Goal: Complete application form: Complete application form

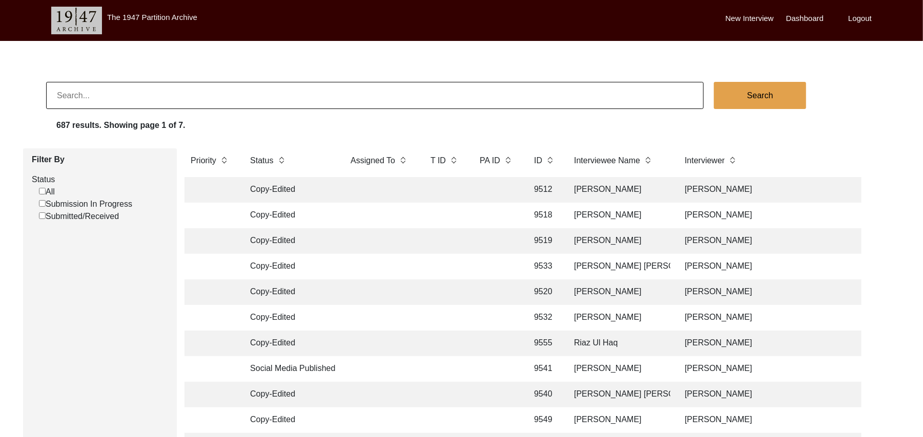
click at [43, 203] on input "Submission In Progress" at bounding box center [42, 203] width 7 height 7
checkbox input "false"
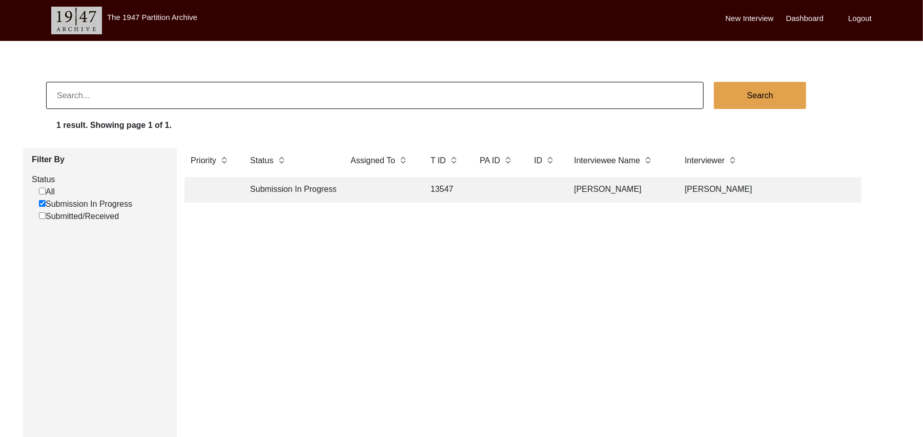
click at [741, 17] on label "New Interview" at bounding box center [749, 19] width 48 height 12
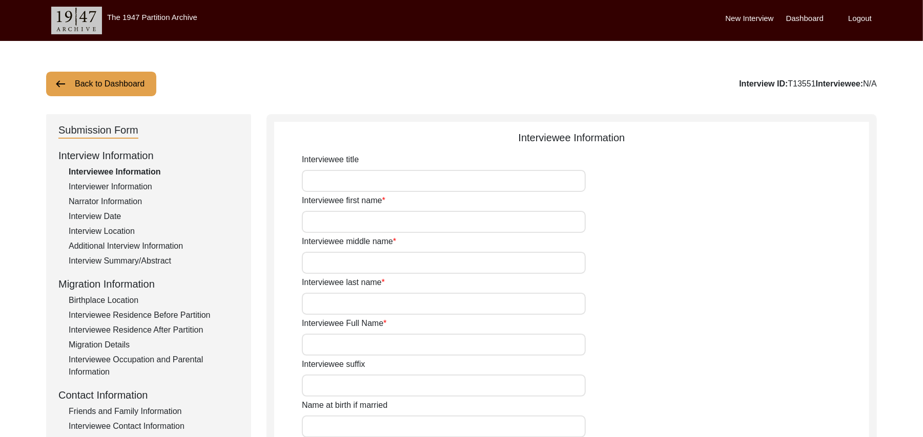
click at [131, 79] on button "Back to Dashboard" at bounding box center [101, 84] width 110 height 25
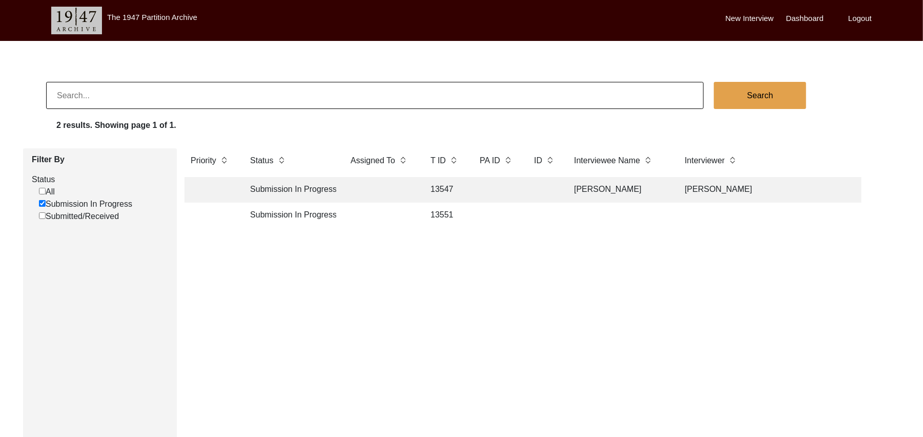
click at [749, 17] on label "New Interview" at bounding box center [749, 19] width 48 height 12
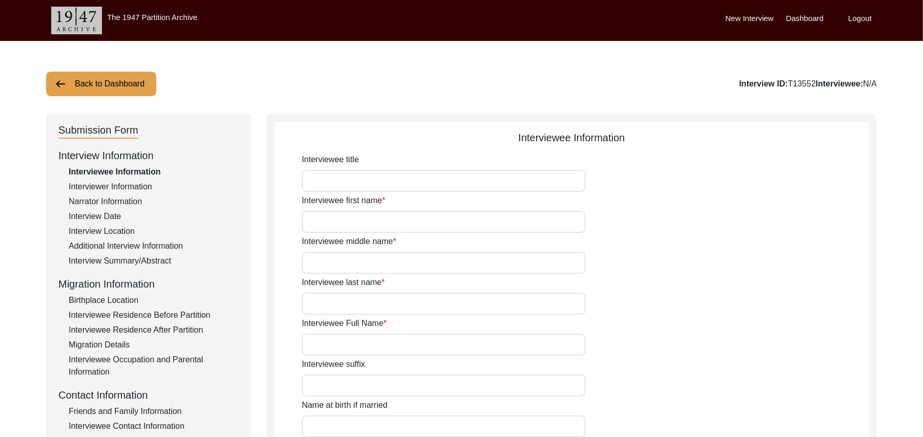
click at [134, 82] on button "Back to Dashboard" at bounding box center [101, 84] width 110 height 25
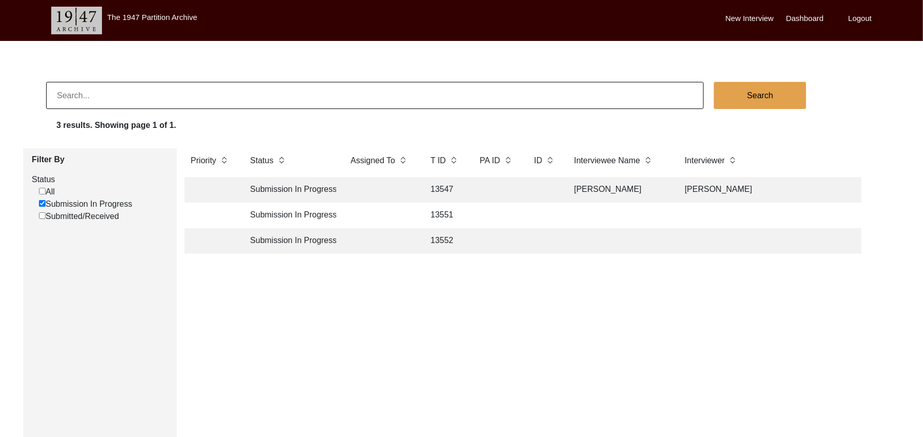
click at [734, 17] on label "New Interview" at bounding box center [749, 19] width 48 height 12
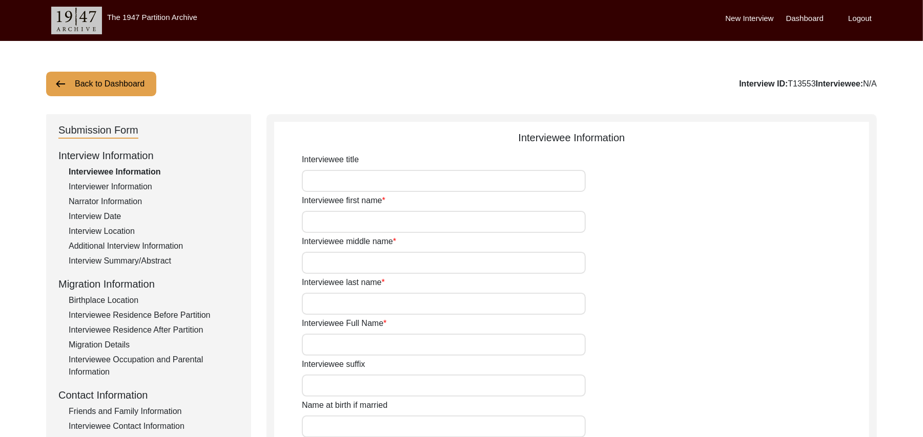
click at [136, 80] on button "Back to Dashboard" at bounding box center [101, 84] width 110 height 25
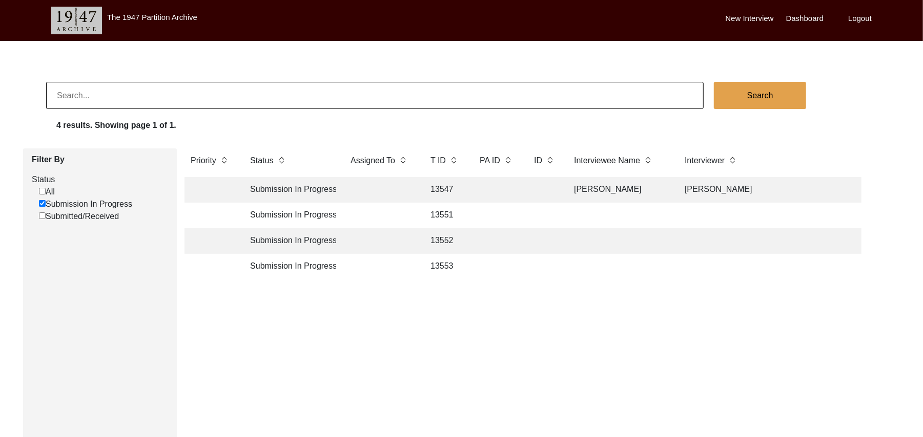
click at [736, 18] on label "New Interview" at bounding box center [749, 19] width 48 height 12
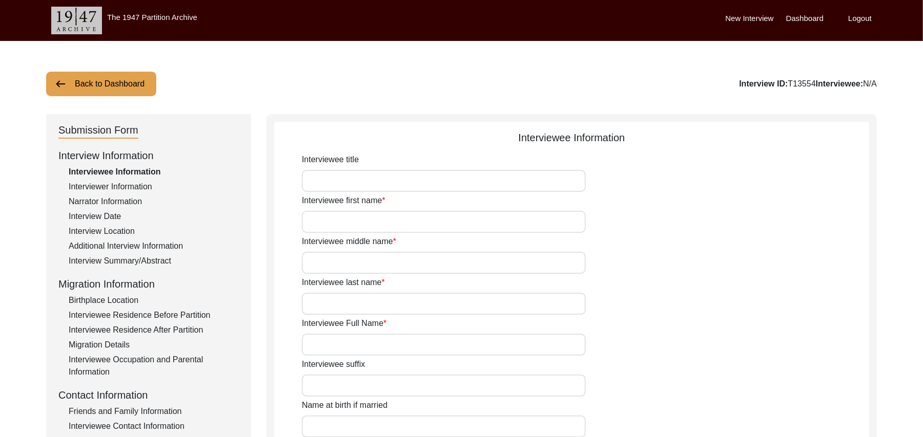
click at [141, 80] on button "Back to Dashboard" at bounding box center [101, 84] width 110 height 25
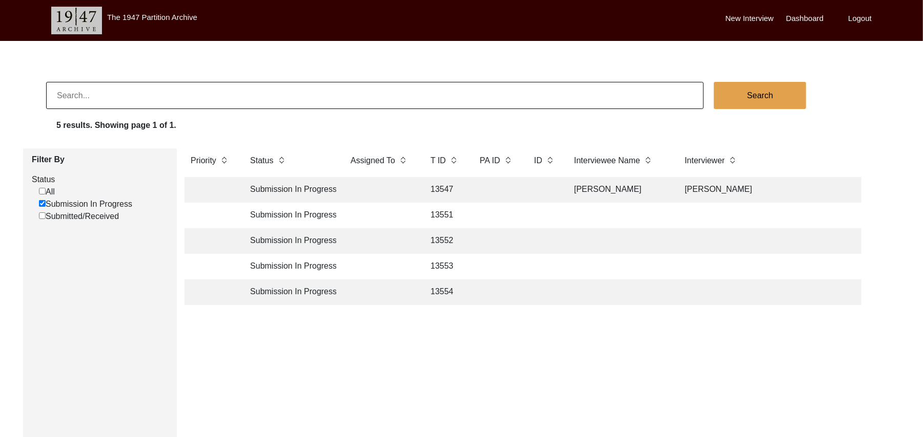
click at [750, 17] on label "New Interview" at bounding box center [749, 19] width 48 height 12
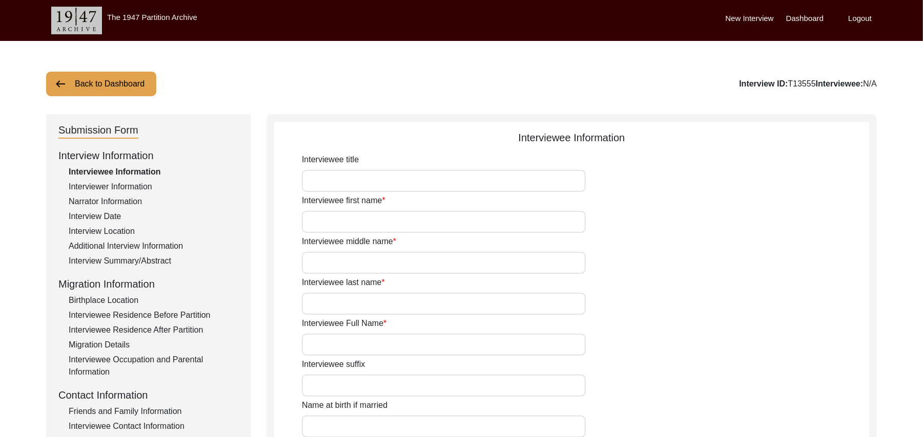
click at [133, 82] on button "Back to Dashboard" at bounding box center [101, 84] width 110 height 25
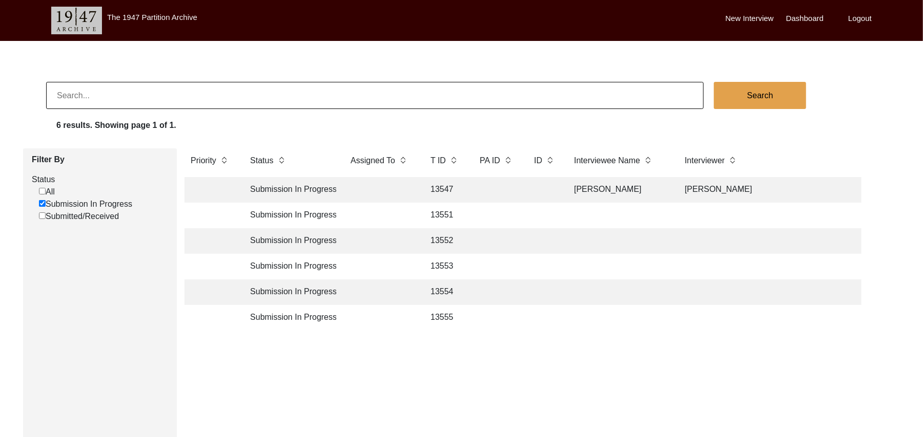
click at [743, 14] on label "New Interview" at bounding box center [749, 19] width 48 height 12
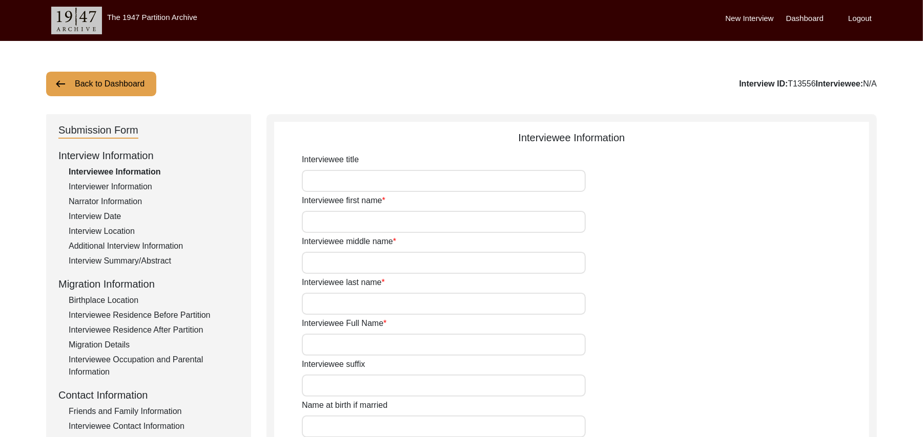
click at [138, 82] on button "Back to Dashboard" at bounding box center [101, 84] width 110 height 25
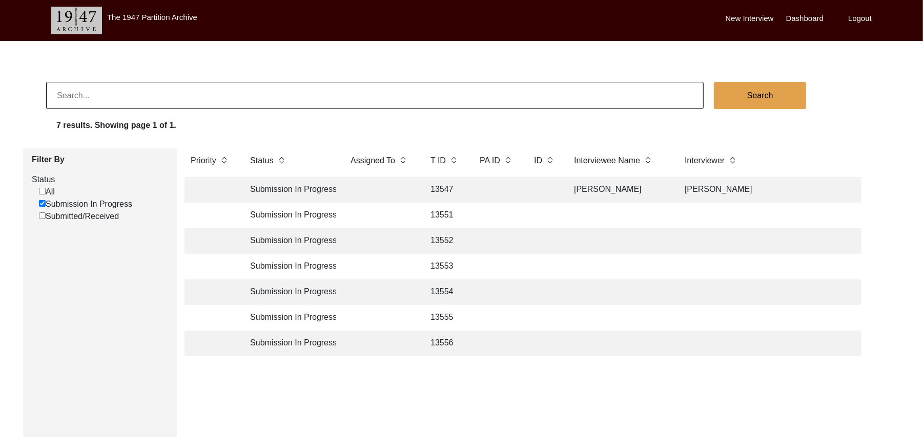
click at [447, 214] on td "13551" at bounding box center [444, 216] width 41 height 26
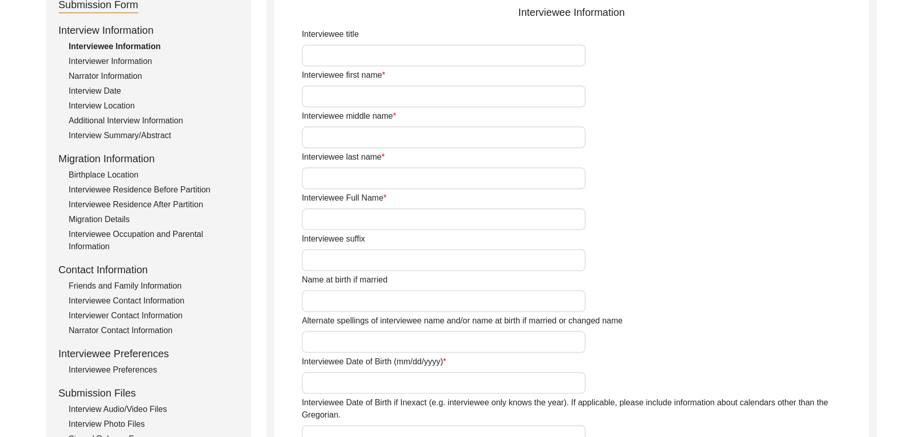
scroll to position [131, 0]
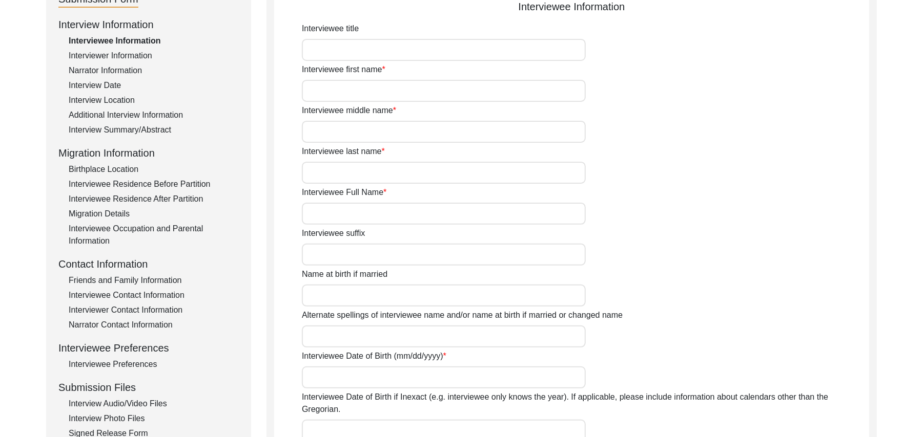
click at [160, 403] on div "Interview Audio/Video Files" at bounding box center [154, 404] width 170 height 12
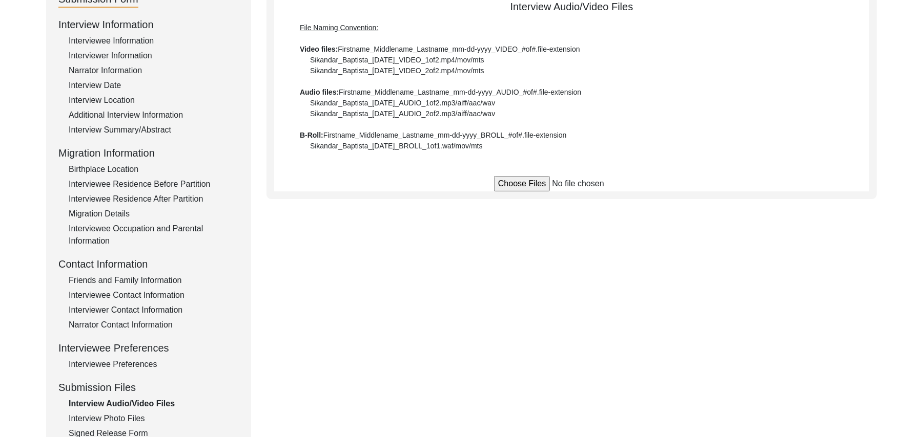
click at [522, 182] on input "file" at bounding box center [571, 183] width 155 height 15
type input "C:\fakepath\Umer_Deen_09-20-2025_BROLL_1of5.MPG"
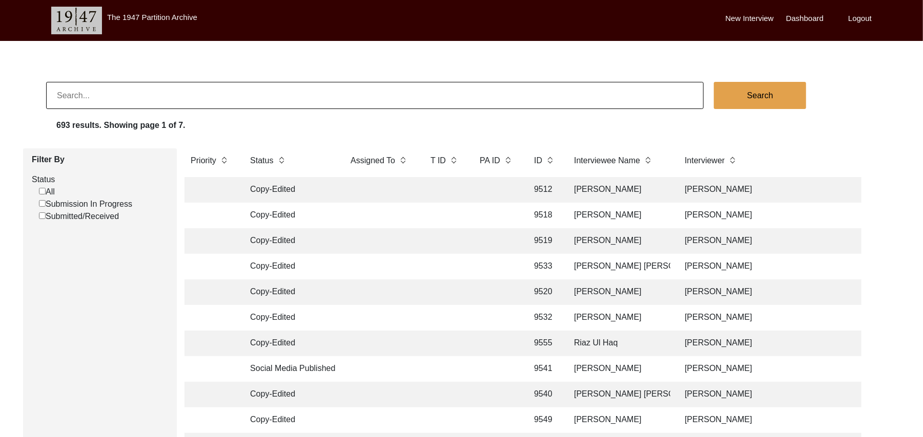
click at [41, 205] on input "Submission In Progress" at bounding box center [42, 203] width 7 height 7
checkbox input "false"
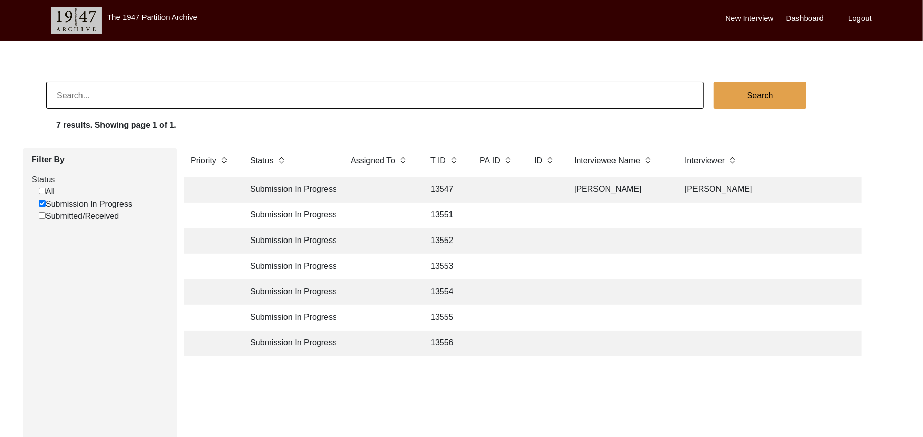
click at [451, 238] on td "13552" at bounding box center [444, 241] width 41 height 26
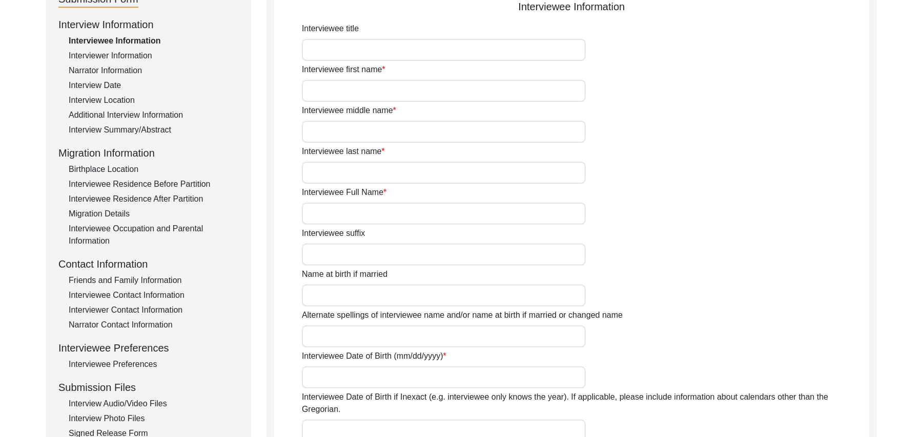
scroll to position [171, 0]
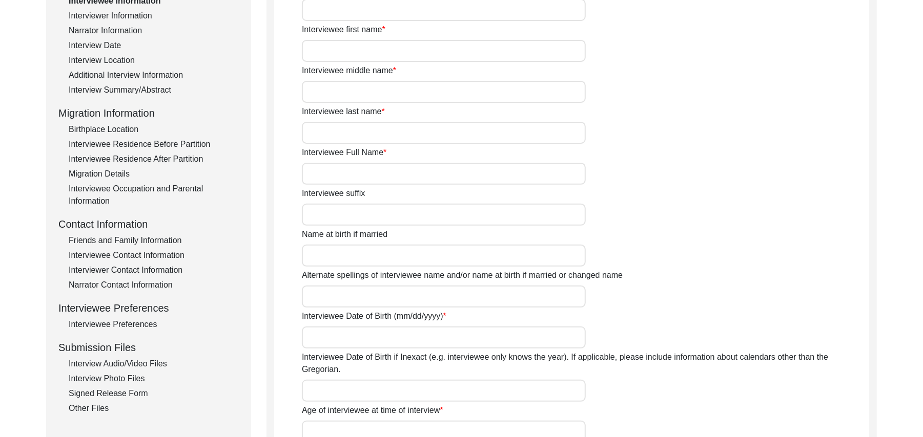
click at [140, 364] on div "Interview Audio/Video Files" at bounding box center [154, 364] width 170 height 12
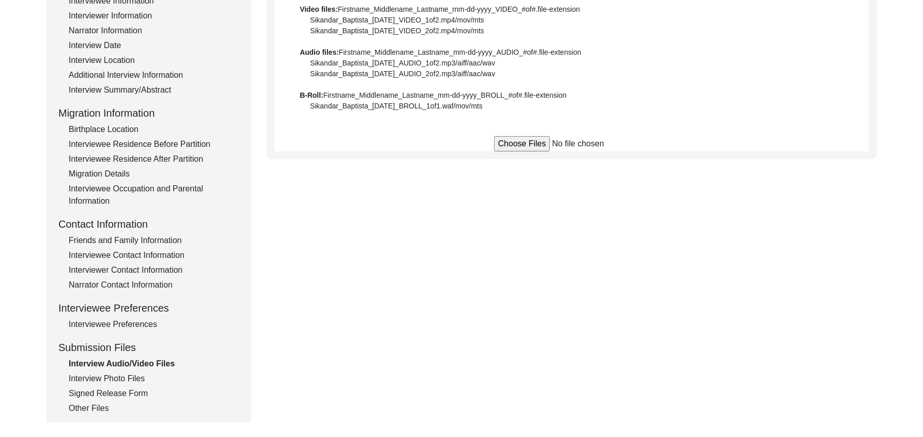
click at [531, 140] on input "file" at bounding box center [571, 143] width 155 height 15
click at [525, 144] on input "file" at bounding box center [571, 143] width 155 height 15
click at [503, 144] on input "file" at bounding box center [571, 143] width 155 height 15
click at [508, 142] on input "file" at bounding box center [571, 143] width 155 height 15
type input "C:\fakepath\Muhammad_Rafique_09-20-2025_BROLL_2of4.MPG"
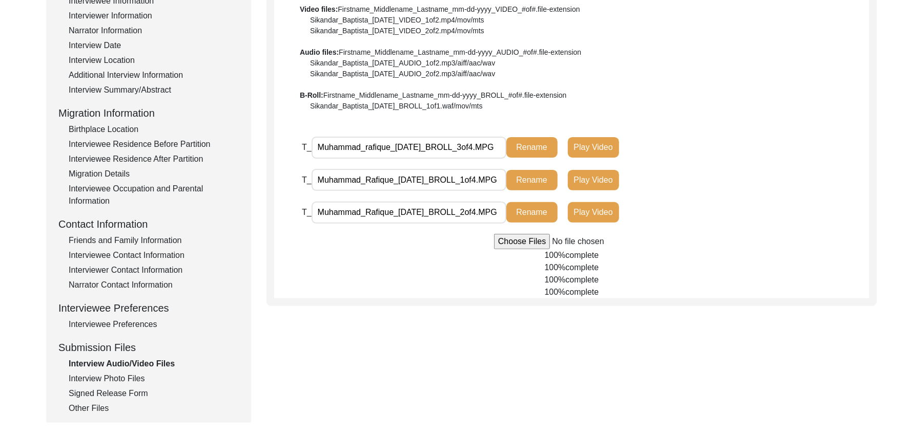
click at [505, 240] on input "file" at bounding box center [571, 241] width 155 height 15
click at [519, 242] on input "file" at bounding box center [571, 241] width 155 height 15
type input "C:\fakepath\Muhammad_Rafique_09-20-2025_BROLL_4of4.MPG"
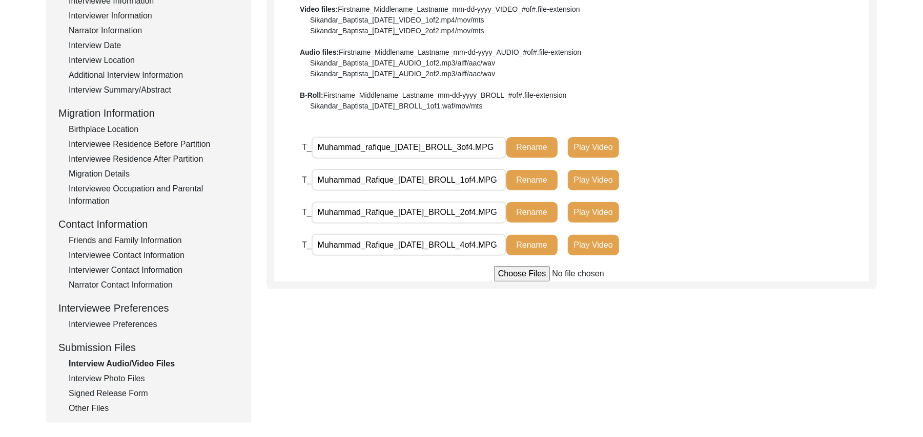
click at [504, 271] on input "file" at bounding box center [571, 273] width 155 height 15
click at [517, 271] on input "file" at bounding box center [571, 273] width 155 height 15
click at [511, 275] on input "file" at bounding box center [571, 273] width 155 height 15
type input "C:\fakepath\Muhammad_Rafique_09-20-2025_VIDEO_5of5.MPG"
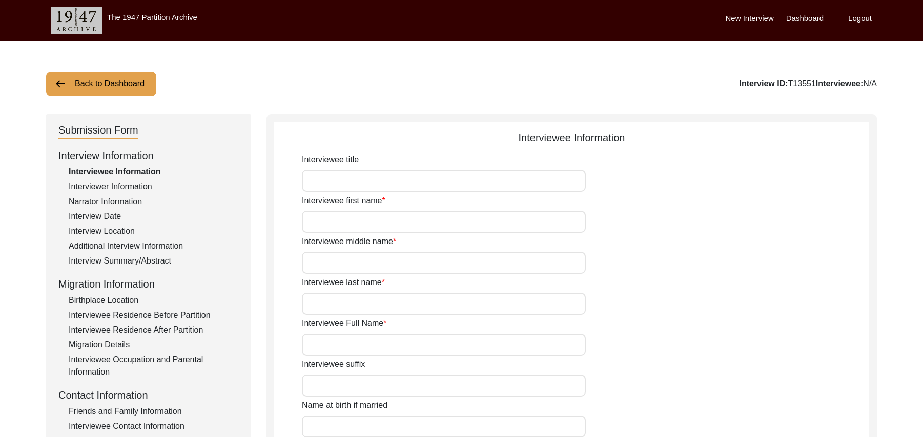
scroll to position [130, 0]
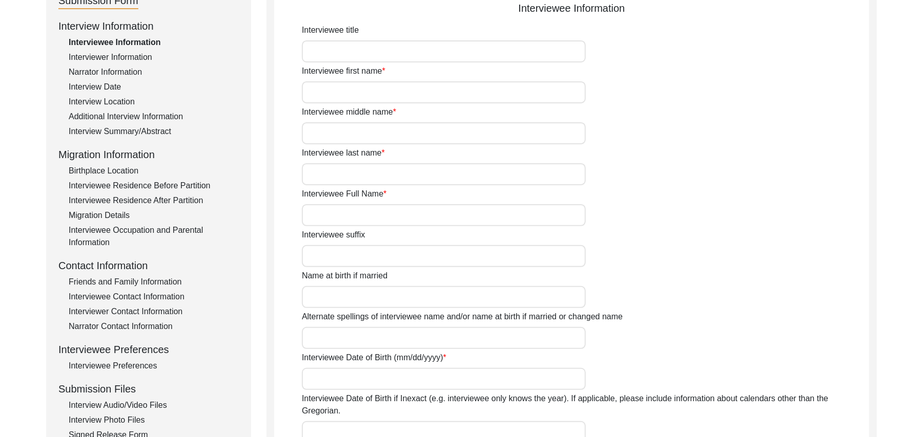
click at [162, 400] on div "Interview Audio/Video Files" at bounding box center [154, 406] width 170 height 12
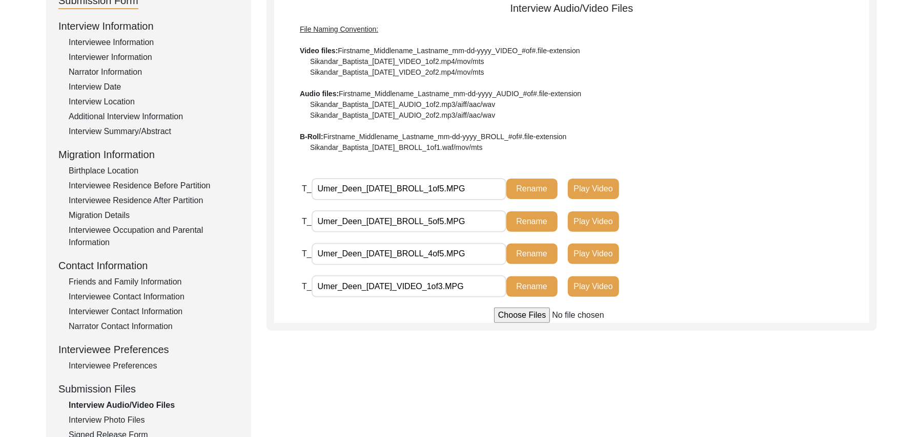
click at [527, 312] on input "file" at bounding box center [571, 315] width 155 height 15
click at [500, 317] on input "file" at bounding box center [571, 315] width 155 height 15
type input "C:\fakepath\Umer_Deen_09-20-2025_BROLL_3of5.MPG"
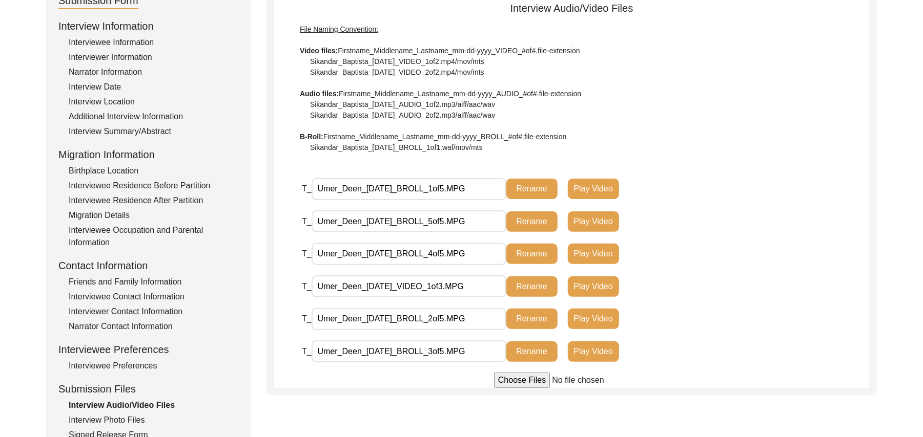
click at [542, 381] on input "file" at bounding box center [571, 380] width 155 height 15
click at [539, 380] on input "file" at bounding box center [571, 380] width 155 height 15
type input "C:\fakepath\Umer_Deen_09-2025_VIDEO_3of3.MPG"
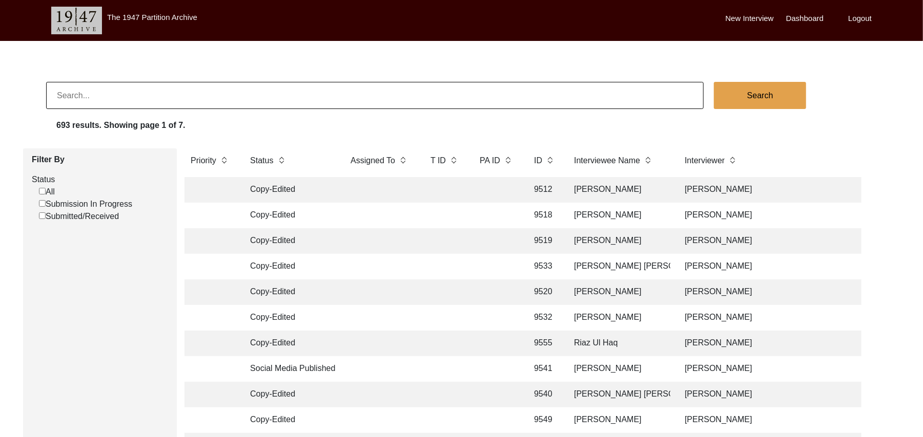
click at [41, 203] on input "Submission In Progress" at bounding box center [42, 203] width 7 height 7
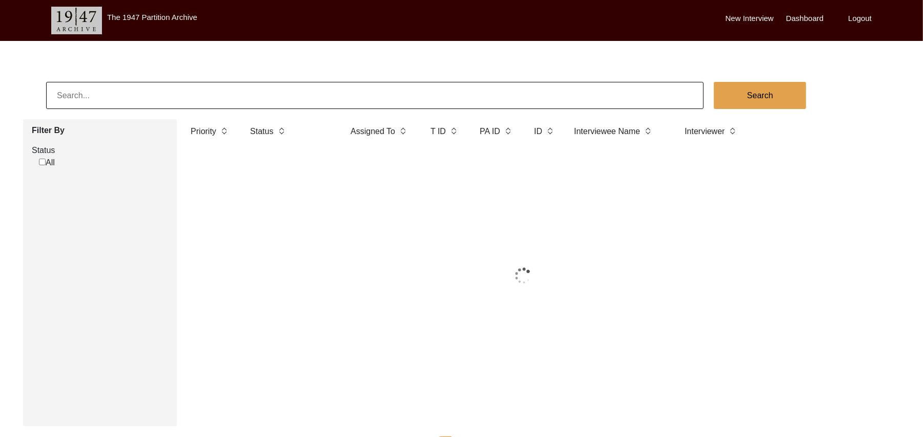
checkbox input "false"
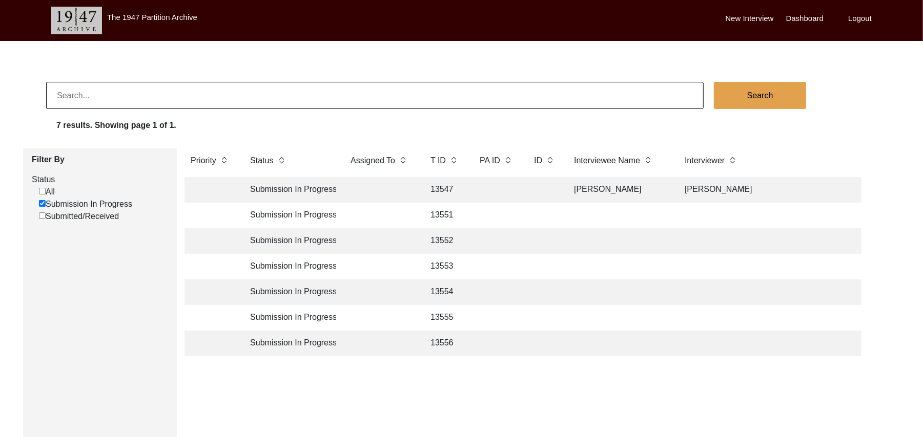
click at [446, 265] on td "13553" at bounding box center [444, 267] width 41 height 26
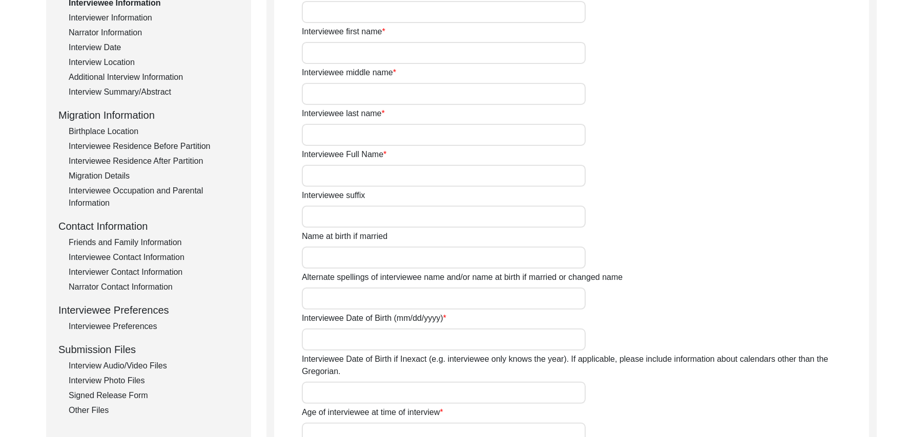
scroll to position [180, 0]
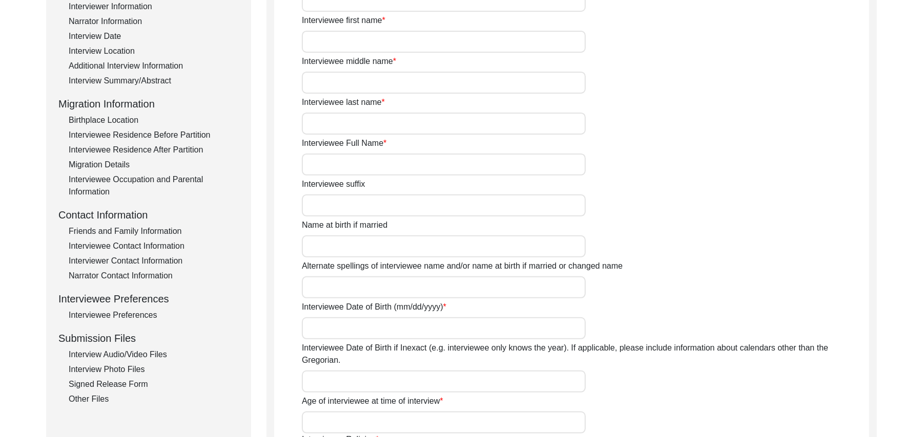
click at [157, 351] on div "Interview Audio/Video Files" at bounding box center [154, 355] width 170 height 12
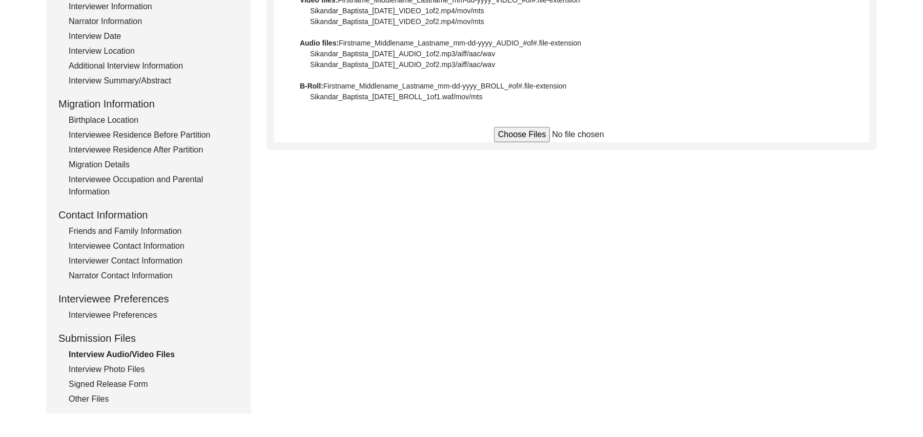
click at [520, 136] on input "file" at bounding box center [571, 134] width 155 height 15
click at [512, 136] on input "file" at bounding box center [571, 134] width 155 height 15
type input "C:\fakepath\Muhammad_Nazir_09-20-2025_VIDEO_3of3.MPG"
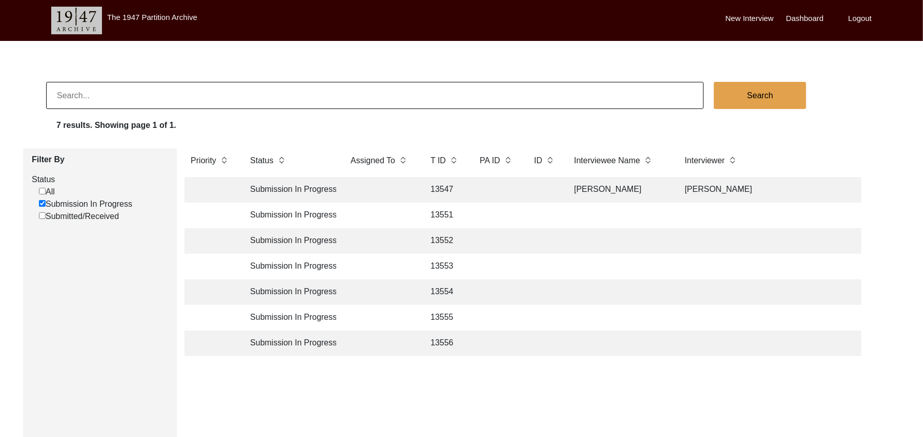
click at [447, 211] on td "13551" at bounding box center [444, 216] width 41 height 26
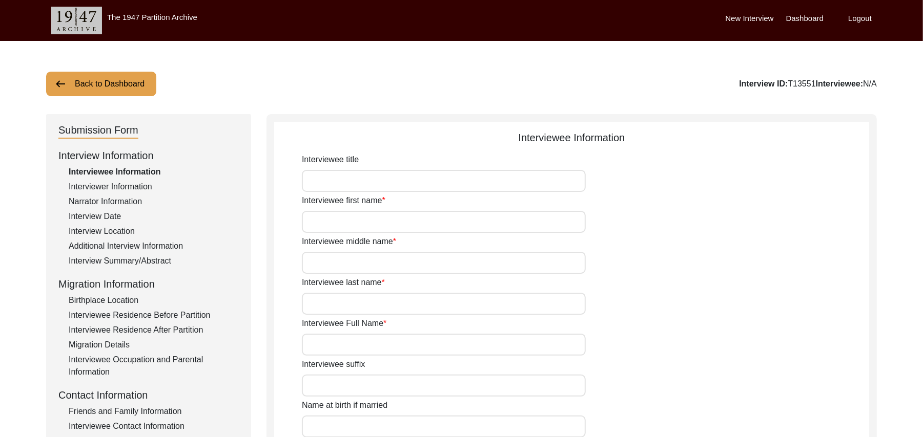
click at [388, 181] on input "Interviewee title" at bounding box center [444, 181] width 284 height 22
type input "Mr"
click at [372, 221] on input "Interviewee first name" at bounding box center [444, 222] width 284 height 22
type input "Umer"
click at [357, 261] on input "Interviewee middle name" at bounding box center [444, 263] width 284 height 22
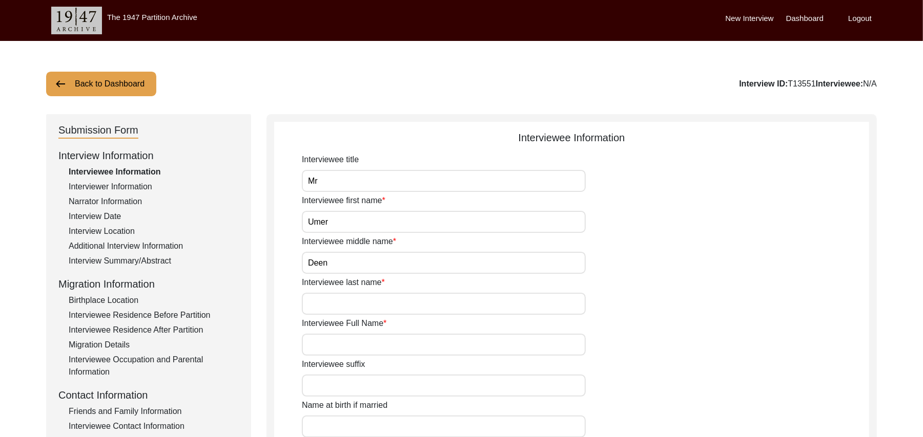
type input "Deen"
click at [351, 306] on input "Interviewee last name" at bounding box center [444, 304] width 284 height 22
type input "N/A"
click at [351, 347] on input "Interviewee Full Name" at bounding box center [444, 345] width 284 height 22
type input "[PERSON_NAME]"
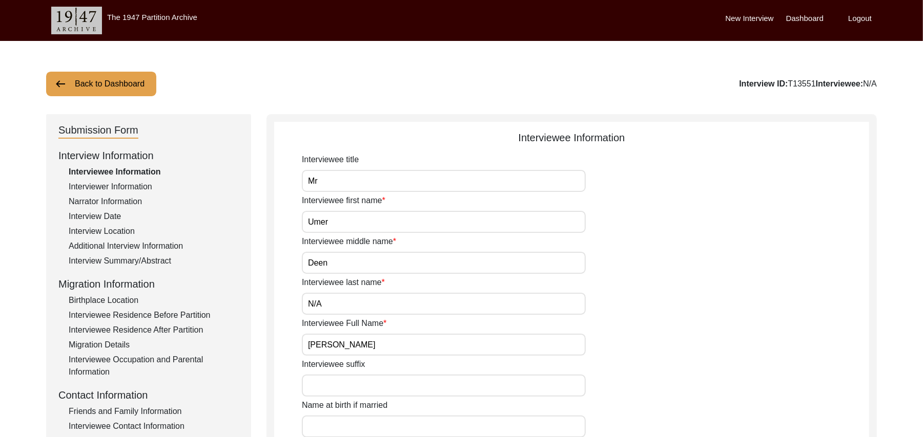
click at [351, 388] on input "Interviewee suffix" at bounding box center [444, 386] width 284 height 22
paste input "N/A"
type input "N/A"
click at [348, 425] on input "Name at birth if married" at bounding box center [444, 427] width 284 height 22
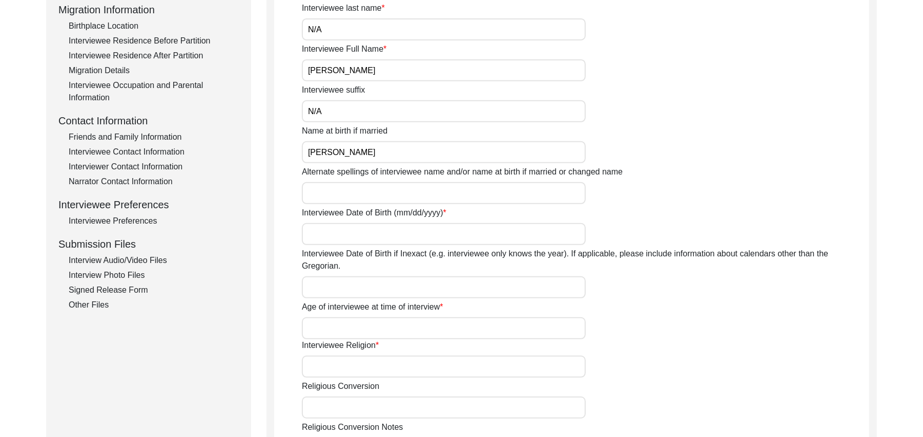
scroll to position [329, 0]
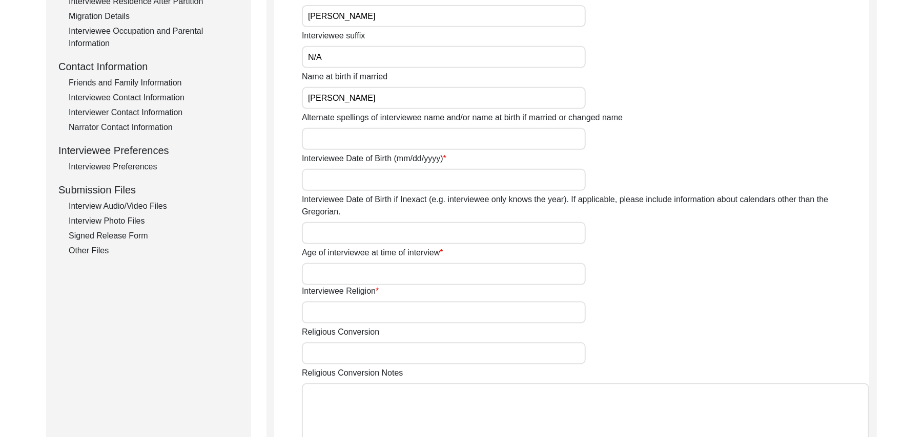
type input "[PERSON_NAME]"
click at [406, 140] on input "Alternate spellings of interviewee name and/or name at birth if married or chan…" at bounding box center [444, 139] width 284 height 22
type input "[PERSON_NAME]"
click at [383, 179] on input "Interviewee Date of Birth (mm/dd/yyyy)" at bounding box center [444, 180] width 284 height 22
type input "1939"
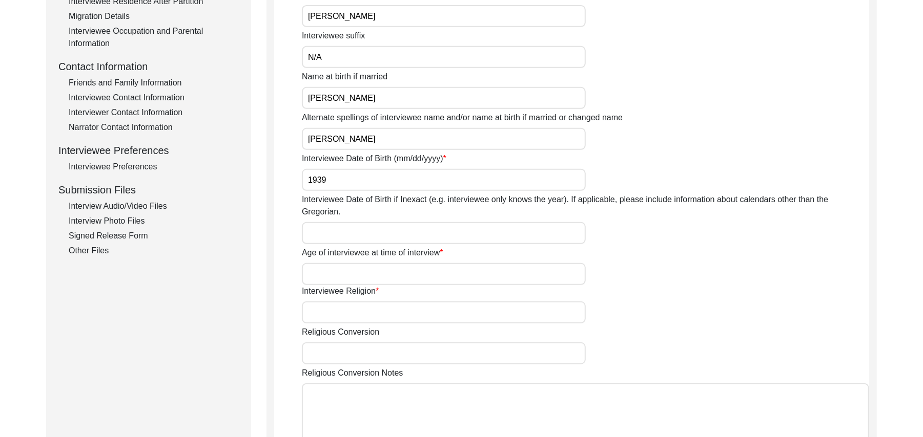
click at [365, 222] on input "Interviewee Date of Birth if Inexact (e.g. interviewee only knows the year). If…" at bounding box center [444, 233] width 284 height 22
type input "1939"
click at [351, 263] on input "Age of interviewee at time of interview" at bounding box center [444, 274] width 284 height 22
type input "88 Years"
click at [349, 302] on input "Interviewee Religion" at bounding box center [444, 313] width 284 height 22
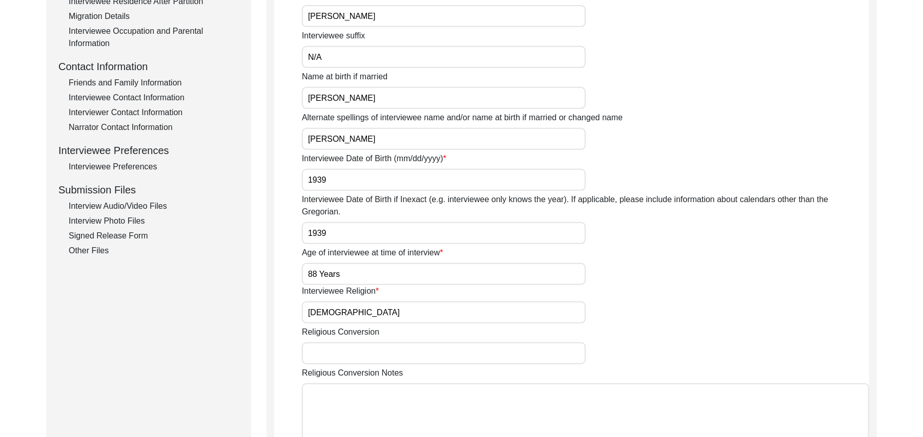
type input "[DEMOGRAPHIC_DATA]"
click at [346, 343] on input "Religious Conversion" at bounding box center [444, 354] width 284 height 22
paste input "N/A"
type input "N/A"
click at [351, 407] on textarea "Religious Conversion Notes" at bounding box center [585, 414] width 567 height 61
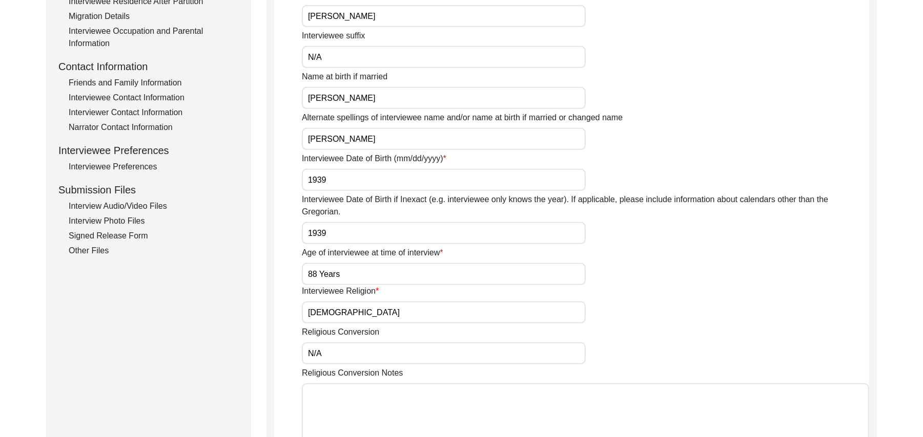
paste textarea "N/A"
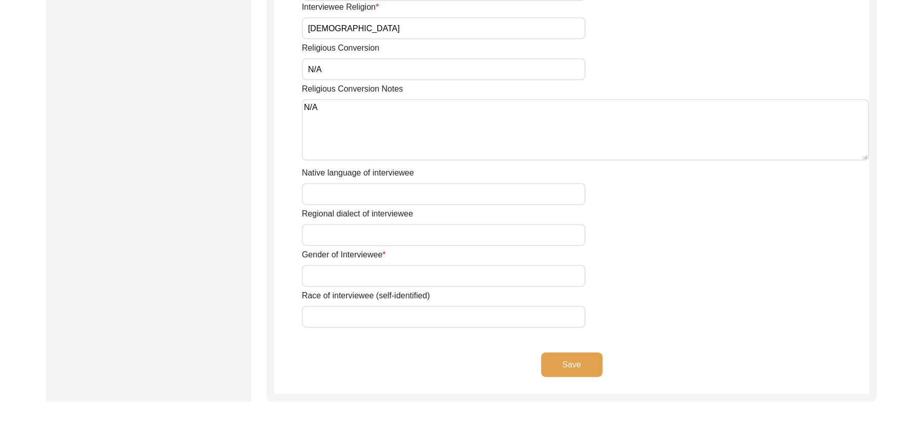
scroll to position [686, 0]
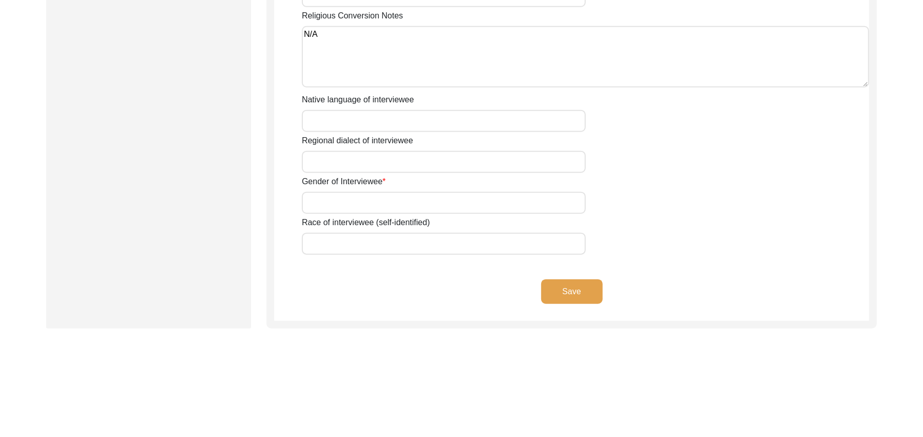
type textarea "N/A"
click at [378, 115] on input "Native language of interviewee" at bounding box center [444, 121] width 284 height 22
type input "Punjabi"
click at [372, 151] on input "Regional dialect of interviewee" at bounding box center [444, 162] width 284 height 22
type input "Malwai"
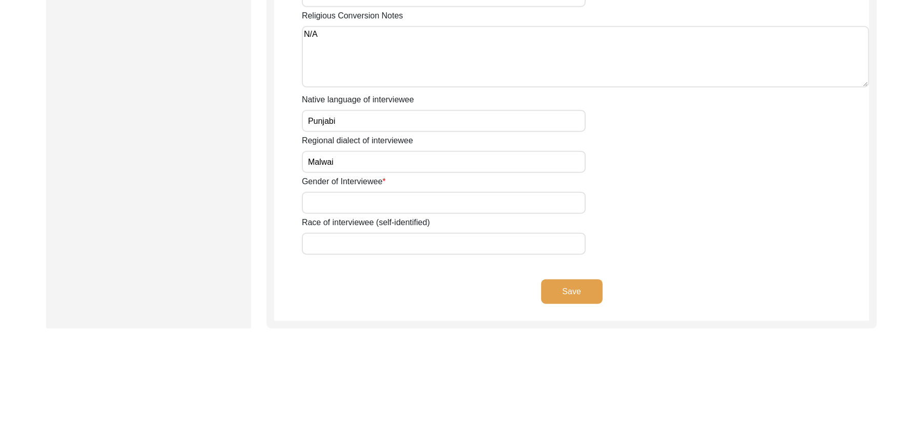
click at [367, 193] on input "Gender of Interviewee" at bounding box center [444, 203] width 284 height 22
type input "[DEMOGRAPHIC_DATA]"
click at [366, 233] on input "Race of interviewee (self-identified)" at bounding box center [444, 244] width 284 height 22
type input "Araein"
click at [558, 280] on button "Save" at bounding box center [571, 292] width 61 height 25
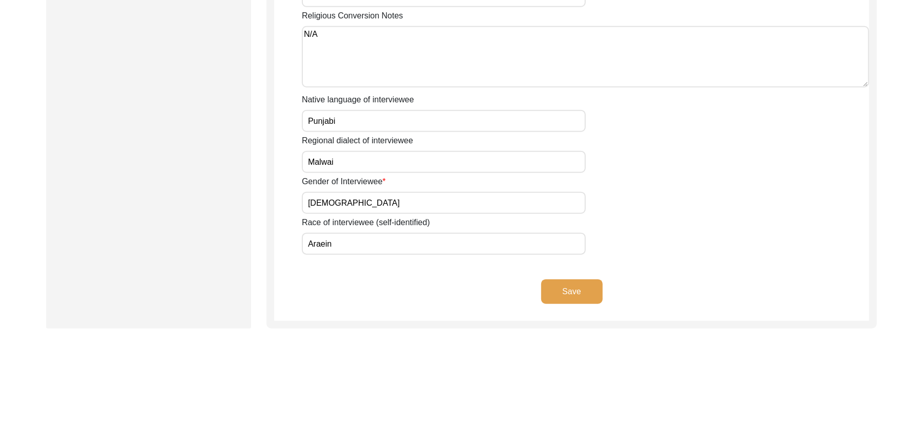
click at [564, 280] on button "Save" at bounding box center [571, 292] width 61 height 25
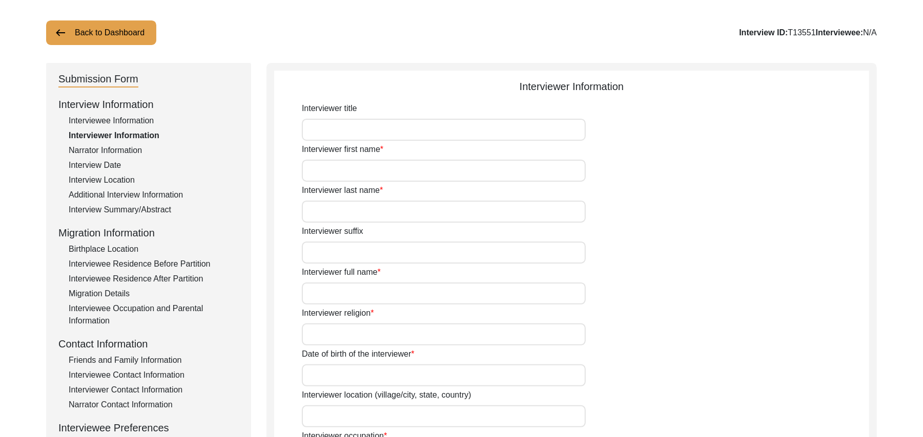
scroll to position [31, 0]
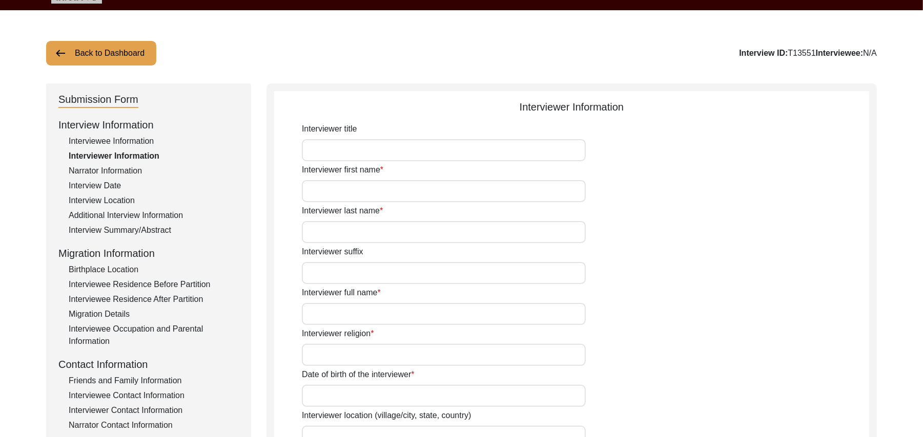
click at [431, 150] on input "Interviewer title" at bounding box center [444, 150] width 284 height 22
type input "Mr"
click at [411, 191] on input "Interviewer first name" at bounding box center [444, 191] width 284 height 22
type input "[DEMOGRAPHIC_DATA]"
click at [396, 238] on input "Interviewer last name" at bounding box center [444, 232] width 284 height 22
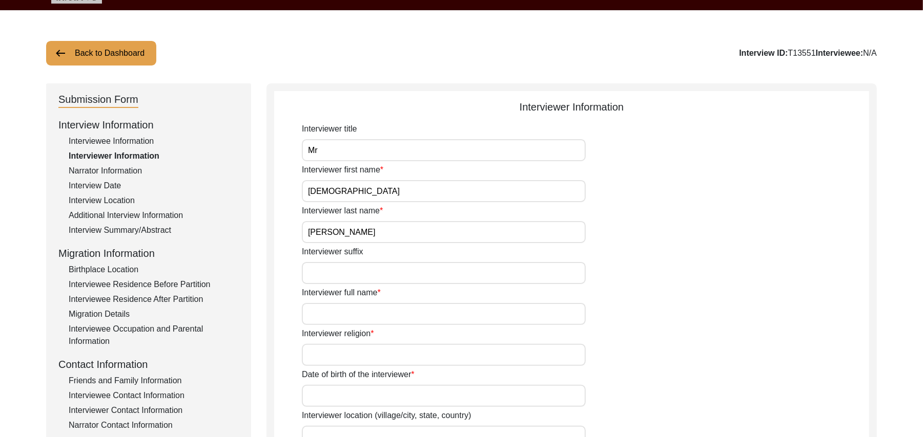
type input "[PERSON_NAME]"
click at [386, 274] on input "Interviewer suffix" at bounding box center [444, 273] width 284 height 22
paste input "N/A"
type input "N/A"
click at [371, 319] on input "Interviewer full name" at bounding box center [444, 314] width 284 height 22
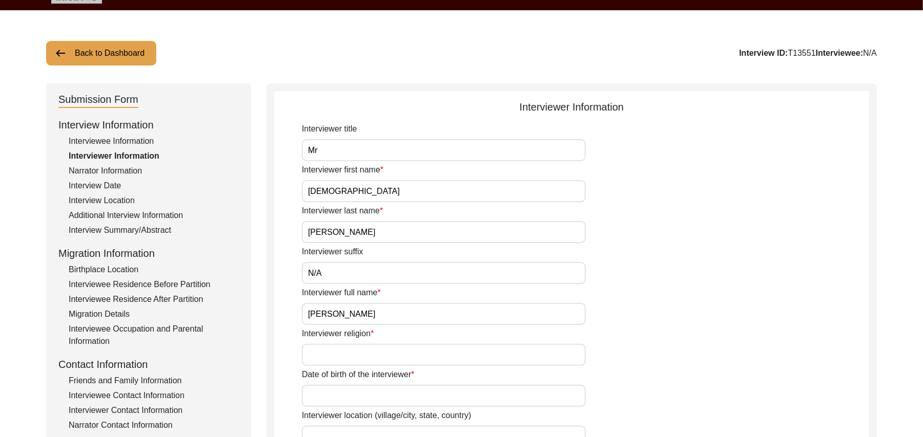
type input "[PERSON_NAME]"
click at [368, 359] on input "Interviewer religion" at bounding box center [444, 355] width 284 height 22
type input "[DEMOGRAPHIC_DATA]"
click at [365, 398] on input "Date of birth of the interviewer" at bounding box center [444, 396] width 284 height 22
type input "[DATE]"
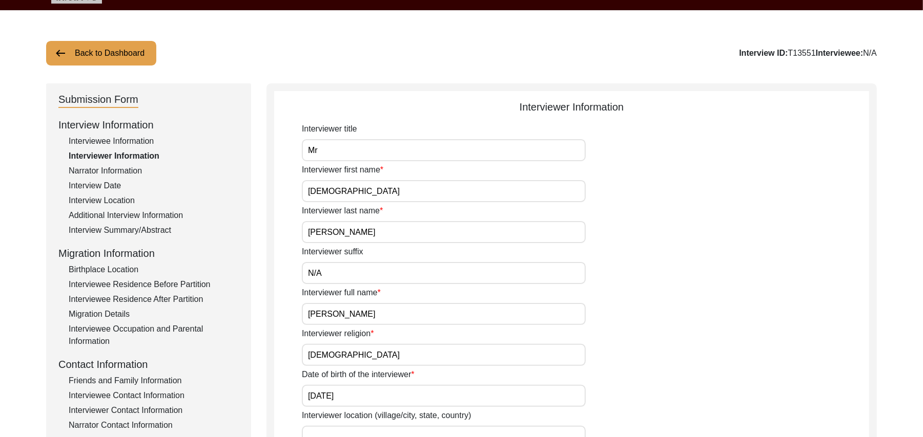
click at [384, 429] on input "Interviewer location (village/city, state, country)" at bounding box center [444, 437] width 284 height 22
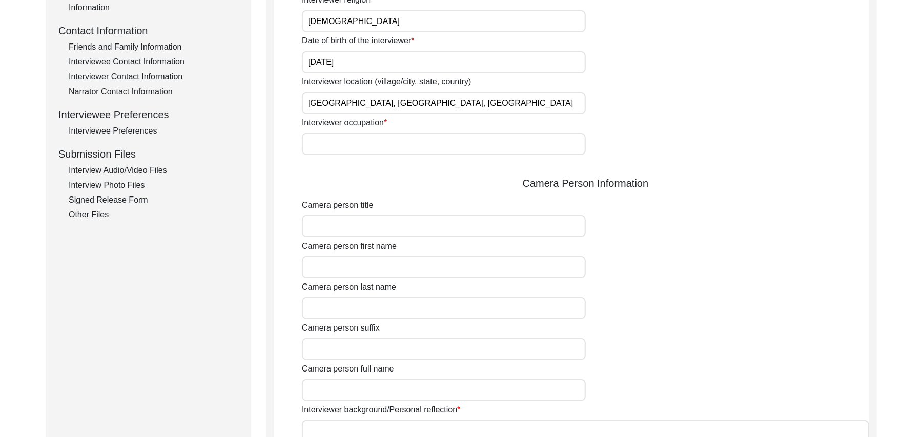
scroll to position [429, 0]
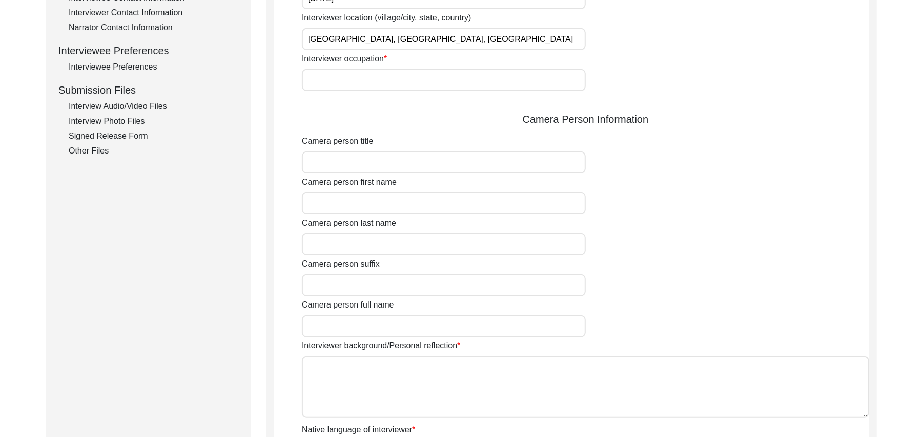
type input "[GEOGRAPHIC_DATA], [GEOGRAPHIC_DATA], [GEOGRAPHIC_DATA]"
click at [375, 79] on input "Interviewer occupation" at bounding box center [444, 80] width 284 height 22
type input "Retired Govt Servant"
click at [368, 160] on input "Camera person title" at bounding box center [444, 163] width 284 height 22
type input "Mr"
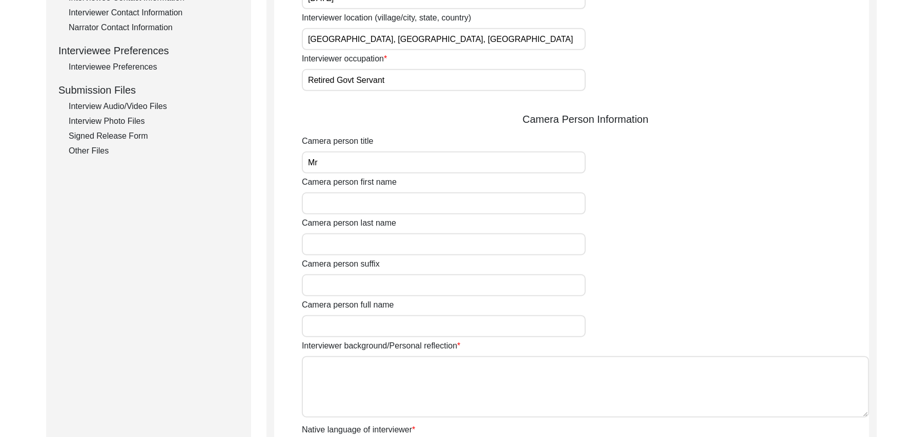
click at [369, 201] on input "Camera person first name" at bounding box center [444, 204] width 284 height 22
type input "[DEMOGRAPHIC_DATA]"
click at [362, 246] on input "Camera person last name" at bounding box center [444, 245] width 284 height 22
type input "[PERSON_NAME]"
click at [365, 292] on input "Camera person suffix" at bounding box center [444, 286] width 284 height 22
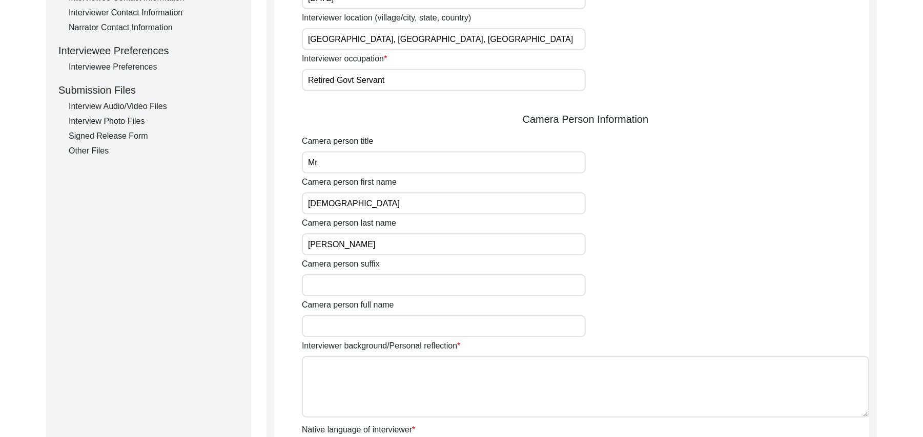
paste input "N/A"
type input "N/A"
click at [368, 326] on input "Camera person full name" at bounding box center [444, 327] width 284 height 22
type input "[PERSON_NAME]"
click at [376, 386] on textarea "Interviewer background/Personal reflection" at bounding box center [585, 387] width 567 height 61
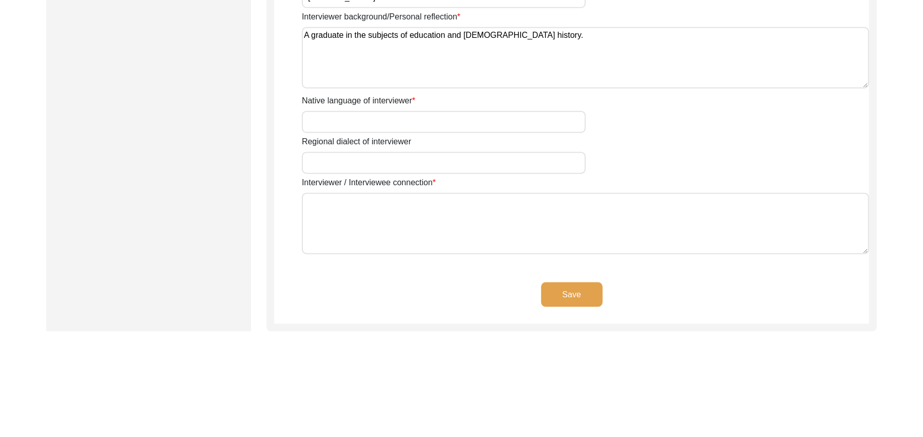
scroll to position [777, 0]
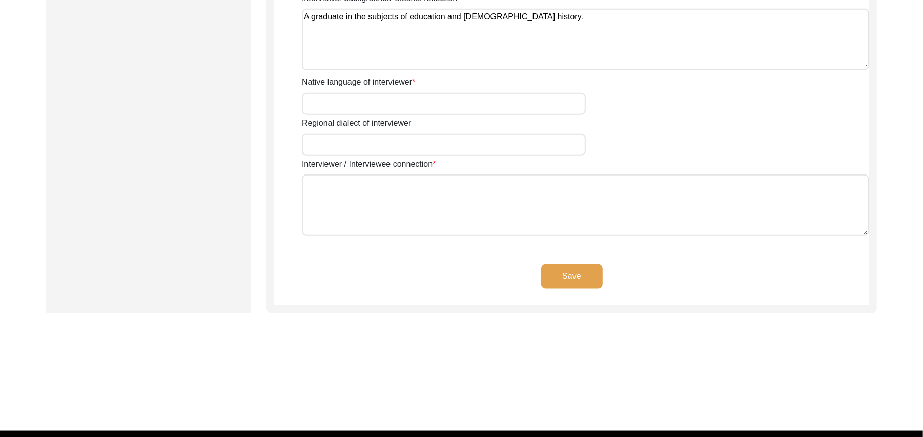
type textarea "A graduate in the subjects of education and [DEMOGRAPHIC_DATA] history."
click at [496, 112] on input "Native language of interviewer" at bounding box center [444, 104] width 284 height 22
type input "Punjabi"
click at [468, 142] on input "Regional dialect of interviewer" at bounding box center [444, 145] width 284 height 22
type input "Malwai"
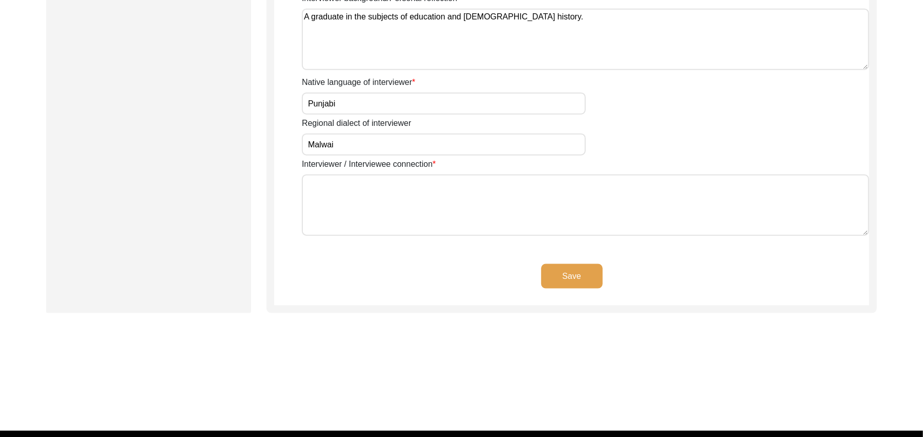
click at [448, 206] on textarea "Interviewer / Interviewee connection" at bounding box center [585, 205] width 567 height 61
paste textarea "N/A"
type textarea "N/A"
click at [555, 269] on button "Save" at bounding box center [571, 276] width 61 height 25
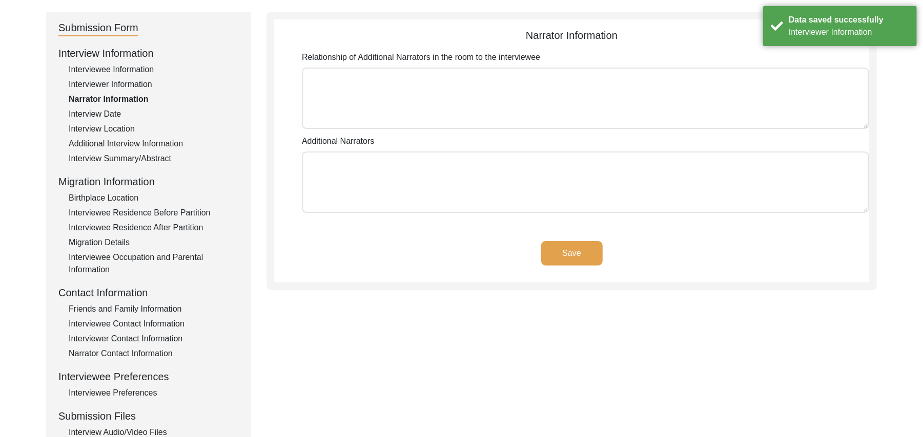
scroll to position [73, 0]
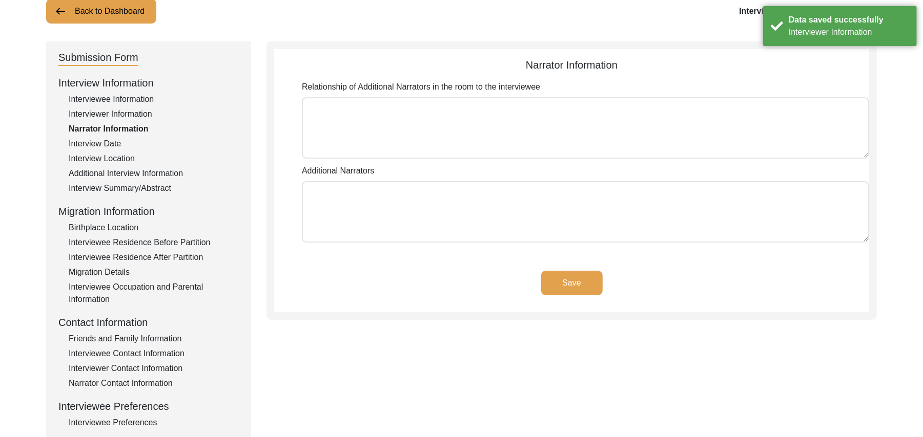
click at [532, 133] on textarea "Relationship of Additional Narrators in the room to the interviewee" at bounding box center [585, 127] width 567 height 61
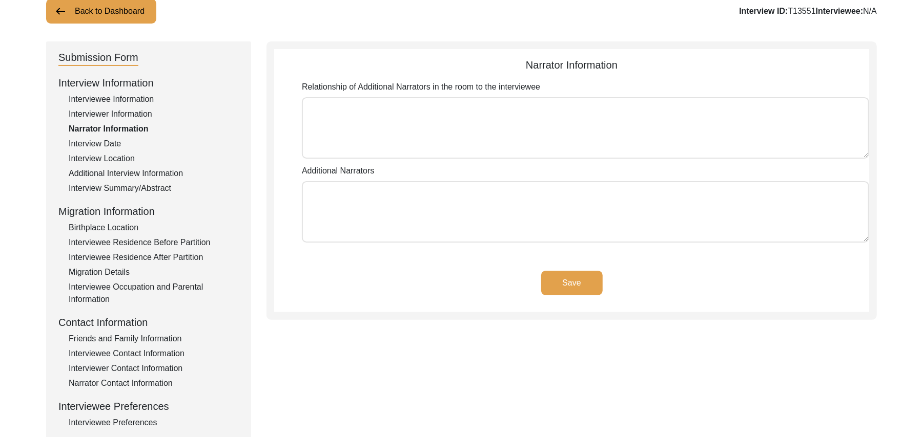
paste textarea "N/A"
type textarea "N/A"
click at [493, 211] on textarea "Additional Narrators" at bounding box center [585, 211] width 567 height 61
paste textarea "N/A"
type textarea "N/A"
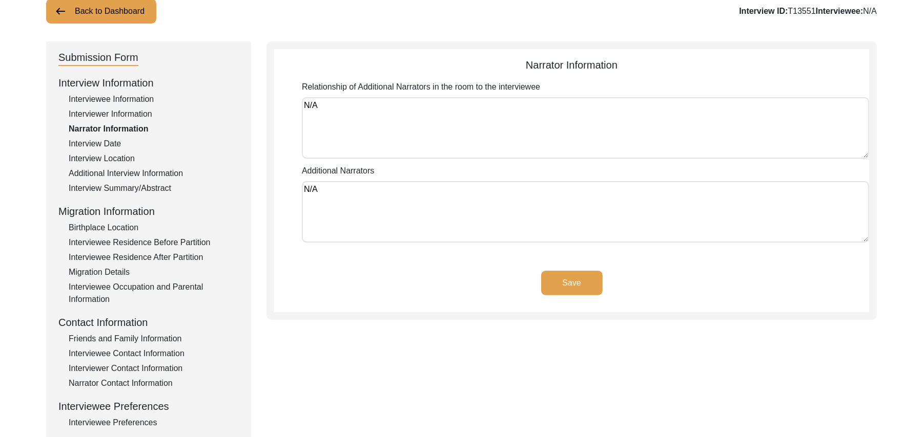
click at [578, 281] on button "Save" at bounding box center [571, 283] width 61 height 25
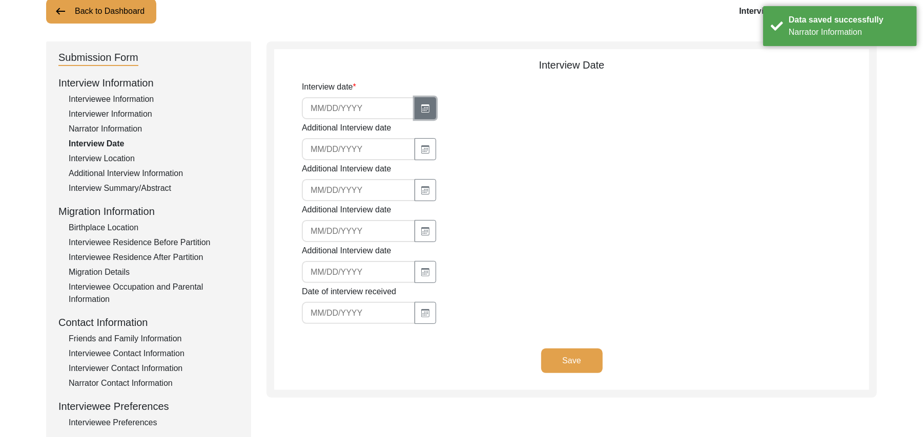
click at [421, 104] on icon "button" at bounding box center [425, 108] width 8 height 8
select select "9"
select select "2025"
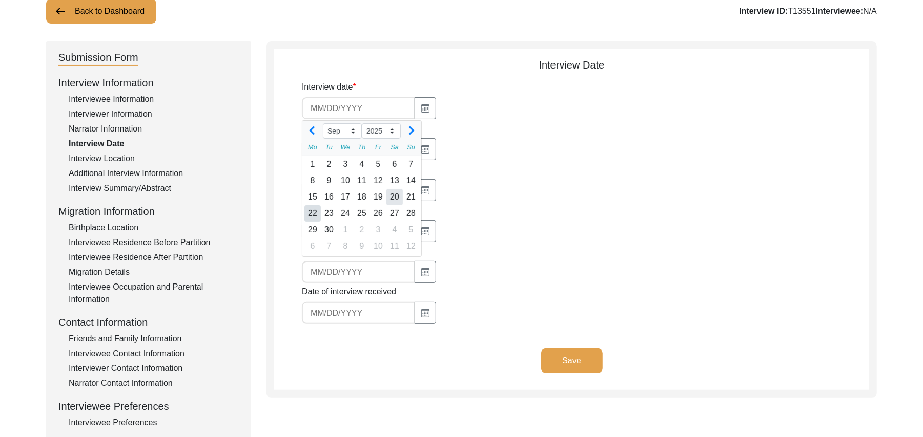
click at [393, 193] on div "20" at bounding box center [394, 197] width 16 height 16
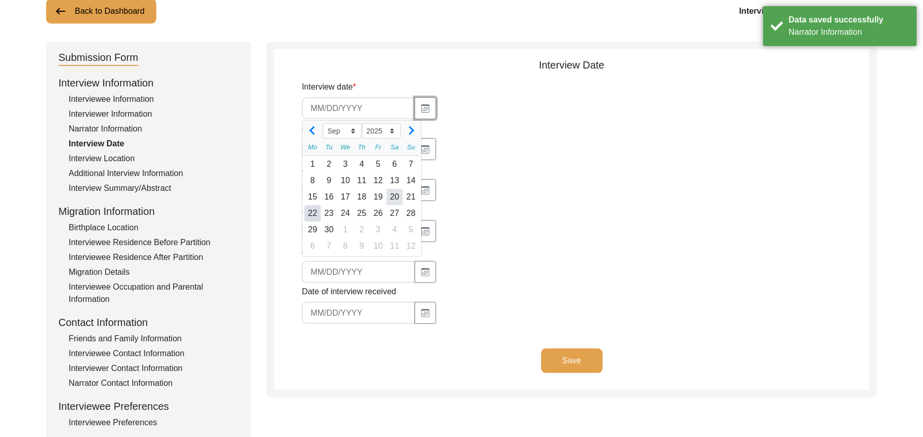
type input "[DATE]"
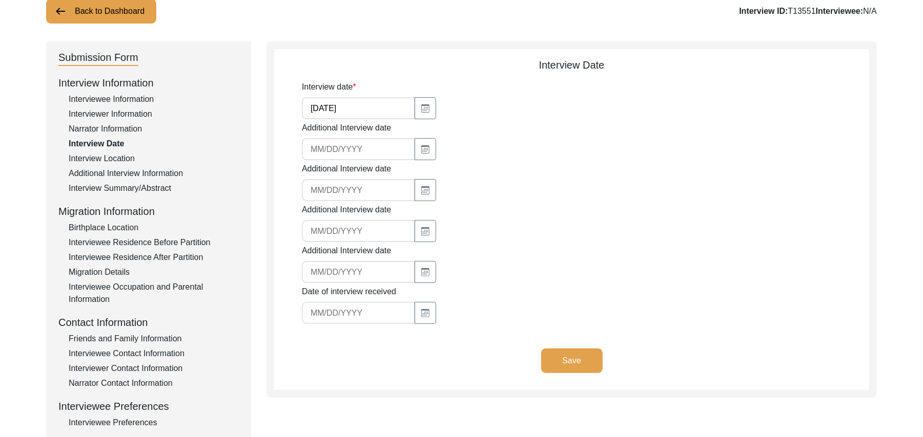
click at [572, 354] on button "Save" at bounding box center [571, 361] width 61 height 25
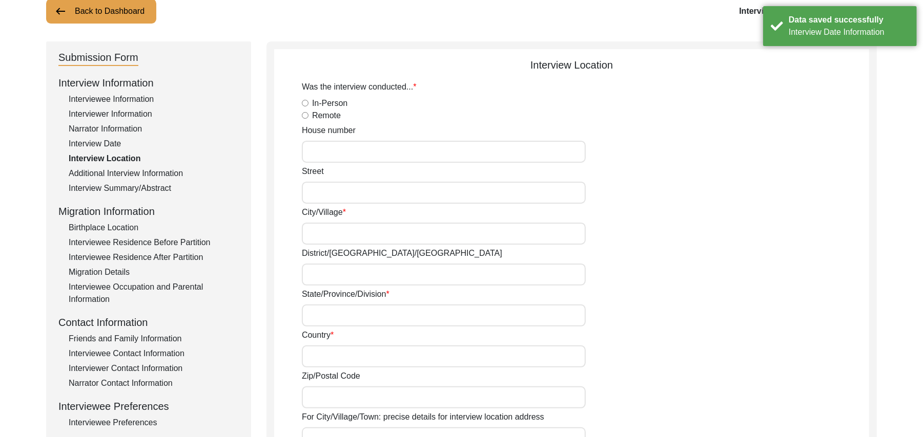
click at [304, 104] on input "In-Person" at bounding box center [305, 103] width 7 height 7
radio input "true"
click at [313, 149] on input "House number" at bounding box center [444, 152] width 284 height 22
paste input "N/A"
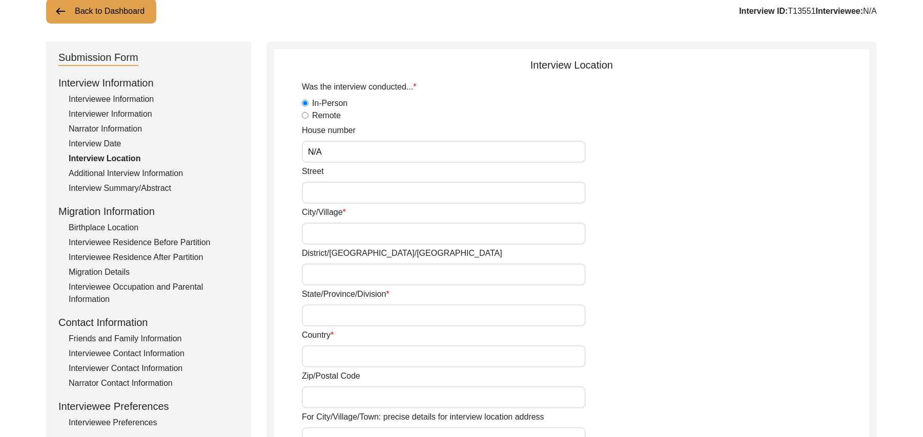
type input "N/A"
click at [317, 191] on input "Street" at bounding box center [444, 193] width 284 height 22
paste input "N/A"
type input "N/A"
click at [329, 231] on input "City/Village" at bounding box center [444, 234] width 284 height 22
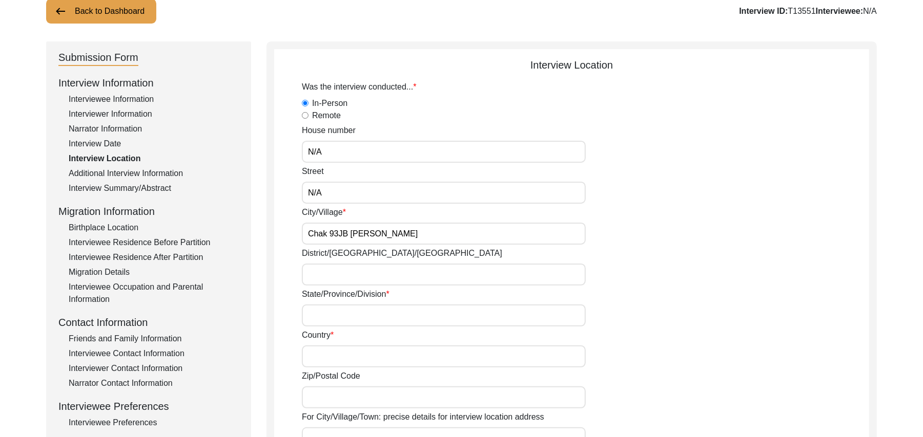
type input "Chak 93JB [PERSON_NAME]"
click at [321, 271] on input "District/[GEOGRAPHIC_DATA]/[GEOGRAPHIC_DATA]" at bounding box center [444, 275] width 284 height 22
type input "[PERSON_NAME]/ Gojra"
click at [319, 317] on input "State/Province/Division" at bounding box center [444, 316] width 284 height 22
type input "[GEOGRAPHIC_DATA]"
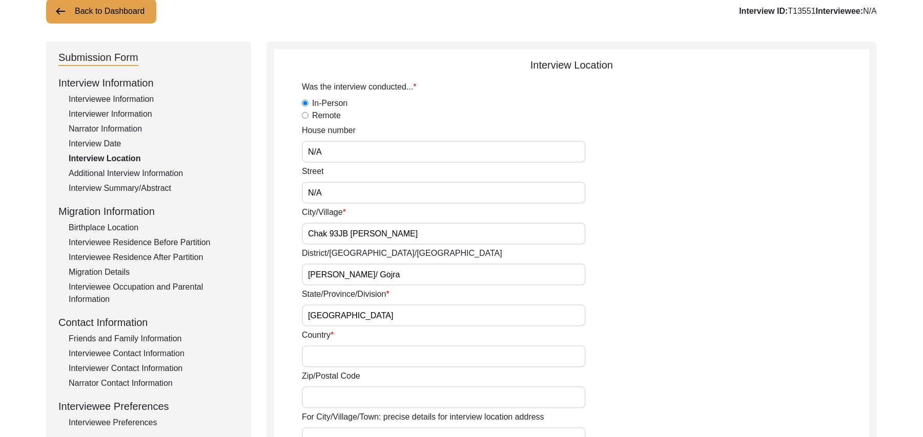
click at [323, 359] on input "Country" at bounding box center [444, 357] width 284 height 22
type input "[GEOGRAPHIC_DATA]"
click at [330, 400] on input "Zip/Postal Code" at bounding box center [444, 398] width 284 height 22
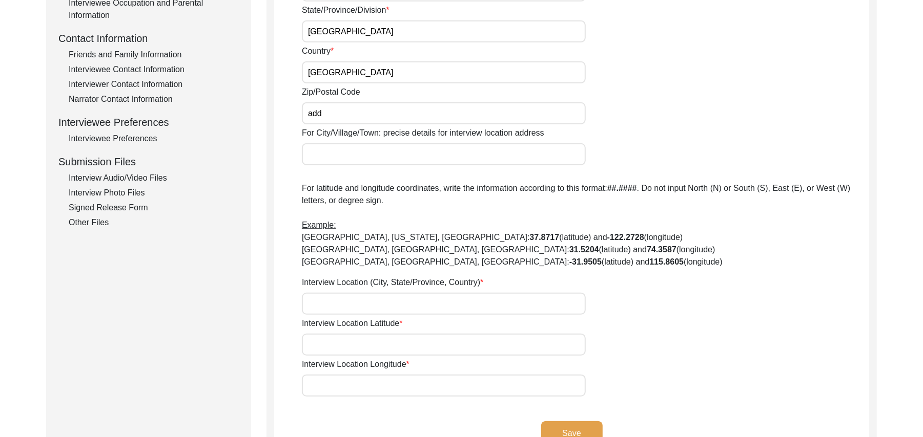
scroll to position [384, 0]
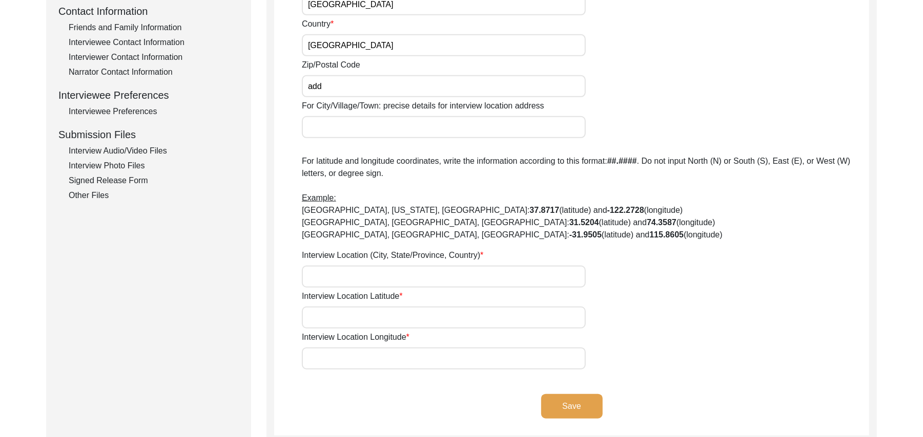
type input "add"
click at [362, 130] on input "For City/Village/Town: precise details for interview location address" at bounding box center [444, 127] width 284 height 22
click at [468, 128] on input "Chak 93JB Pakka [PERSON_NAME] / Railway station [PERSON_NAME]" at bounding box center [444, 127] width 284 height 22
type input "Chak 93JB Pakka [PERSON_NAME] / Railway station [GEOGRAPHIC_DATA][PERSON_NAME]"
click at [428, 279] on input "Interview Location (City, State/Province, Country)" at bounding box center [444, 277] width 284 height 22
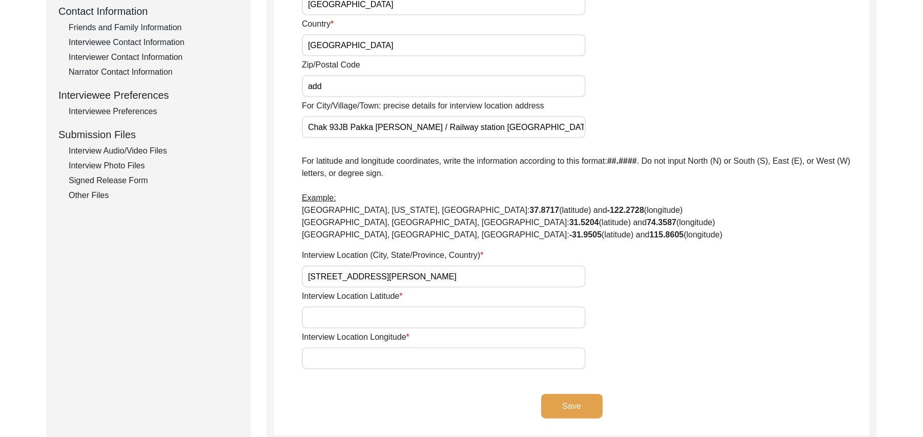
type input "[STREET_ADDRESS][PERSON_NAME]"
click at [423, 321] on input "Interview Location Latitude" at bounding box center [444, 318] width 284 height 22
paste input "N/A"
type input "N/A"
click at [416, 355] on input "Interview Location Longitude" at bounding box center [444, 359] width 284 height 22
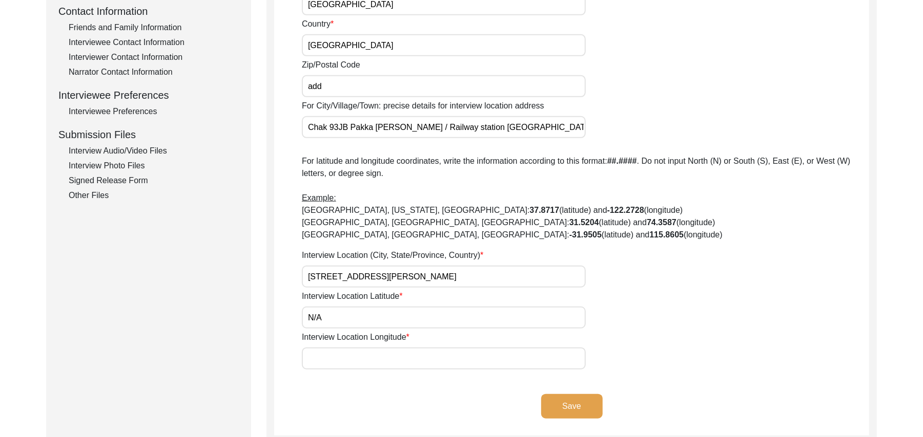
paste input "N/A"
type input "N/A"
click at [572, 406] on button "Save" at bounding box center [571, 406] width 61 height 25
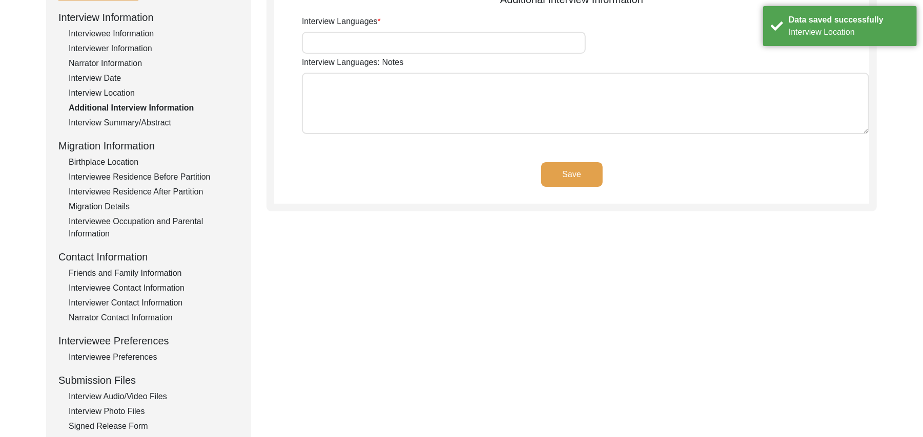
scroll to position [25, 0]
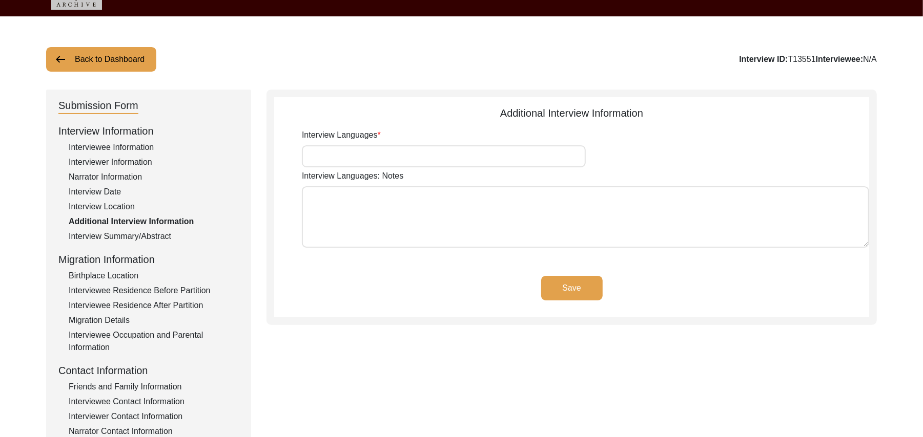
click at [525, 161] on input "Interview Languages" at bounding box center [444, 156] width 284 height 22
type input "Punjabi"
click at [515, 228] on textarea "Interview Languages: Notes" at bounding box center [585, 216] width 567 height 61
paste textarea "N/A"
type textarea "N/A"
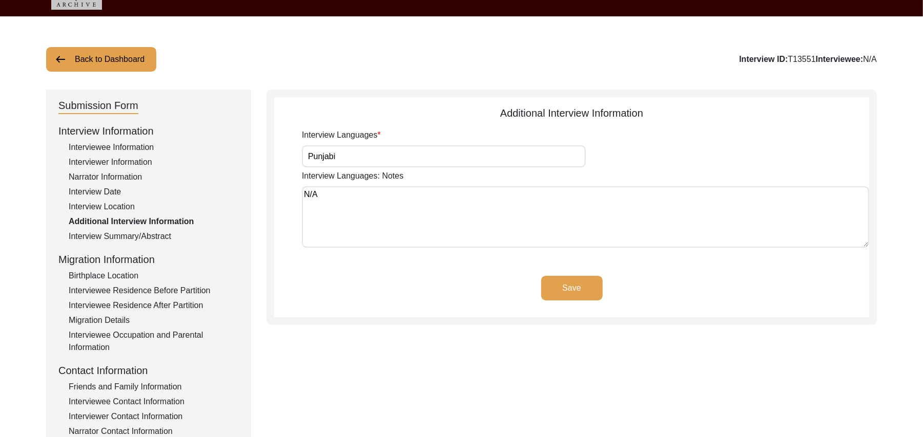
click at [589, 280] on button "Save" at bounding box center [571, 288] width 61 height 25
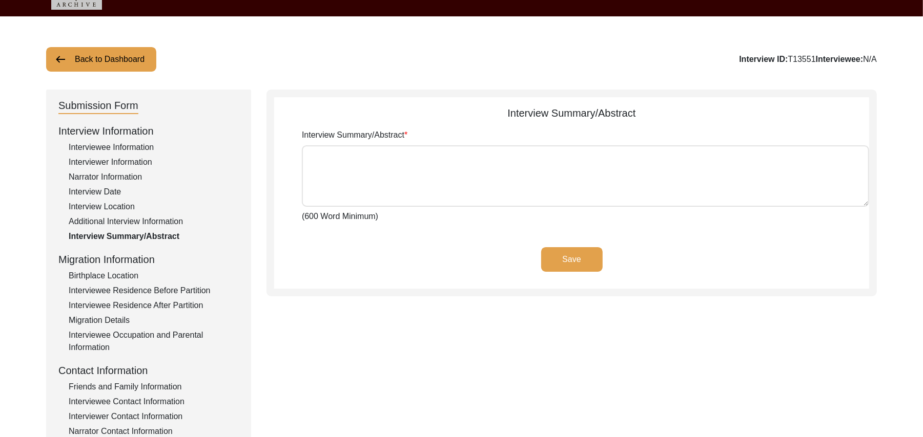
click at [191, 304] on div "Interviewee Residence After Partition" at bounding box center [154, 306] width 170 height 12
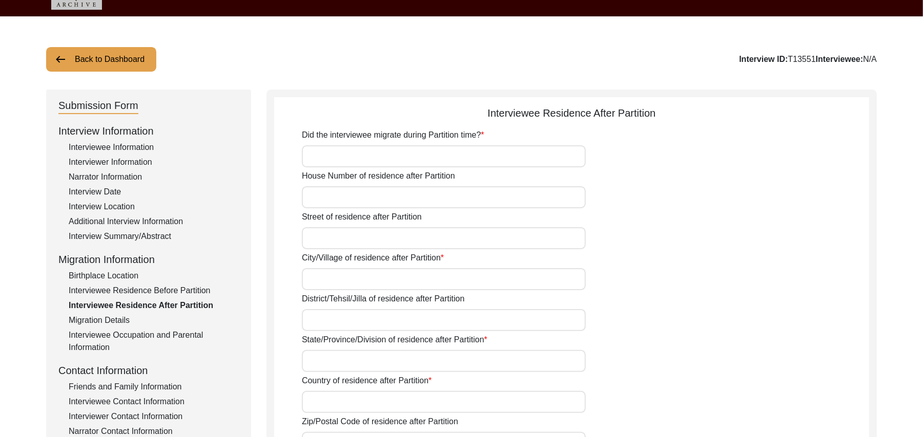
click at [375, 168] on div "Did the interviewee migrate during Partition time? House Number of residence af…" at bounding box center [585, 428] width 567 height 598
click at [375, 160] on input "Did the interviewee migrate during Partition time?" at bounding box center [444, 156] width 284 height 22
type input "Yes"
click at [365, 197] on input "House Number of residence after Partition" at bounding box center [444, 197] width 284 height 22
paste input "N/A"
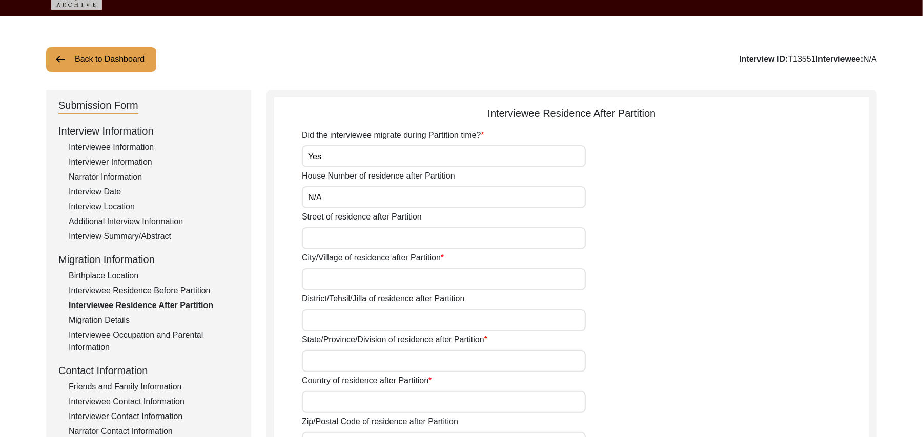
type input "N/A"
click at [353, 234] on input "Street of residence after Partition" at bounding box center [444, 238] width 284 height 22
paste input "N/A"
type input "N/A"
click at [347, 281] on input "City/Village of residence after Partition" at bounding box center [444, 279] width 284 height 22
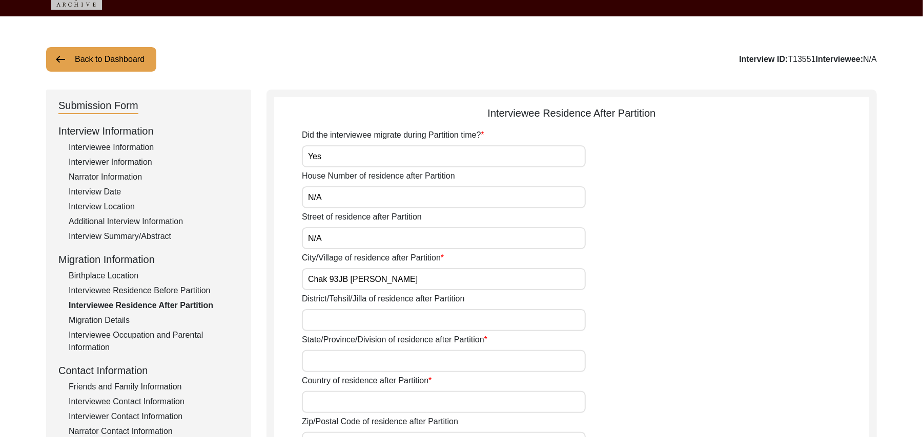
type input "Chak 93JB [PERSON_NAME]"
click at [335, 320] on input "District/Tehsil/Jilla of residence after Partition" at bounding box center [444, 320] width 284 height 22
type input "[PERSON_NAME]/ Gojra"
click at [338, 361] on input "State/Province/Division of residence after Partition" at bounding box center [444, 361] width 284 height 22
type input "[GEOGRAPHIC_DATA]"
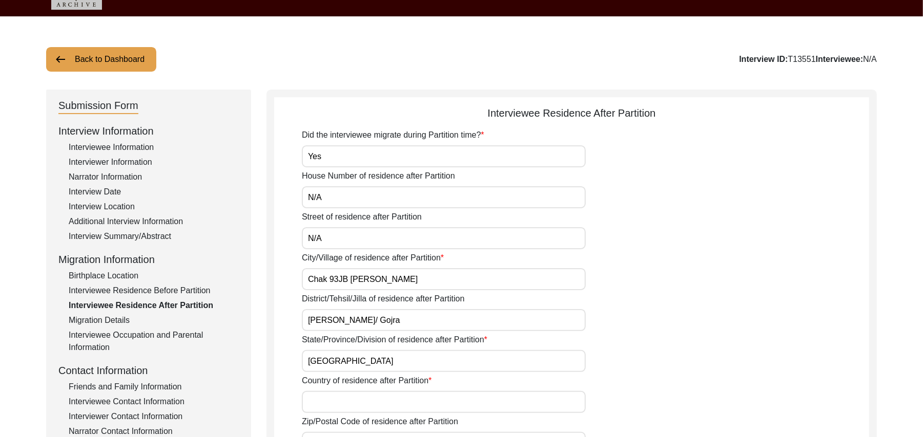
click at [334, 406] on input "Country of residence after Partition" at bounding box center [444, 402] width 284 height 22
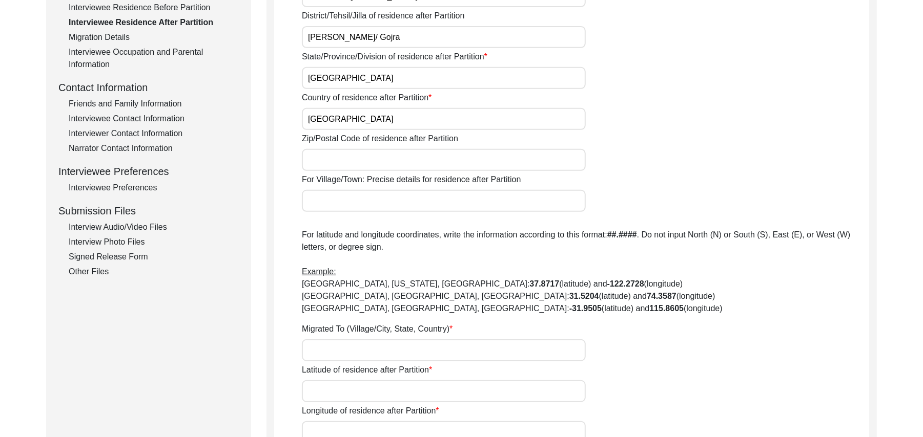
scroll to position [353, 0]
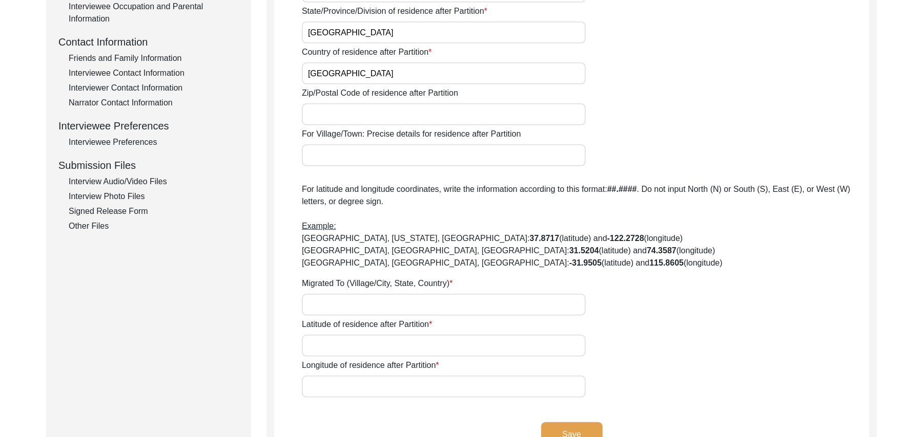
type input "[GEOGRAPHIC_DATA]"
click at [403, 119] on input "Zip/Postal Code of residence after Partition" at bounding box center [444, 114] width 284 height 22
type input "add"
click at [366, 158] on input "For Village/Town: Precise details for residence after Partition" at bounding box center [444, 155] width 284 height 22
type input "Chak 93JB Pakka [PERSON_NAME]/ Railway Station Pakka [PERSON_NAME]"
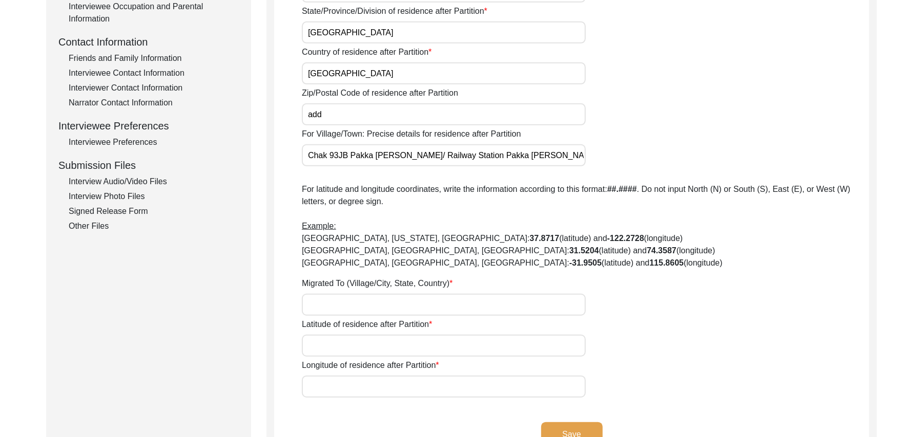
click at [328, 300] on input "Migrated To (Village/City, State, Country)" at bounding box center [444, 305] width 284 height 22
type input "[STREET_ADDRESS][PERSON_NAME]"
click at [337, 349] on input "Latitude of residence after Partition" at bounding box center [444, 346] width 284 height 22
paste input "N/A"
type input "N/A"
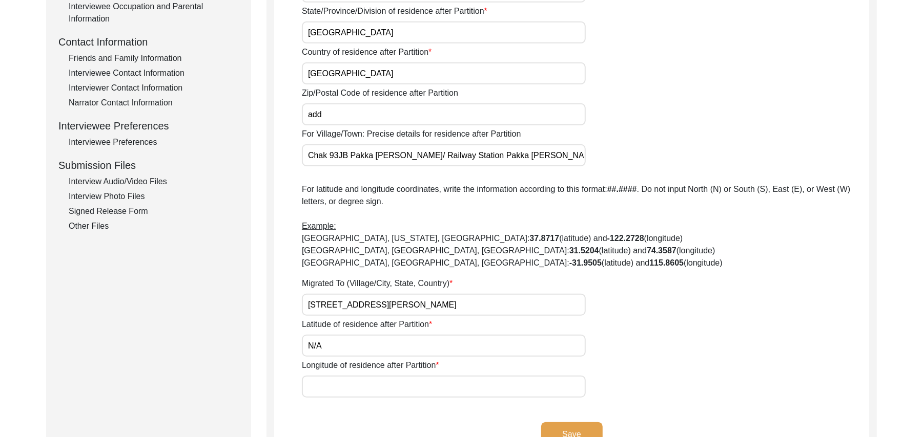
click at [337, 388] on input "Longitude of residence after Partition" at bounding box center [444, 387] width 284 height 22
paste input "N/A"
type input "N/A"
click at [562, 427] on button "Save" at bounding box center [571, 435] width 61 height 25
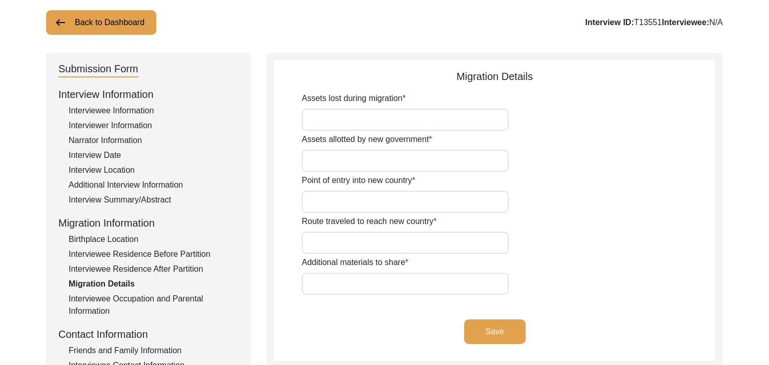
scroll to position [24, 0]
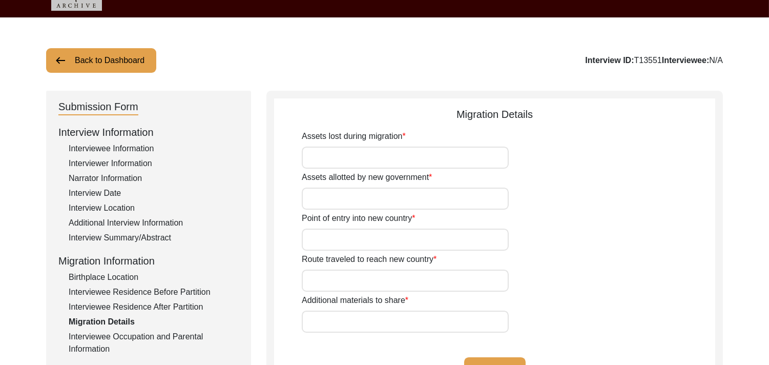
click at [423, 152] on input "Assets lost during migration" at bounding box center [405, 158] width 207 height 22
type input "land, Home"
click at [380, 201] on input "Assets allotted by new government" at bounding box center [405, 198] width 207 height 22
type input "Land home"
click at [377, 235] on input "Point of entry into new country" at bounding box center [405, 239] width 207 height 22
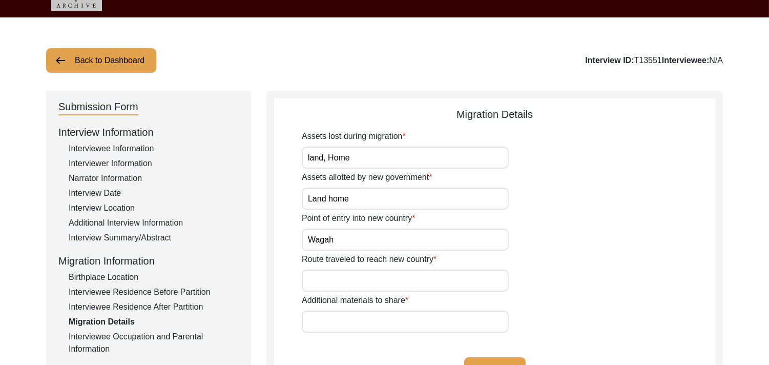
type input "Wagah"
click at [371, 274] on input "Route traveled to reach new country" at bounding box center [405, 280] width 207 height 22
type input "add"
click at [355, 323] on input "Additional materials to share" at bounding box center [405, 321] width 207 height 22
paste input "N/A"
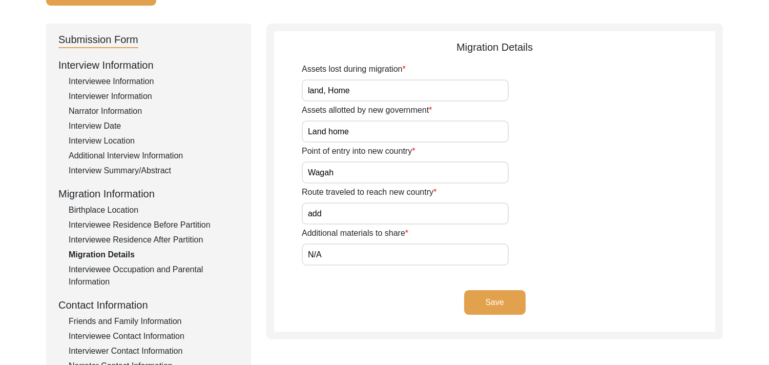
scroll to position [96, 0]
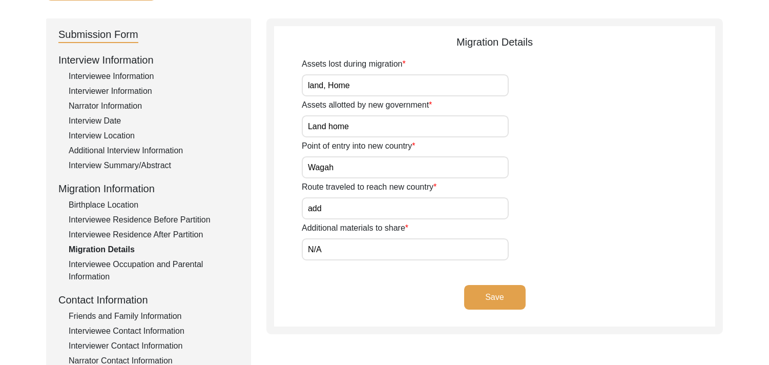
type input "N/A"
click at [515, 290] on button "Save" at bounding box center [494, 297] width 61 height 25
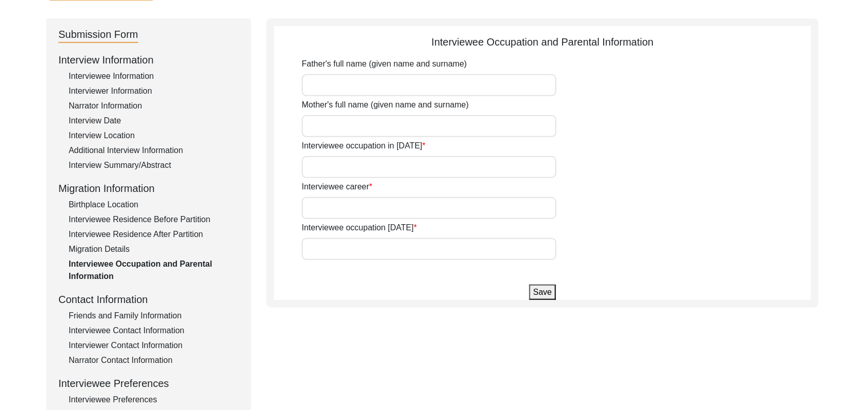
click at [713, 82] on div "Father's full name (given name and surname)" at bounding box center [556, 77] width 509 height 38
click at [170, 329] on div "Interviewee Contact Information" at bounding box center [154, 331] width 170 height 12
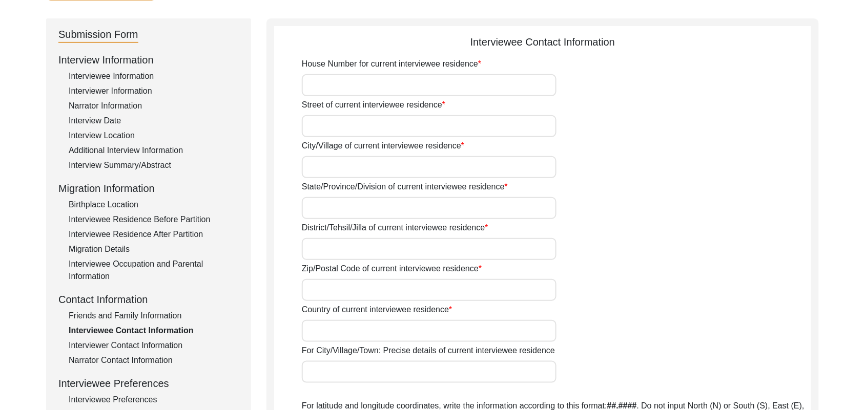
click at [357, 87] on input "House Number for current interviewee residence" at bounding box center [429, 85] width 255 height 22
paste input "N/A"
type input "N/A"
click at [345, 124] on input "Street of current interviewee residence" at bounding box center [429, 126] width 255 height 22
paste input "N/A"
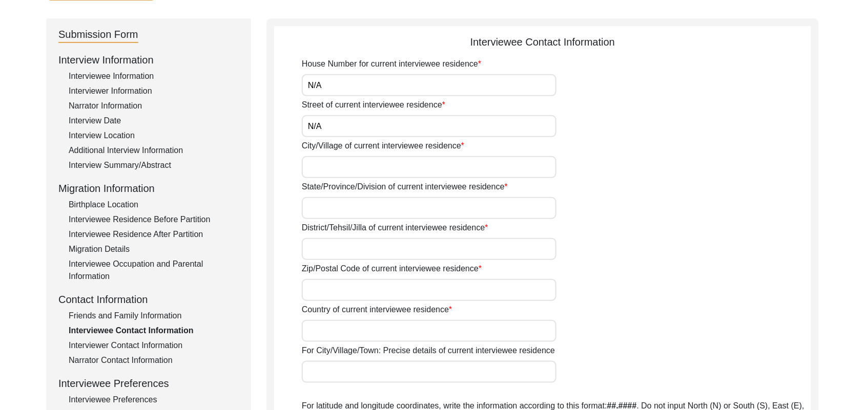
type input "N/A"
click at [339, 165] on input "City/Village of current interviewee residence" at bounding box center [429, 167] width 255 height 22
type input "Chak 93JB [PERSON_NAME]"
click at [325, 209] on input "State/Province/Division of current interviewee residence" at bounding box center [429, 208] width 255 height 22
type input "[GEOGRAPHIC_DATA]"
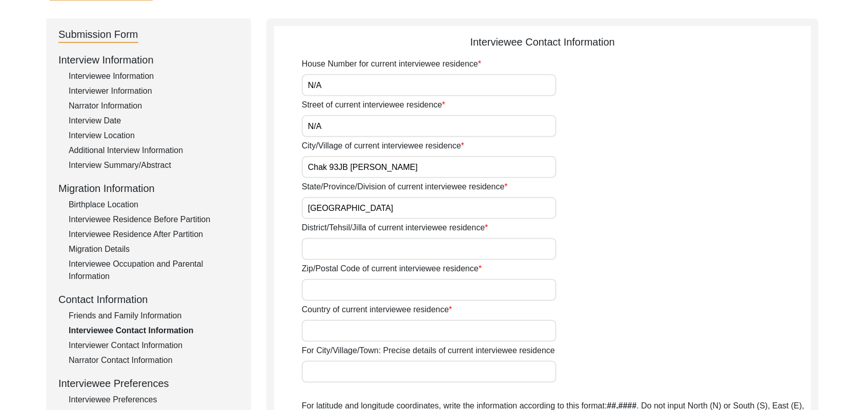
click at [323, 247] on input "District/Tehsil/Jilla of current interviewee residence" at bounding box center [429, 249] width 255 height 22
type input "[PERSON_NAME]/ Gojra"
click at [319, 291] on input "Zip/Postal Code of current interviewee residence" at bounding box center [429, 290] width 255 height 22
type input "Add"
click at [324, 329] on input "Country of current interviewee residence" at bounding box center [429, 331] width 255 height 22
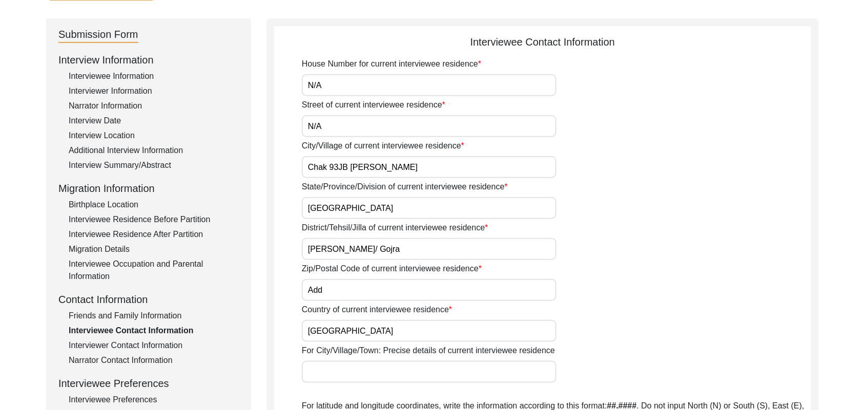
type input "[GEOGRAPHIC_DATA]"
click at [328, 377] on input "For City/Village/Town: Precise details of current interviewee residence" at bounding box center [429, 372] width 255 height 22
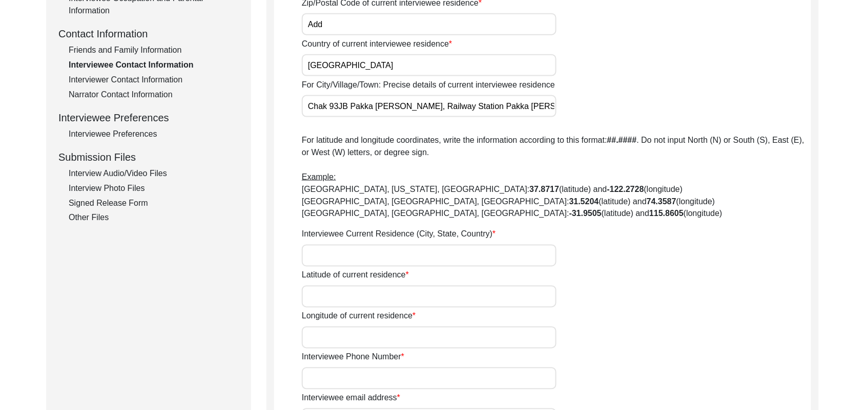
scroll to position [439, 0]
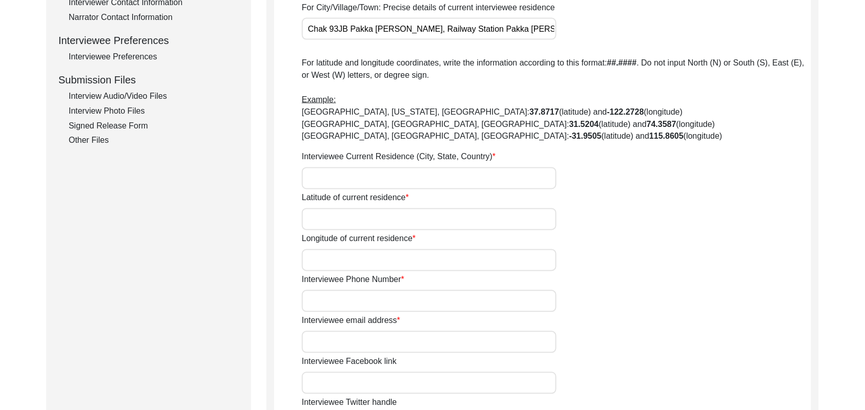
type input "Chak 93JB Pakka [PERSON_NAME], Railway Station Pakka [PERSON_NAME]"
click at [391, 180] on input "Interviewee Current Residence (City, State, Country)" at bounding box center [429, 179] width 255 height 22
type input "c"
type input "[STREET_ADDRESS][PERSON_NAME]"
click at [387, 221] on input "Latitude of current residence" at bounding box center [429, 219] width 255 height 22
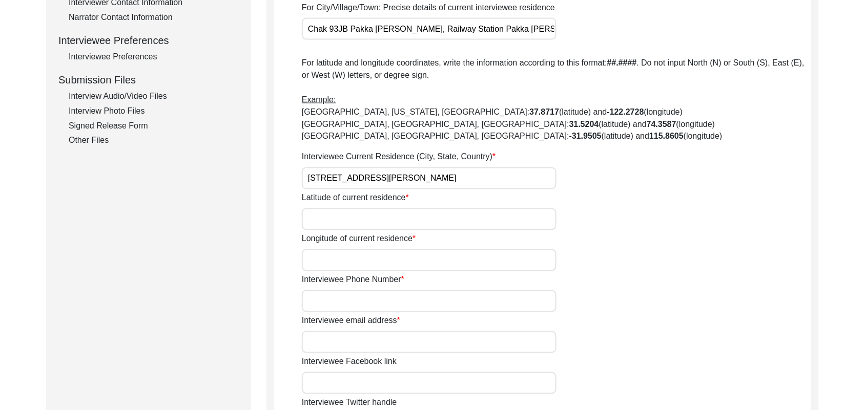
paste input "N/A"
type input "N/A"
click at [382, 255] on input "Longitude of current residence" at bounding box center [429, 260] width 255 height 22
paste input "N/A"
type input "N/A"
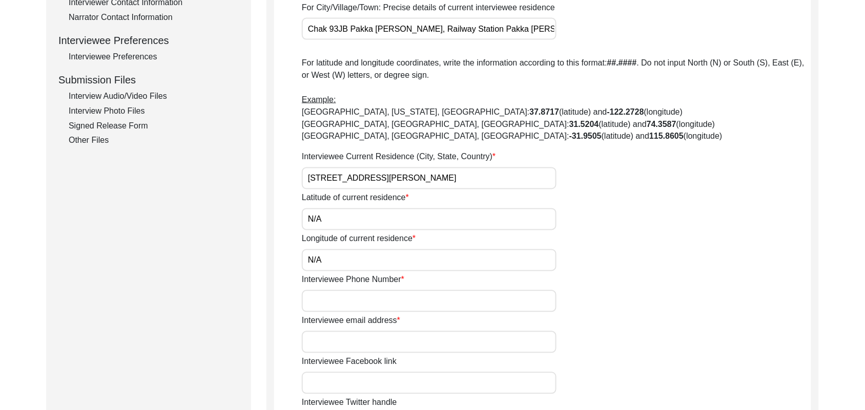
click at [381, 299] on input "Interviewee Phone Number" at bounding box center [429, 301] width 255 height 22
paste input "N/A"
type input "N/A"
click at [377, 343] on input "Interviewee email address" at bounding box center [429, 342] width 255 height 22
paste input "N/A"
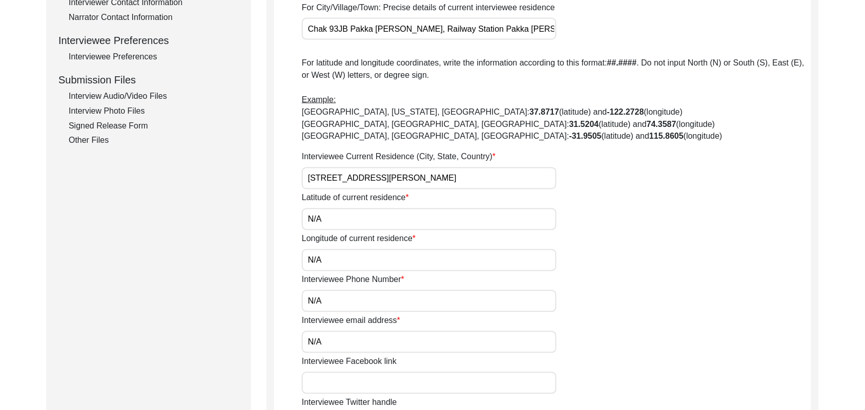
type input "N/A"
click at [373, 386] on input "Interviewee Facebook link" at bounding box center [429, 383] width 255 height 22
paste input "N/A"
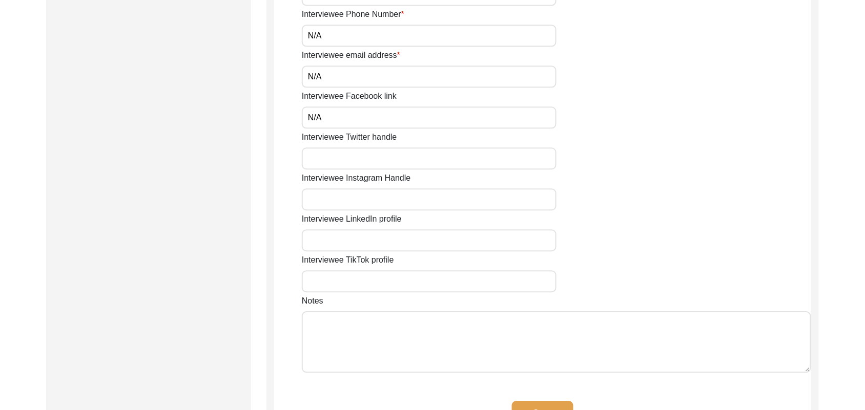
scroll to position [757, 0]
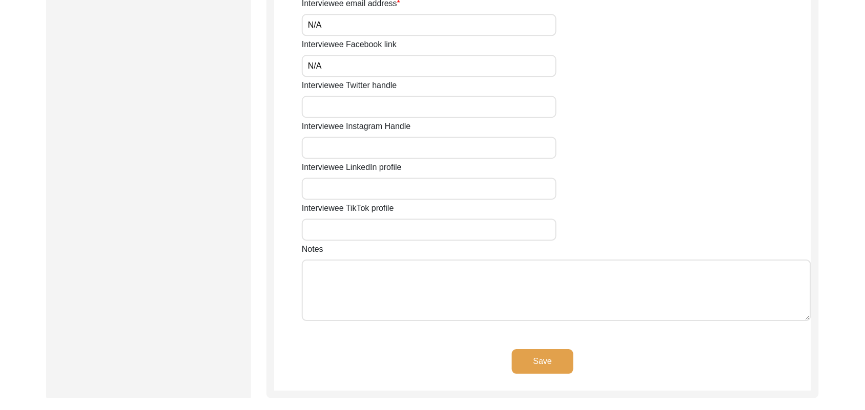
type input "N/A"
click at [427, 104] on input "Interviewee Twitter handle" at bounding box center [429, 107] width 255 height 22
paste input "N/A"
type input "N/A"
click at [411, 149] on input "Interviewee Instagram Handle" at bounding box center [429, 148] width 255 height 22
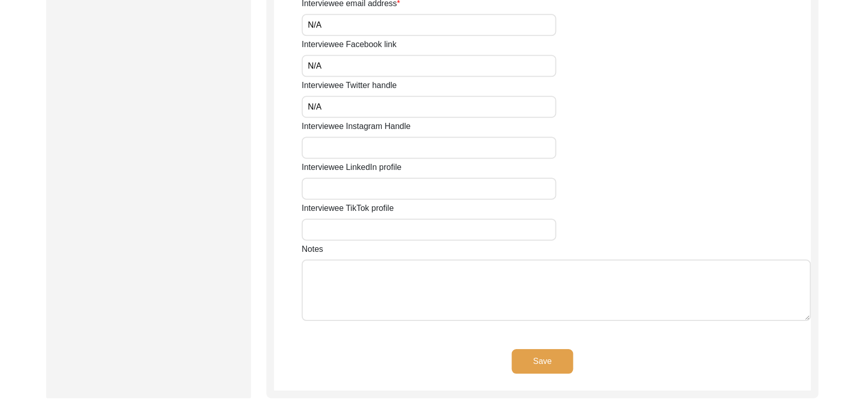
paste input "N/A"
type input "N/A"
click at [401, 190] on input "Interviewee LinkedIn profile" at bounding box center [429, 189] width 255 height 22
paste input "N/A"
type input "N/A"
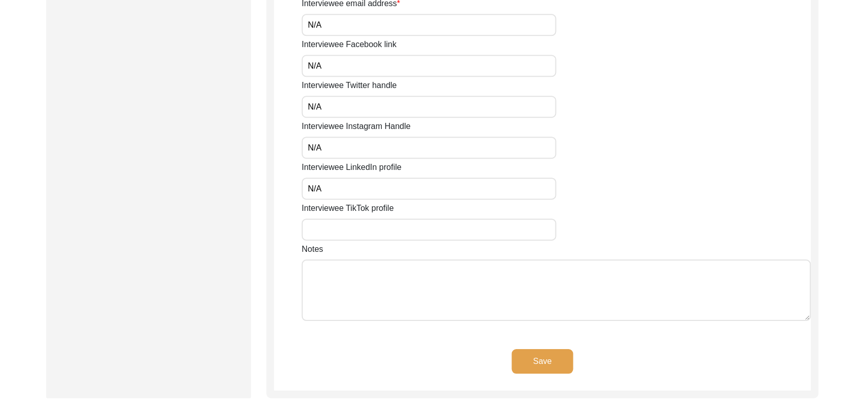
click at [392, 229] on input "Interviewee TikTok profile" at bounding box center [429, 230] width 255 height 22
paste input "N/A"
type input "N/A"
click at [385, 280] on textarea "Notes" at bounding box center [556, 290] width 509 height 61
paste textarea "N/A"
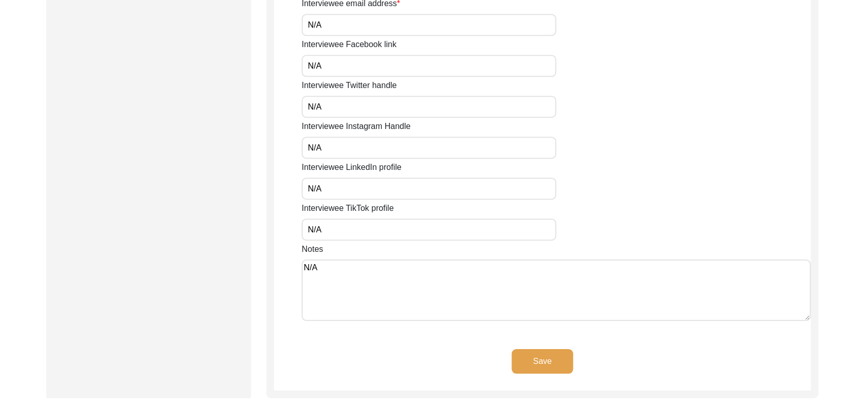
type textarea "N/A"
click at [526, 354] on button "Save" at bounding box center [542, 361] width 61 height 25
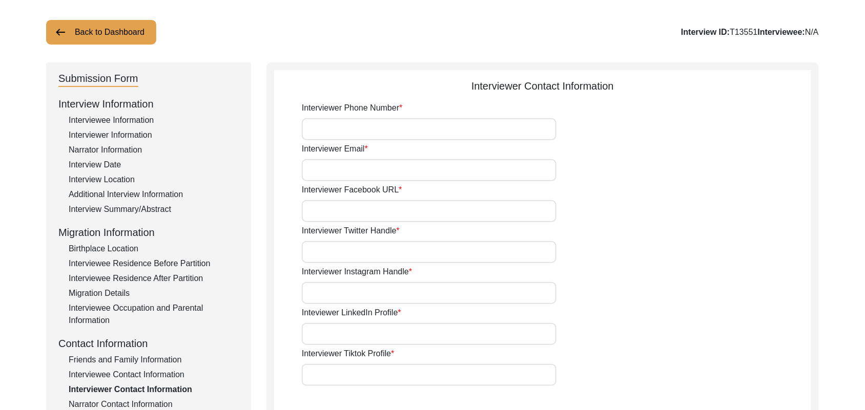
scroll to position [44, 0]
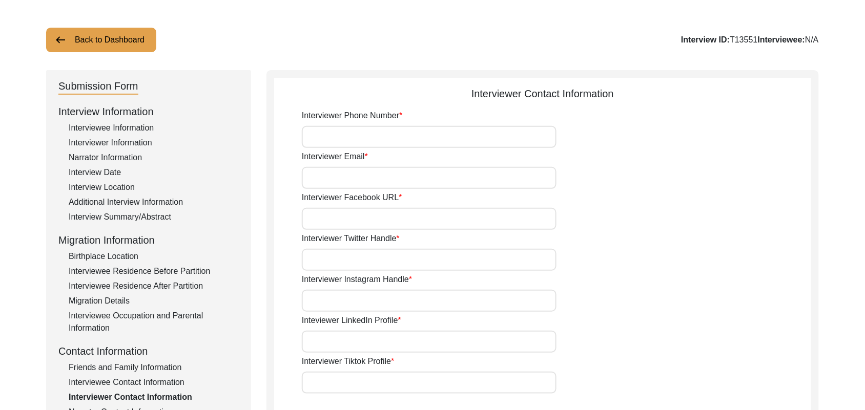
click at [451, 138] on input "Interviewer Phone Number" at bounding box center [429, 137] width 255 height 22
type input "03337682214"
click at [436, 182] on input "Interviewer Email" at bounding box center [429, 178] width 255 height 22
type input "[EMAIL_ADDRESS][DOMAIN_NAME]"
click at [427, 223] on input "Interviewer Facebook URL" at bounding box center [429, 219] width 255 height 22
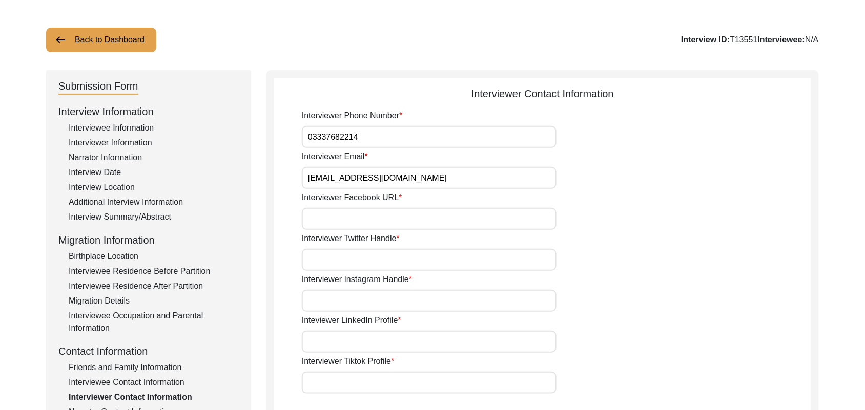
paste input "N/A"
type input "N/A"
click at [421, 261] on input "Interviewer Twitter Handle" at bounding box center [429, 260] width 255 height 22
paste input "N/A"
type input "N/A"
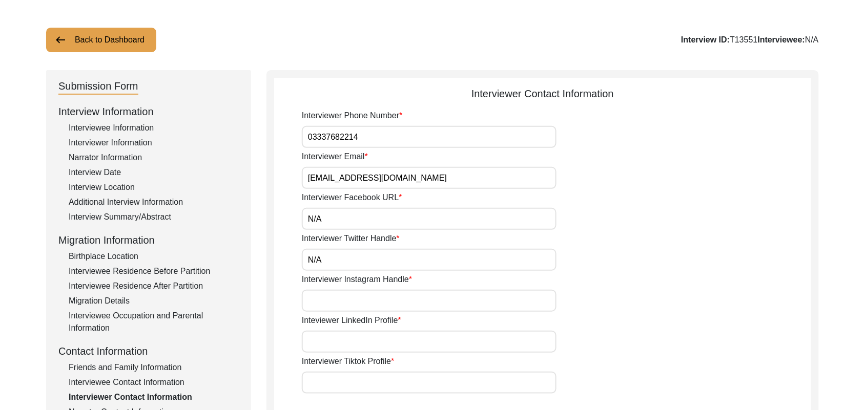
click at [411, 301] on input "Interviewer Instagram Handle" at bounding box center [429, 301] width 255 height 22
paste input "N/A"
type input "N/A"
click at [403, 349] on input "Inteviewer LinkedIn Profile" at bounding box center [429, 342] width 255 height 22
paste input "N/A"
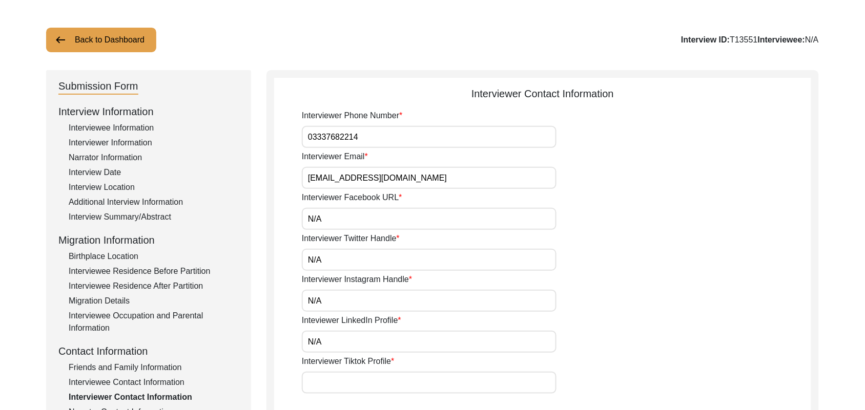
type input "N/A"
click at [395, 382] on input "Interviewer Tiktok Profile" at bounding box center [429, 383] width 255 height 22
paste input "N/A"
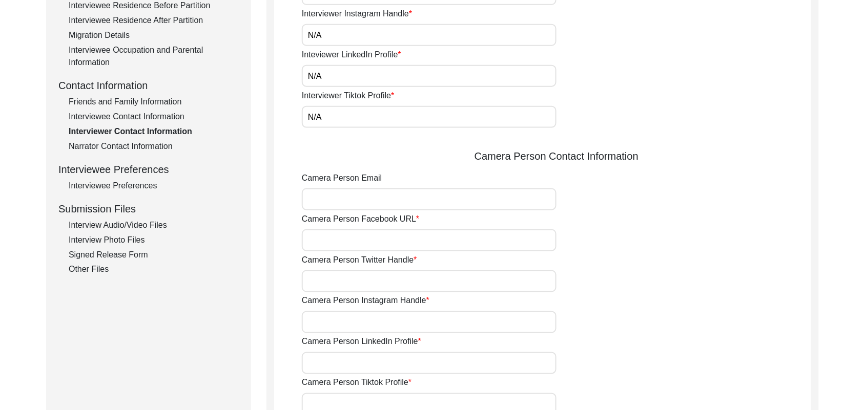
scroll to position [361, 0]
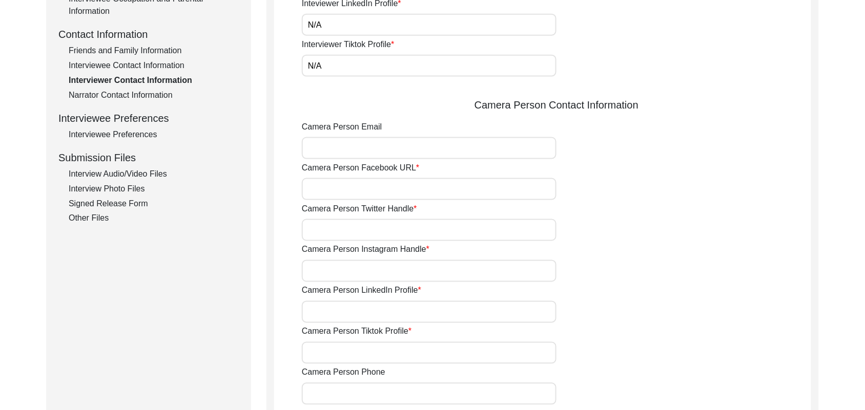
type input "N/A"
click at [355, 154] on input "Camera Person Email" at bounding box center [429, 148] width 255 height 22
paste input "N/A"
type input "N/A"
click at [356, 190] on input "Camera Person Facebook URL" at bounding box center [429, 189] width 255 height 22
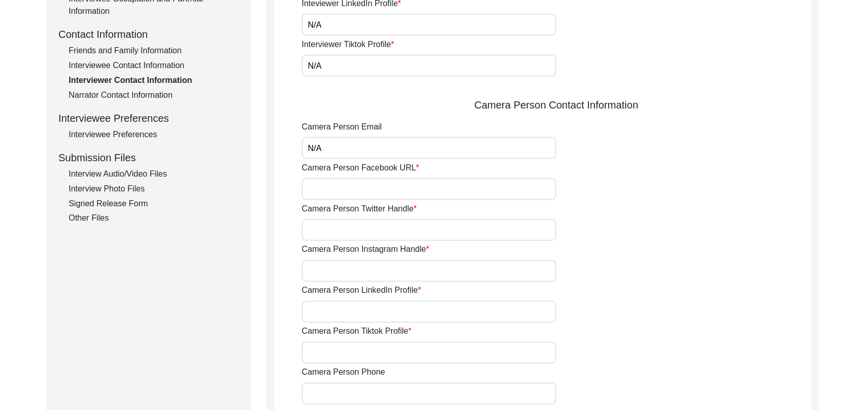
paste input "N/A"
type input "N/A"
click at [349, 228] on input "Camera Person Twitter Handle" at bounding box center [429, 230] width 255 height 22
paste input "N/A"
type input "N/A"
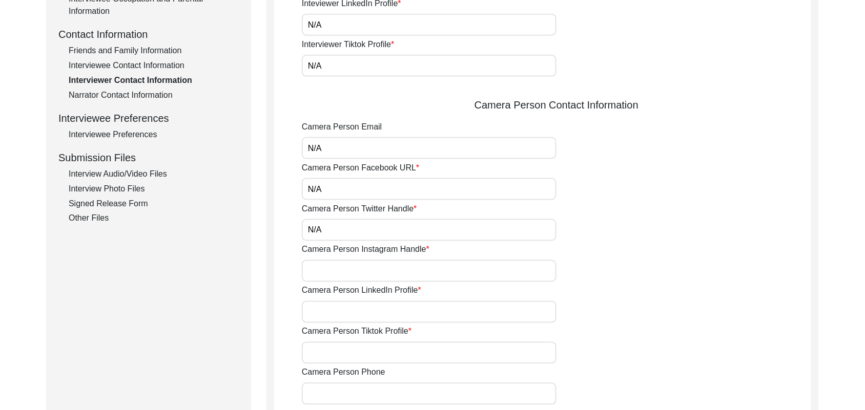
click at [354, 265] on input "Camera Person Instagram Handle" at bounding box center [429, 271] width 255 height 22
paste input "N/A"
type input "N/A"
click at [358, 311] on input "Camera Person LinkedIn Profile" at bounding box center [429, 312] width 255 height 22
paste input "N/A"
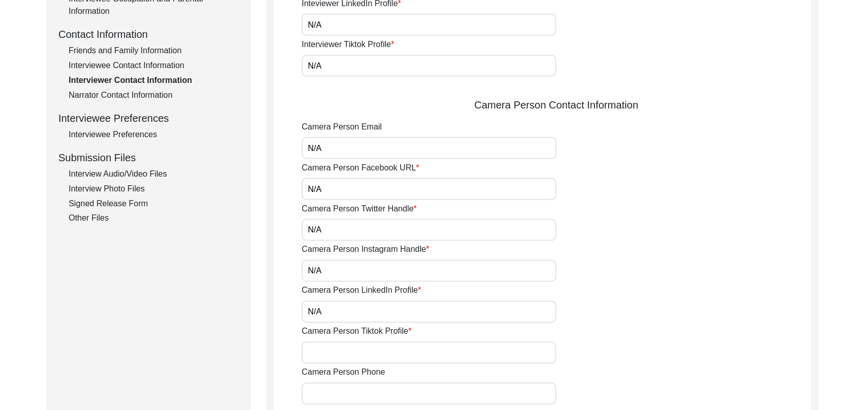
type input "N/A"
click at [359, 353] on input "Camera Person Tiktok Profile" at bounding box center [429, 353] width 255 height 22
paste input "N/A"
type input "N/A"
click at [357, 393] on input "Camera Person Phone" at bounding box center [429, 394] width 255 height 22
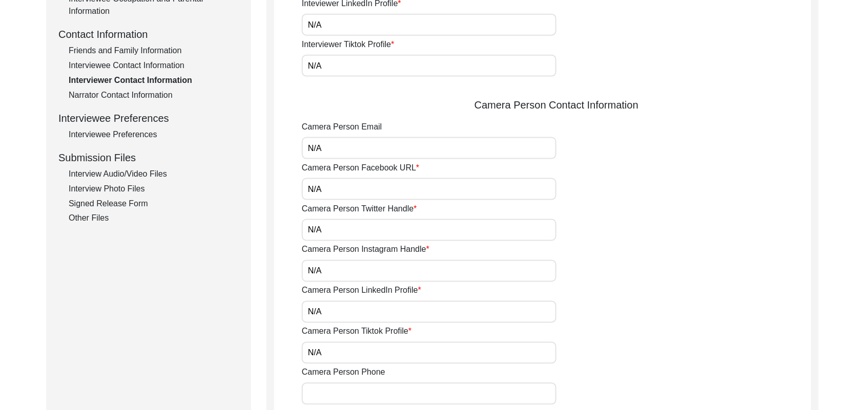
paste input "N/A"
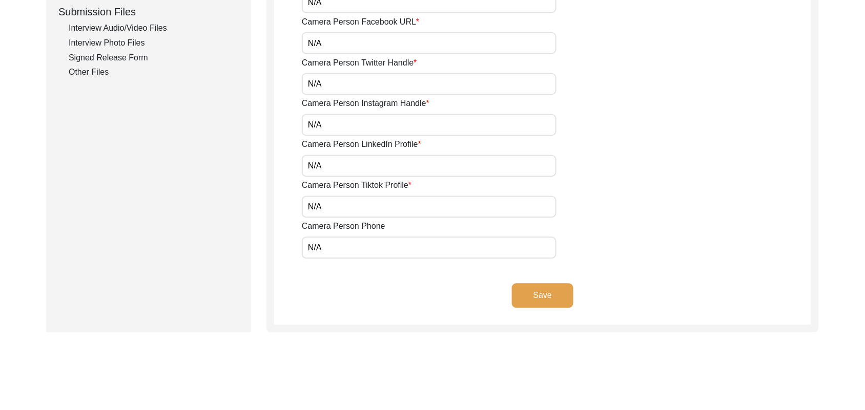
scroll to position [575, 0]
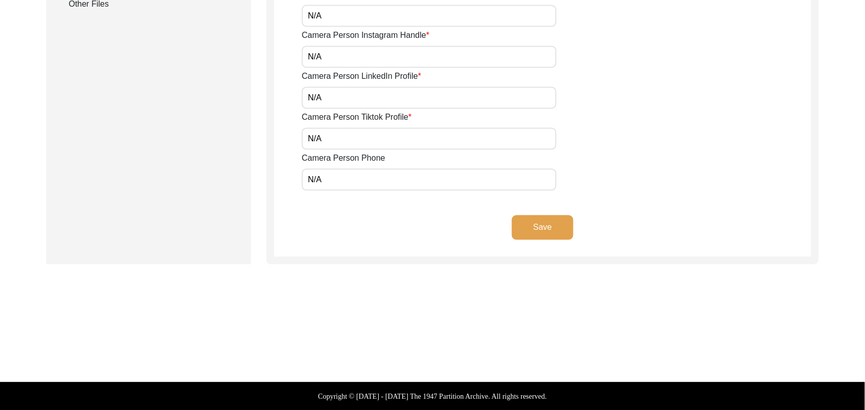
type input "N/A"
click at [557, 229] on button "Save" at bounding box center [542, 228] width 61 height 25
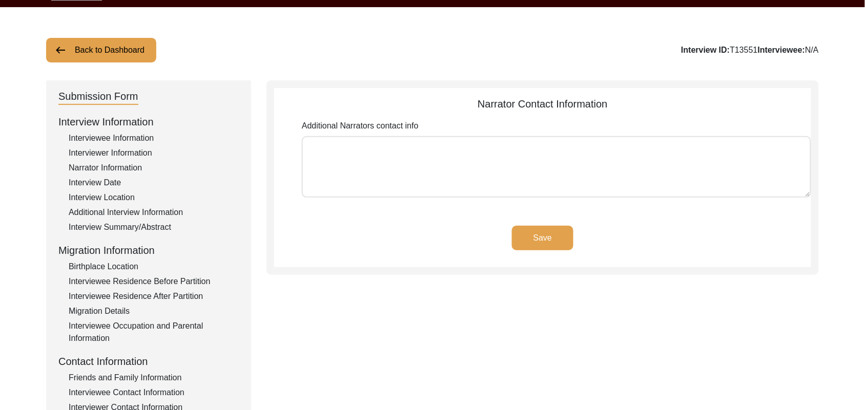
scroll to position [27, 0]
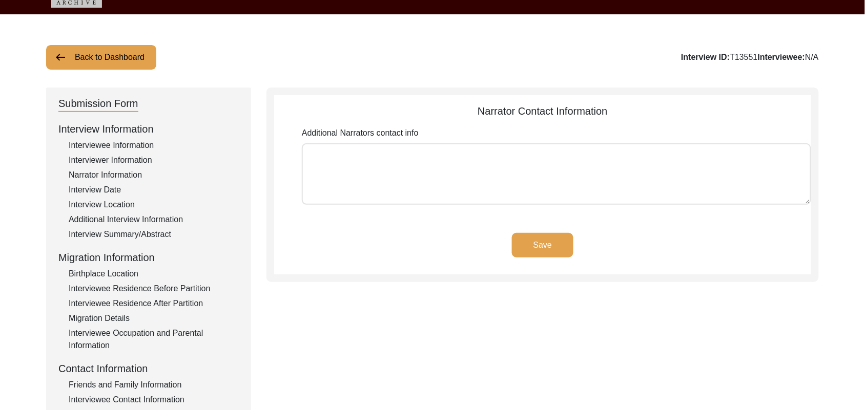
click at [535, 171] on textarea "Additional Narrators contact info" at bounding box center [556, 173] width 509 height 61
paste textarea "N/A"
type textarea "N/A"
click at [555, 241] on button "Save" at bounding box center [542, 245] width 61 height 25
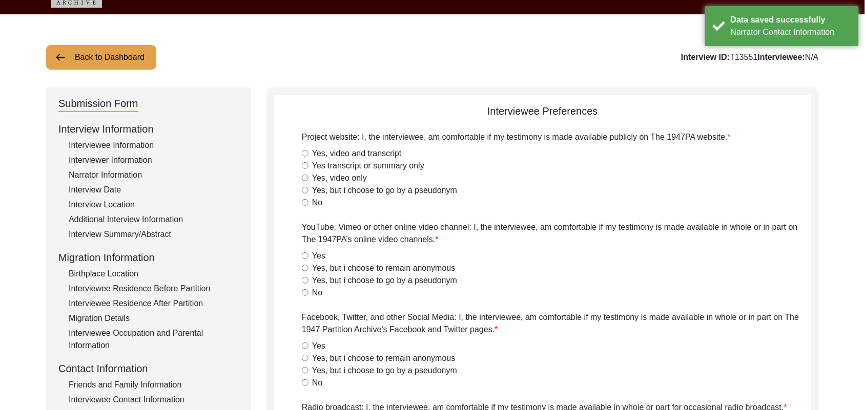
click at [304, 153] on input "Yes, video and transcript" at bounding box center [305, 153] width 7 height 7
radio input "true"
click at [305, 255] on input "Yes" at bounding box center [305, 256] width 7 height 7
radio input "true"
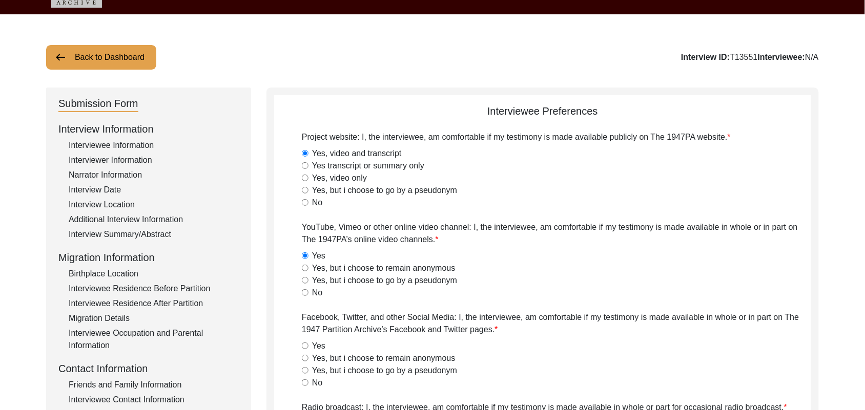
click at [304, 346] on input "Yes" at bounding box center [305, 346] width 7 height 7
radio input "true"
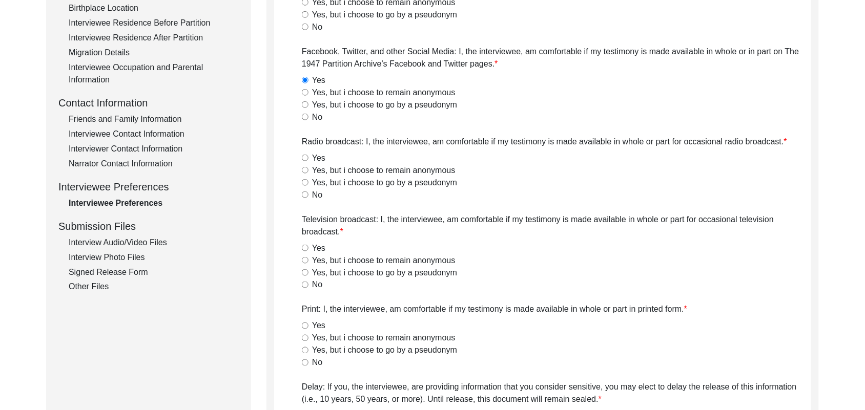
scroll to position [336, 0]
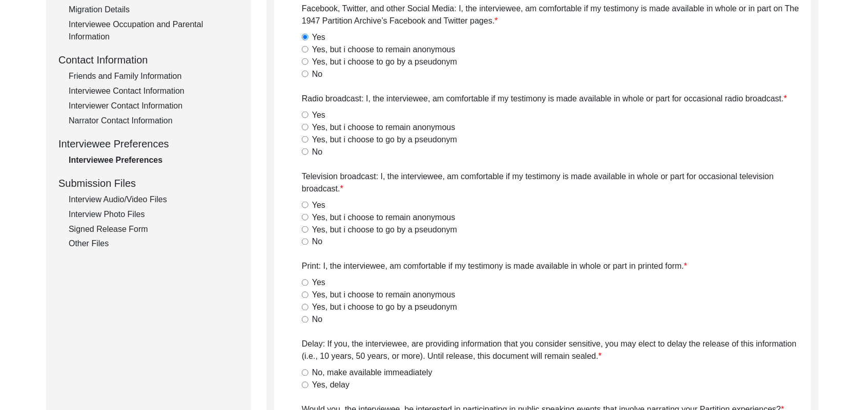
click at [305, 114] on input "Yes" at bounding box center [305, 115] width 7 height 7
radio input "true"
click at [303, 204] on input "Yes" at bounding box center [305, 205] width 7 height 7
radio input "true"
click at [303, 281] on input "Yes" at bounding box center [305, 283] width 7 height 7
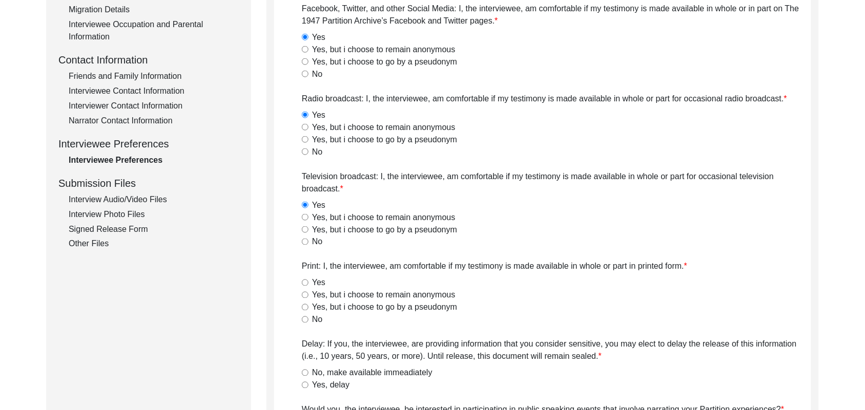
radio input "true"
click at [304, 372] on input "No, make available immeadiately" at bounding box center [305, 373] width 7 height 7
radio input "true"
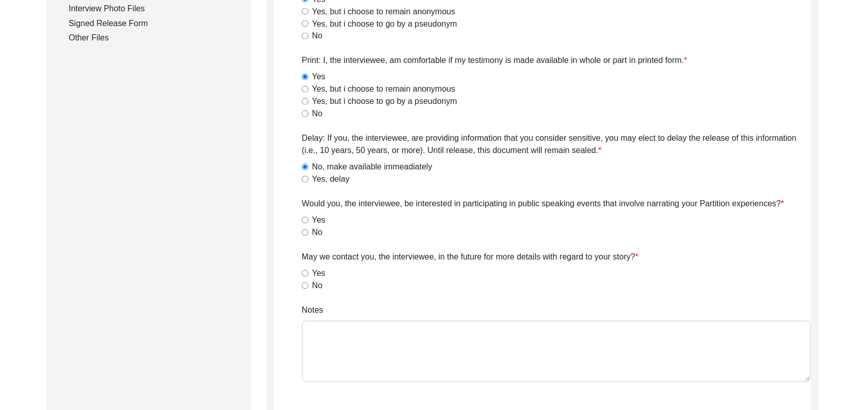
scroll to position [593, 0]
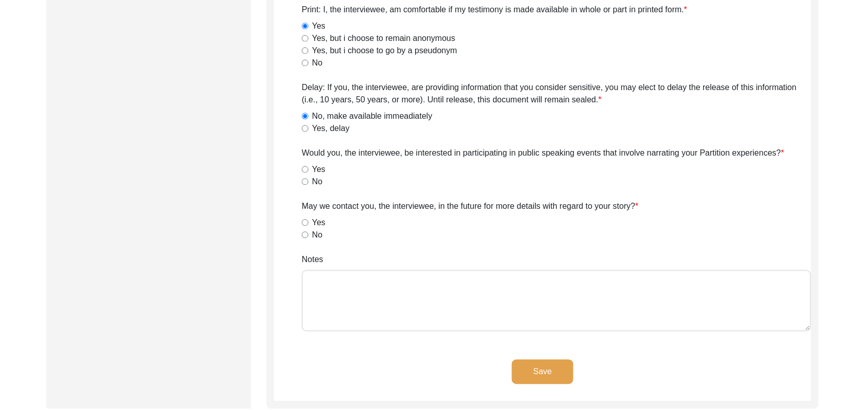
click at [305, 179] on input "No" at bounding box center [305, 181] width 7 height 7
radio input "true"
click at [305, 221] on input "Yes" at bounding box center [305, 222] width 7 height 7
radio input "true"
click at [328, 301] on textarea "Notes" at bounding box center [556, 300] width 509 height 61
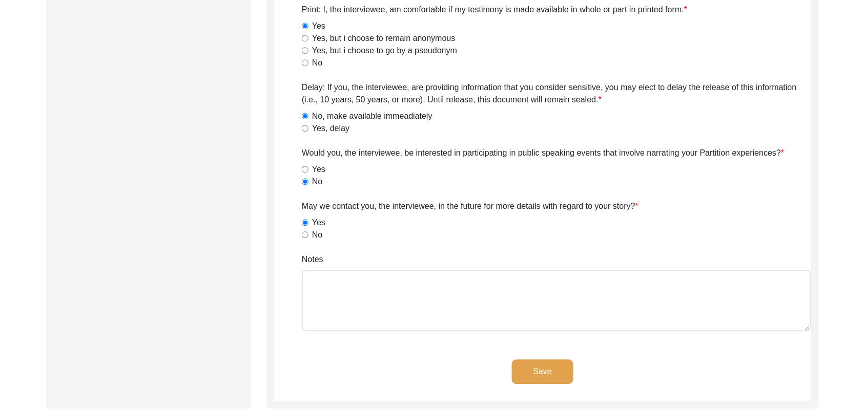
paste textarea "N/A"
type textarea "N/A"
click at [531, 366] on button "Save" at bounding box center [542, 372] width 61 height 25
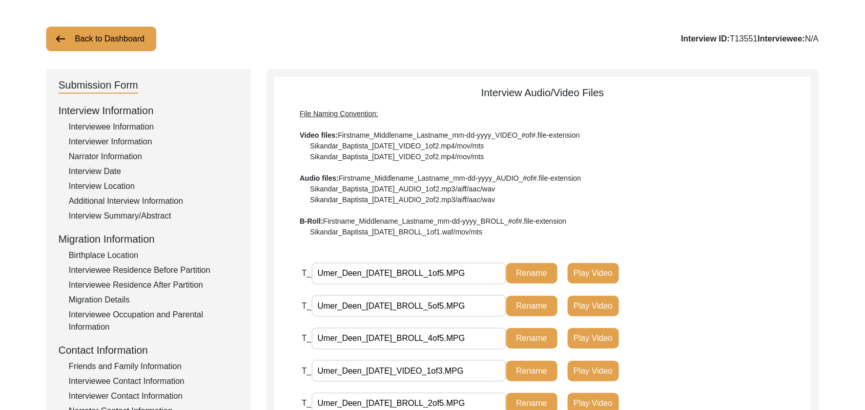
scroll to position [0, 0]
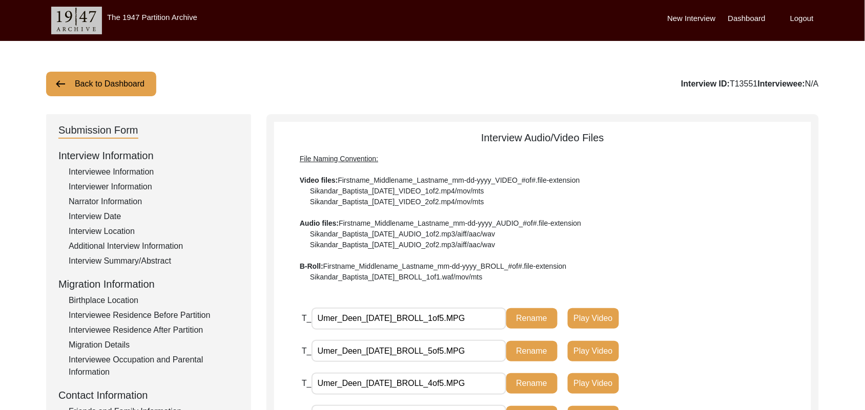
click at [137, 82] on button "Back to Dashboard" at bounding box center [101, 84] width 110 height 25
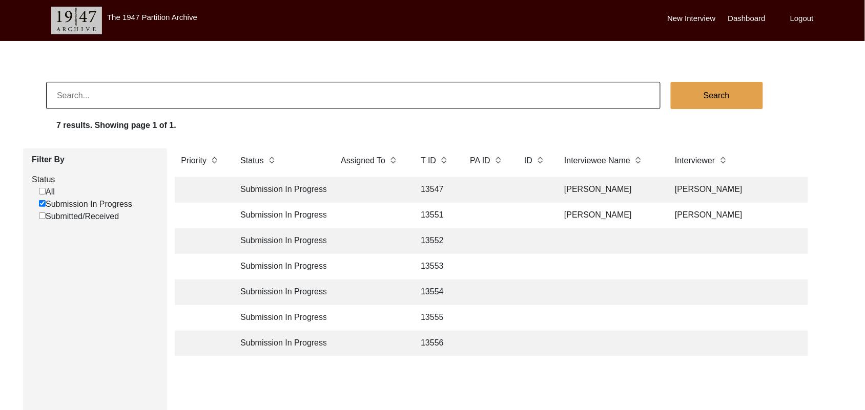
click at [434, 238] on td "13552" at bounding box center [434, 241] width 41 height 26
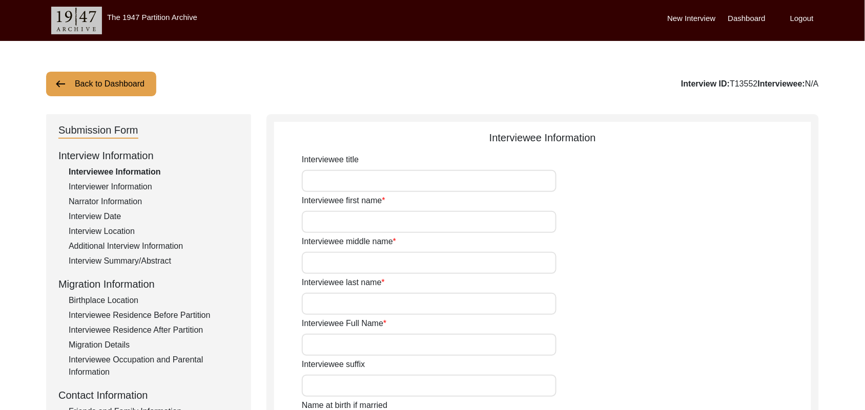
click at [371, 181] on input "Interviewee title" at bounding box center [429, 181] width 255 height 22
type input "Mr"
click at [365, 222] on input "Interviewee first name" at bounding box center [429, 222] width 255 height 22
type input "[DEMOGRAPHIC_DATA]"
click at [354, 264] on input "Interviewee middle name" at bounding box center [429, 263] width 255 height 22
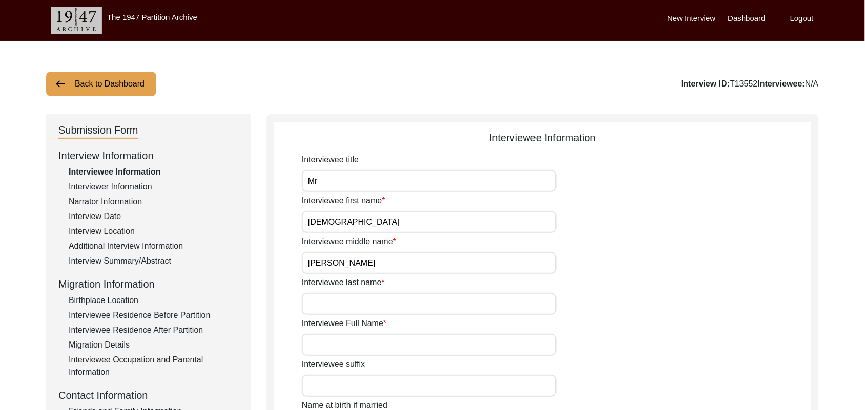
type input "[PERSON_NAME]"
click at [348, 308] on input "Interviewee last name" at bounding box center [429, 304] width 255 height 22
paste input "N/A"
type input "N/A"
click at [348, 345] on input "Interviewee Full Name" at bounding box center [429, 345] width 255 height 22
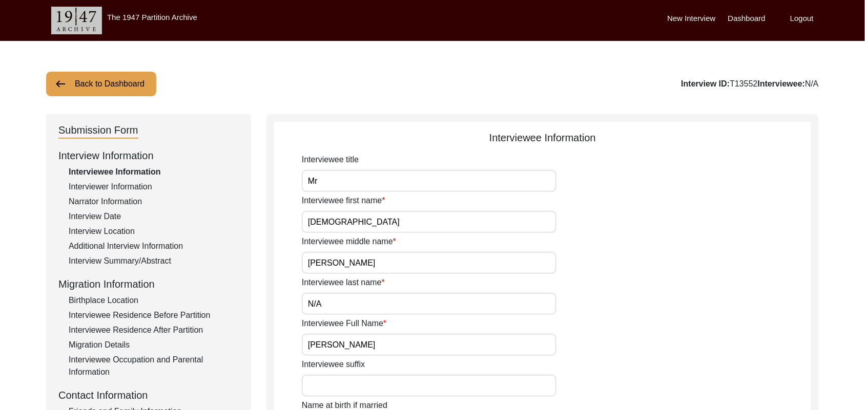
type input "[PERSON_NAME]"
click at [343, 389] on input "Interviewee suffix" at bounding box center [429, 386] width 255 height 22
paste input "N/A"
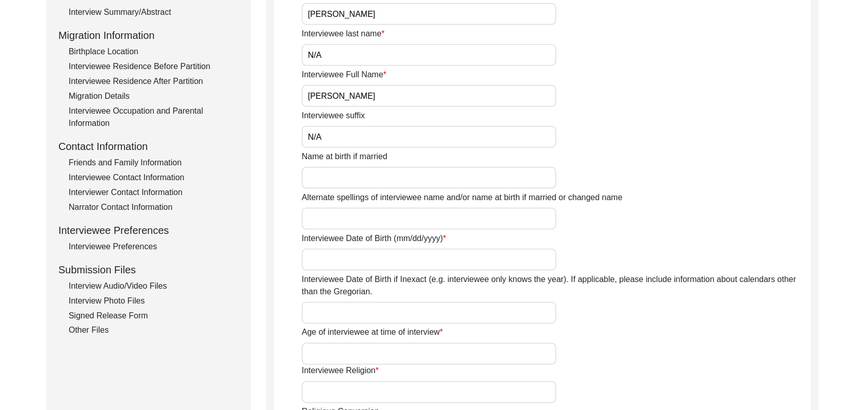
scroll to position [300, 0]
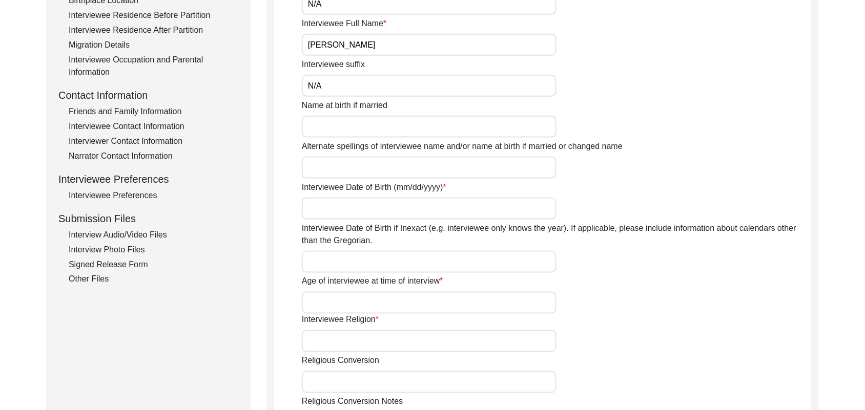
type input "N/A"
click at [408, 129] on input "Name at birth if married" at bounding box center [429, 127] width 255 height 22
type input "[PERSON_NAME]"
click at [387, 174] on input "Alternate spellings of interviewee name and/or name at birth if married or chan…" at bounding box center [429, 168] width 255 height 22
type input "[PERSON_NAME]"
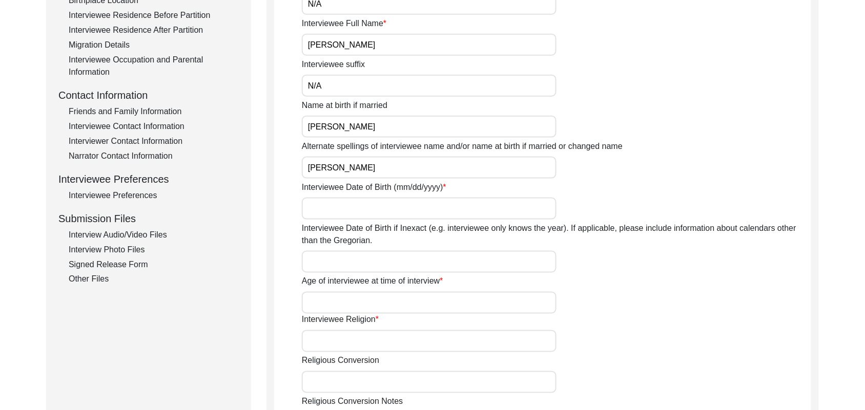
click at [374, 208] on input "Interviewee Date of Birth (mm/dd/yyyy)" at bounding box center [429, 209] width 255 height 22
type input "1936"
click at [359, 263] on input "Interviewee Date of Birth if Inexact (e.g. interviewee only knows the year). If…" at bounding box center [429, 262] width 255 height 22
type input "1936"
click at [349, 306] on input "Age of interviewee at time of interview" at bounding box center [429, 303] width 255 height 22
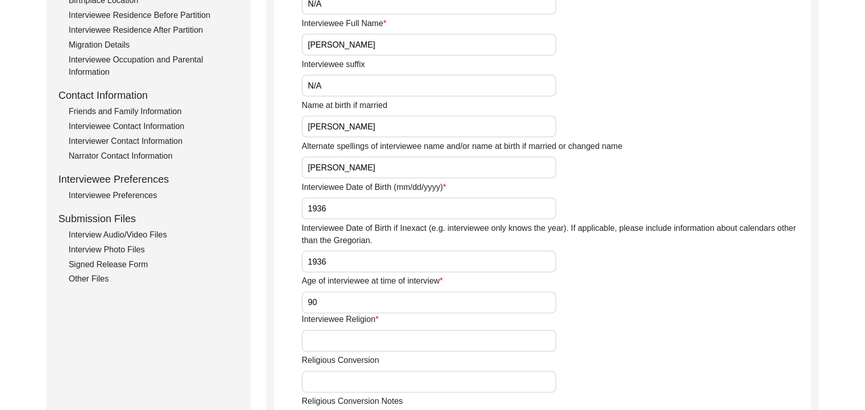
type input "9"
type input "6"
type input "89 Years"
click at [349, 347] on input "Interviewee Religion" at bounding box center [429, 341] width 255 height 22
type input "[DEMOGRAPHIC_DATA]"
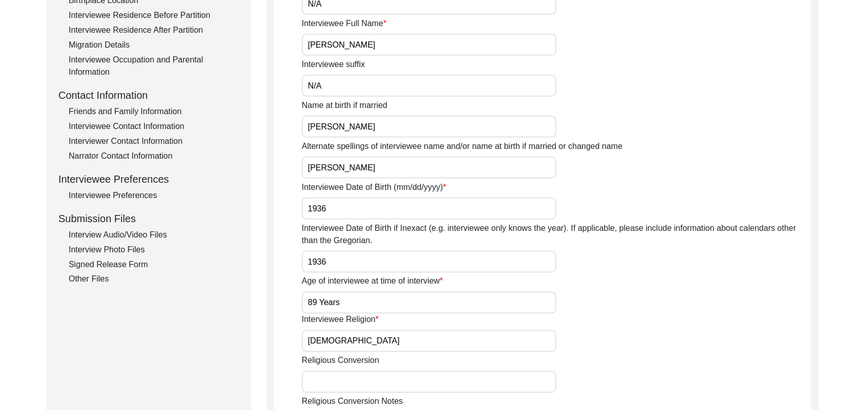
click at [353, 384] on input "Religious Conversion" at bounding box center [429, 382] width 255 height 22
paste input "N/A"
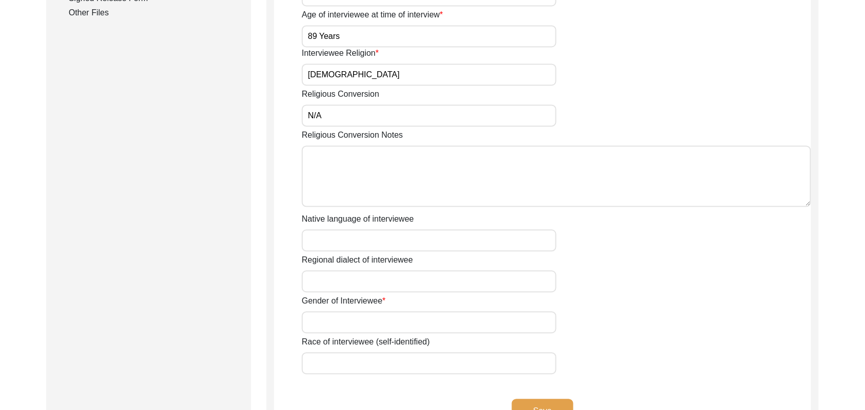
scroll to position [610, 0]
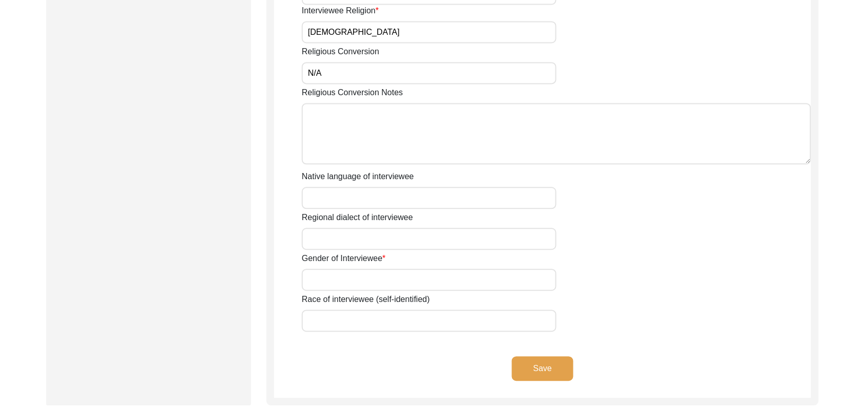
type input "N/A"
click at [456, 141] on textarea "Religious Conversion Notes" at bounding box center [556, 133] width 509 height 61
paste textarea "N/A"
type textarea "N/A"
click at [414, 187] on input "Native language of interviewee" at bounding box center [429, 198] width 255 height 22
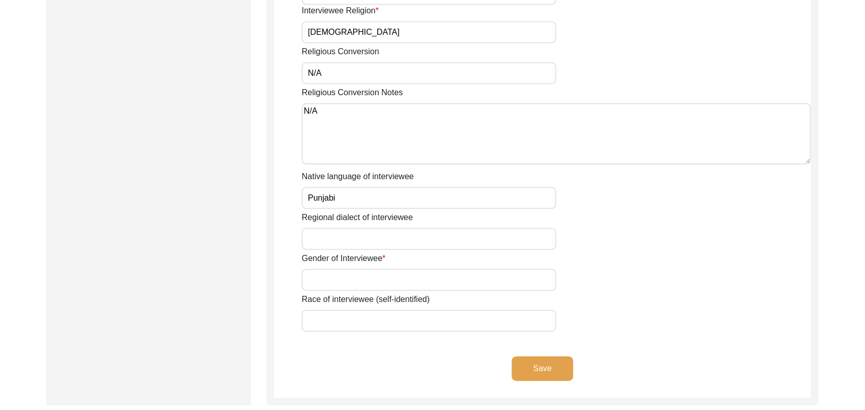
type input "Punjabi"
click at [396, 234] on input "Regional dialect of interviewee" at bounding box center [429, 239] width 255 height 22
type input "Malwai"
click at [387, 280] on input "Gender of Interviewee" at bounding box center [429, 280] width 255 height 22
type input "[DEMOGRAPHIC_DATA]"
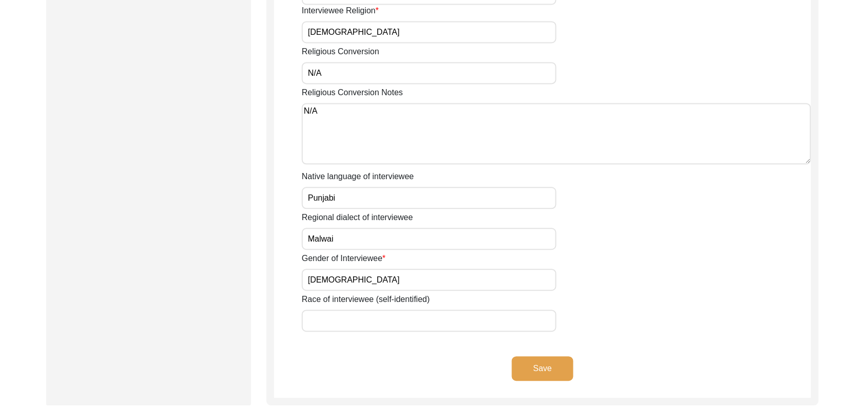
click at [385, 321] on input "Race of interviewee (self-identified)" at bounding box center [429, 321] width 255 height 22
type input "Rajput"
click at [527, 363] on button "Save" at bounding box center [542, 369] width 61 height 25
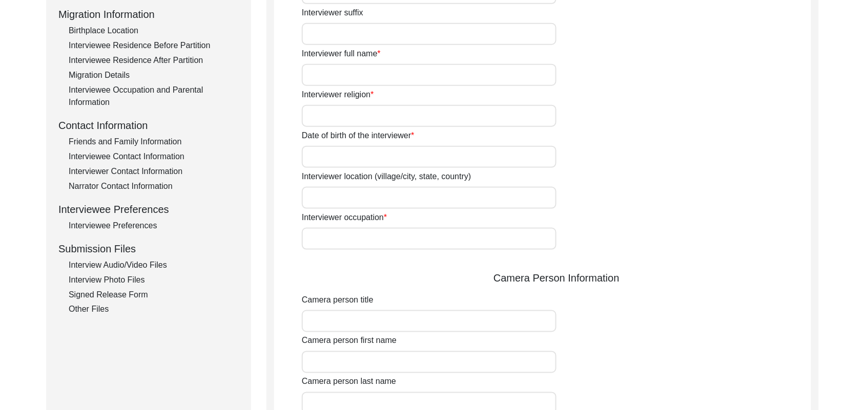
scroll to position [0, 0]
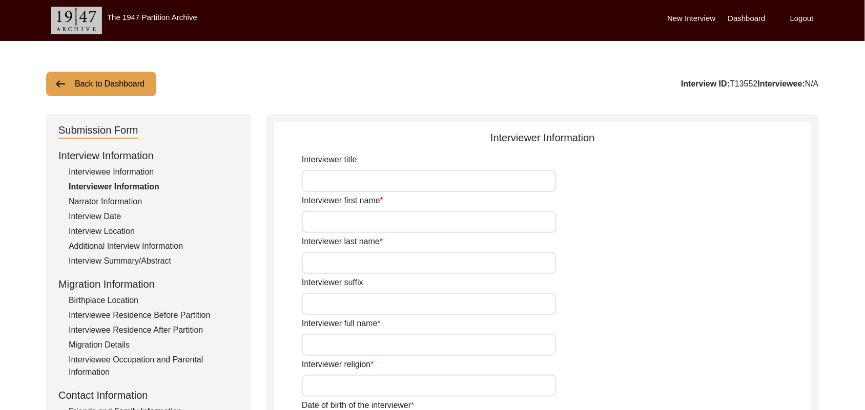
click at [383, 185] on input "Interviewer title" at bounding box center [429, 181] width 255 height 22
type input "Mr"
click at [373, 223] on input "Interviewer first name" at bounding box center [429, 222] width 255 height 22
type input "[DEMOGRAPHIC_DATA]"
click at [365, 261] on input "Interviewer last name" at bounding box center [429, 263] width 255 height 22
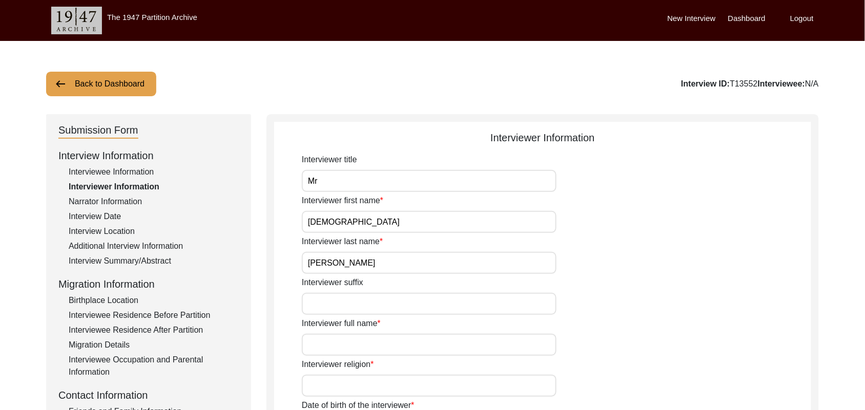
type input "[PERSON_NAME]"
click at [359, 309] on input "Interviewer suffix" at bounding box center [429, 304] width 255 height 22
paste input "N/A"
type input "N/A"
click at [351, 346] on input "Interviewer full name" at bounding box center [429, 345] width 255 height 22
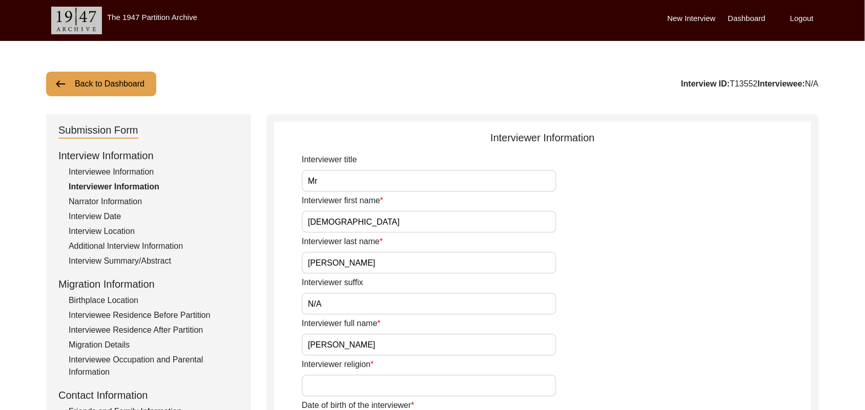
type input "[PERSON_NAME]"
click at [349, 387] on input "Interviewer religion" at bounding box center [429, 386] width 255 height 22
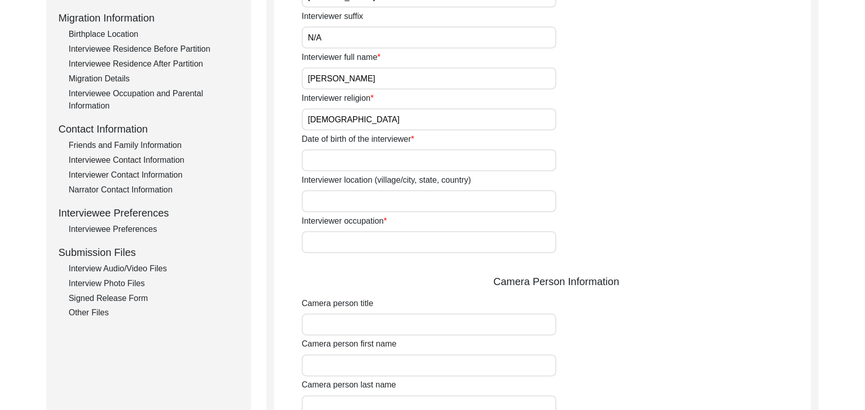
scroll to position [275, 0]
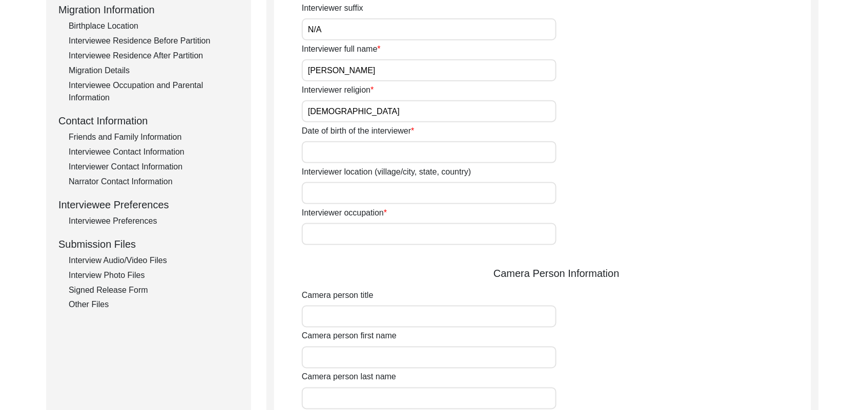
type input "[DEMOGRAPHIC_DATA]"
click at [465, 156] on input "Date of birth of the interviewer" at bounding box center [429, 152] width 255 height 22
type input "[DATE]"
click at [398, 195] on input "Interviewer location (village/city, state, country)" at bounding box center [429, 193] width 255 height 22
type input "[GEOGRAPHIC_DATA], [GEOGRAPHIC_DATA], [GEOGRAPHIC_DATA]"
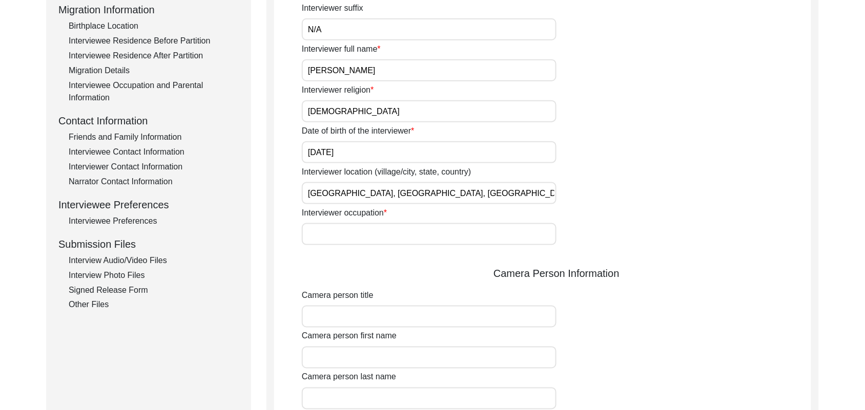
click at [392, 237] on input "Interviewer occupation" at bounding box center [429, 234] width 255 height 22
type input "Retired Govt Servant"
click at [388, 315] on input "Camera person title" at bounding box center [429, 317] width 255 height 22
type input "Mr"
click at [380, 360] on input "Camera person first name" at bounding box center [429, 358] width 255 height 22
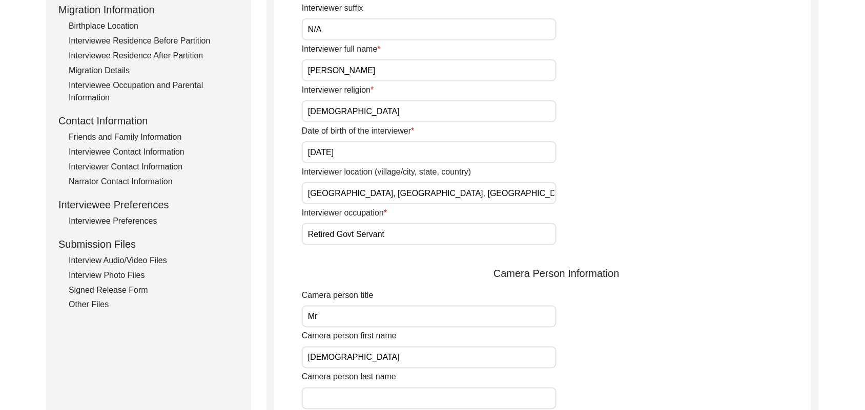
type input "[DEMOGRAPHIC_DATA]"
click at [369, 400] on input "Camera person last name" at bounding box center [429, 399] width 255 height 22
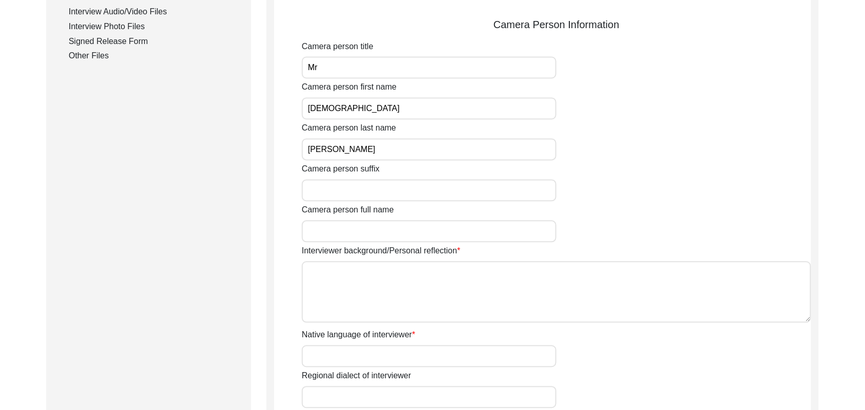
scroll to position [592, 0]
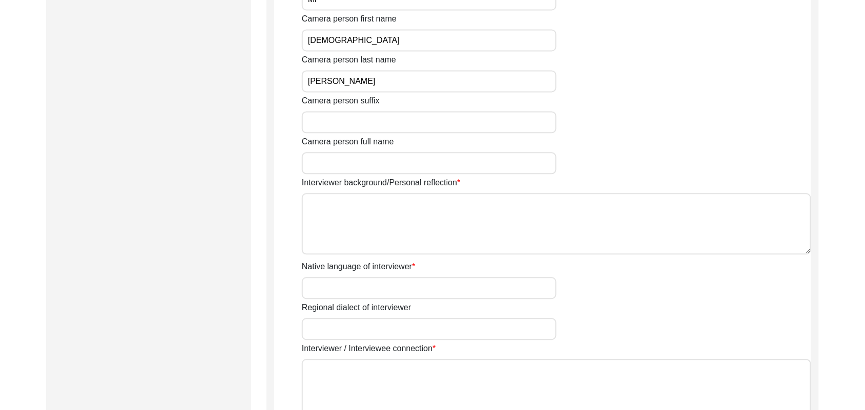
type input "[PERSON_NAME]"
click at [423, 121] on input "Camera person suffix" at bounding box center [429, 122] width 255 height 22
paste input "N/A"
type input "N/A"
click at [389, 161] on input "Camera person full name" at bounding box center [429, 163] width 255 height 22
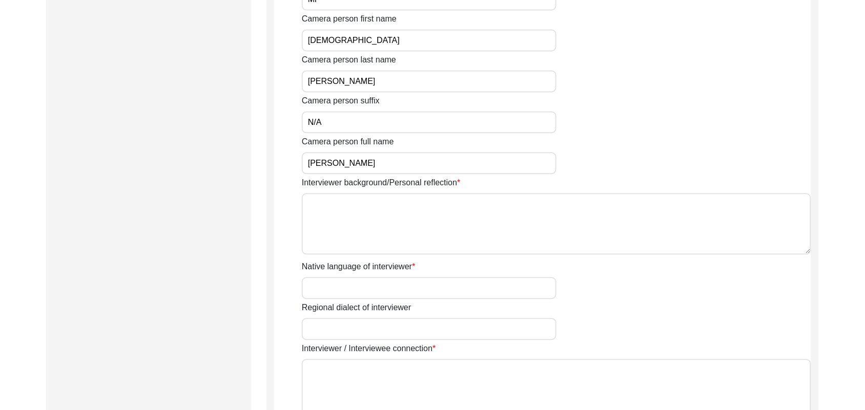
type input "[PERSON_NAME]"
click at [381, 222] on textarea "Interviewer background/Personal reflection" at bounding box center [556, 223] width 509 height 61
click at [506, 201] on textarea "A graduate in the subjects of education and [DEMOGRAPHIC_DATA] histry." at bounding box center [556, 223] width 509 height 61
type textarea "A graduate in the subjects of education and [DEMOGRAPHIC_DATA] history."
click at [440, 283] on input "Native language of interviewer" at bounding box center [429, 288] width 255 height 22
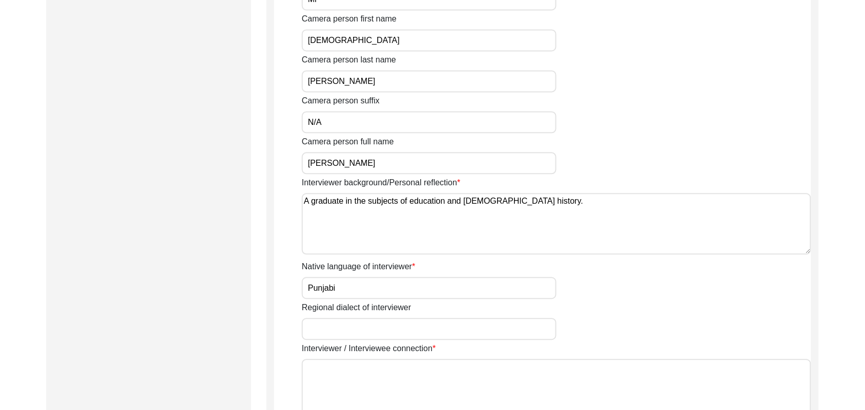
type input "Punjabi"
click at [411, 326] on input "Regional dialect of interviewer" at bounding box center [429, 329] width 255 height 22
type input "Malwai"
click at [401, 384] on textarea "Interviewer / Interviewee connection" at bounding box center [556, 389] width 509 height 61
paste textarea "N/A"
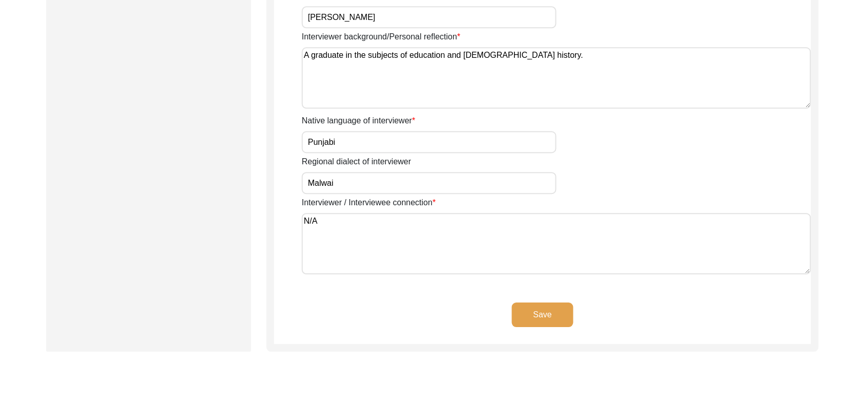
scroll to position [825, 0]
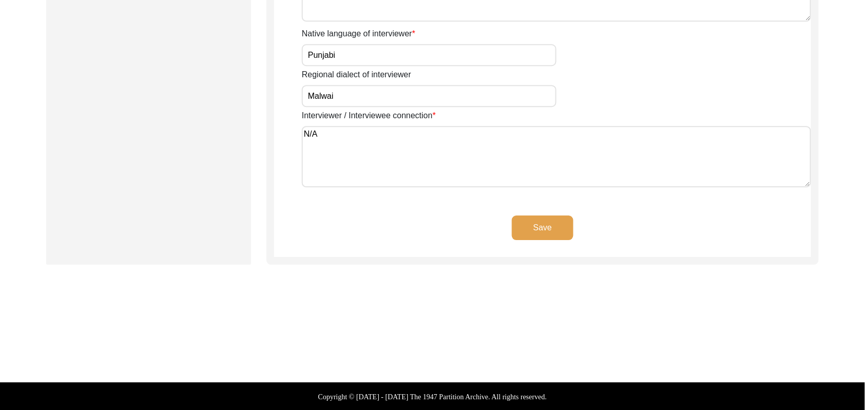
type textarea "N/A"
click at [557, 221] on button "Save" at bounding box center [542, 228] width 61 height 25
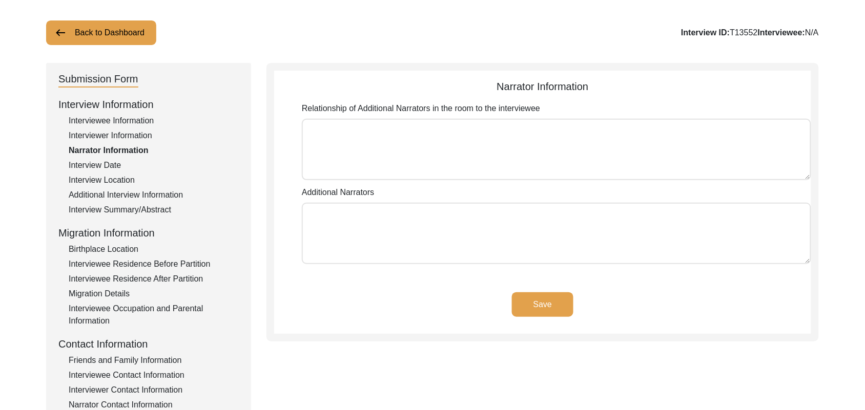
scroll to position [34, 0]
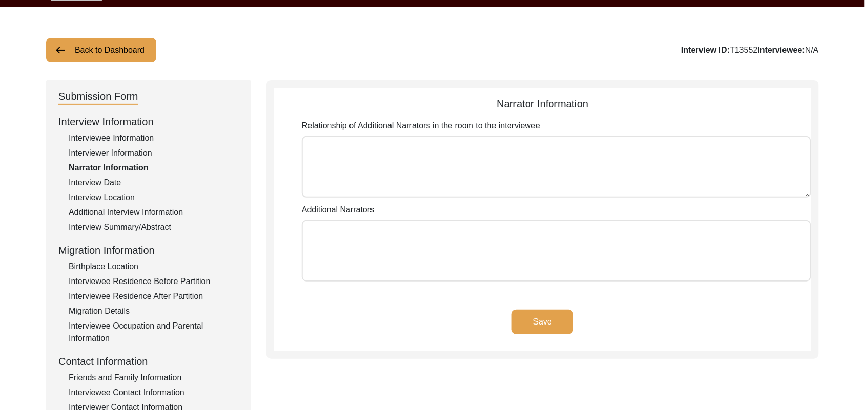
click at [565, 160] on textarea "Relationship of Additional Narrators in the room to the interviewee" at bounding box center [556, 166] width 509 height 61
paste textarea "N/A"
type textarea "N/A"
click at [497, 250] on textarea "Additional Narrators" at bounding box center [556, 250] width 509 height 61
paste textarea "N/A"
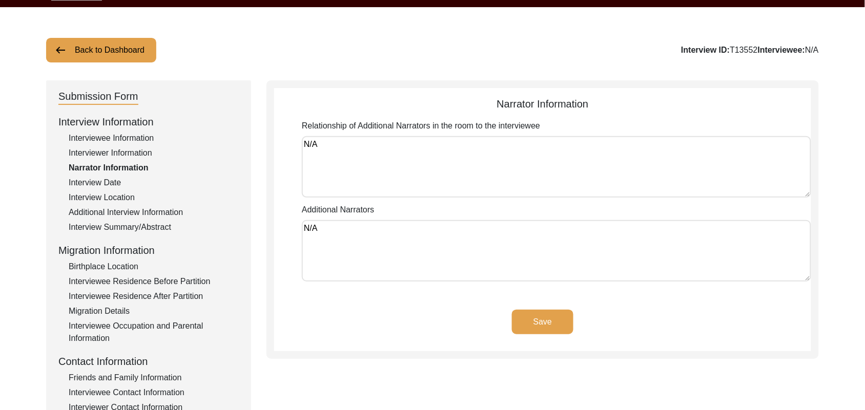
type textarea "N/A"
click at [546, 314] on button "Save" at bounding box center [542, 322] width 61 height 25
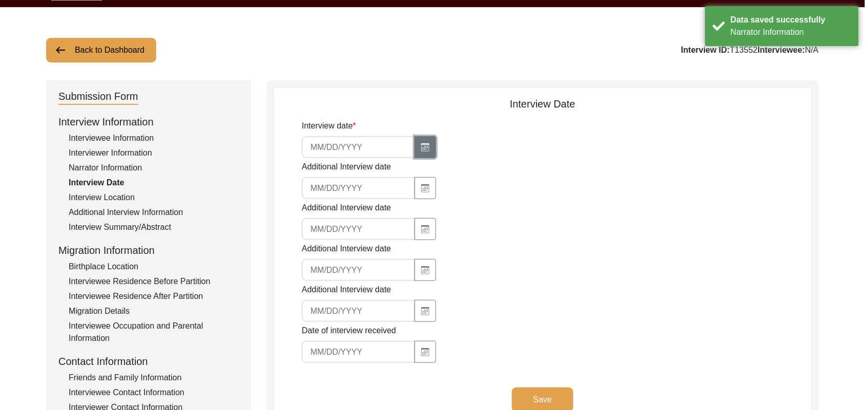
click at [421, 145] on icon "button" at bounding box center [425, 147] width 8 height 8
select select "9"
select select "2025"
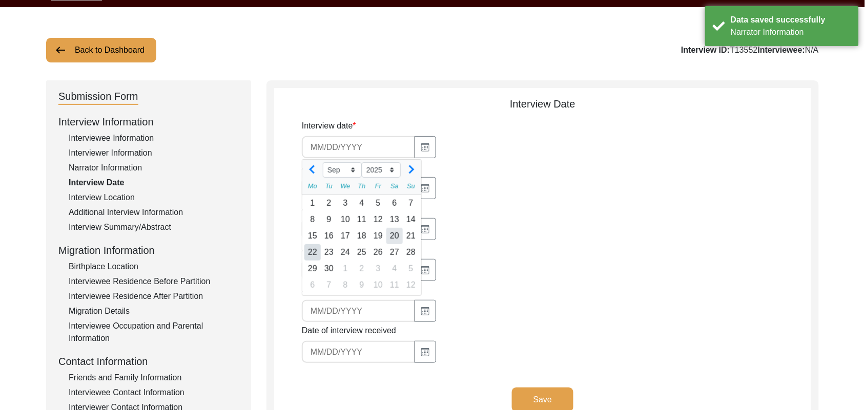
click at [395, 235] on div "20" at bounding box center [394, 236] width 16 height 16
type input "[DATE]"
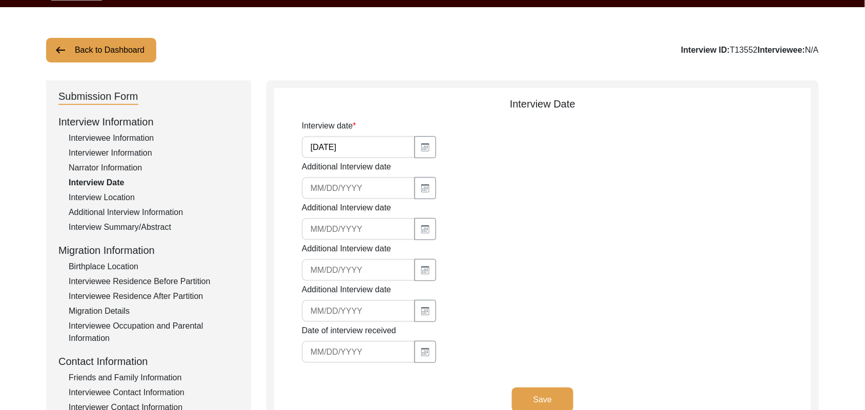
click at [529, 392] on button "Save" at bounding box center [542, 400] width 61 height 25
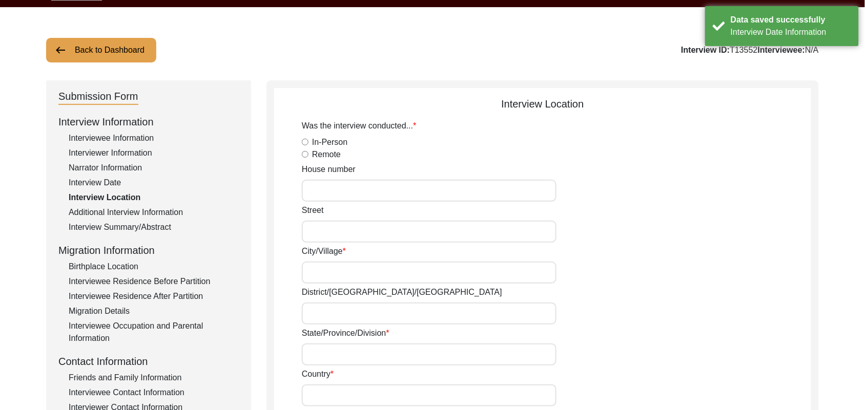
click at [302, 140] on input "In-Person" at bounding box center [305, 142] width 7 height 7
radio input "true"
click at [328, 195] on input "House number" at bounding box center [429, 191] width 255 height 22
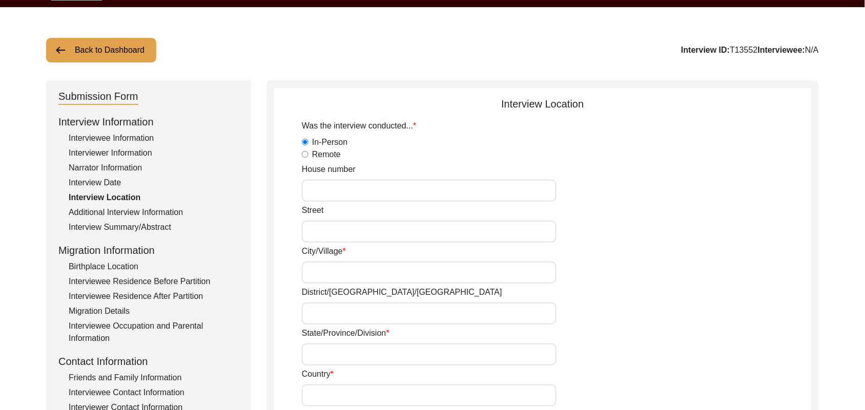
paste input "N/A"
type input "N/A"
click at [328, 225] on input "Street" at bounding box center [429, 232] width 255 height 22
paste input "N/A"
type input "N/A"
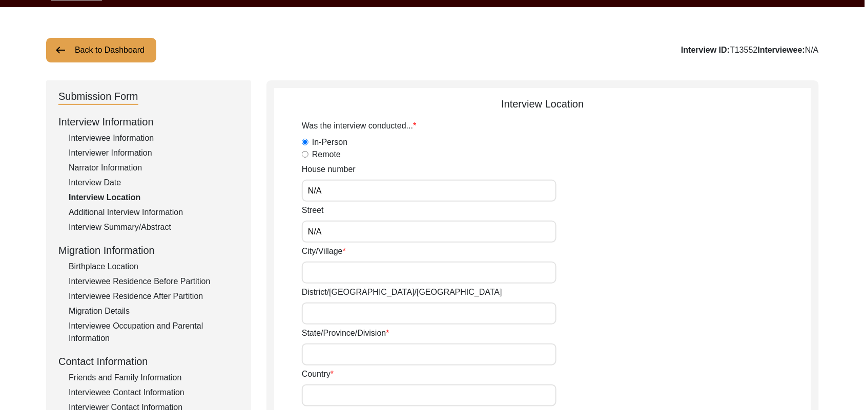
click at [326, 271] on input "City/Village" at bounding box center [429, 273] width 255 height 22
type input "Chak 91 JB"
click at [328, 313] on input "District/[GEOGRAPHIC_DATA]/[GEOGRAPHIC_DATA]" at bounding box center [429, 314] width 255 height 22
type input "[PERSON_NAME]/ Gojra"
click at [328, 353] on input "State/Province/Division" at bounding box center [429, 355] width 255 height 22
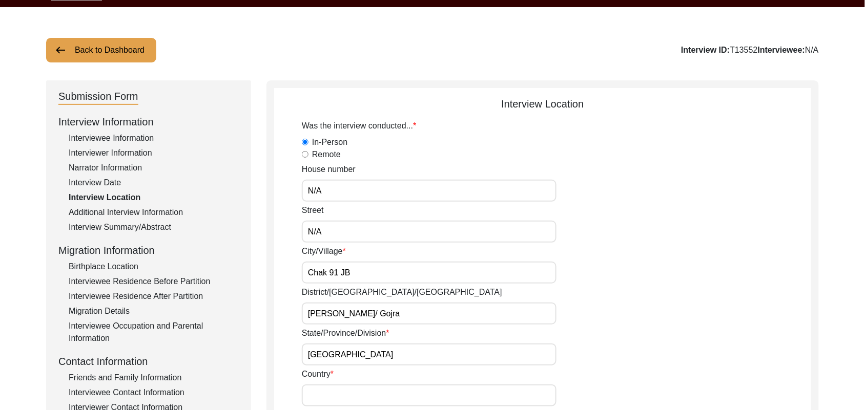
type input "[GEOGRAPHIC_DATA]"
click at [331, 398] on input "Country" at bounding box center [429, 396] width 255 height 22
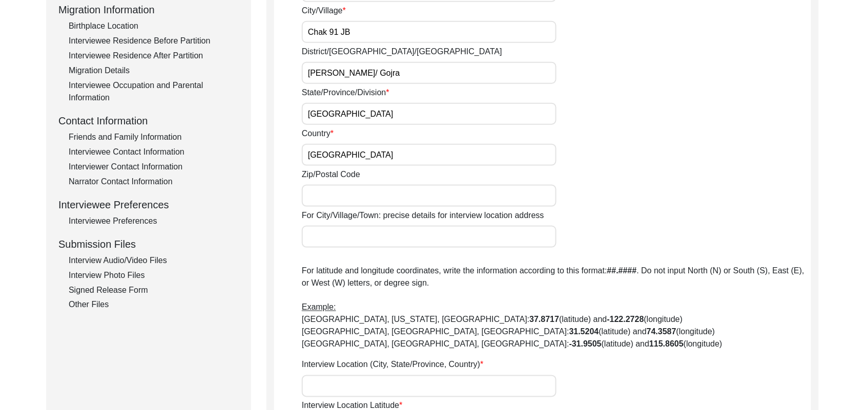
scroll to position [326, 0]
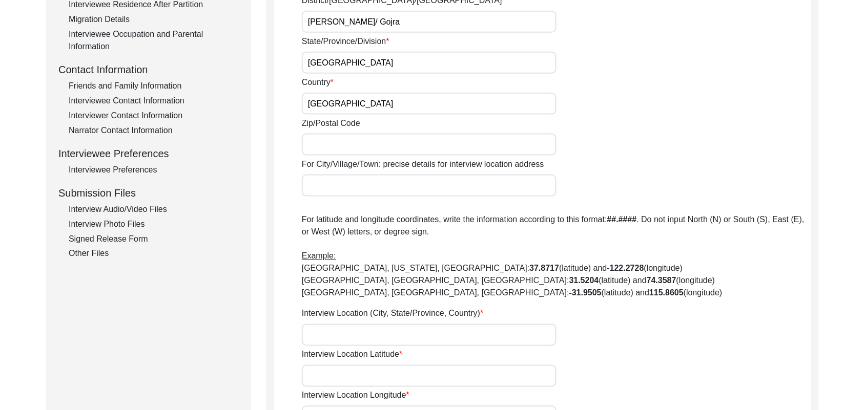
type input "[GEOGRAPHIC_DATA]"
click at [372, 144] on input "Zip/Postal Code" at bounding box center [429, 145] width 255 height 22
type input "add"
click at [350, 190] on input "For City/Village/Town: precise details for interview location address" at bounding box center [429, 186] width 255 height 22
type input "Chak 91JB/ Railway Station Pakka [PERSON_NAME]"
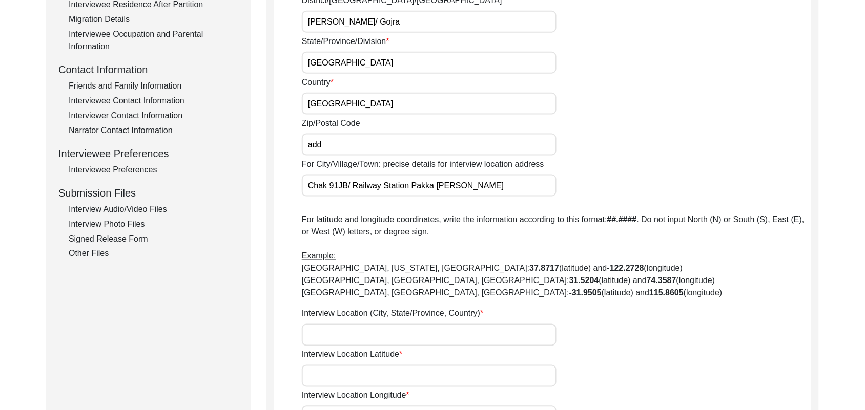
click at [344, 332] on input "Interview Location (City, State/Province, Country)" at bounding box center [429, 335] width 255 height 22
type input "Chak 91 JB, [GEOGRAPHIC_DATA], [GEOGRAPHIC_DATA]"
click at [351, 381] on input "Interview Location Latitude" at bounding box center [429, 376] width 255 height 22
paste input "N/A"
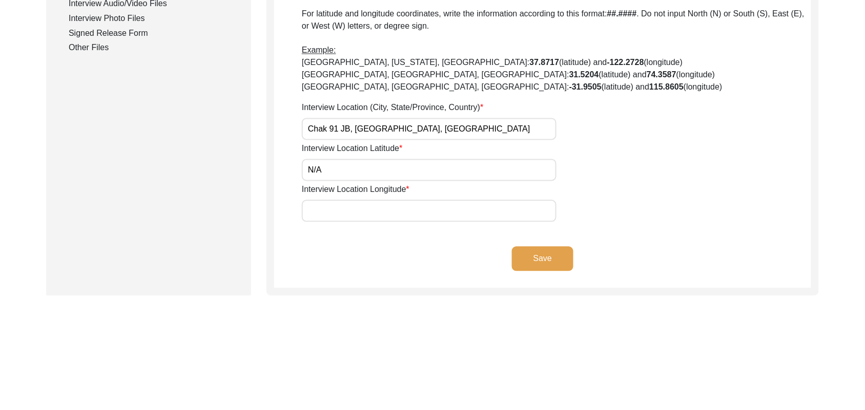
scroll to position [563, 0]
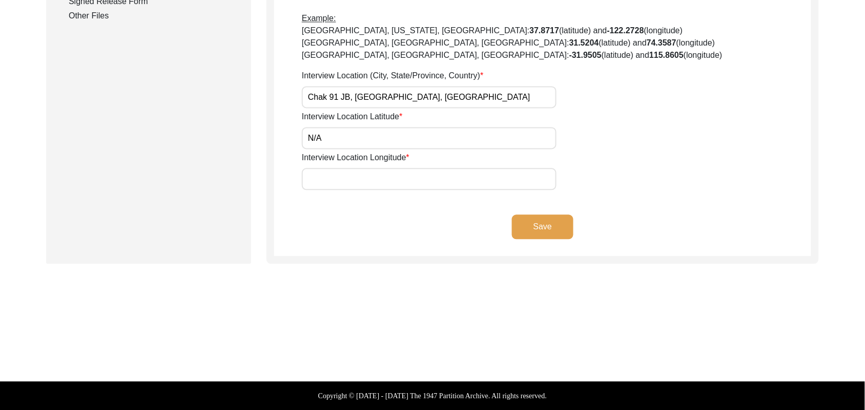
type input "N/A"
click at [452, 183] on input "Interview Location Longitude" at bounding box center [429, 180] width 255 height 22
paste input "N/A"
type input "N/A"
click at [525, 223] on button "Save" at bounding box center [542, 227] width 61 height 25
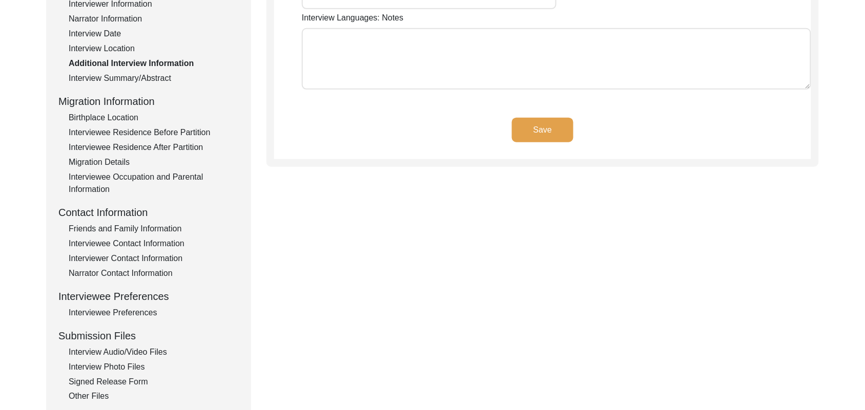
scroll to position [96, 0]
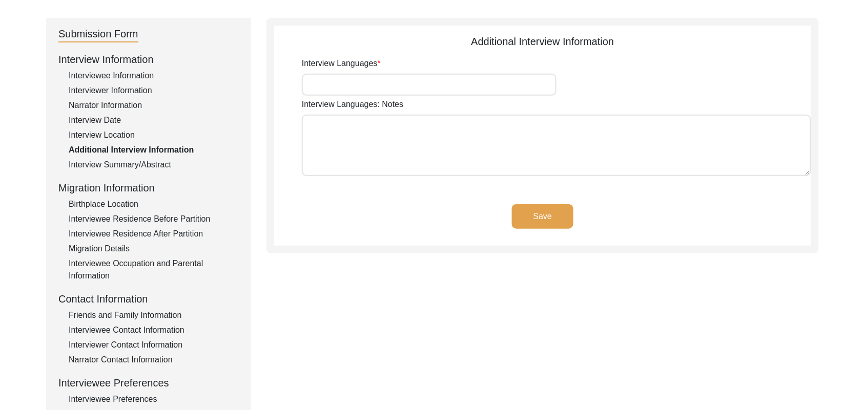
click at [492, 85] on input "Interview Languages" at bounding box center [429, 85] width 255 height 22
type input "Punjabi"
click at [473, 160] on textarea "Interview Languages: Notes" at bounding box center [556, 145] width 509 height 61
paste textarea "N/A"
type textarea "N/A"
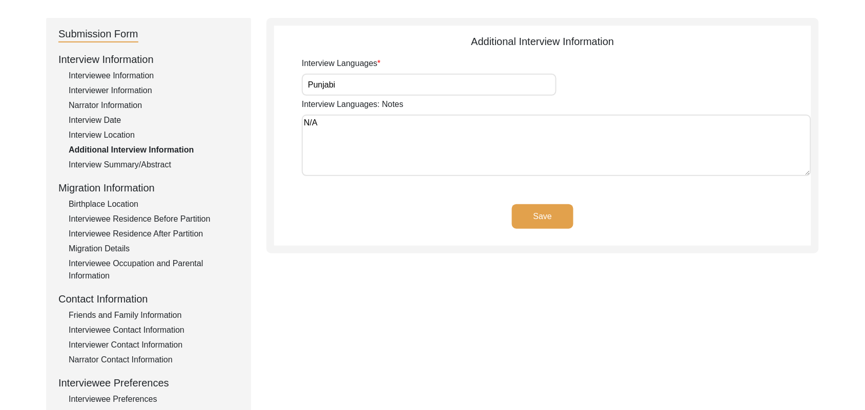
click at [552, 212] on button "Save" at bounding box center [542, 216] width 61 height 25
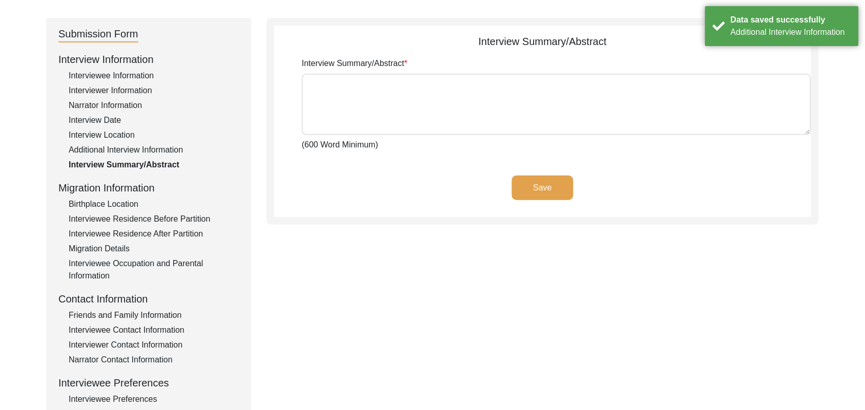
click at [193, 233] on div "Interviewee Residence After Partition" at bounding box center [154, 234] width 170 height 12
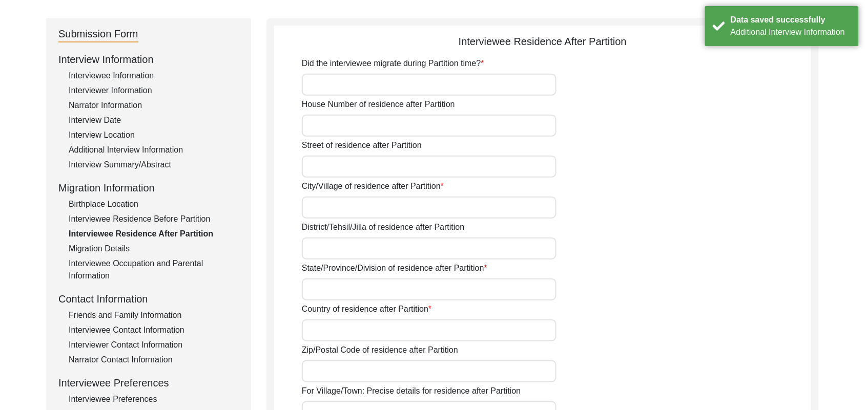
click at [363, 88] on input "Did the interviewee migrate during Partition time?" at bounding box center [429, 85] width 255 height 22
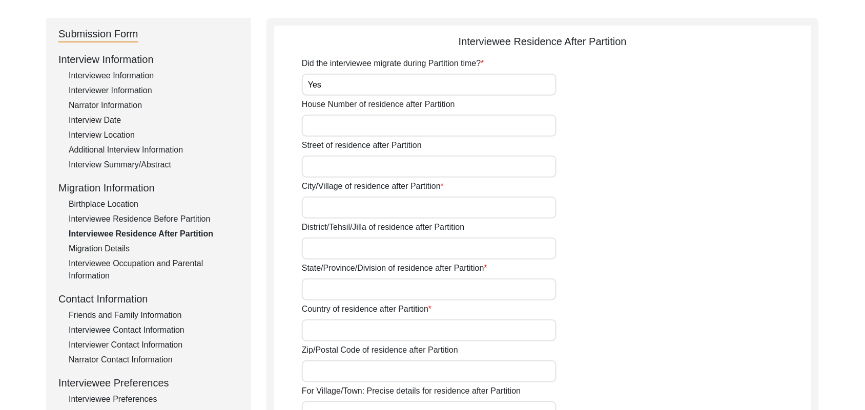
type input "Yes"
click at [356, 126] on input "House Number of residence after Partition" at bounding box center [429, 126] width 255 height 22
paste input "N/A"
type input "N/A"
click at [350, 165] on input "Street of residence after Partition" at bounding box center [429, 167] width 255 height 22
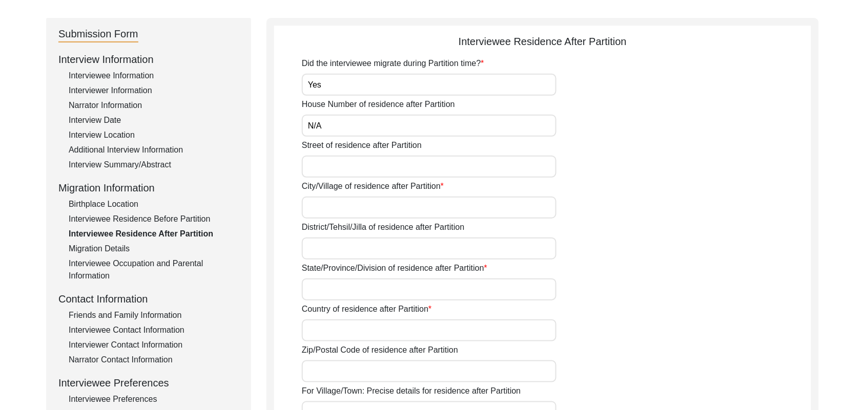
paste input "N/A"
type input "N/A"
click at [346, 205] on input "City/Village of residence after Partition" at bounding box center [429, 208] width 255 height 22
type input "Chak 91 JB"
click at [336, 247] on input "District/Tehsil/Jilla of residence after Partition" at bounding box center [429, 249] width 255 height 22
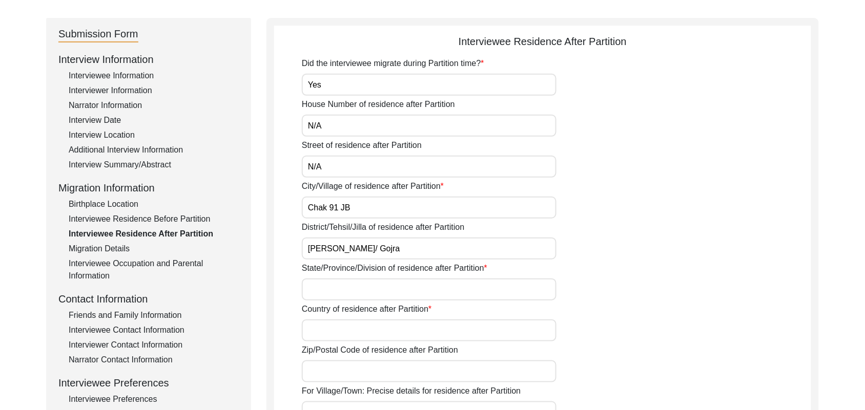
type input "[PERSON_NAME]/ Gojra"
click at [341, 290] on input "State/Province/Division of residence after Partition" at bounding box center [429, 290] width 255 height 22
type input "[GEOGRAPHIC_DATA]"
click at [341, 329] on input "Country of residence after Partition" at bounding box center [429, 331] width 255 height 22
type input "[GEOGRAPHIC_DATA]"
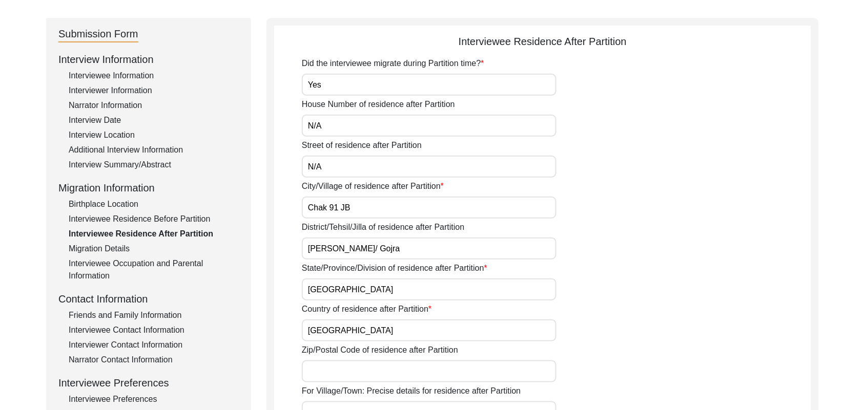
click at [348, 375] on input "Zip/Postal Code of residence after Partition" at bounding box center [429, 372] width 255 height 22
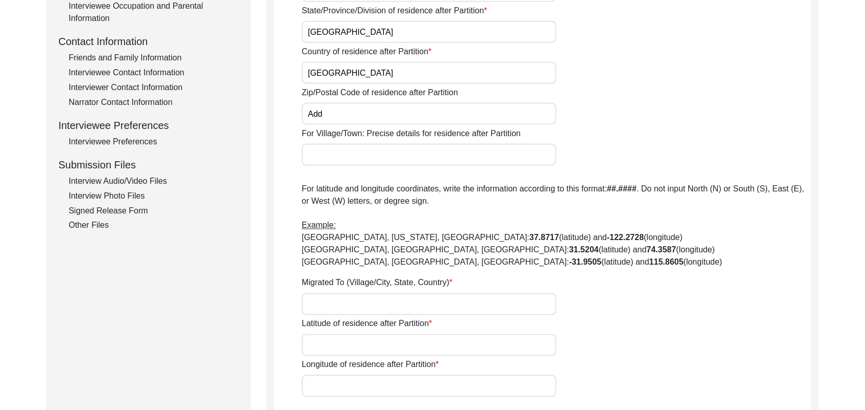
scroll to position [388, 0]
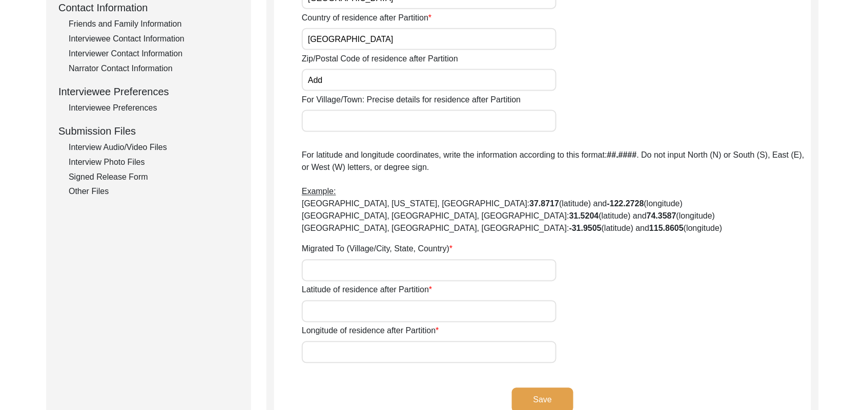
type input "Add"
click at [426, 123] on input "For Village/Town: Precise details for residence after Partition" at bounding box center [429, 121] width 255 height 22
type input "Chak 91 JB / Railway station [GEOGRAPHIC_DATA][PERSON_NAME]"
click at [381, 267] on input "Migrated To (Village/City, State, Country)" at bounding box center [429, 271] width 255 height 22
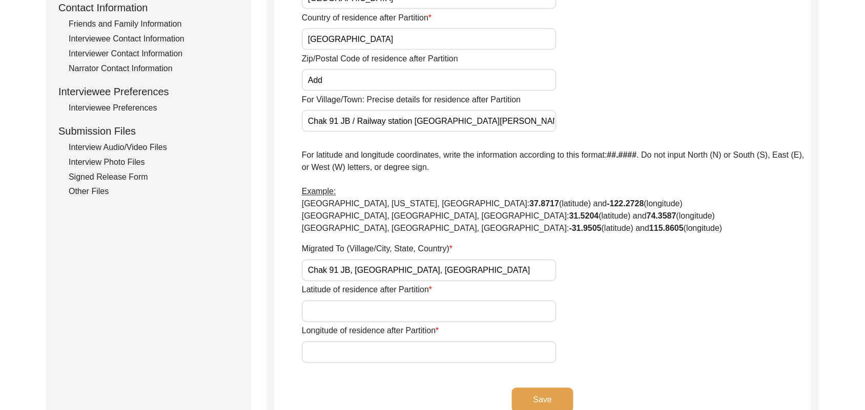
type input "Chak 91 JB, [GEOGRAPHIC_DATA], [GEOGRAPHIC_DATA]"
click at [378, 313] on input "Latitude of residence after Partition" at bounding box center [429, 312] width 255 height 22
paste input "N/A"
type input "N/A"
click at [378, 354] on input "Longitude of residence after Partition" at bounding box center [429, 353] width 255 height 22
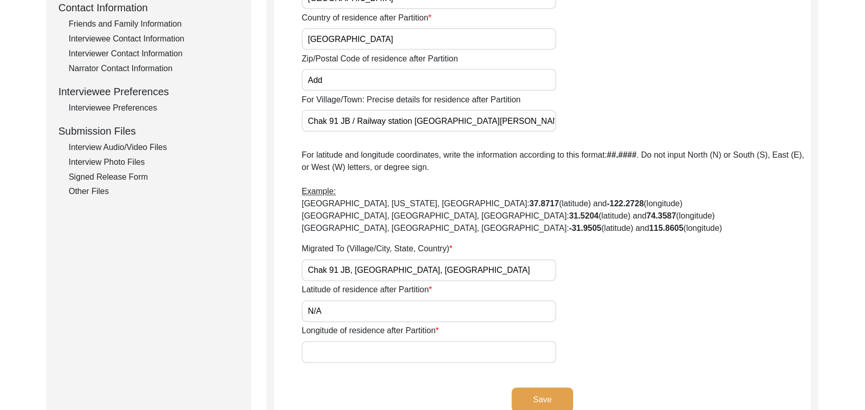
paste input "N/A"
type input "N/A"
click at [547, 395] on button "Save" at bounding box center [542, 400] width 61 height 25
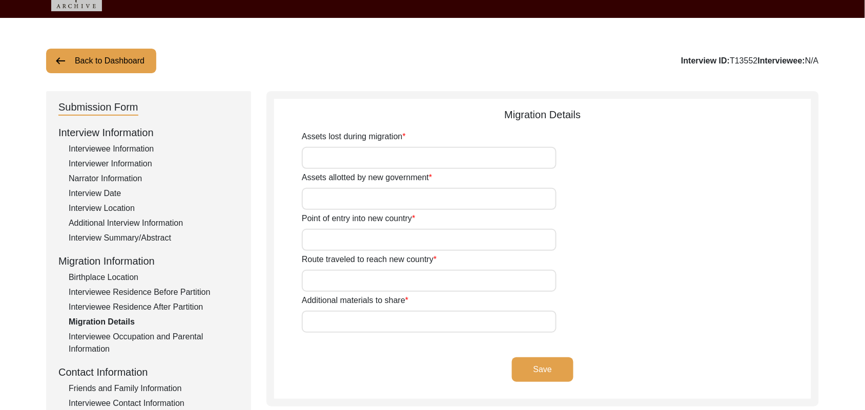
scroll to position [22, 0]
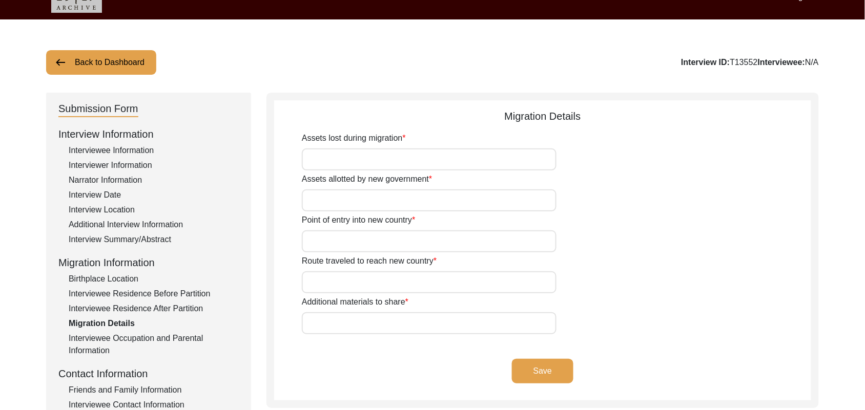
click at [447, 164] on input "Assets lost during migration" at bounding box center [429, 160] width 255 height 22
type input "Land, Home, Animals"
click at [433, 204] on input "Assets allotted by new government" at bounding box center [429, 201] width 255 height 22
type input "Land , Home"
click at [410, 244] on input "Point of entry into new country" at bounding box center [429, 242] width 255 height 22
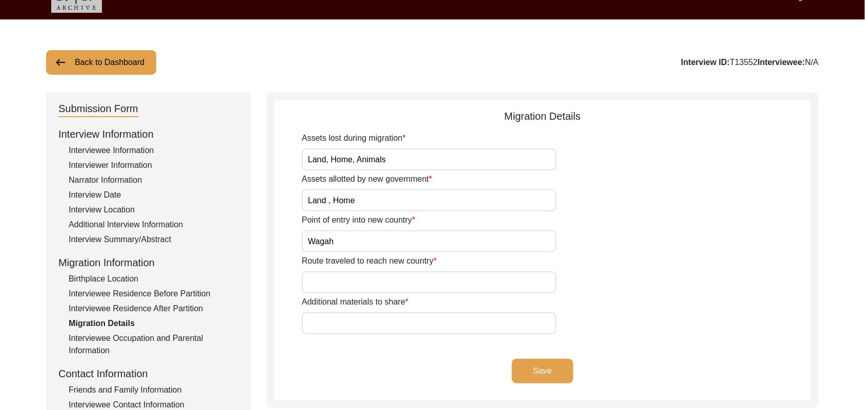
type input "Wagah"
click at [402, 283] on input "Route traveled to reach new country" at bounding box center [429, 282] width 255 height 22
type input "Add"
click at [397, 322] on input "Additional materials to share" at bounding box center [429, 323] width 255 height 22
paste input "N/A"
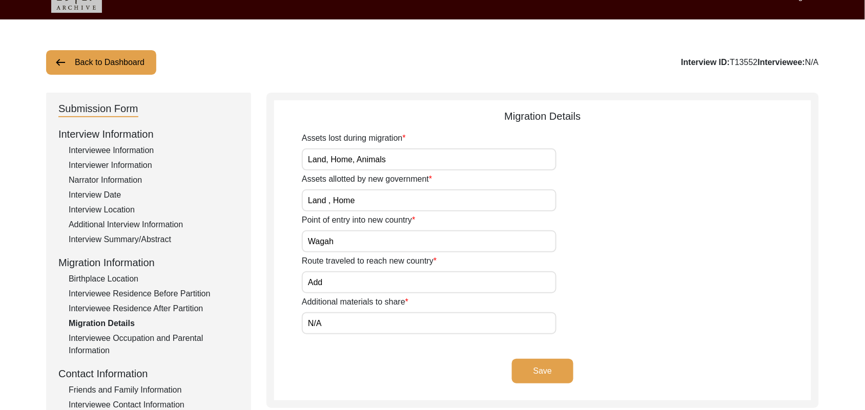
type input "N/A"
click at [530, 366] on button "Save" at bounding box center [542, 371] width 61 height 25
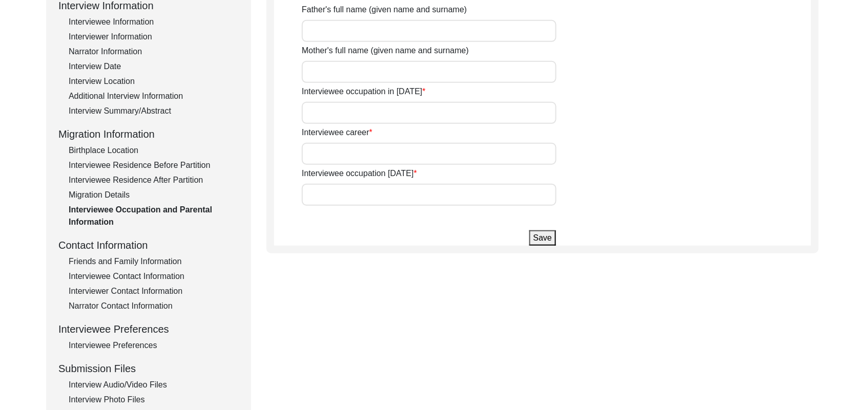
scroll to position [245, 0]
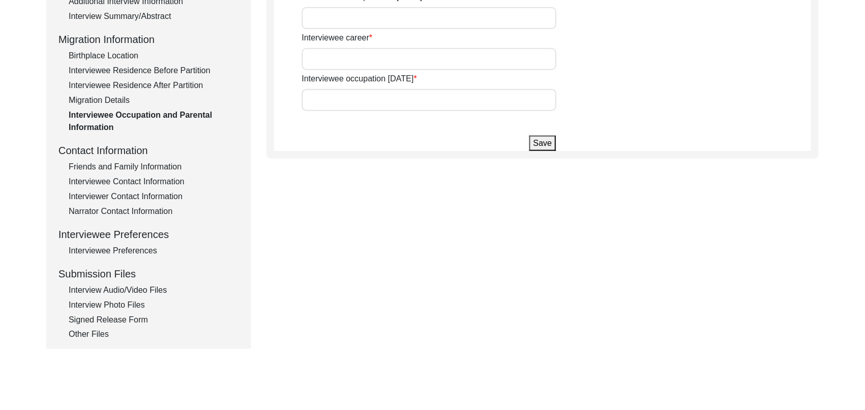
click at [171, 180] on div "Interviewee Contact Information" at bounding box center [154, 182] width 170 height 12
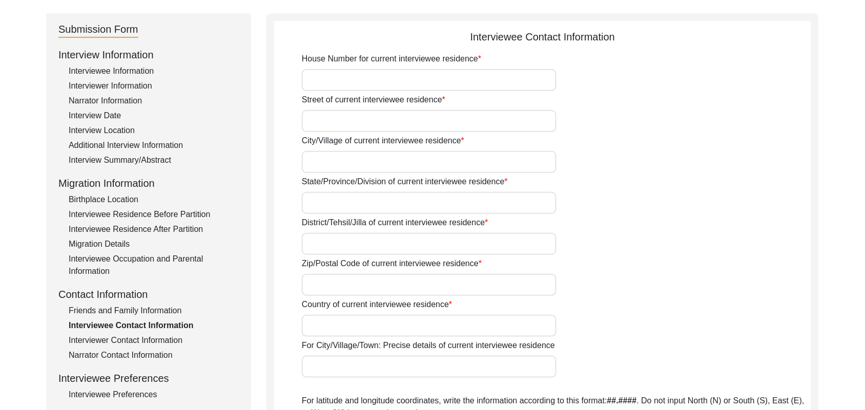
scroll to position [0, 0]
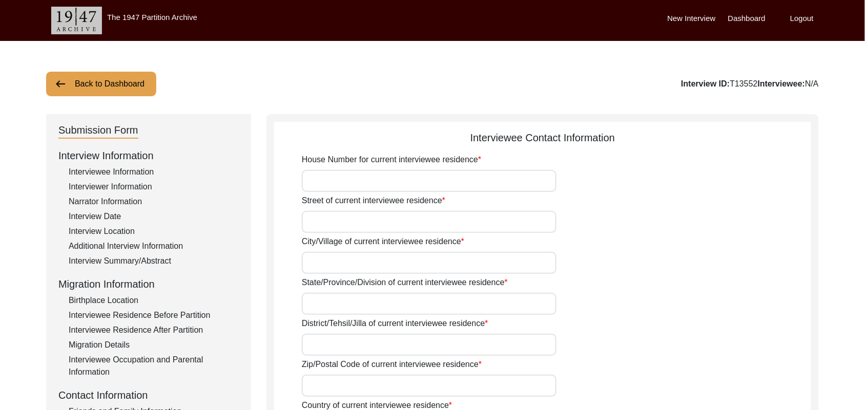
click at [447, 177] on input "House Number for current interviewee residence" at bounding box center [429, 181] width 255 height 22
paste input "N/A"
type input "N/A"
click at [418, 221] on input "Street of current interviewee residence" at bounding box center [429, 222] width 255 height 22
paste input "N/A"
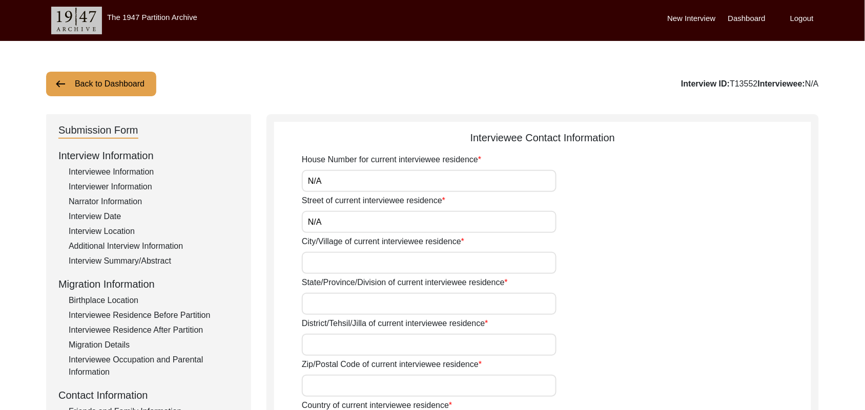
type input "N/A"
click at [397, 264] on input "City/Village of current interviewee residence" at bounding box center [429, 263] width 255 height 22
type input "Chak 91 JB"
click at [389, 303] on input "State/Province/Division of current interviewee residence" at bounding box center [429, 304] width 255 height 22
type input "[GEOGRAPHIC_DATA]"
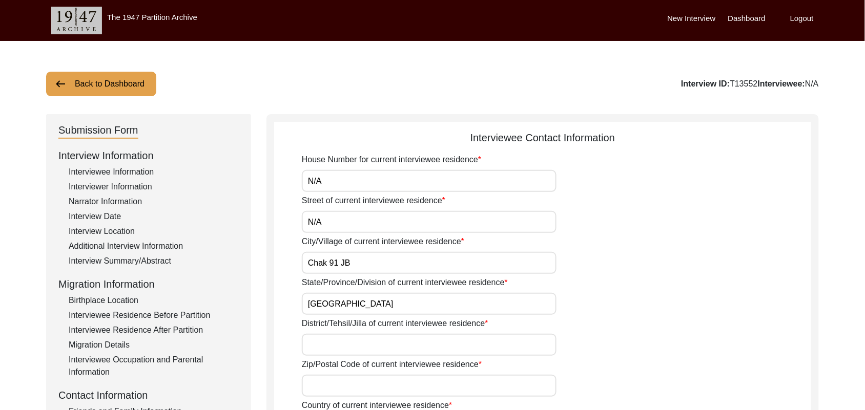
click at [371, 346] on input "District/Tehsil/Jilla of current interviewee residence" at bounding box center [429, 345] width 255 height 22
type input "[PERSON_NAME]/ Gojra"
click at [367, 390] on input "Zip/Postal Code of current interviewee residence" at bounding box center [429, 386] width 255 height 22
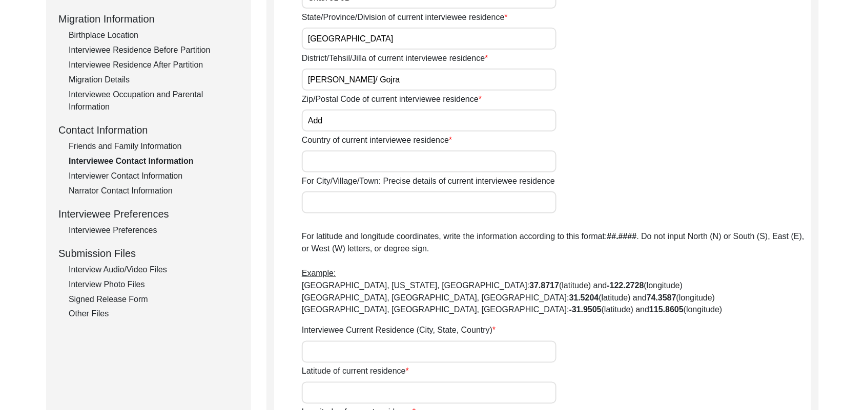
scroll to position [308, 0]
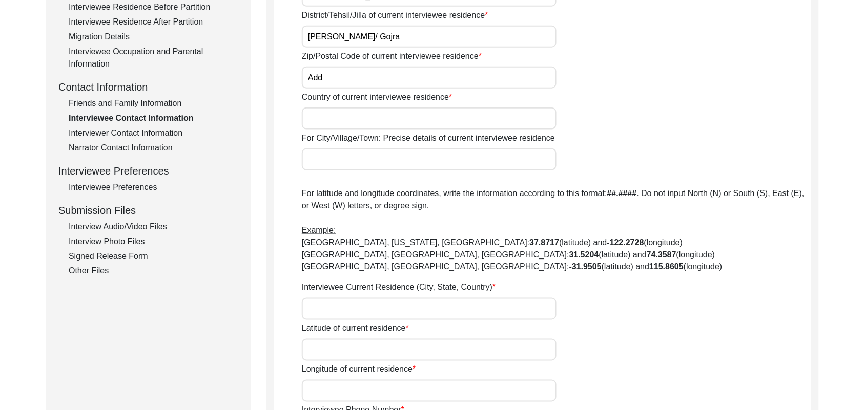
type input "Add"
click at [393, 124] on input "Country of current interviewee residence" at bounding box center [429, 119] width 255 height 22
type input "[GEOGRAPHIC_DATA]"
click at [357, 161] on input "For City/Village/Town: Precise details of current interviewee residence" at bounding box center [429, 160] width 255 height 22
type input "Chak 91 JB / Railway Station Pakka [PERSON_NAME]"
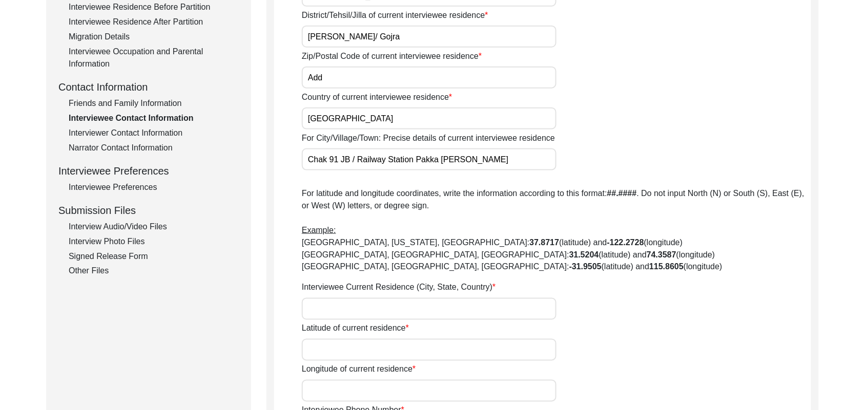
click at [330, 309] on input "Interviewee Current Residence (City, State, Country)" at bounding box center [429, 309] width 255 height 22
type input "Chak 91 JB, [GEOGRAPHIC_DATA], [GEOGRAPHIC_DATA]"
click at [331, 352] on input "Latitude of current residence" at bounding box center [429, 350] width 255 height 22
paste input "N/A"
click at [337, 385] on input "Longitude of current residence" at bounding box center [429, 391] width 255 height 22
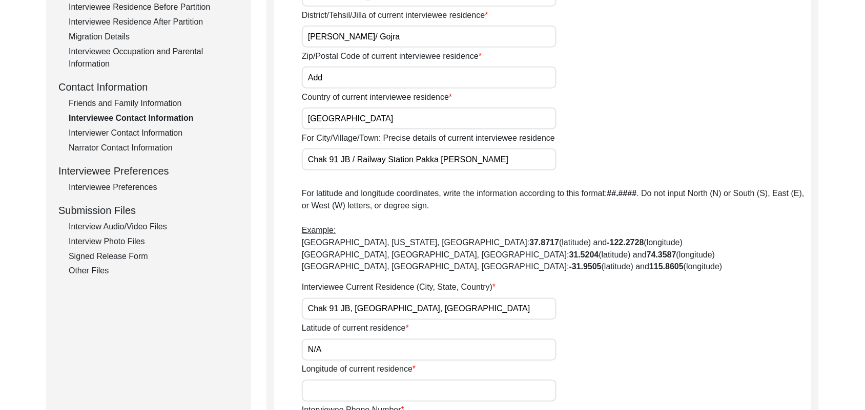
paste input "N/A"
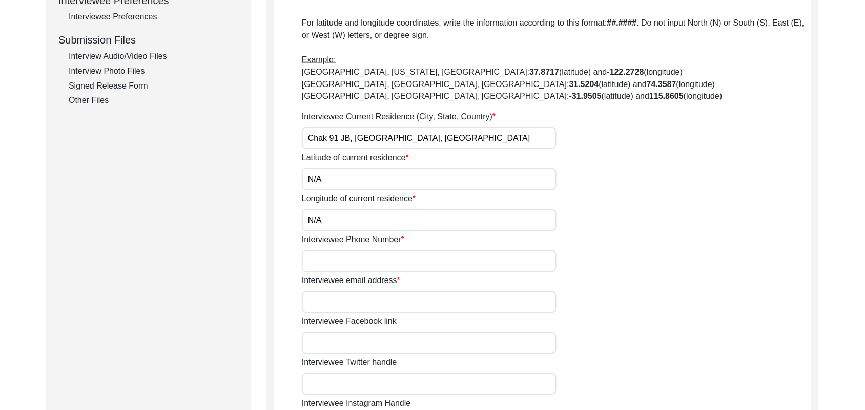
scroll to position [615, 0]
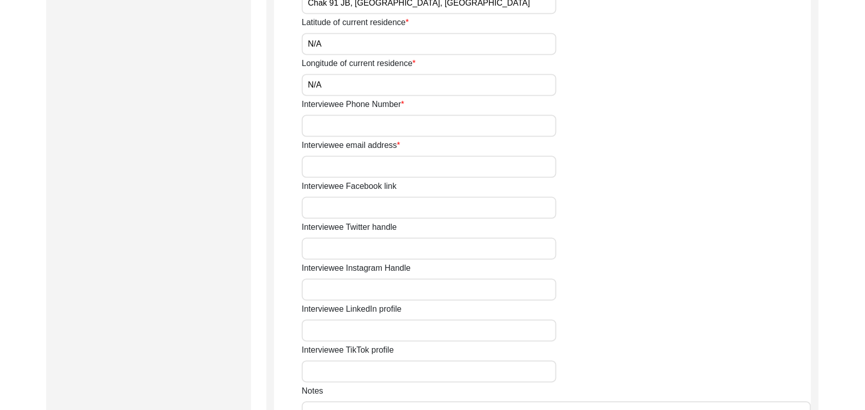
click at [444, 129] on input "Interviewee Phone Number" at bounding box center [429, 126] width 255 height 22
click at [409, 168] on input "Interviewee email address" at bounding box center [429, 167] width 255 height 22
paste input "N/A"
click at [389, 206] on input "Interviewee Facebook link" at bounding box center [429, 208] width 255 height 22
paste input "N/A"
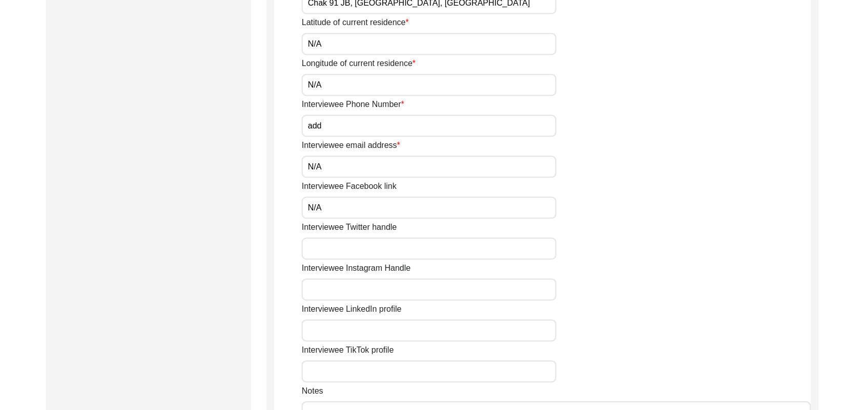
click at [383, 245] on input "Interviewee Twitter handle" at bounding box center [429, 249] width 255 height 22
paste input "N/A"
click at [378, 289] on input "Interviewee Instagram Handle" at bounding box center [429, 290] width 255 height 22
paste input "N/A"
click at [375, 326] on input "Interviewee LinkedIn profile" at bounding box center [429, 331] width 255 height 22
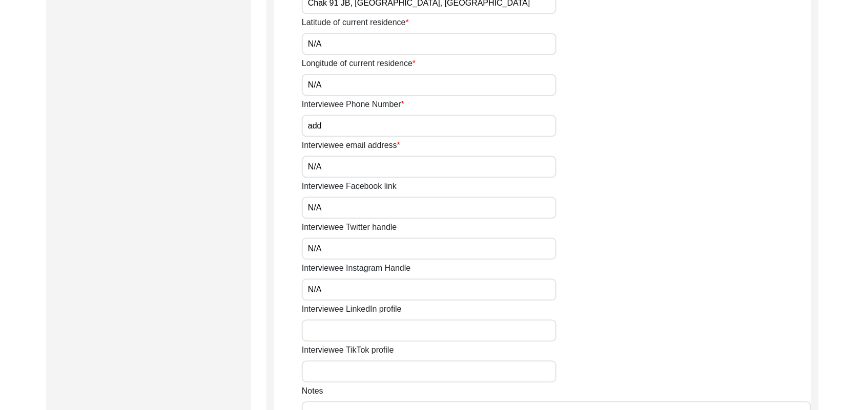
paste input "N/A"
click at [365, 370] on input "Interviewee TikTok profile" at bounding box center [429, 372] width 255 height 22
paste input "N/A"
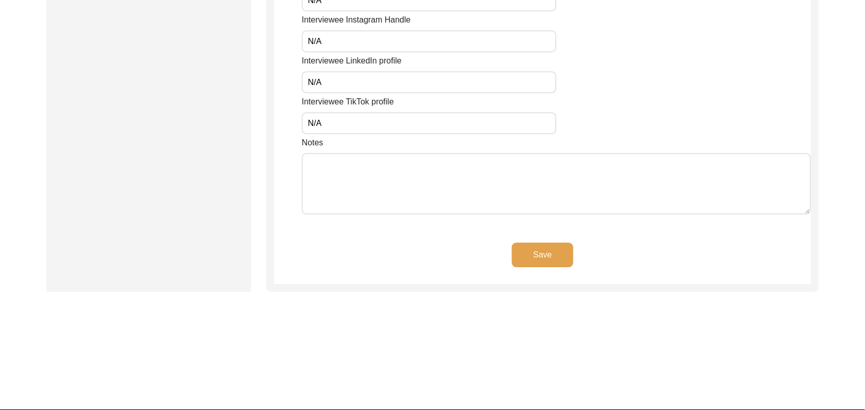
scroll to position [889, 0]
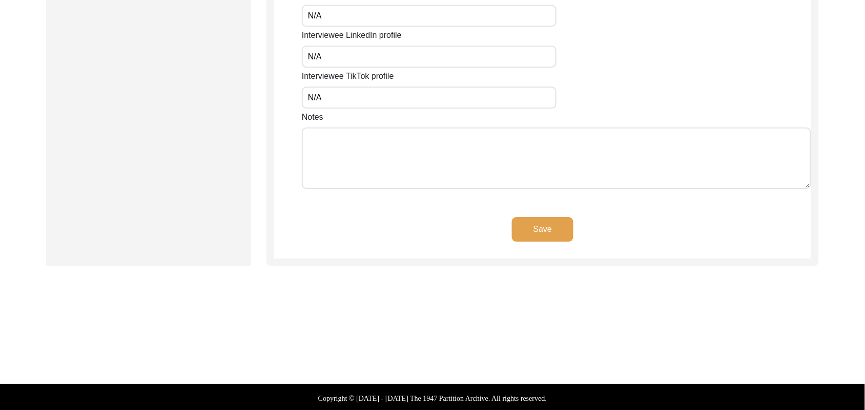
click at [410, 179] on textarea "Notes" at bounding box center [556, 158] width 509 height 61
paste textarea "N/A"
click at [522, 223] on button "Save" at bounding box center [542, 229] width 61 height 25
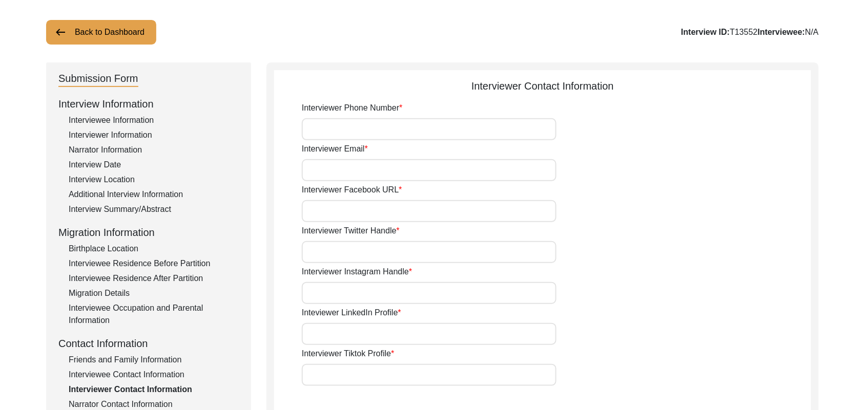
scroll to position [0, 0]
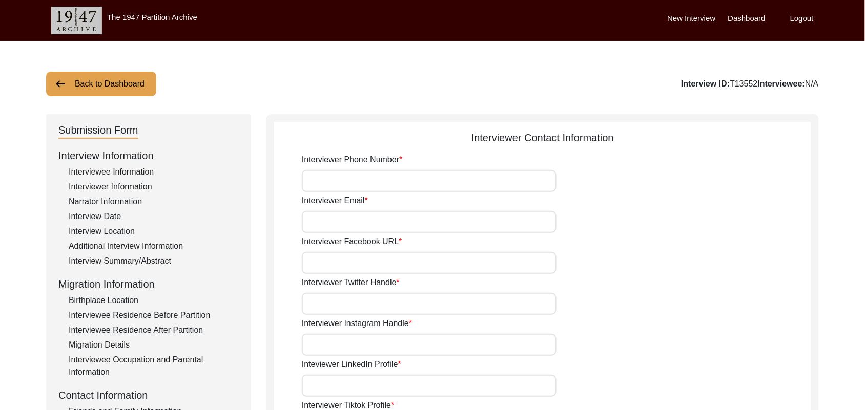
click at [426, 184] on input "Interviewer Phone Number" at bounding box center [429, 181] width 255 height 22
click at [408, 227] on input "Interviewer Email" at bounding box center [429, 222] width 255 height 22
click at [392, 262] on input "Interviewer Facebook URL" at bounding box center [429, 263] width 255 height 22
paste input "N/A"
click at [377, 309] on input "Interviewer Twitter Handle" at bounding box center [429, 304] width 255 height 22
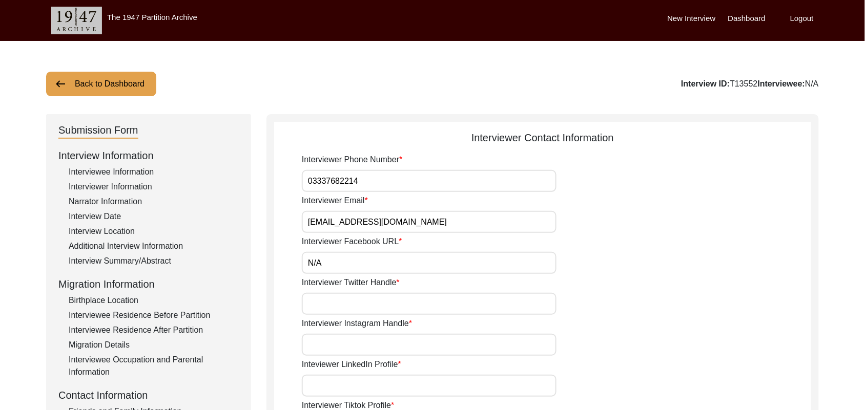
paste input "N/A"
click at [373, 346] on input "Interviewer Instagram Handle" at bounding box center [429, 345] width 255 height 22
paste input "N/A"
click at [365, 390] on input "Inteviewer LinkedIn Profile" at bounding box center [429, 386] width 255 height 22
paste input "N/A"
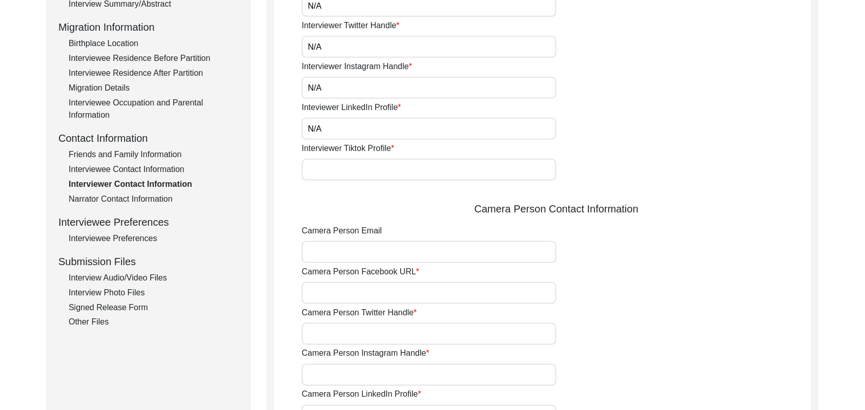
scroll to position [277, 0]
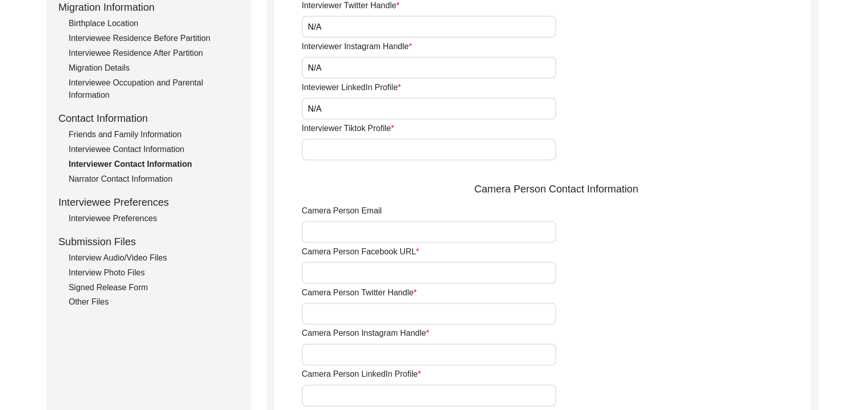
click at [382, 154] on input "Interviewer Tiktok Profile" at bounding box center [429, 150] width 255 height 22
paste input "N/A"
click at [359, 237] on input "Camera Person Email" at bounding box center [429, 232] width 255 height 22
paste input "N/A"
click at [357, 273] on input "Camera Person Facebook URL" at bounding box center [429, 273] width 255 height 22
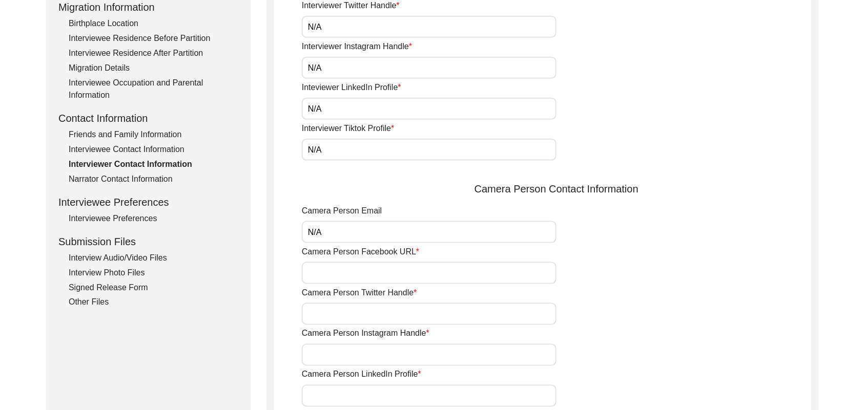
paste input "N/A"
click at [352, 319] on input "Camera Person Twitter Handle" at bounding box center [429, 314] width 255 height 22
paste input "N/A"
click at [356, 357] on input "Camera Person Instagram Handle" at bounding box center [429, 355] width 255 height 22
paste input "N/A"
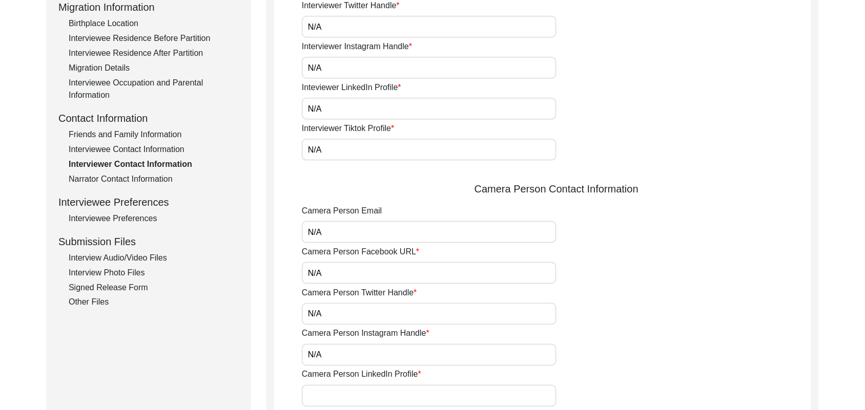
click at [360, 393] on input "Camera Person LinkedIn Profile" at bounding box center [429, 396] width 255 height 22
paste input "N/A"
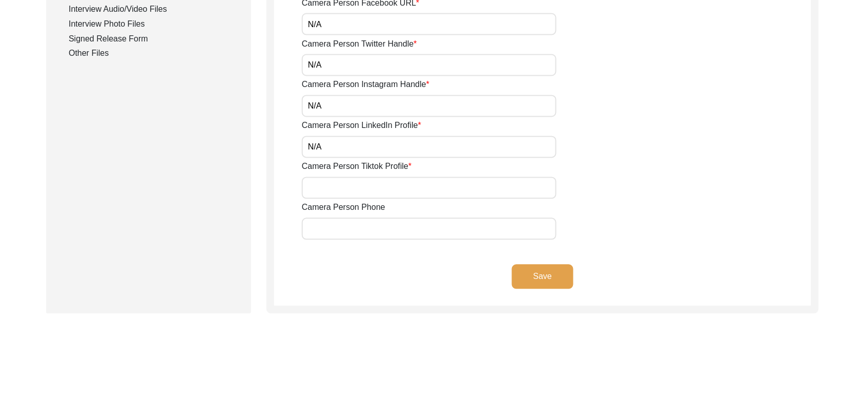
scroll to position [575, 0]
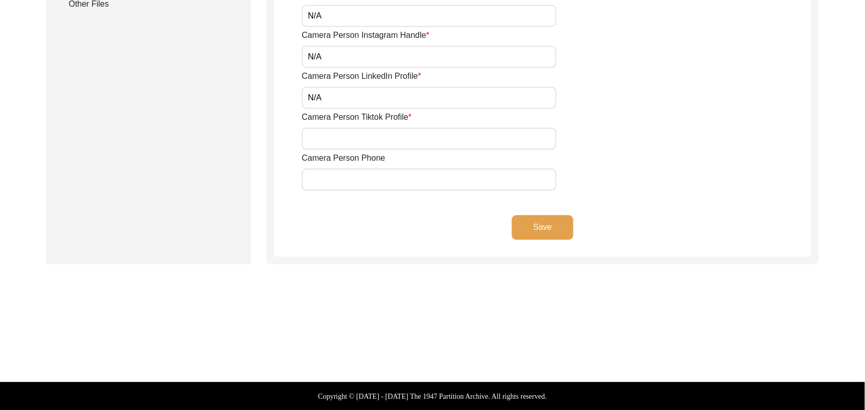
click at [380, 143] on input "Camera Person Tiktok Profile" at bounding box center [429, 139] width 255 height 22
paste input "N/A"
click at [374, 180] on input "Camera Person Phone" at bounding box center [429, 180] width 255 height 22
paste input "N/A"
click at [522, 224] on button "Save" at bounding box center [542, 228] width 61 height 25
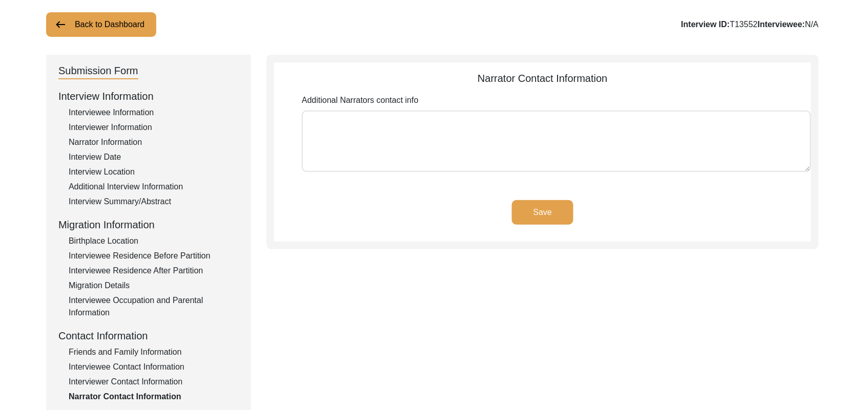
scroll to position [59, 0]
click at [555, 146] on textarea "Additional Narrators contact info" at bounding box center [556, 141] width 509 height 61
paste textarea "N/A"
click at [553, 206] on button "Save" at bounding box center [542, 213] width 61 height 25
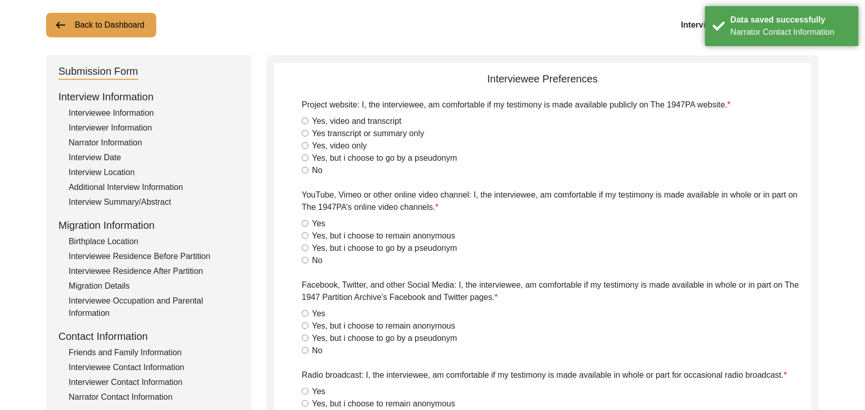
click at [305, 120] on input "Yes, video and transcript" at bounding box center [305, 121] width 7 height 7
click at [303, 223] on input "Yes" at bounding box center [305, 223] width 7 height 7
click at [305, 311] on input "Yes" at bounding box center [305, 313] width 7 height 7
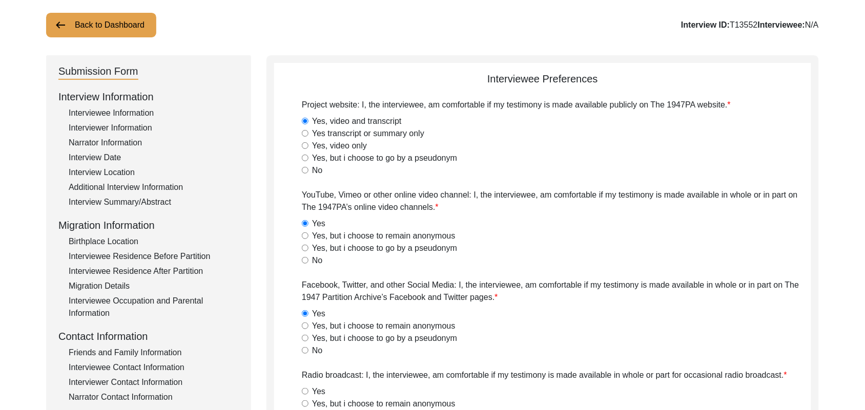
click at [303, 390] on input "Yes" at bounding box center [305, 391] width 7 height 7
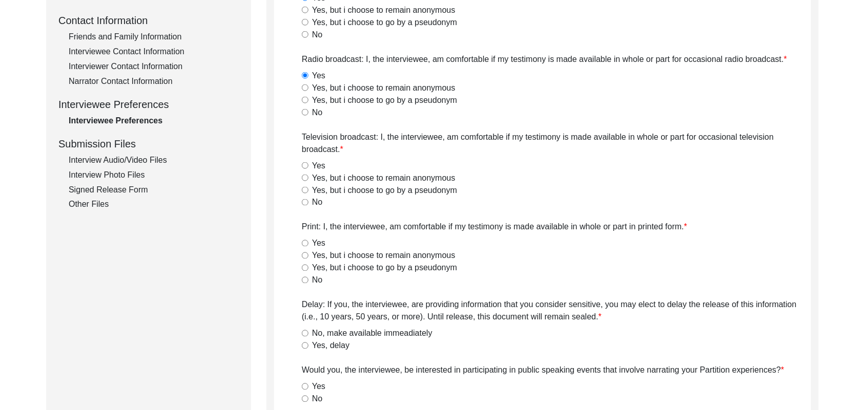
scroll to position [367, 0]
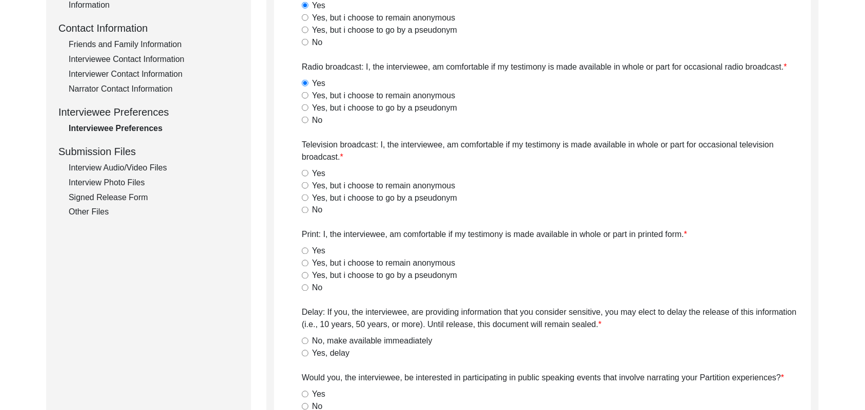
click at [303, 173] on input "Yes" at bounding box center [305, 173] width 7 height 7
click at [304, 249] on input "Yes" at bounding box center [305, 251] width 7 height 7
click at [305, 339] on input "No, make available immeadiately" at bounding box center [305, 341] width 7 height 7
click at [305, 393] on input "Yes" at bounding box center [305, 394] width 7 height 7
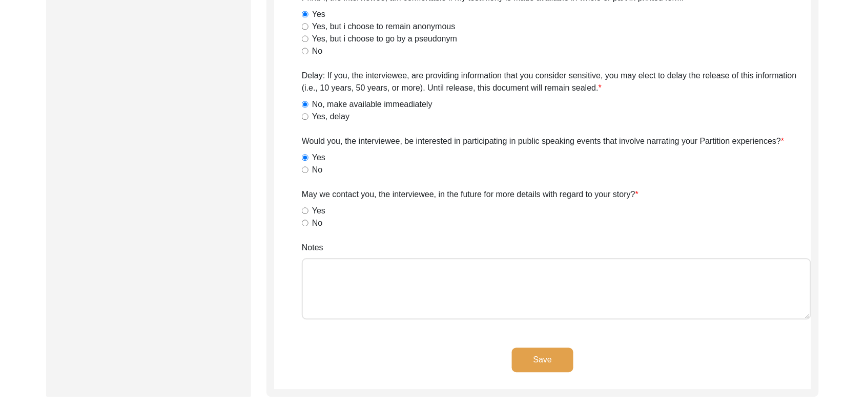
scroll to position [619, 0]
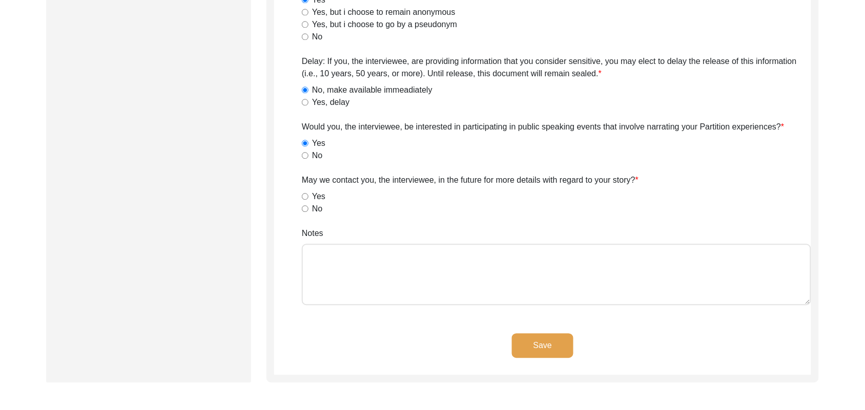
click at [305, 157] on input "No" at bounding box center [305, 155] width 7 height 7
click at [305, 195] on input "Yes" at bounding box center [305, 196] width 7 height 7
click at [328, 265] on textarea "Notes" at bounding box center [556, 274] width 509 height 61
paste textarea "N/A"
click at [528, 339] on button "Save" at bounding box center [542, 345] width 61 height 25
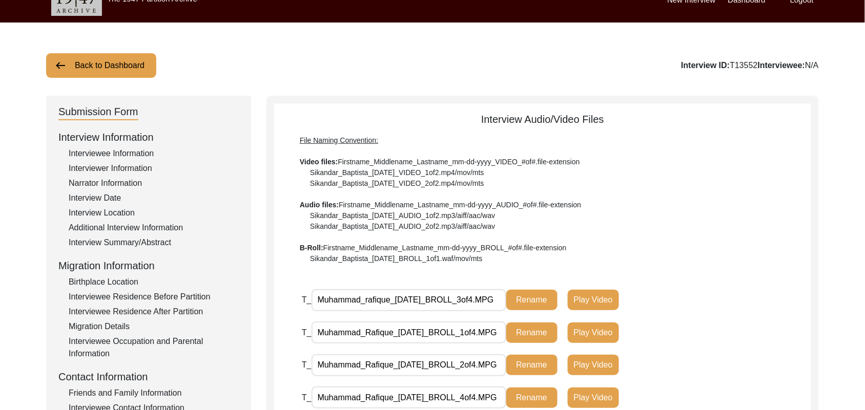
scroll to position [11, 0]
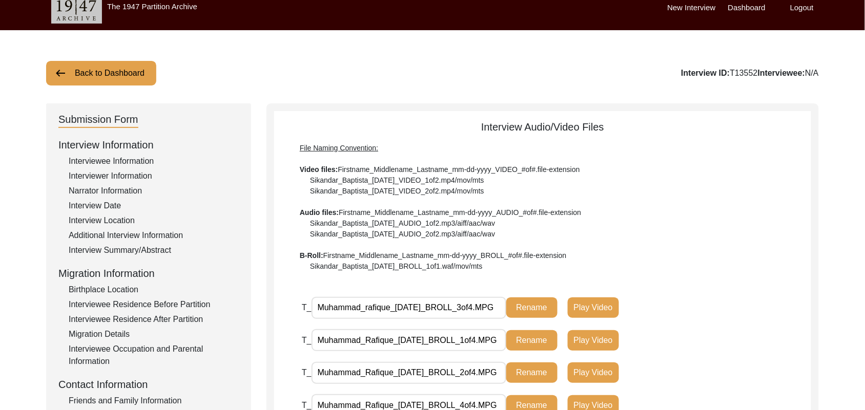
click at [138, 71] on button "Back to Dashboard" at bounding box center [101, 73] width 110 height 25
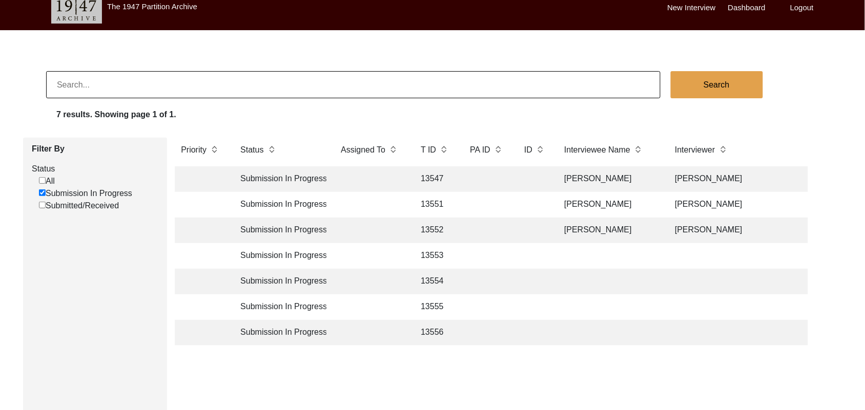
click at [434, 254] on td "13553" at bounding box center [434, 256] width 41 height 26
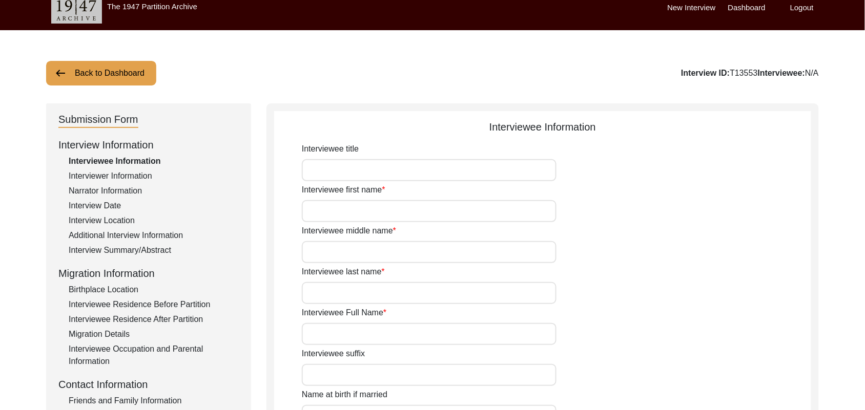
click at [341, 170] on input "Interviewee title" at bounding box center [429, 170] width 255 height 22
click at [339, 212] on input "Interviewee first name" at bounding box center [429, 211] width 255 height 22
click at [344, 256] on input "Interviewee middle name" at bounding box center [429, 252] width 255 height 22
click at [345, 296] on input "Interviewee last name" at bounding box center [429, 293] width 255 height 22
paste input "N/A"
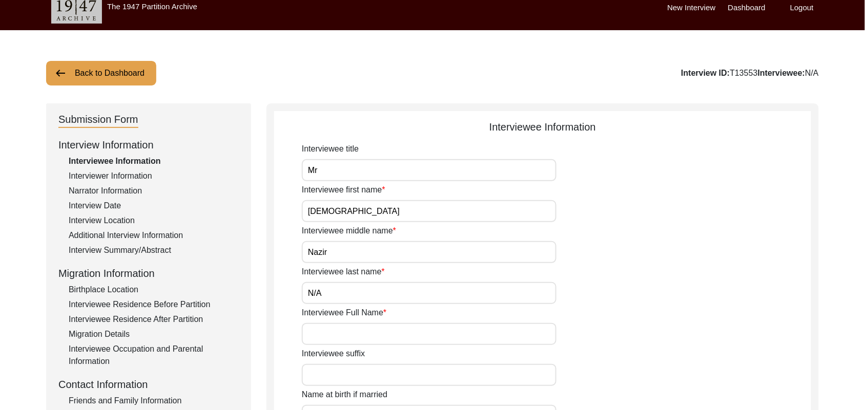
click at [349, 334] on input "Interviewee Full Name" at bounding box center [429, 334] width 255 height 22
click at [356, 377] on input "Interviewee suffix" at bounding box center [429, 375] width 255 height 22
paste input "N/A"
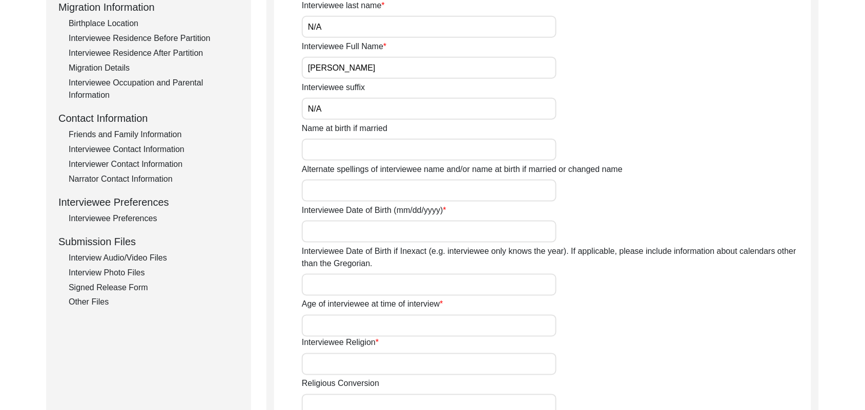
scroll to position [311, 0]
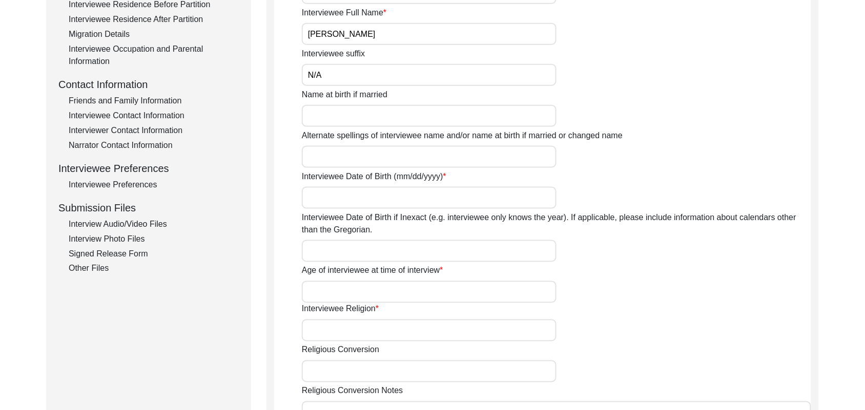
click at [347, 121] on input "Name at birth if married" at bounding box center [429, 116] width 255 height 22
click at [349, 157] on input "Alternate spellings of interviewee name and/or name at birth if married or chan…" at bounding box center [429, 157] width 255 height 22
click at [350, 196] on input "Interviewee Date of Birth (mm/dd/yyyy)" at bounding box center [429, 198] width 255 height 22
click at [341, 247] on input "Interviewee Date of Birth if Inexact (e.g. interviewee only knows the year). If…" at bounding box center [429, 251] width 255 height 22
click at [331, 293] on input "Age of interviewee at time of interview" at bounding box center [429, 292] width 255 height 22
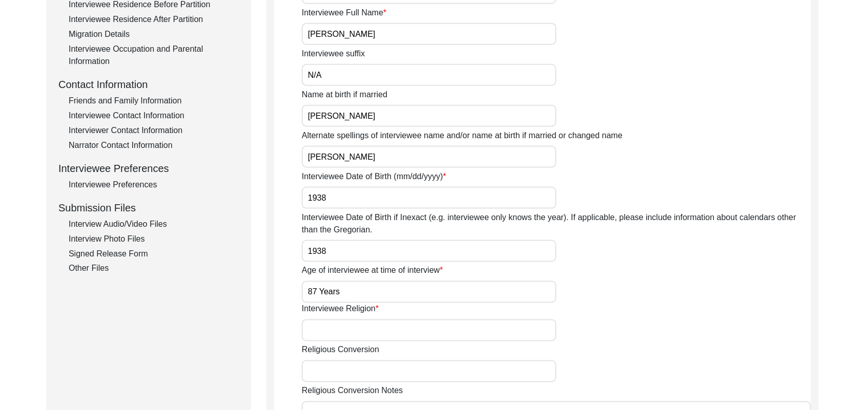
click at [334, 331] on input "Interviewee Religion" at bounding box center [429, 331] width 255 height 22
click at [339, 370] on input "Religious Conversion" at bounding box center [429, 372] width 255 height 22
paste input "N/A"
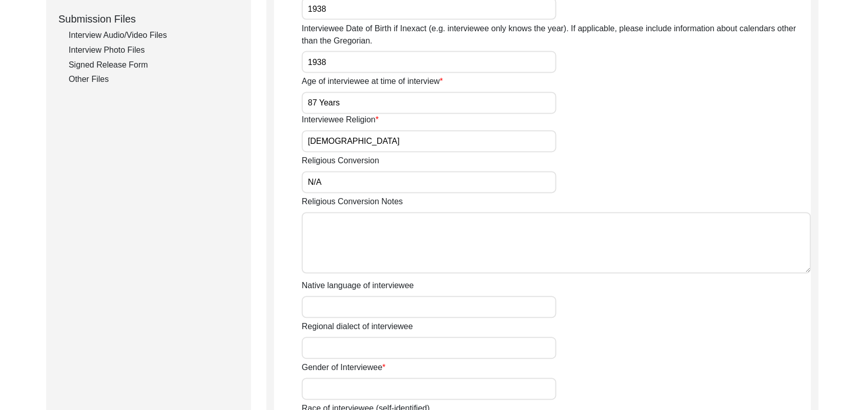
scroll to position [560, 0]
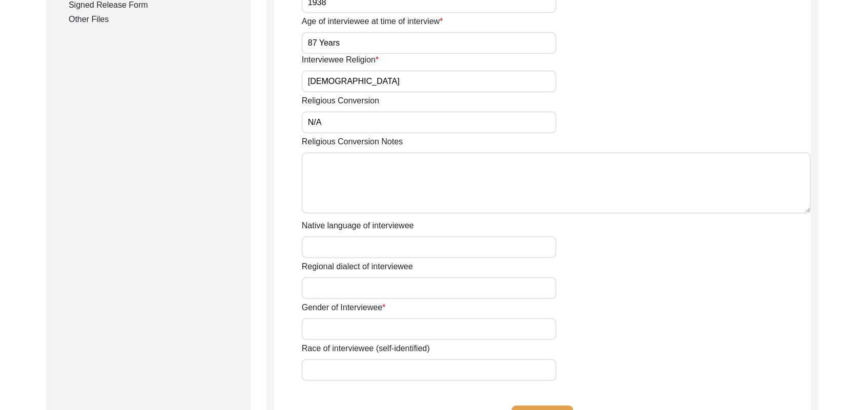
click at [497, 198] on textarea "Religious Conversion Notes" at bounding box center [556, 183] width 509 height 61
paste textarea "N/A"
click at [474, 242] on input "Native language of interviewee" at bounding box center [429, 248] width 255 height 22
click at [458, 288] on input "Regional dialect of interviewee" at bounding box center [429, 289] width 255 height 22
click at [441, 331] on input "Gender of Interviewee" at bounding box center [429, 330] width 255 height 22
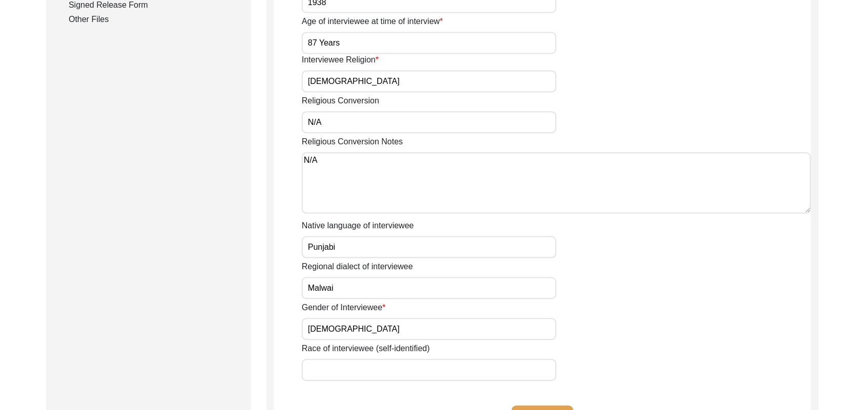
click at [428, 367] on input "Race of interviewee (self-identified)" at bounding box center [429, 371] width 255 height 22
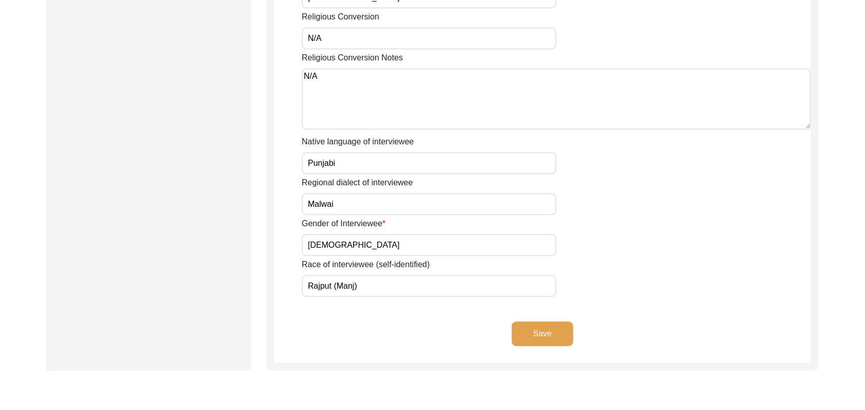
scroll to position [714, 0]
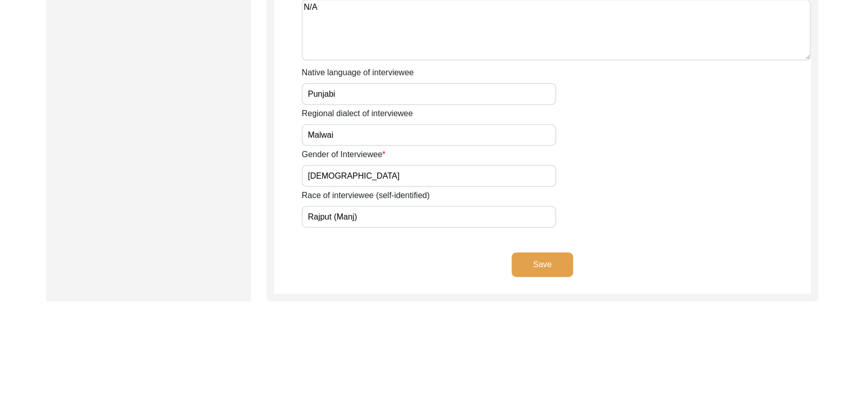
click at [559, 259] on button "Save" at bounding box center [542, 265] width 61 height 25
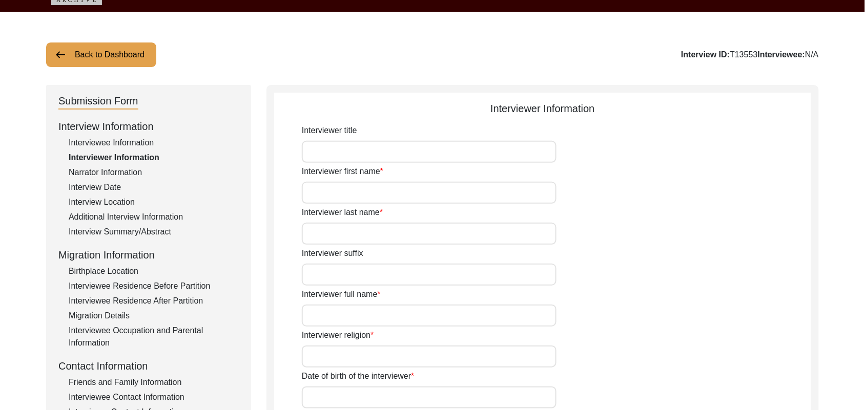
scroll to position [0, 0]
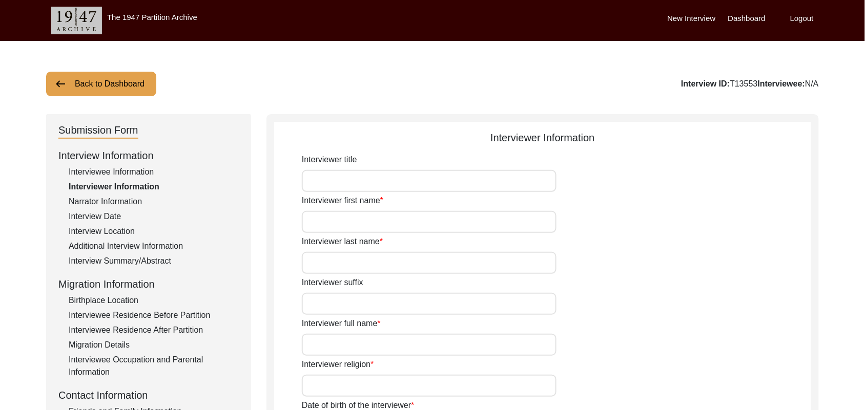
drag, startPoint x: 391, startPoint y: 183, endPoint x: 357, endPoint y: 186, distance: 33.9
click at [357, 186] on input "Interviewer title" at bounding box center [429, 181] width 255 height 22
click at [347, 224] on input "Interviewer first name" at bounding box center [429, 222] width 255 height 22
click at [343, 262] on input "Interviewer last name" at bounding box center [429, 263] width 255 height 22
click at [346, 303] on input "Interviewer suffix" at bounding box center [429, 304] width 255 height 22
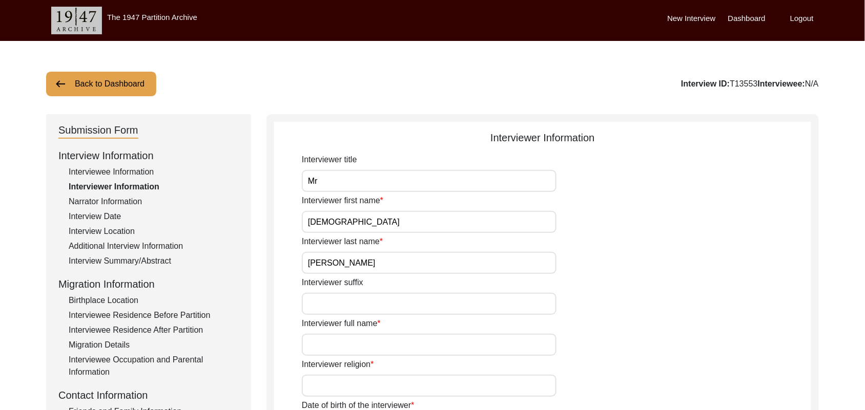
paste input "N/A"
click at [347, 345] on input "Interviewer full name" at bounding box center [429, 345] width 255 height 22
click at [350, 386] on input "Interviewer religion" at bounding box center [429, 386] width 255 height 22
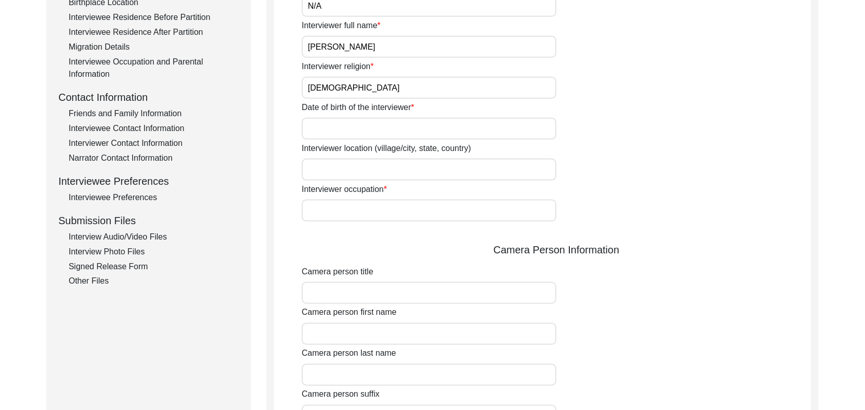
scroll to position [304, 0]
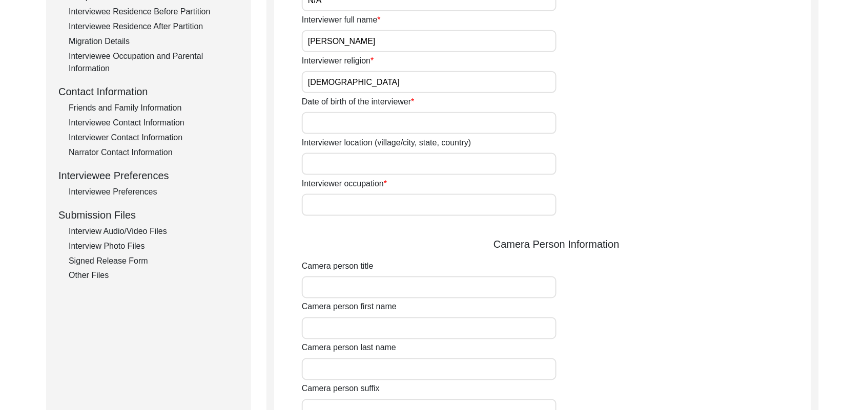
click at [478, 124] on input "Date of birth of the interviewer" at bounding box center [429, 123] width 255 height 22
click at [425, 165] on input "Interviewer location (village/city, state, country)" at bounding box center [429, 164] width 255 height 22
click at [410, 205] on input "Interviewer occupation" at bounding box center [429, 205] width 255 height 22
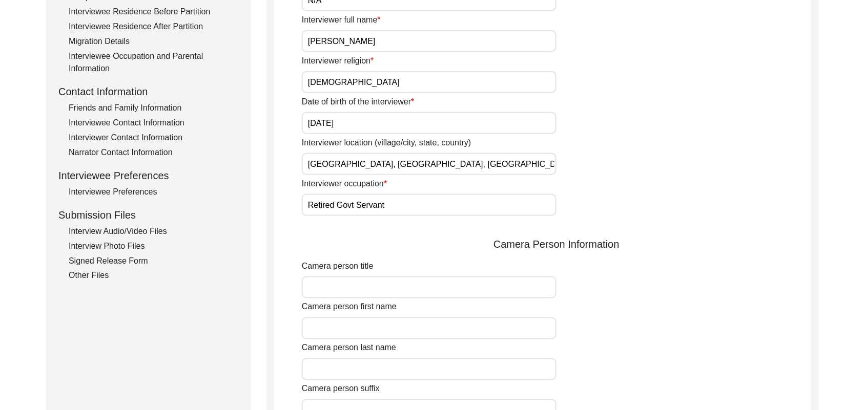
click at [398, 288] on input "Camera person title" at bounding box center [429, 288] width 255 height 22
click at [385, 324] on input "Camera person first name" at bounding box center [429, 329] width 255 height 22
click at [368, 371] on input "Camera person last name" at bounding box center [429, 370] width 255 height 22
click at [371, 401] on input "Camera person suffix" at bounding box center [429, 411] width 255 height 22
paste input "N/A"
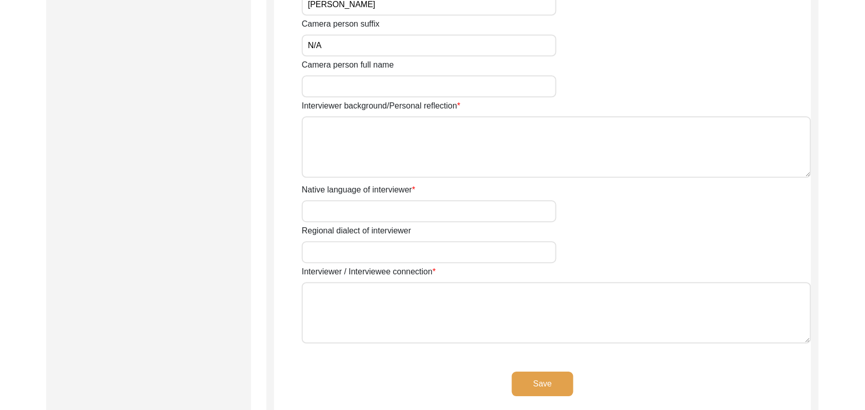
scroll to position [678, 0]
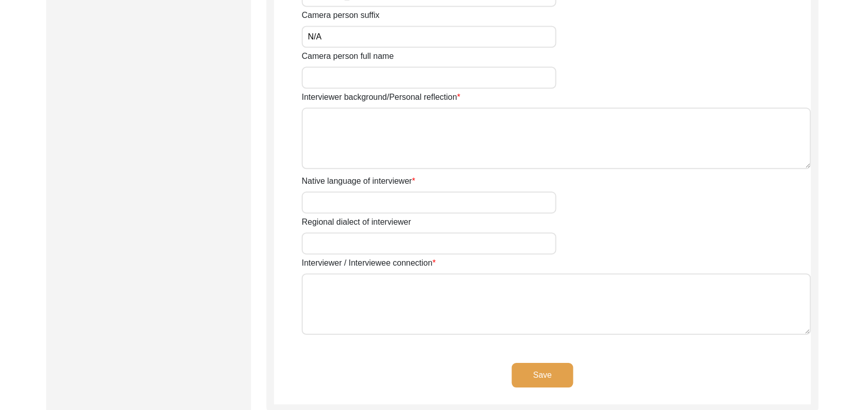
click at [372, 82] on input "Camera person full name" at bounding box center [429, 78] width 255 height 22
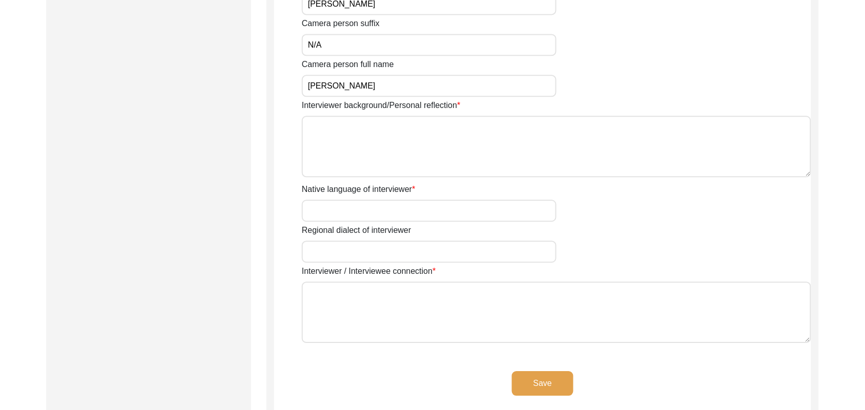
scroll to position [676, 0]
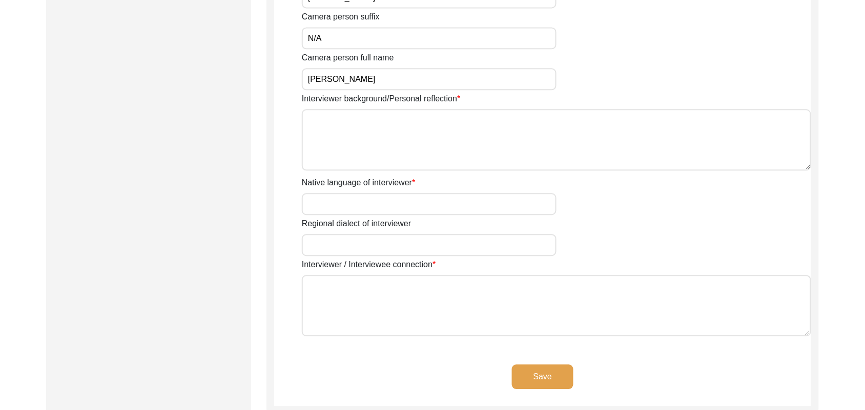
click at [538, 155] on textarea "Interviewer background/Personal reflection" at bounding box center [556, 139] width 509 height 61
click at [498, 211] on input "Native language of interviewer" at bounding box center [429, 204] width 255 height 22
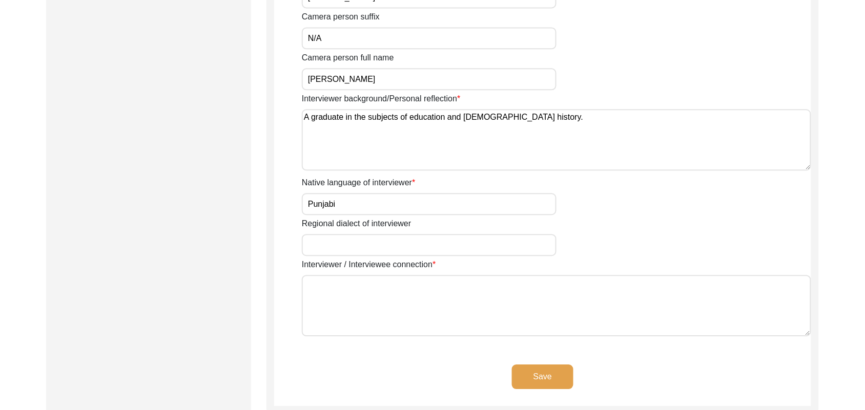
click at [475, 249] on input "Regional dialect of interviewer" at bounding box center [429, 245] width 255 height 22
click at [462, 313] on textarea "Interviewer / Interviewee connection" at bounding box center [556, 305] width 509 height 61
paste textarea "N/A"
click at [533, 374] on button "Save" at bounding box center [542, 377] width 61 height 25
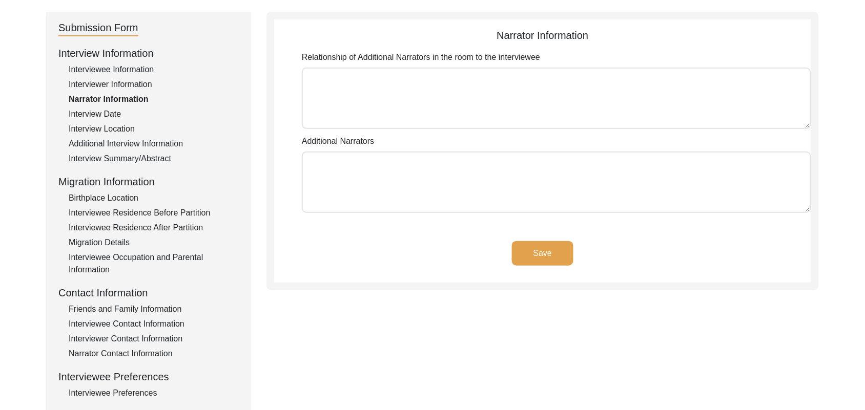
scroll to position [77, 0]
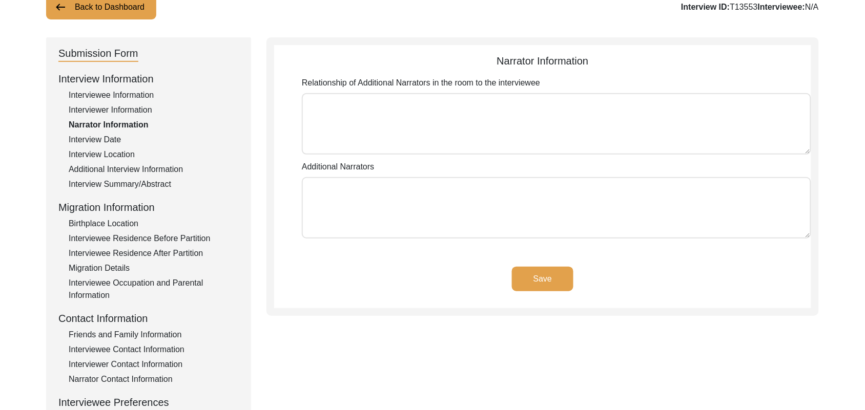
click at [585, 140] on textarea "Relationship of Additional Narrators in the room to the interviewee" at bounding box center [556, 123] width 509 height 61
paste textarea "N/A"
click at [543, 213] on textarea "Additional Narrators" at bounding box center [556, 207] width 509 height 61
paste textarea "N/A"
click at [549, 275] on button "Save" at bounding box center [542, 279] width 61 height 25
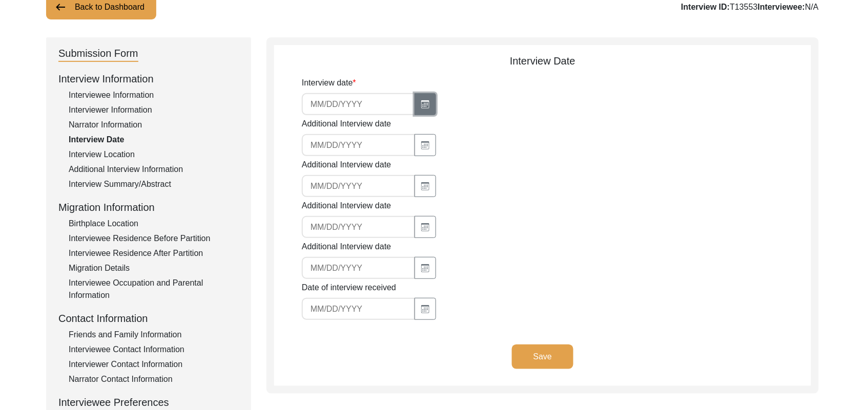
click at [423, 101] on icon "button" at bounding box center [425, 104] width 8 height 8
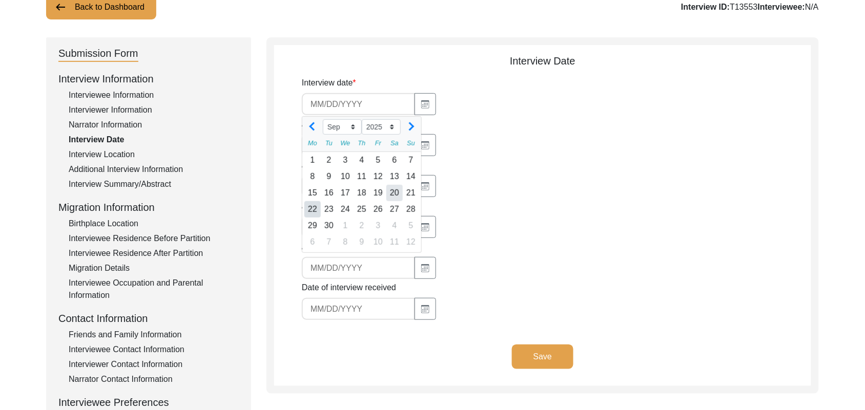
click at [393, 195] on div "20" at bounding box center [394, 193] width 16 height 16
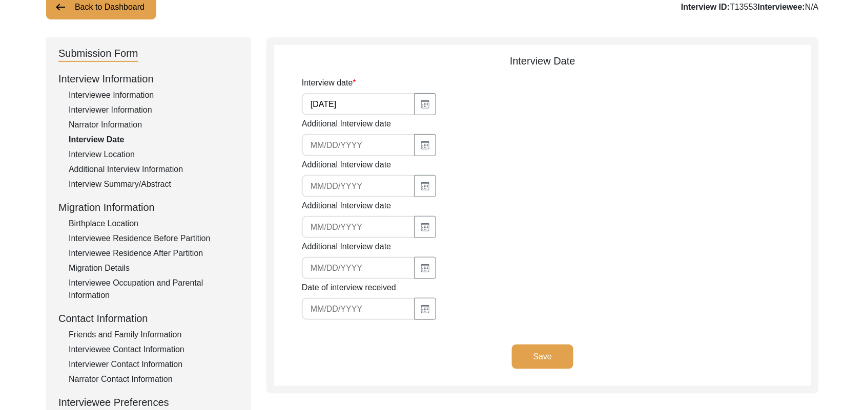
click at [544, 350] on button "Save" at bounding box center [542, 357] width 61 height 25
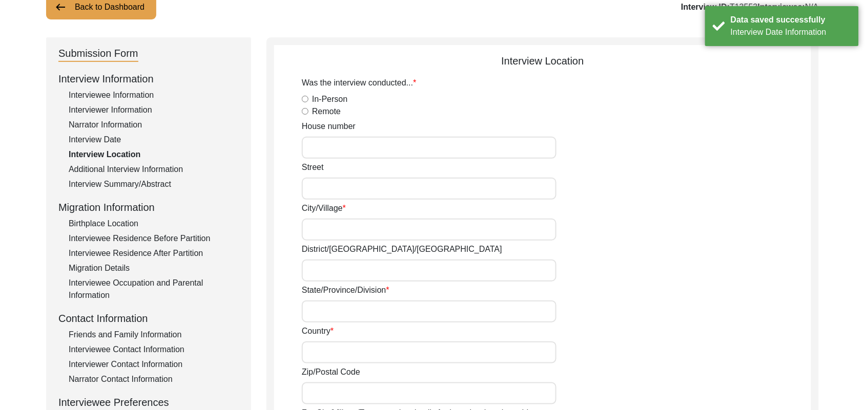
click at [303, 98] on input "In-Person" at bounding box center [305, 99] width 7 height 7
click at [323, 152] on input "House number" at bounding box center [429, 148] width 255 height 22
paste input "N/A"
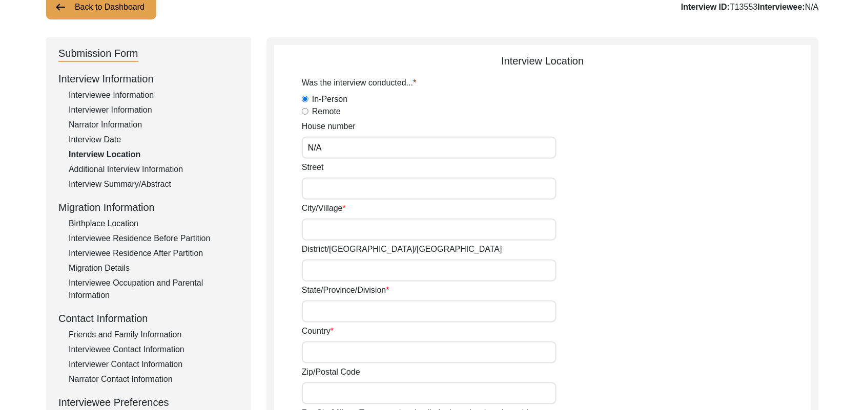
click at [322, 185] on input "Street" at bounding box center [429, 189] width 255 height 22
paste input "N/A"
click at [328, 227] on input "City/Village" at bounding box center [429, 230] width 255 height 22
click at [330, 267] on input "District/[GEOGRAPHIC_DATA]/[GEOGRAPHIC_DATA]" at bounding box center [429, 271] width 255 height 22
click at [331, 311] on input "State/Province/Division" at bounding box center [429, 312] width 255 height 22
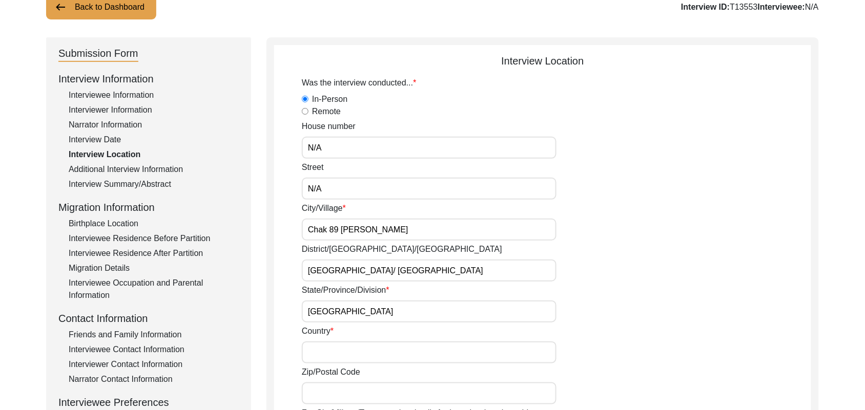
click at [327, 351] on input "Country" at bounding box center [429, 353] width 255 height 22
click at [326, 393] on input "Zip/Postal Code" at bounding box center [429, 394] width 255 height 22
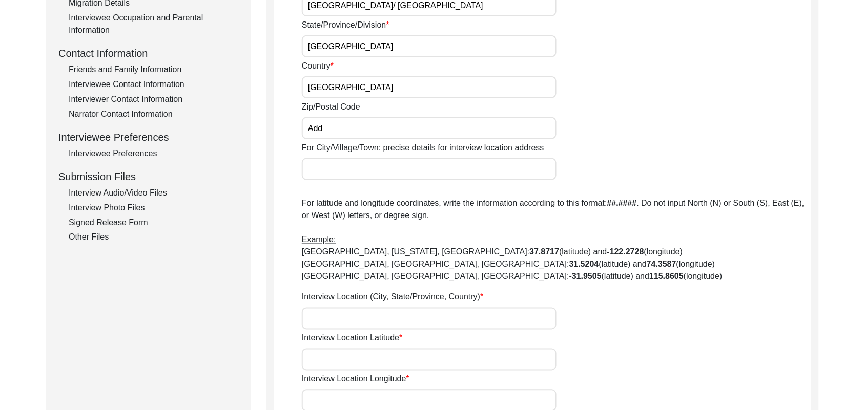
scroll to position [385, 0]
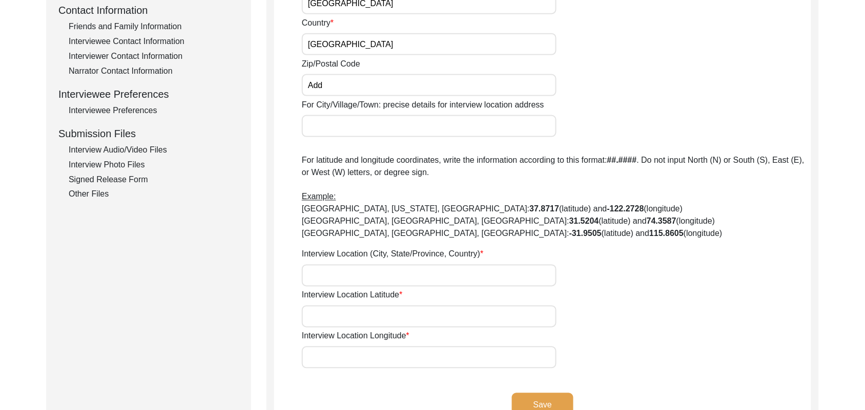
click at [350, 134] on input "For City/Village/Town: precise details for interview location address" at bounding box center [429, 126] width 255 height 22
click at [348, 267] on input "Interview Location (City, State/Province, Country)" at bounding box center [429, 276] width 255 height 22
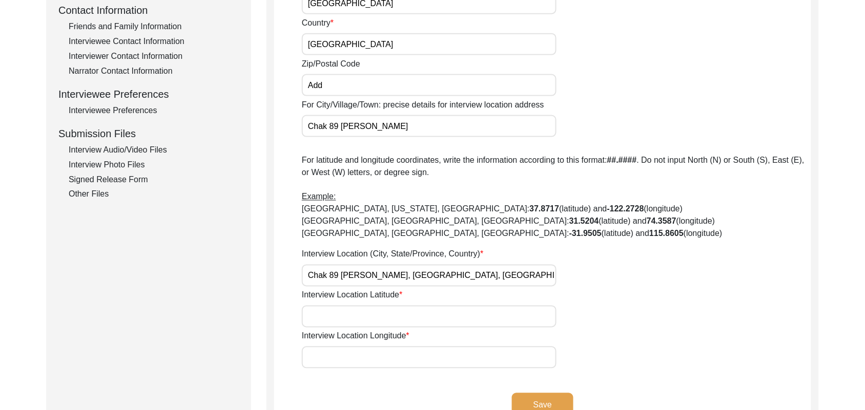
click at [339, 310] on input "Interview Location Latitude" at bounding box center [429, 317] width 255 height 22
paste input "N/A"
click at [341, 354] on input "Interview Location Longitude" at bounding box center [429, 358] width 255 height 22
paste
click at [534, 400] on button "Save" at bounding box center [542, 405] width 61 height 25
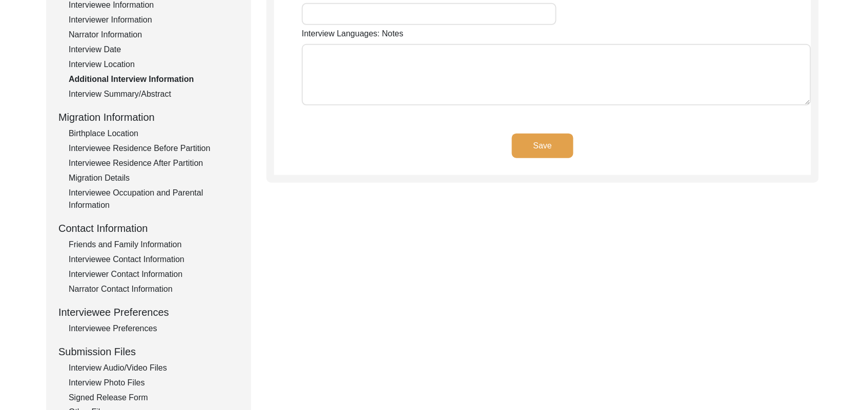
scroll to position [0, 0]
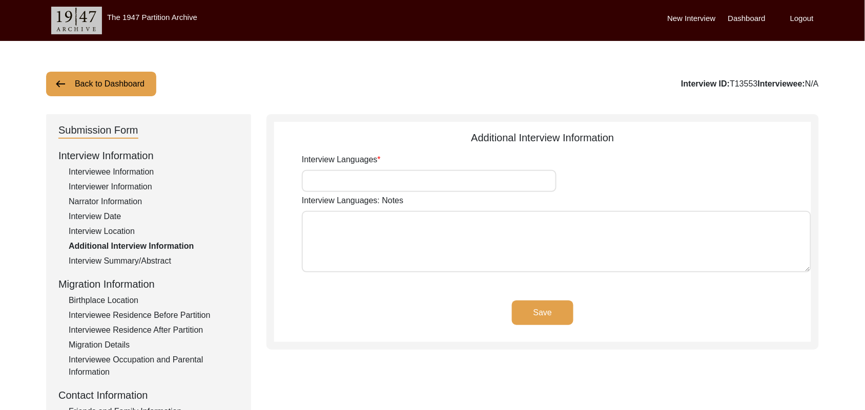
click at [500, 181] on input "Interview Languages" at bounding box center [429, 181] width 255 height 22
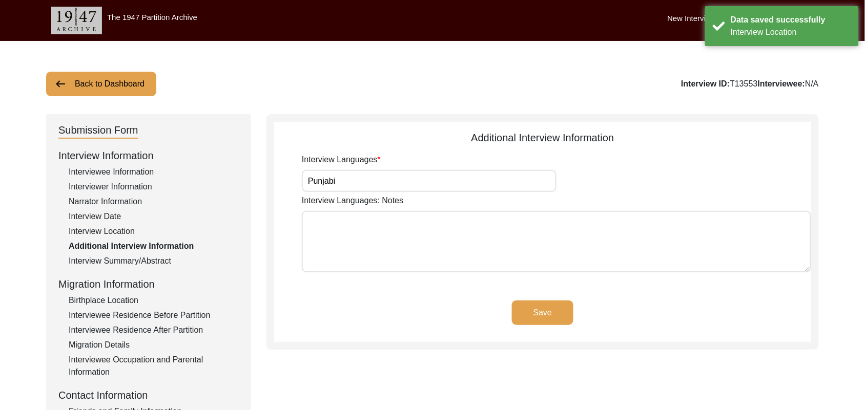
click at [459, 251] on textarea "Interview Languages: Notes" at bounding box center [556, 241] width 509 height 61
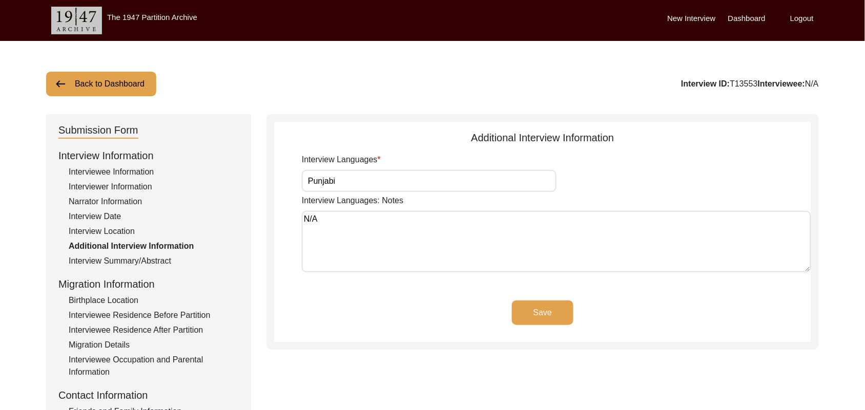
click at [564, 304] on button "Save" at bounding box center [542, 313] width 61 height 25
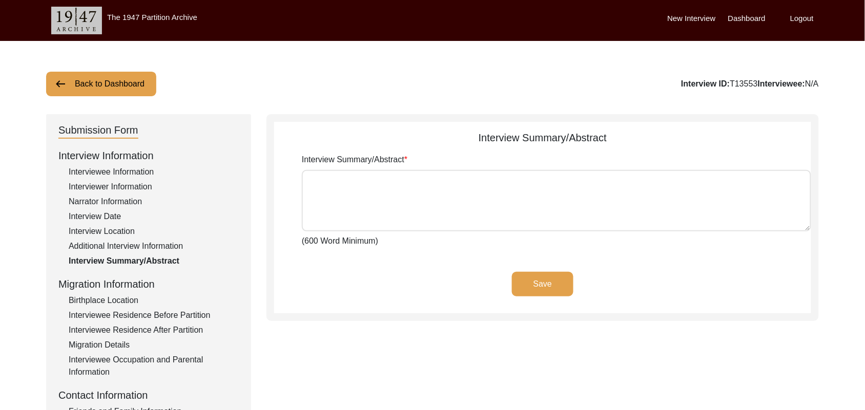
click at [152, 328] on div "Interviewee Residence After Partition" at bounding box center [154, 330] width 170 height 12
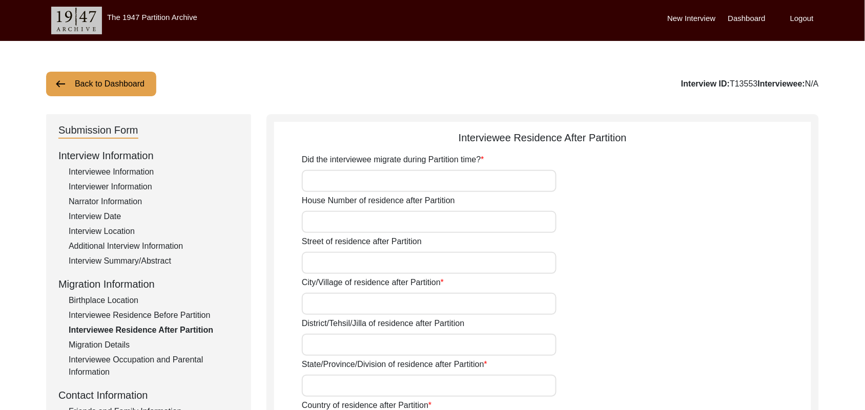
click at [372, 177] on input "Did the interviewee migrate during Partition time?" at bounding box center [429, 181] width 255 height 22
click at [353, 223] on input "House Number of residence after Partition" at bounding box center [429, 222] width 255 height 22
click at [336, 263] on input "Street of residence after Partition" at bounding box center [429, 263] width 255 height 22
click at [328, 304] on input "City/Village of residence after Partition" at bounding box center [429, 304] width 255 height 22
click at [324, 344] on input "District/Tehsil/Jilla of residence after Partition" at bounding box center [429, 345] width 255 height 22
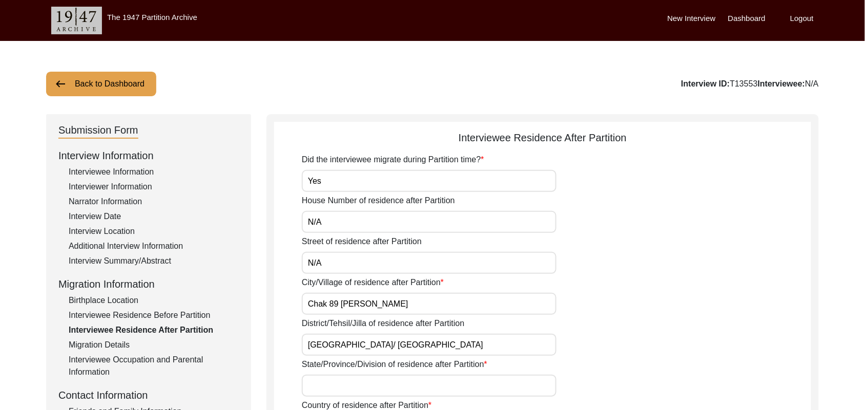
click at [323, 384] on input "State/Province/Division of residence after Partition" at bounding box center [429, 386] width 255 height 22
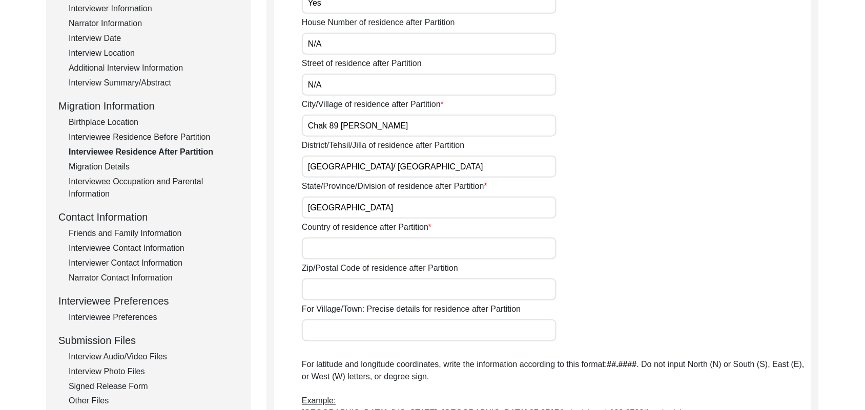
scroll to position [257, 0]
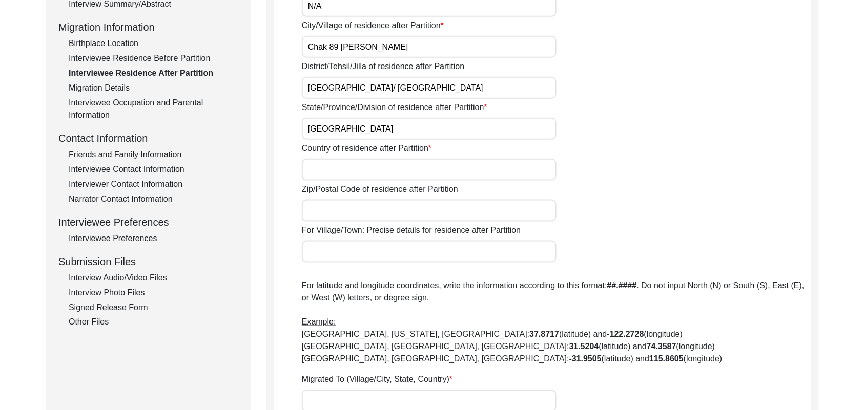
click at [388, 170] on input "Country of residence after Partition" at bounding box center [429, 170] width 255 height 22
click at [375, 213] on input "Zip/Postal Code of residence after Partition" at bounding box center [429, 211] width 255 height 22
click at [362, 252] on input "For Village/Town: Precise details for residence after Partition" at bounding box center [429, 252] width 255 height 22
click at [366, 406] on input "Migrated To (Village/City, State, Country)" at bounding box center [429, 401] width 255 height 22
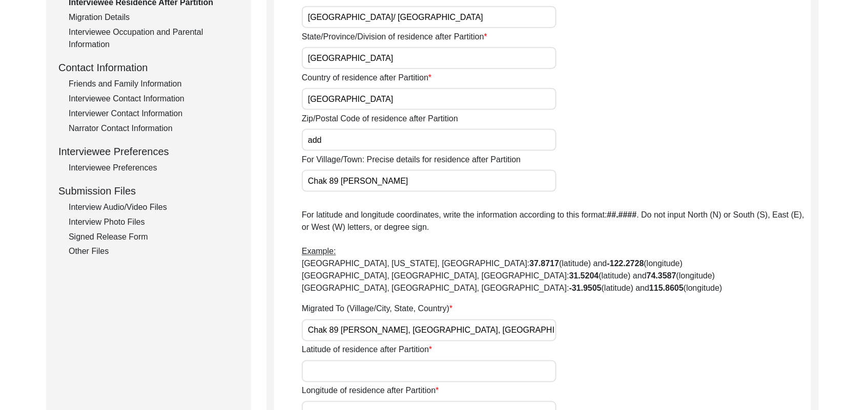
scroll to position [411, 0]
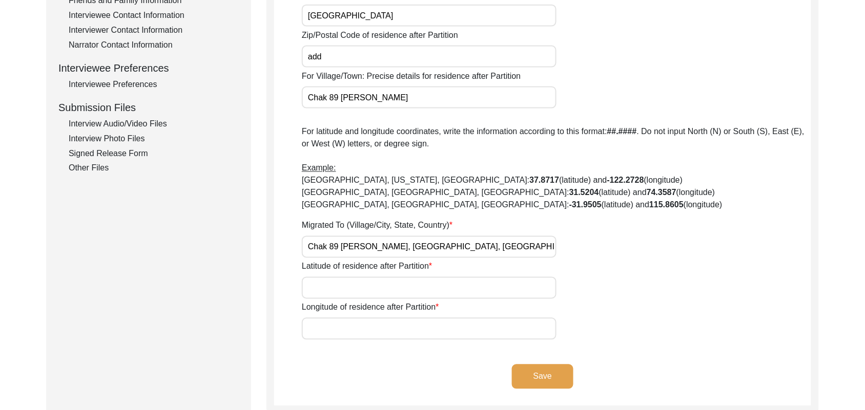
click at [478, 290] on input "Latitude of residence after Partition" at bounding box center [429, 288] width 255 height 22
click at [449, 330] on input "Longitude of residence after Partition" at bounding box center [429, 329] width 255 height 22
click at [547, 372] on button "Save" at bounding box center [542, 377] width 61 height 25
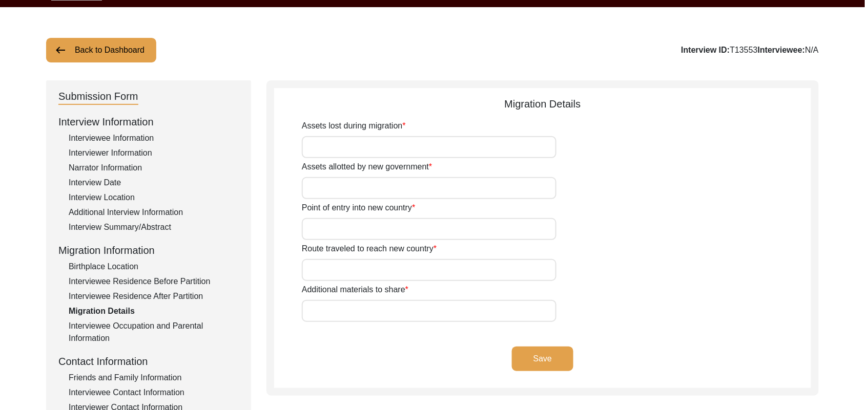
scroll to position [27, 0]
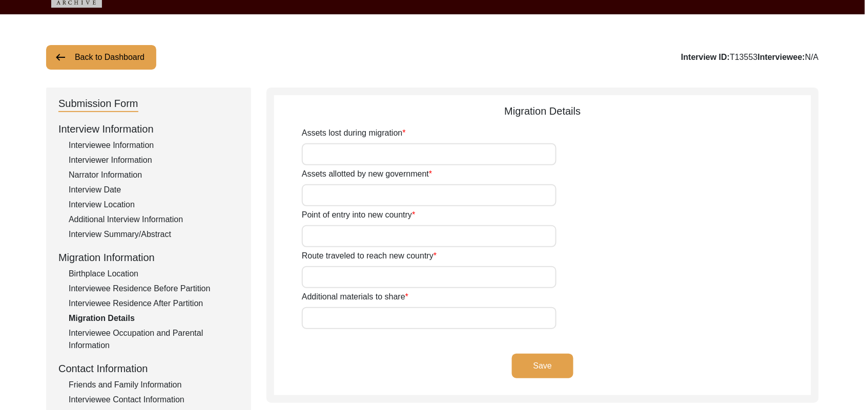
click at [508, 153] on input "Assets lost during migration" at bounding box center [429, 154] width 255 height 22
click at [462, 198] on input "Assets allotted by new government" at bounding box center [429, 195] width 255 height 22
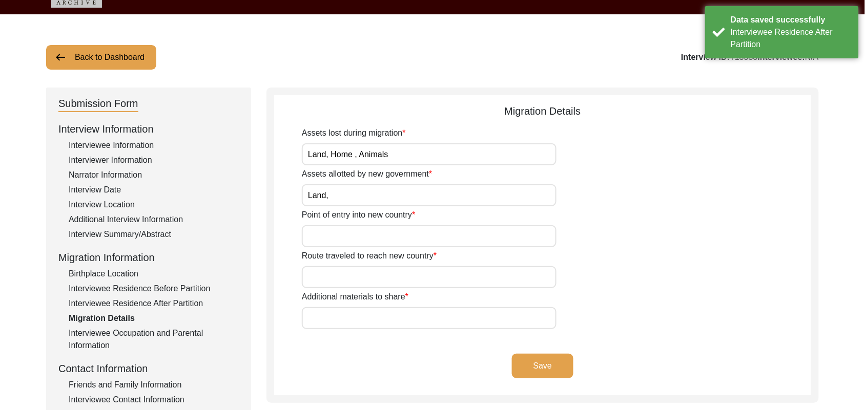
click at [436, 236] on input "Point of entry into new country" at bounding box center [429, 236] width 255 height 22
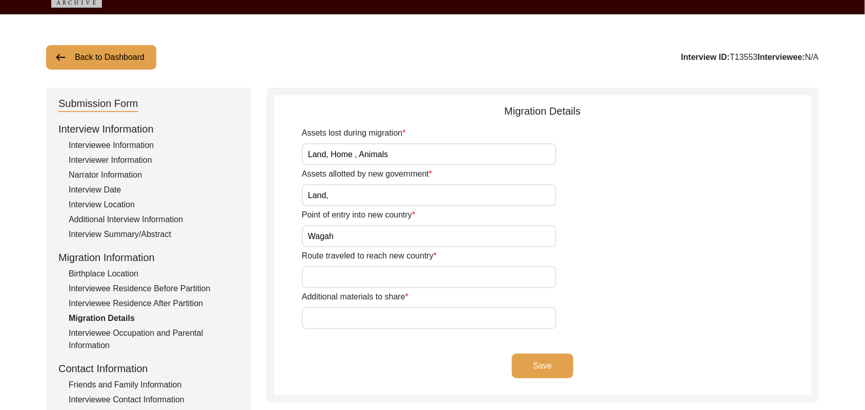
click at [425, 280] on input "Route traveled to reach new country" at bounding box center [429, 277] width 255 height 22
click at [410, 319] on input "Additional materials to share" at bounding box center [429, 318] width 255 height 22
click at [526, 360] on button "Save" at bounding box center [542, 366] width 61 height 25
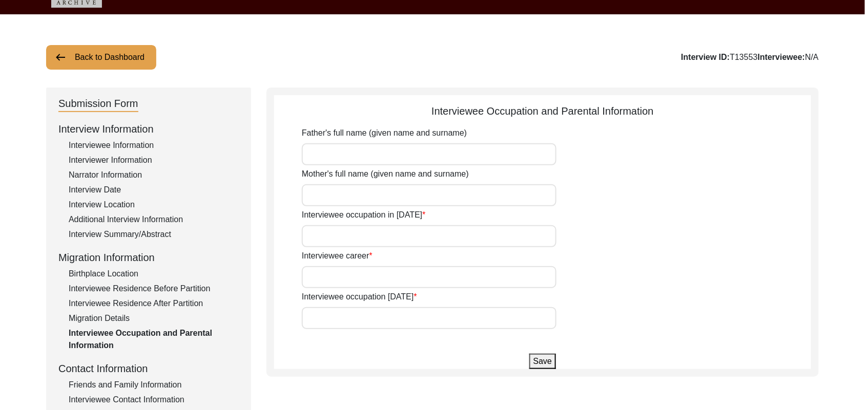
click at [177, 400] on div "Interviewee Contact Information" at bounding box center [154, 400] width 170 height 12
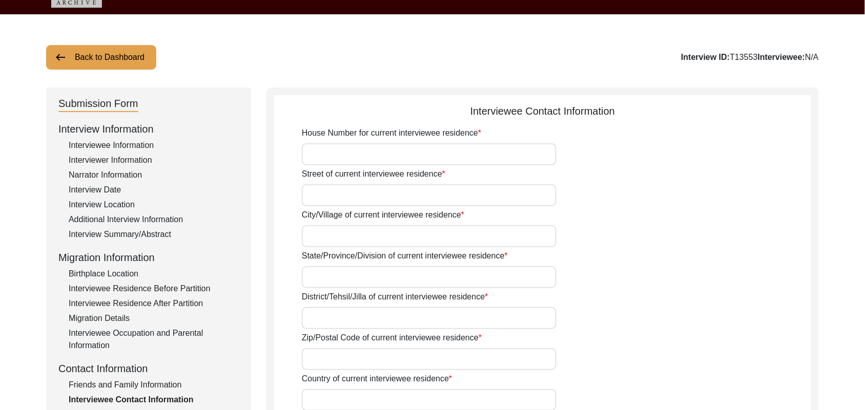
click at [360, 149] on input "House Number for current interviewee residence" at bounding box center [429, 154] width 255 height 22
click at [340, 200] on input "Street of current interviewee residence" at bounding box center [429, 195] width 255 height 22
click at [330, 237] on input "City/Village of current interviewee residence" at bounding box center [429, 236] width 255 height 22
click at [326, 275] on input "State/Province/Division of current interviewee residence" at bounding box center [429, 277] width 255 height 22
click at [320, 319] on input "District/Tehsil/Jilla of current interviewee residence" at bounding box center [429, 318] width 255 height 22
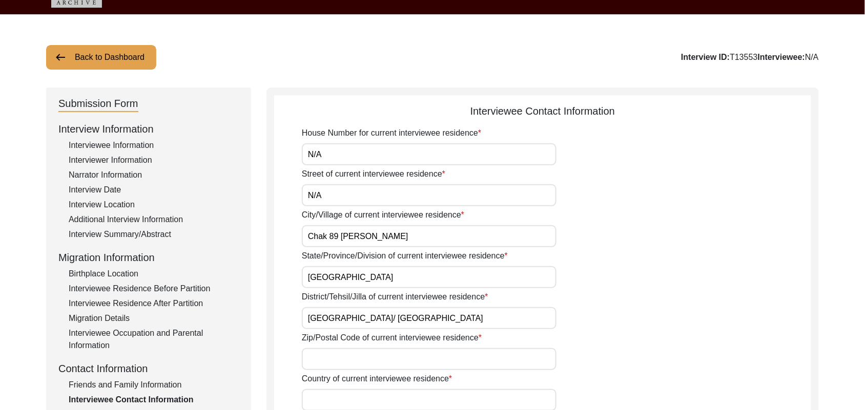
click at [317, 362] on input "Zip/Postal Code of current interviewee residence" at bounding box center [429, 359] width 255 height 22
click at [326, 400] on input "Country of current interviewee residence" at bounding box center [429, 400] width 255 height 22
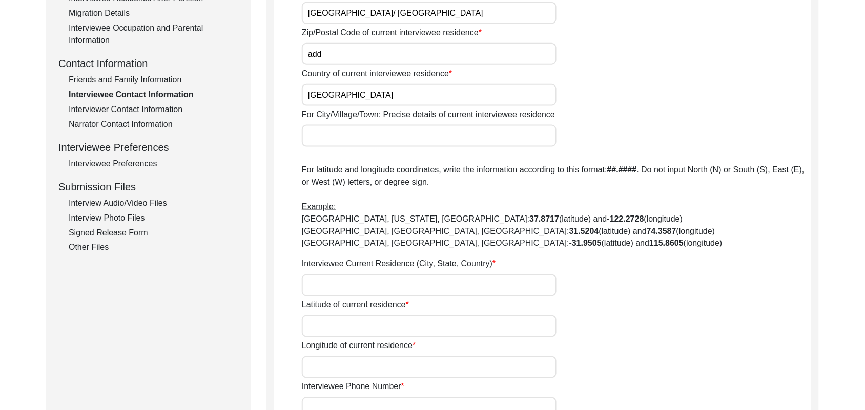
scroll to position [424, 0]
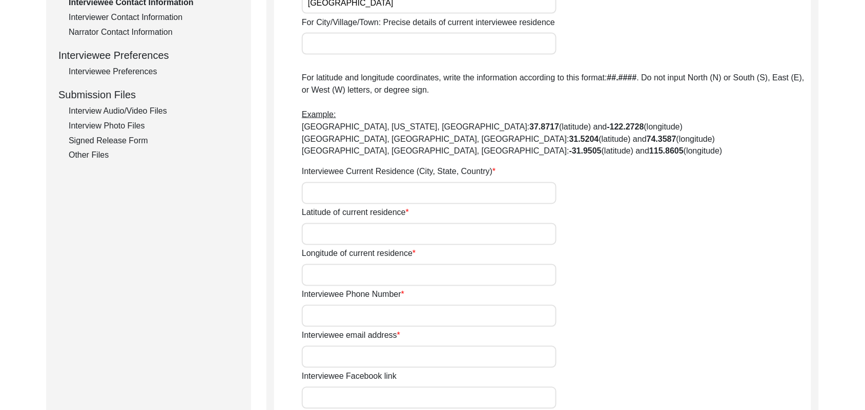
click at [417, 44] on input "For City/Village/Town: Precise details of current interviewee residence" at bounding box center [429, 44] width 255 height 22
click at [354, 193] on input "Interviewee Current Residence (City, State, Country)" at bounding box center [429, 193] width 255 height 22
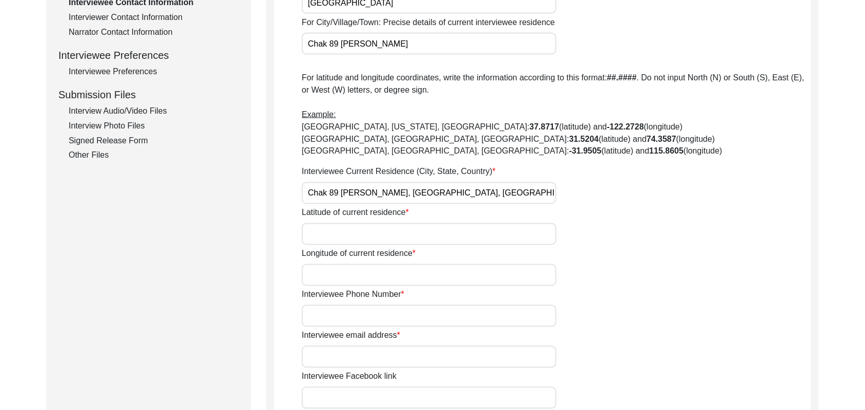
click at [351, 234] on input "Latitude of current residence" at bounding box center [429, 234] width 255 height 22
click at [353, 269] on input "Longitude of current residence" at bounding box center [429, 275] width 255 height 22
click at [349, 319] on input "Interviewee Phone Number" at bounding box center [429, 316] width 255 height 22
click at [354, 358] on input "Interviewee email address" at bounding box center [429, 357] width 255 height 22
click at [354, 400] on input "Interviewee Facebook link" at bounding box center [429, 398] width 255 height 22
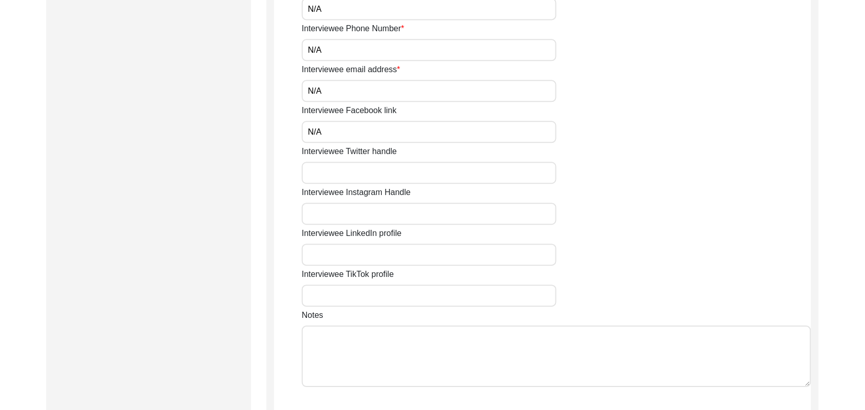
scroll to position [759, 0]
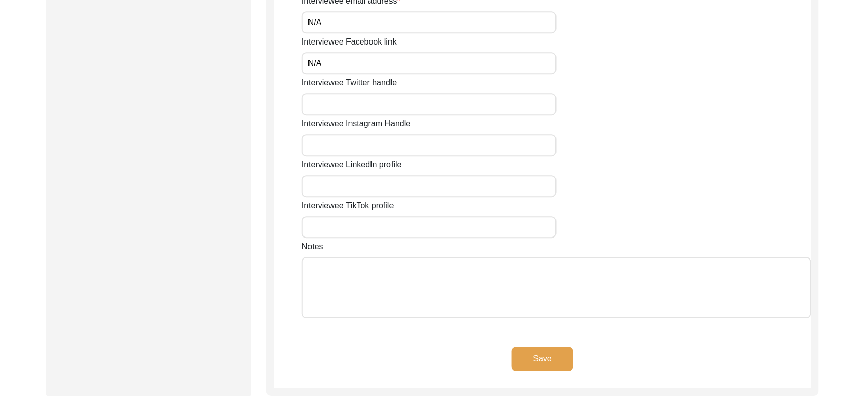
click at [387, 110] on input "Interviewee Twitter handle" at bounding box center [429, 104] width 255 height 22
click at [377, 145] on input "Interviewee Instagram Handle" at bounding box center [429, 145] width 255 height 22
click at [371, 190] on input "Interviewee LinkedIn profile" at bounding box center [429, 186] width 255 height 22
click at [372, 223] on input "Interviewee TikTok profile" at bounding box center [429, 227] width 255 height 22
click at [374, 282] on textarea "Notes" at bounding box center [556, 287] width 509 height 61
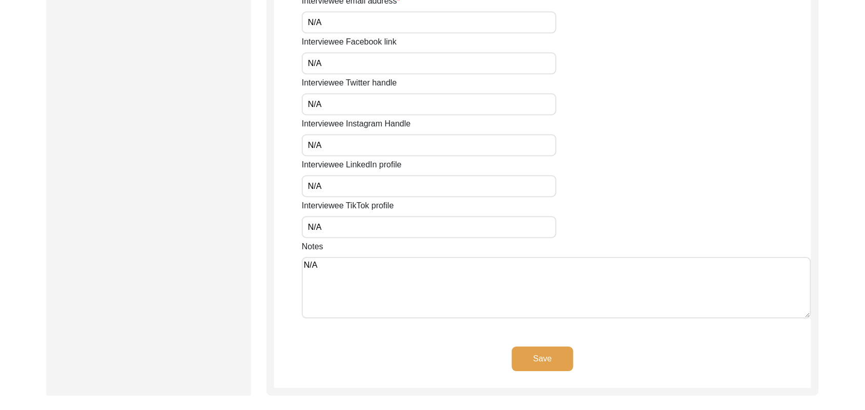
click at [533, 354] on button "Save" at bounding box center [542, 359] width 61 height 25
click at [541, 354] on button "Save" at bounding box center [542, 359] width 61 height 25
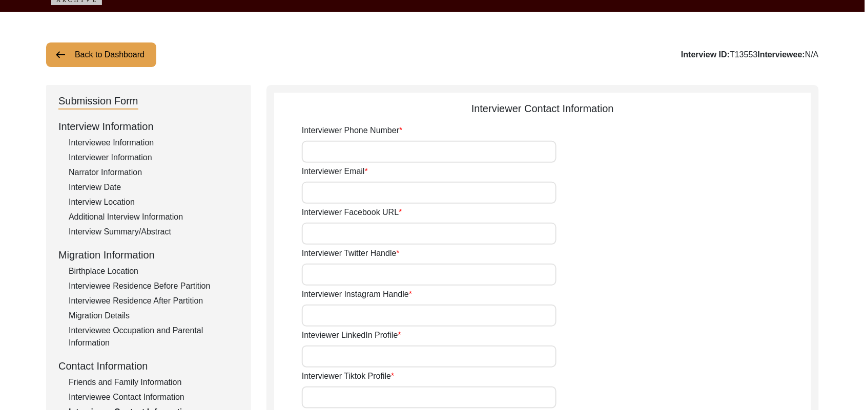
scroll to position [21, 0]
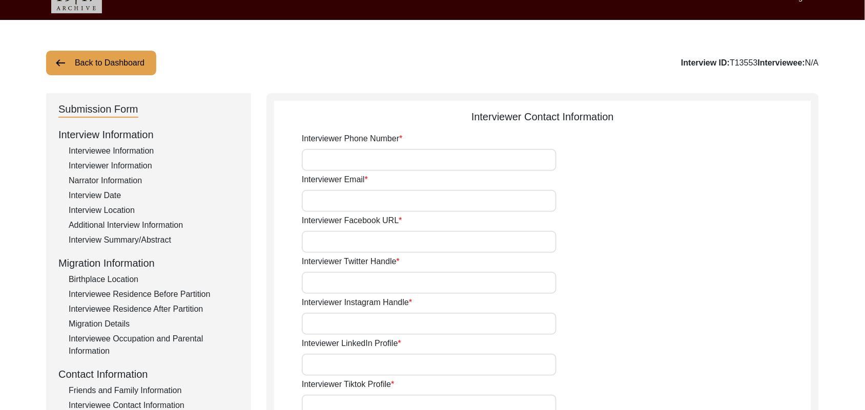
click at [425, 165] on input "Interviewer Phone Number" at bounding box center [429, 160] width 255 height 22
click at [409, 199] on input "Interviewer Email" at bounding box center [429, 201] width 255 height 22
click at [406, 242] on input "Interviewer Facebook URL" at bounding box center [429, 242] width 255 height 22
click at [393, 284] on input "Interviewer Twitter Handle" at bounding box center [429, 283] width 255 height 22
click at [387, 321] on input "Interviewer Instagram Handle" at bounding box center [429, 324] width 255 height 22
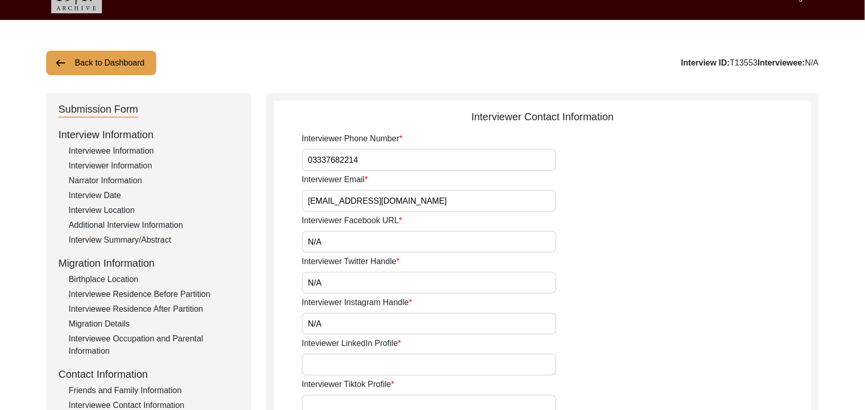
click at [381, 365] on input "Inteviewer LinkedIn Profile" at bounding box center [429, 365] width 255 height 22
click at [389, 400] on input "Interviewer Tiktok Profile" at bounding box center [429, 406] width 255 height 22
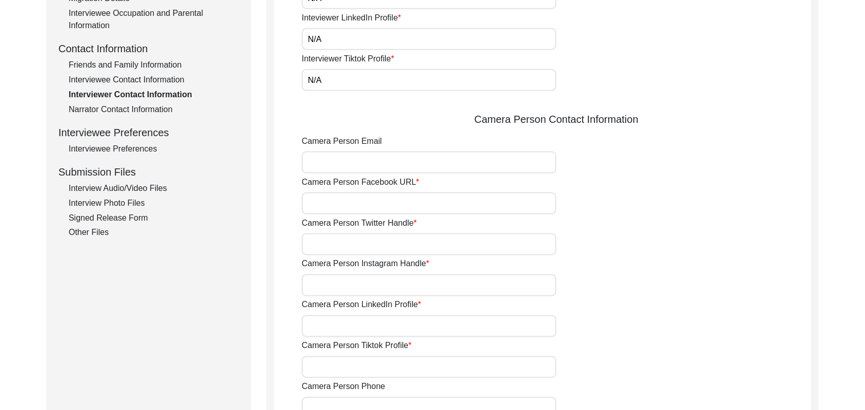
scroll to position [407, 0]
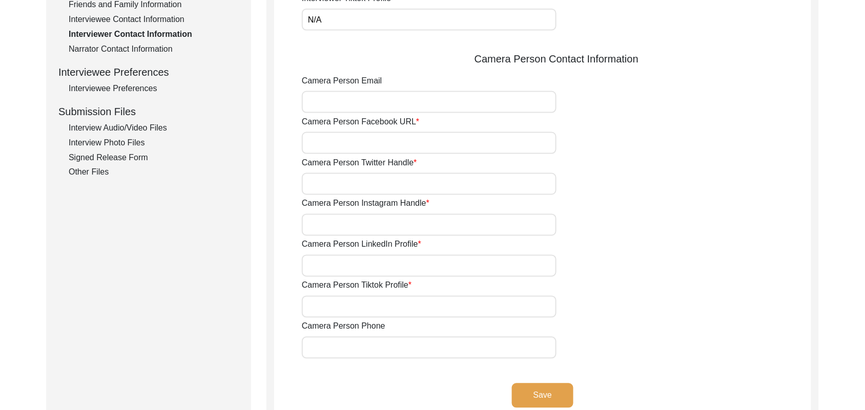
click at [365, 102] on input "Camera Person Email" at bounding box center [429, 102] width 255 height 22
click at [354, 143] on input "Camera Person Facebook URL" at bounding box center [429, 143] width 255 height 22
click at [348, 182] on input "Camera Person Twitter Handle" at bounding box center [429, 184] width 255 height 22
click at [346, 225] on input "Camera Person Instagram Handle" at bounding box center [429, 225] width 255 height 22
click at [341, 262] on input "Camera Person LinkedIn Profile" at bounding box center [429, 266] width 255 height 22
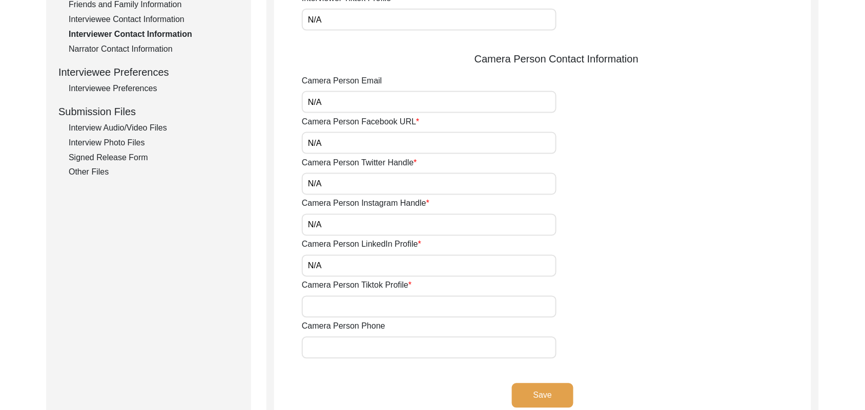
click at [336, 305] on input "Camera Person Tiktok Profile" at bounding box center [429, 307] width 255 height 22
click at [338, 344] on input "Camera Person Phone" at bounding box center [429, 348] width 255 height 22
click at [522, 391] on button "Save" at bounding box center [542, 396] width 61 height 25
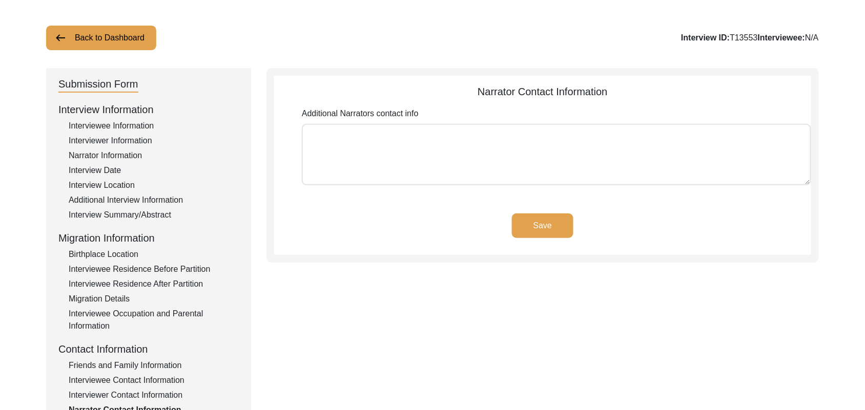
scroll to position [44, 0]
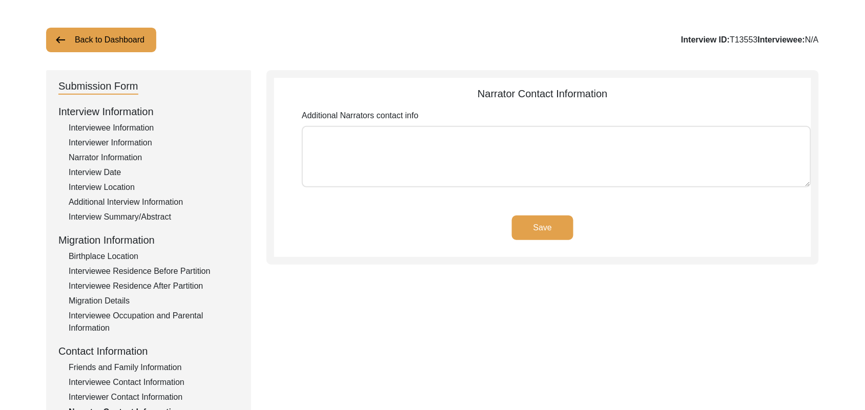
click at [502, 146] on textarea "Additional Narrators contact info" at bounding box center [556, 156] width 509 height 61
click at [533, 220] on button "Save" at bounding box center [542, 228] width 61 height 25
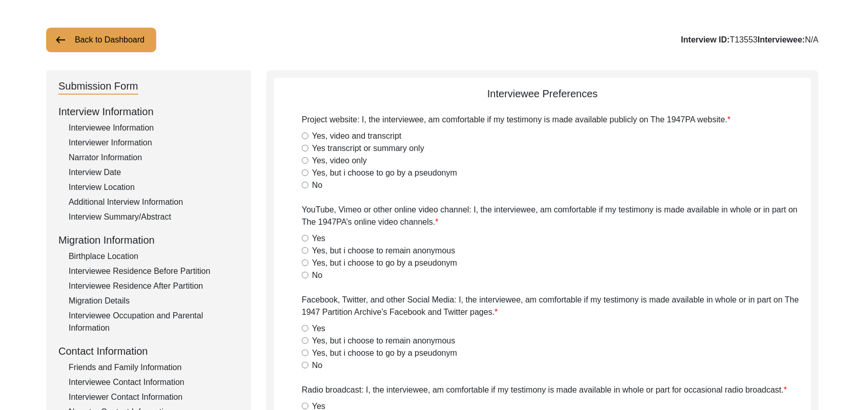
click at [304, 138] on input "Yes, video and transcript" at bounding box center [305, 136] width 7 height 7
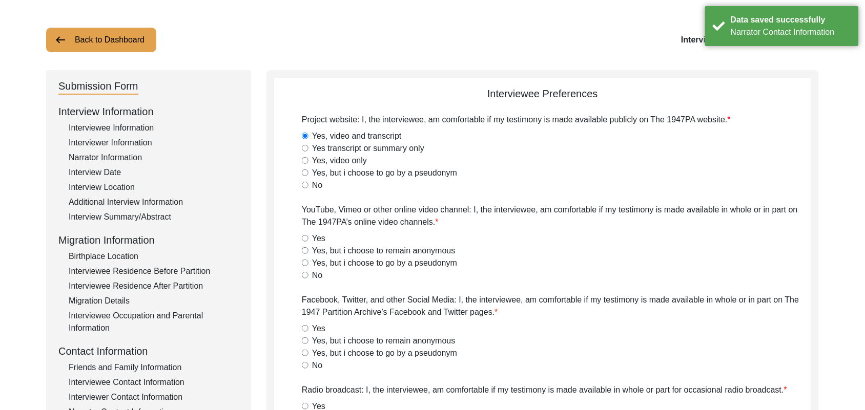
click at [303, 237] on input "Yes" at bounding box center [305, 238] width 7 height 7
click at [305, 328] on input "Yes" at bounding box center [305, 328] width 7 height 7
click at [304, 405] on input "Yes" at bounding box center [305, 406] width 7 height 7
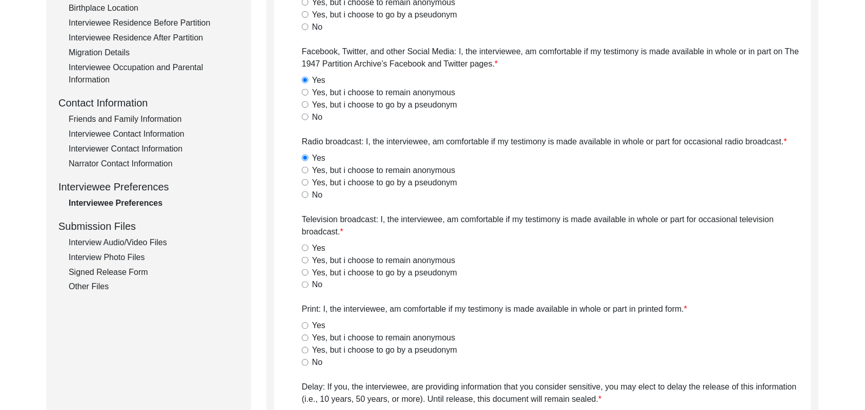
scroll to position [352, 0]
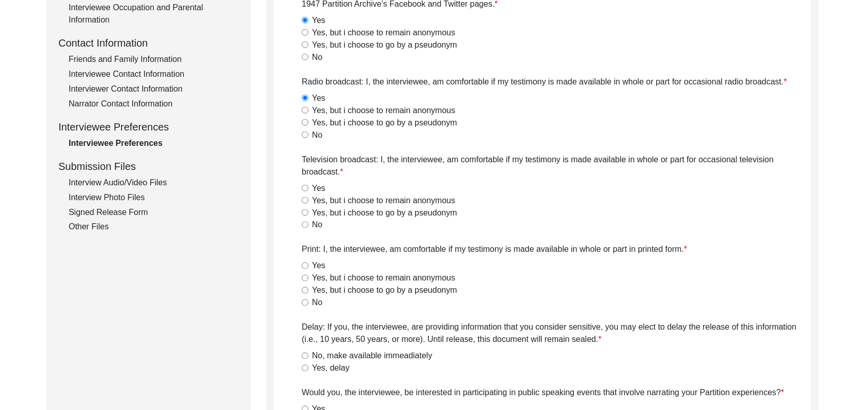
click at [304, 187] on input "Yes" at bounding box center [305, 188] width 7 height 7
click at [302, 264] on input "Yes" at bounding box center [305, 266] width 7 height 7
click at [305, 354] on input "No, make available immeadiately" at bounding box center [305, 356] width 7 height 7
click at [303, 409] on input "Yes" at bounding box center [305, 409] width 7 height 7
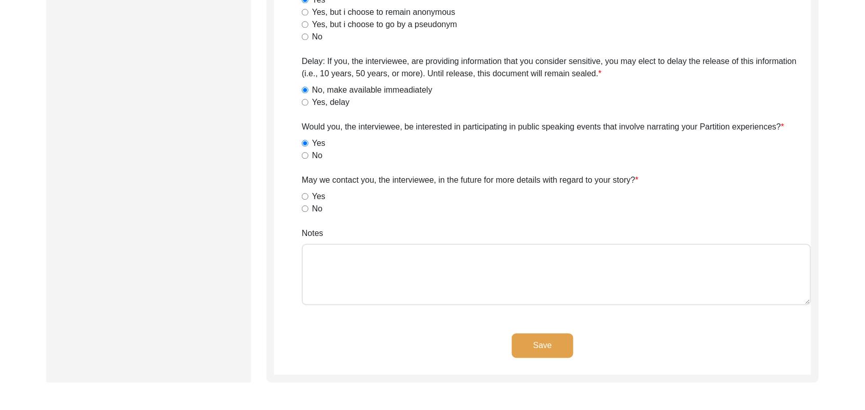
scroll to position [636, 0]
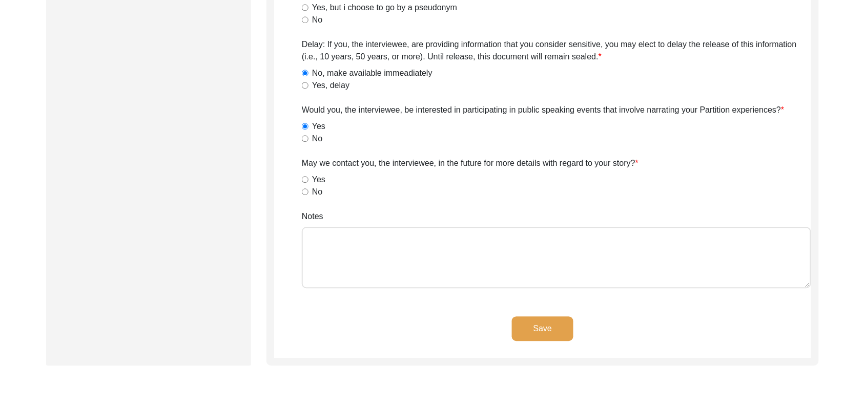
click at [303, 176] on input "Yes" at bounding box center [305, 179] width 7 height 7
click at [304, 139] on input "No" at bounding box center [305, 138] width 7 height 7
click at [319, 268] on textarea "Notes" at bounding box center [556, 257] width 509 height 61
click at [531, 324] on button "Save" at bounding box center [542, 329] width 61 height 25
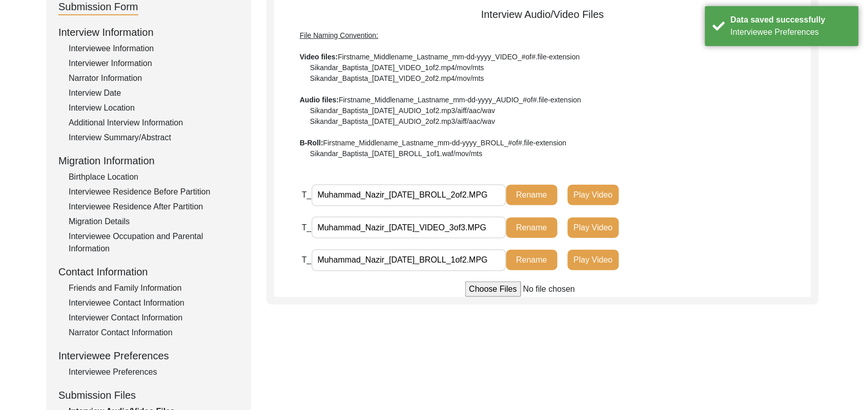
scroll to position [0, 0]
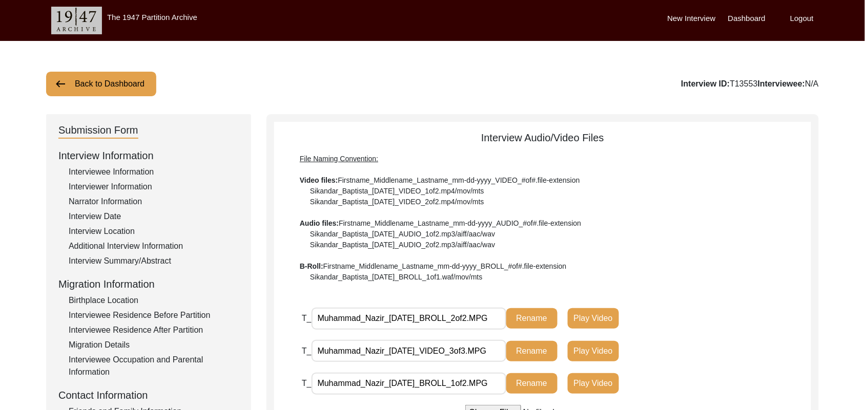
click at [127, 82] on button "Back to Dashboard" at bounding box center [101, 84] width 110 height 25
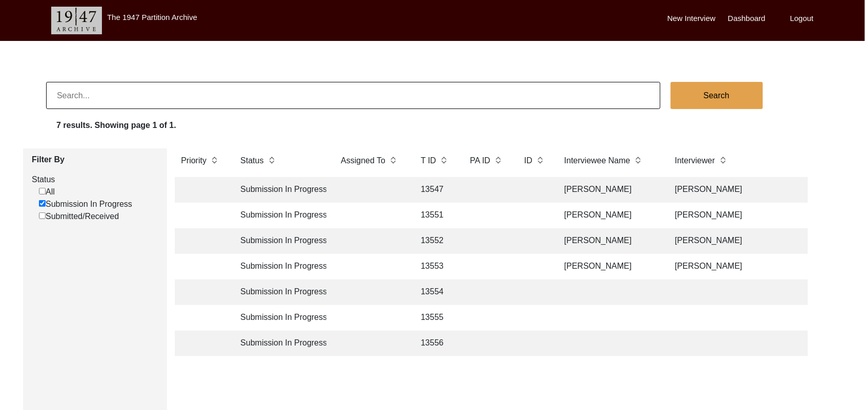
click at [434, 290] on td "13554" at bounding box center [434, 293] width 41 height 26
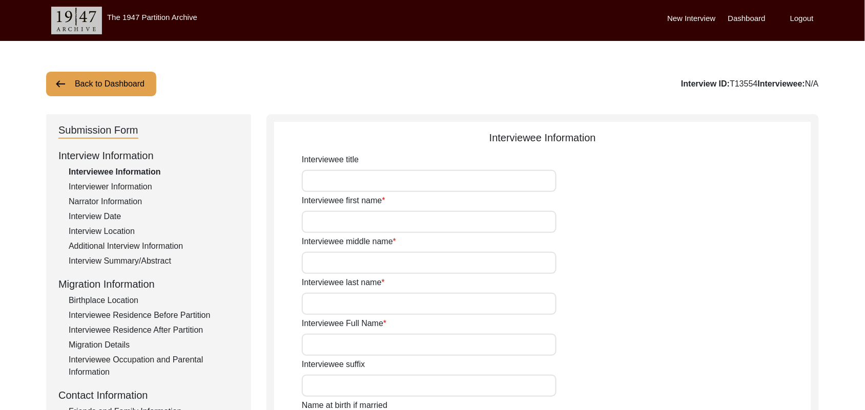
click at [368, 187] on input "Interviewee title" at bounding box center [429, 181] width 255 height 22
click at [370, 221] on input "Interviewee first name" at bounding box center [429, 222] width 255 height 22
click at [359, 268] on input "Interviewee middle name" at bounding box center [429, 263] width 255 height 22
click at [350, 306] on input "Interviewee last name" at bounding box center [429, 304] width 255 height 22
click at [348, 344] on input "Interviewee Full Name" at bounding box center [429, 345] width 255 height 22
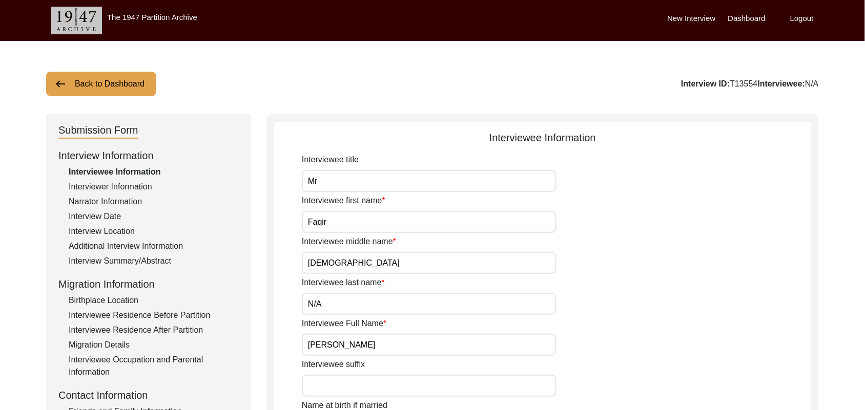
click at [352, 386] on input "Interviewee suffix" at bounding box center [429, 386] width 255 height 22
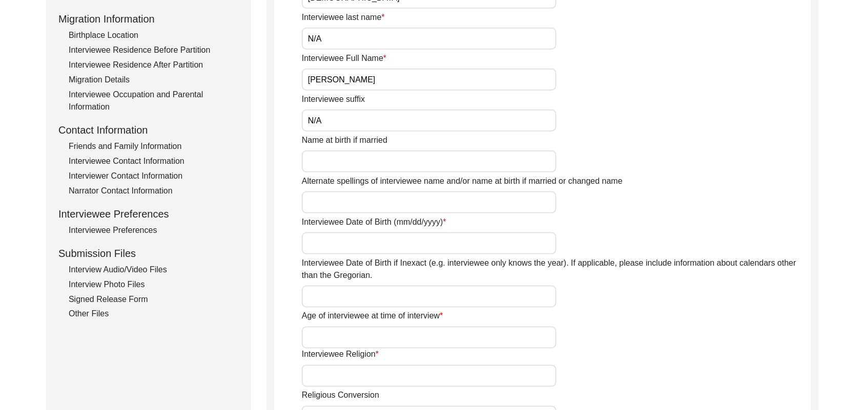
scroll to position [300, 0]
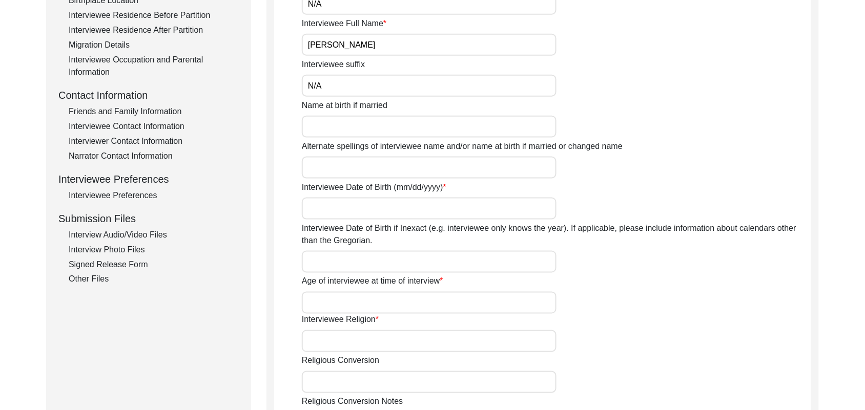
click at [342, 126] on input "Name at birth if married" at bounding box center [429, 127] width 255 height 22
click at [336, 171] on input "Alternate spellings of interviewee name and/or name at birth if married or chan…" at bounding box center [429, 168] width 255 height 22
click at [339, 212] on input "Interviewee Date of Birth (mm/dd/yyyy)" at bounding box center [429, 209] width 255 height 22
click at [330, 263] on input "Interviewee Date of Birth if Inexact (e.g. interviewee only knows the year). If…" at bounding box center [429, 262] width 255 height 22
click at [331, 303] on input "Age of interviewee at time of interview" at bounding box center [429, 303] width 255 height 22
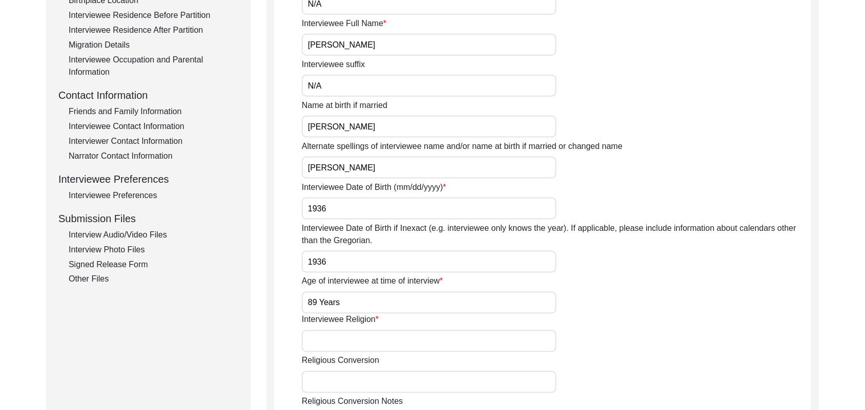
click at [336, 337] on input "Interviewee Religion" at bounding box center [429, 341] width 255 height 22
click at [338, 380] on input "Religious Conversion" at bounding box center [429, 382] width 255 height 22
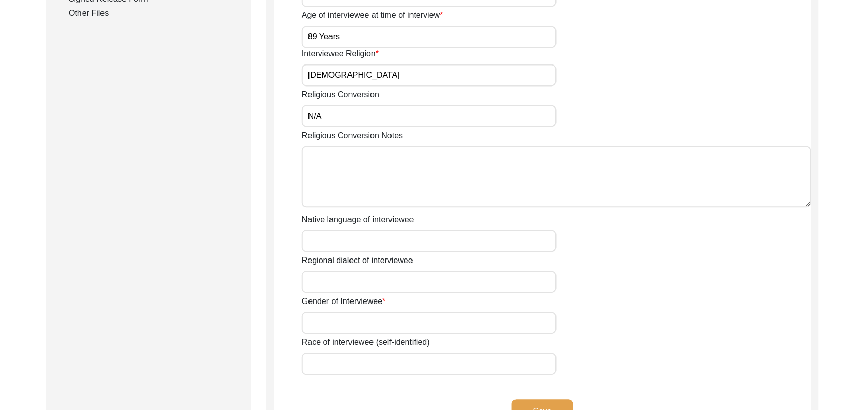
scroll to position [600, 0]
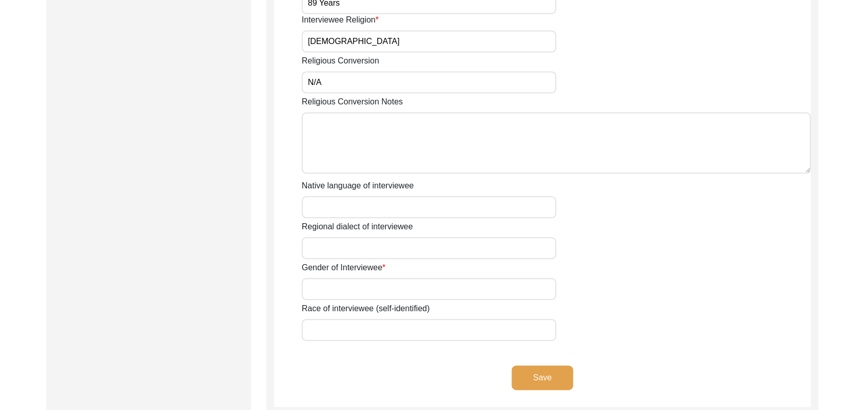
click at [455, 156] on textarea "Religious Conversion Notes" at bounding box center [556, 142] width 509 height 61
click at [422, 207] on input "Native language of interviewee" at bounding box center [429, 207] width 255 height 22
click at [410, 243] on input "Regional dialect of interviewee" at bounding box center [429, 248] width 255 height 22
click at [398, 290] on input "Gender of Interviewee" at bounding box center [429, 289] width 255 height 22
click at [384, 326] on input "Race of interviewee (self-identified)" at bounding box center [429, 330] width 255 height 22
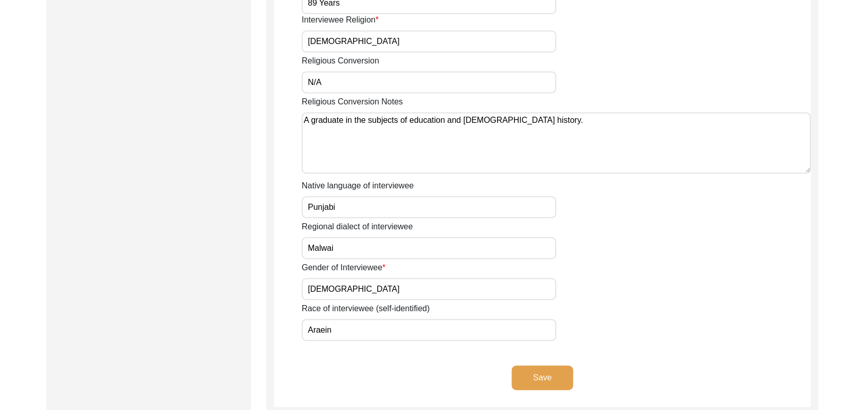
click at [529, 372] on button "Save" at bounding box center [542, 378] width 61 height 25
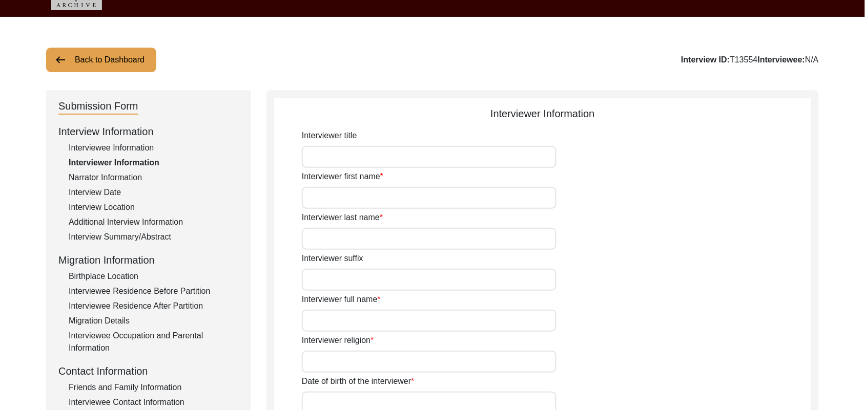
scroll to position [6, 0]
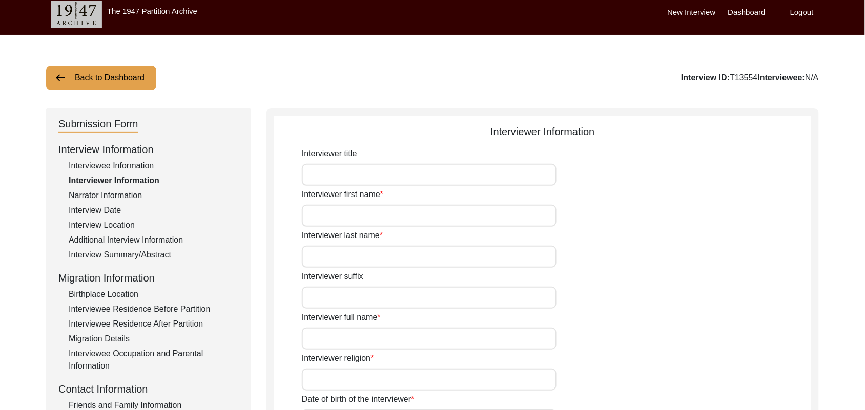
click at [426, 182] on input "Interviewer title" at bounding box center [429, 175] width 255 height 22
click at [392, 218] on input "Interviewer first name" at bounding box center [429, 216] width 255 height 22
click at [372, 262] on input "Interviewer last name" at bounding box center [429, 257] width 255 height 22
click at [369, 300] on input "Interviewer suffix" at bounding box center [429, 298] width 255 height 22
click at [353, 340] on input "Interviewer full name" at bounding box center [429, 339] width 255 height 22
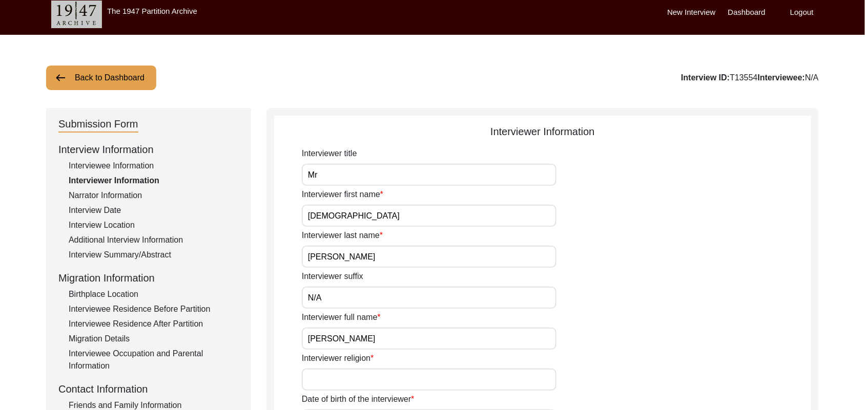
click at [344, 382] on input "Interviewer religion" at bounding box center [429, 380] width 255 height 22
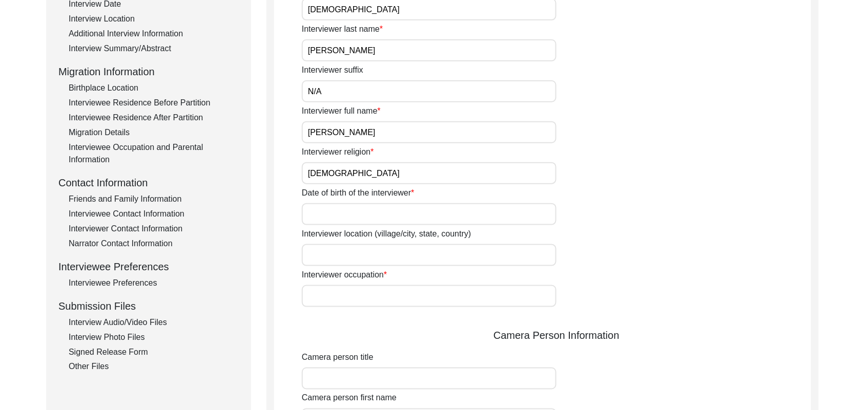
scroll to position [271, 0]
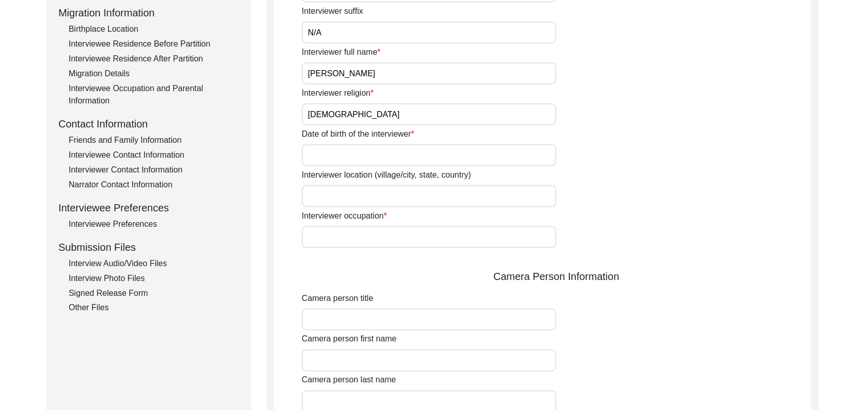
click at [382, 156] on input "Date of birth of the interviewer" at bounding box center [429, 155] width 255 height 22
click at [366, 197] on input "Interviewer location (village/city, state, country)" at bounding box center [429, 196] width 255 height 22
click at [356, 236] on input "Interviewer occupation" at bounding box center [429, 237] width 255 height 22
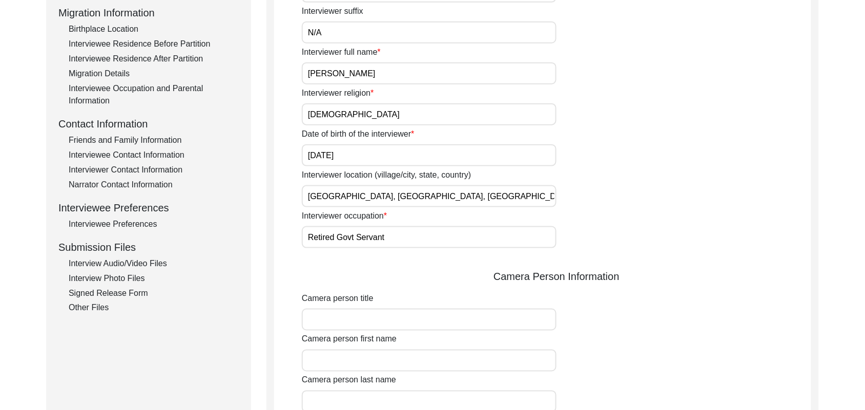
click at [352, 318] on input "Camera person title" at bounding box center [429, 320] width 255 height 22
click at [346, 359] on input "Camera person first name" at bounding box center [429, 361] width 255 height 22
click at [346, 405] on input "Camera person last name" at bounding box center [429, 402] width 255 height 22
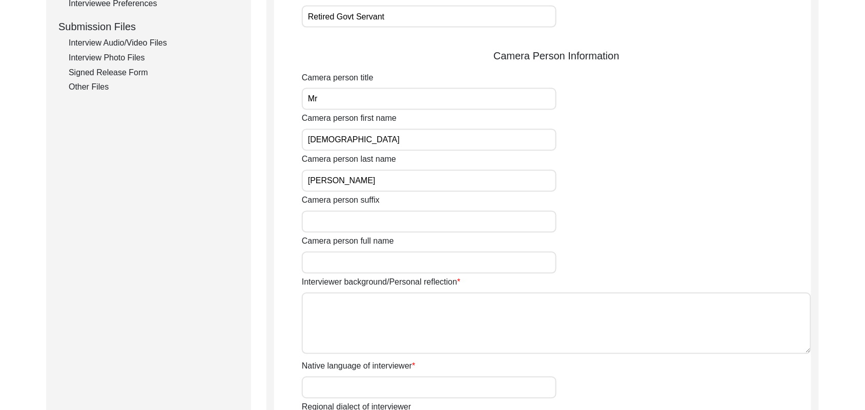
scroll to position [531, 0]
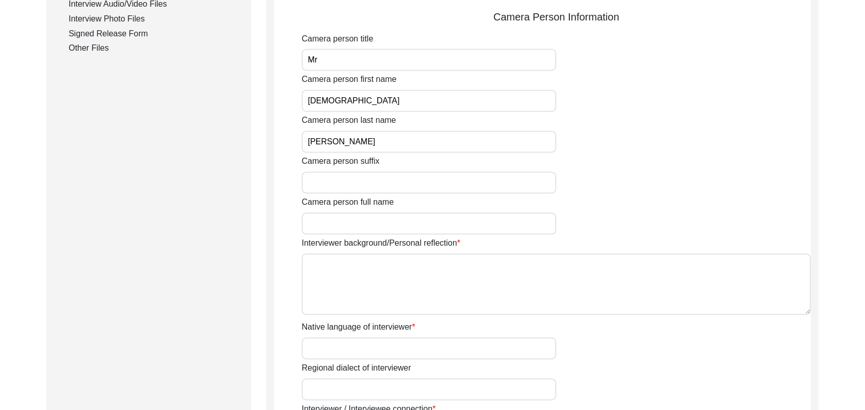
click at [405, 178] on input "Camera person suffix" at bounding box center [429, 183] width 255 height 22
click at [388, 219] on input "Camera person full name" at bounding box center [429, 224] width 255 height 22
click at [390, 284] on textarea "Interviewer background/Personal reflection" at bounding box center [556, 284] width 509 height 61
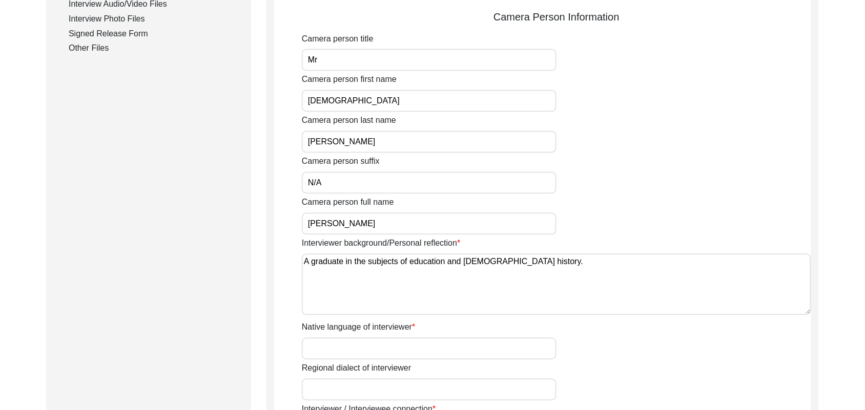
click at [370, 352] on input "Native language of interviewer" at bounding box center [429, 349] width 255 height 22
click at [371, 390] on input "Regional dialect of interviewer" at bounding box center [429, 390] width 255 height 22
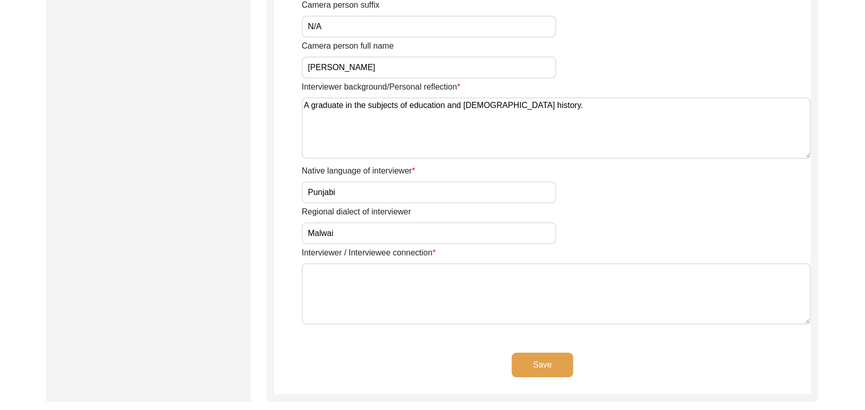
scroll to position [772, 0]
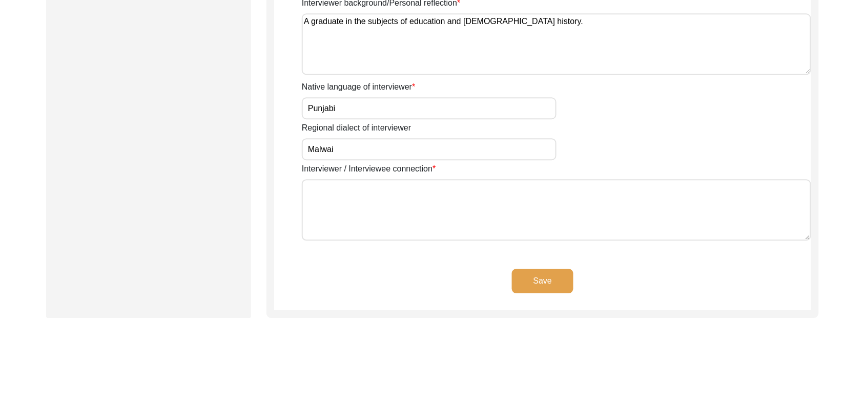
click at [449, 185] on textarea "Interviewer / Interviewee connection" at bounding box center [556, 209] width 509 height 61
click at [528, 272] on button "Save" at bounding box center [542, 281] width 61 height 25
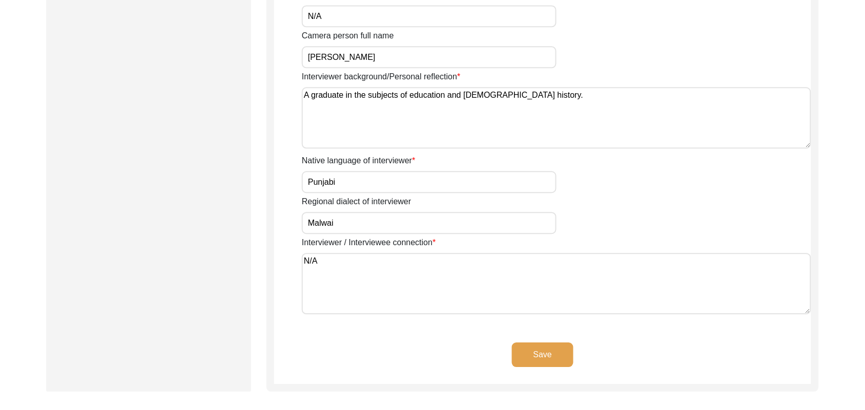
scroll to position [719, 0]
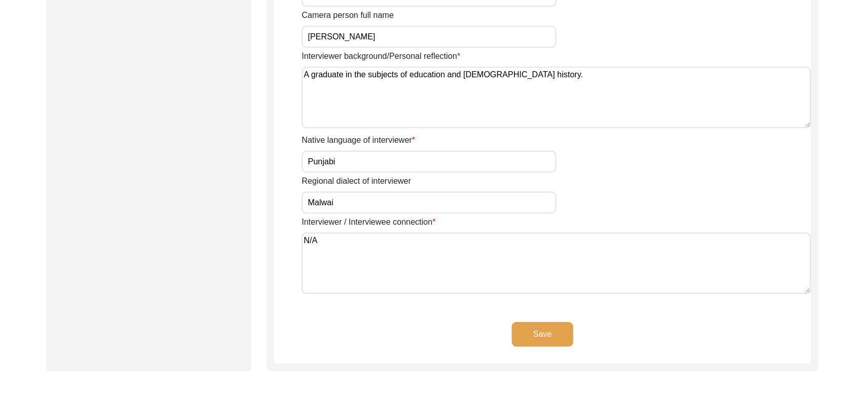
click at [564, 327] on button "Save" at bounding box center [542, 334] width 61 height 25
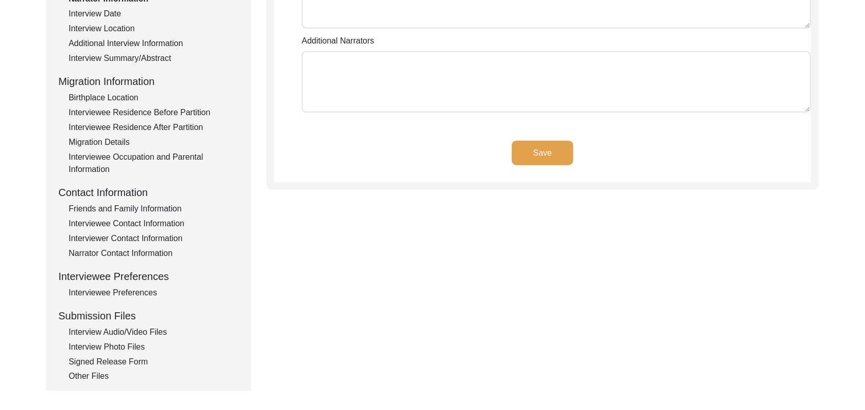
scroll to position [45, 0]
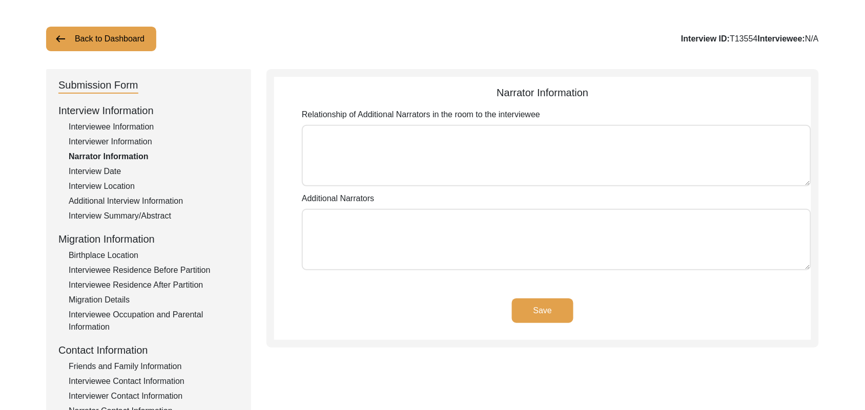
click at [510, 150] on textarea "Relationship of Additional Narrators in the room to the interviewee" at bounding box center [556, 155] width 509 height 61
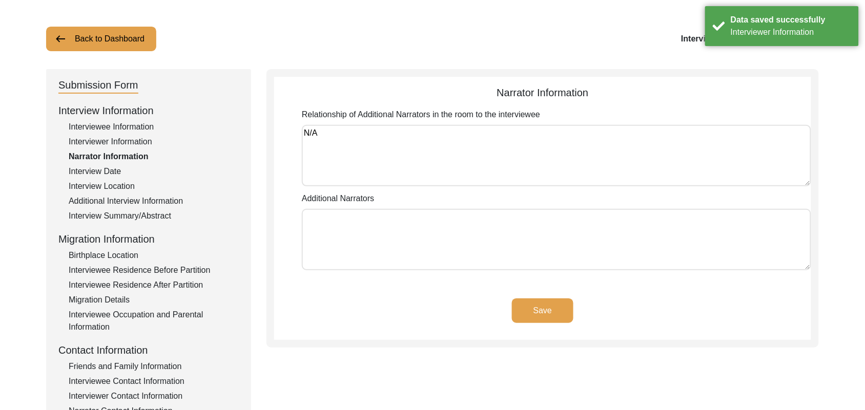
click at [474, 237] on textarea "Additional Narrators" at bounding box center [556, 239] width 509 height 61
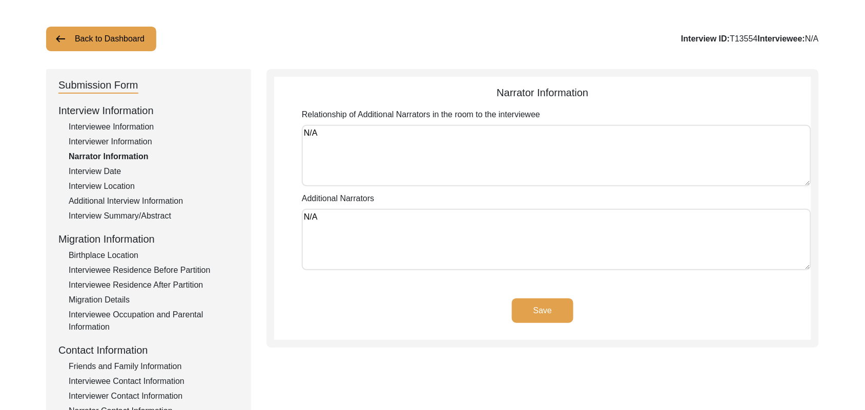
click at [555, 305] on button "Save" at bounding box center [542, 311] width 61 height 25
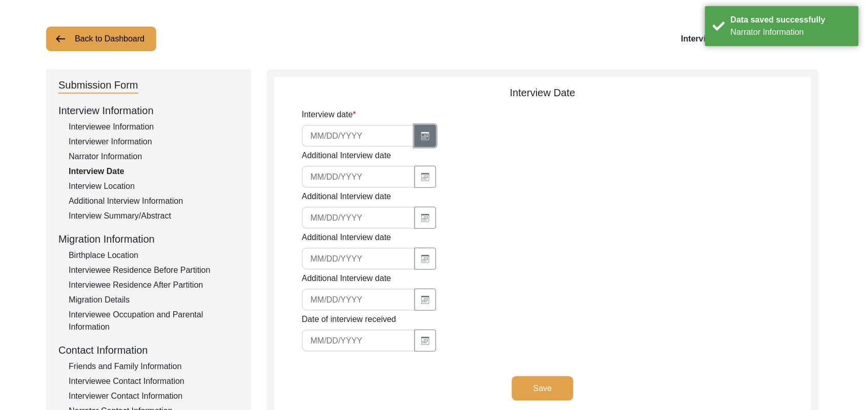
click at [424, 131] on button "button" at bounding box center [425, 136] width 22 height 22
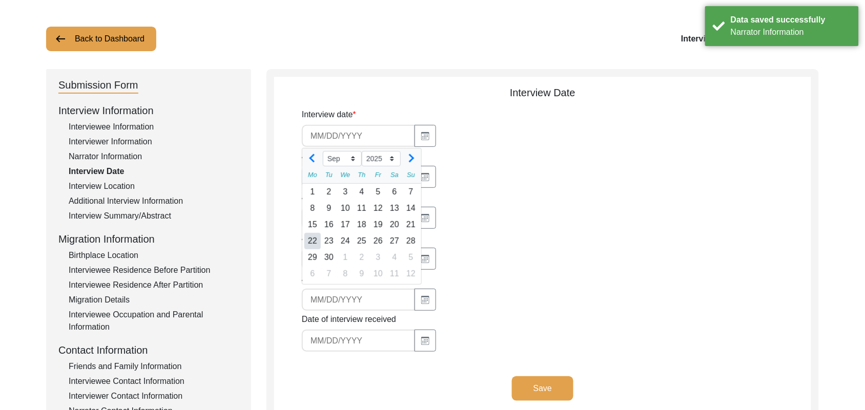
click at [313, 237] on div "22" at bounding box center [312, 241] width 16 height 16
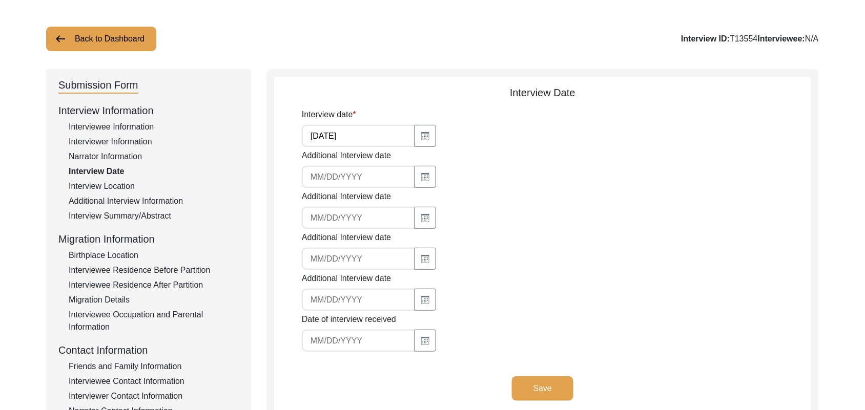
click at [543, 383] on button "Save" at bounding box center [542, 389] width 61 height 25
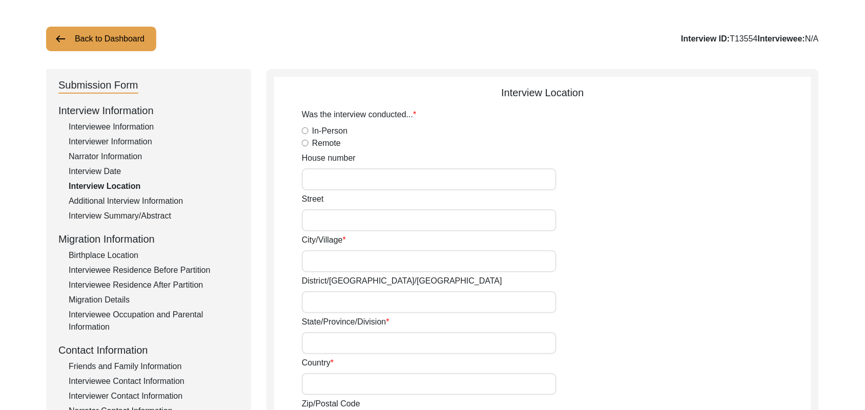
click at [317, 182] on input "House number" at bounding box center [429, 180] width 255 height 22
click at [317, 219] on input "Street" at bounding box center [429, 221] width 255 height 22
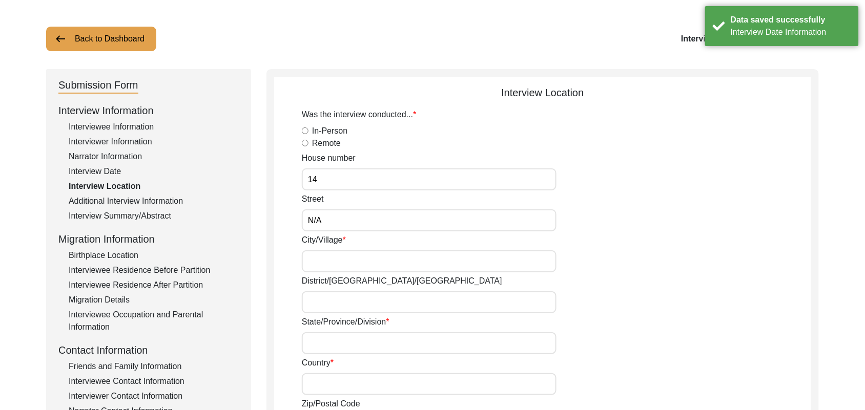
click at [314, 264] on input "City/Village" at bounding box center [429, 261] width 255 height 22
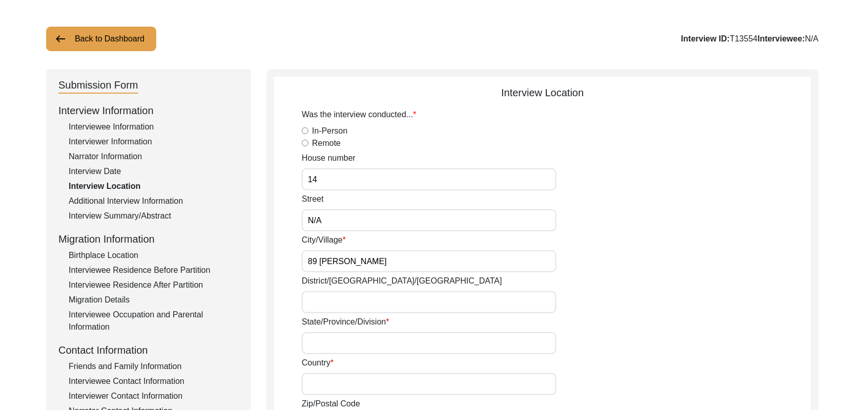
click at [316, 301] on input "District/[GEOGRAPHIC_DATA]/[GEOGRAPHIC_DATA]" at bounding box center [429, 302] width 255 height 22
click at [318, 344] on input "State/Province/Division" at bounding box center [429, 343] width 255 height 22
click at [323, 388] on input "Country" at bounding box center [429, 384] width 255 height 22
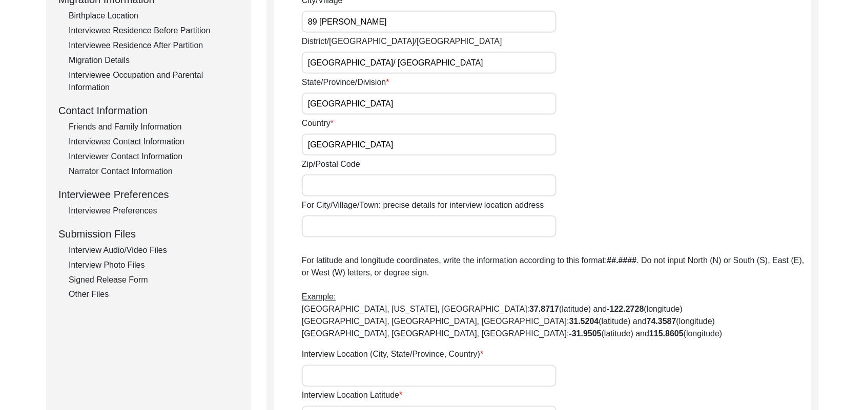
scroll to position [293, 0]
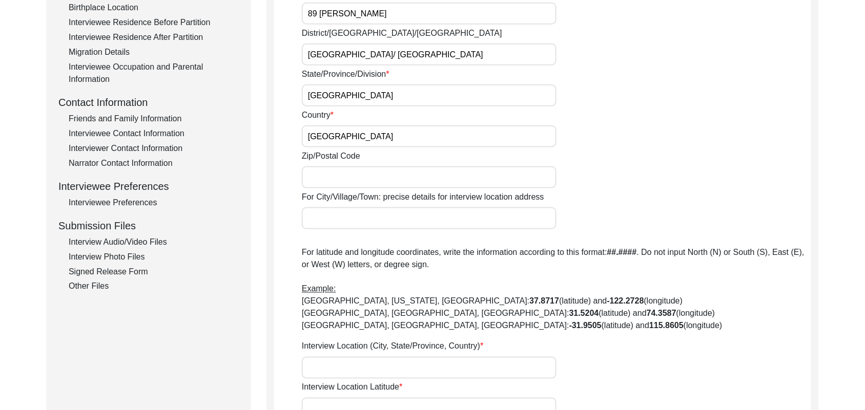
click at [451, 180] on input "Zip/Postal Code" at bounding box center [429, 177] width 255 height 22
click at [384, 221] on input "For City/Village/Town: precise details for interview location address" at bounding box center [429, 218] width 255 height 22
click at [359, 369] on input "Interview Location (City, State/Province, Country)" at bounding box center [429, 368] width 255 height 22
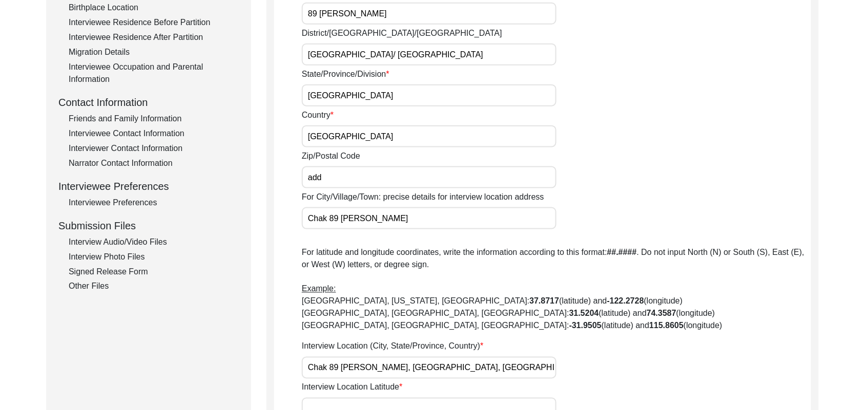
click at [392, 403] on input "Interview Location Latitude" at bounding box center [429, 409] width 255 height 22
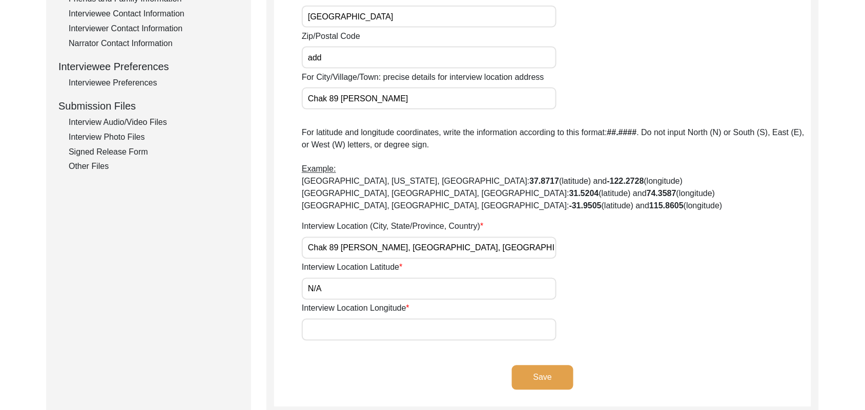
scroll to position [506, 0]
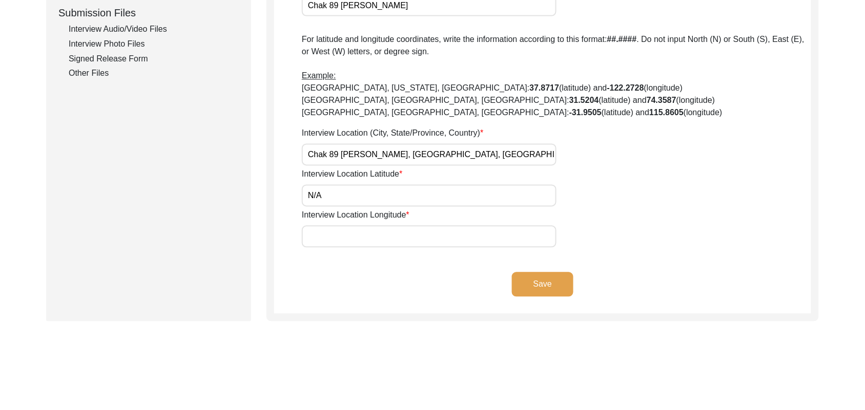
click at [406, 232] on input "Interview Location Longitude" at bounding box center [429, 237] width 255 height 22
click at [546, 282] on button "Save" at bounding box center [542, 285] width 61 height 25
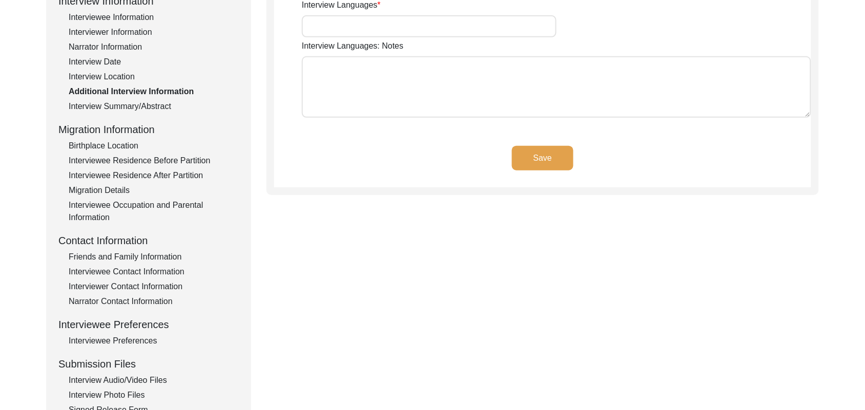
scroll to position [86, 0]
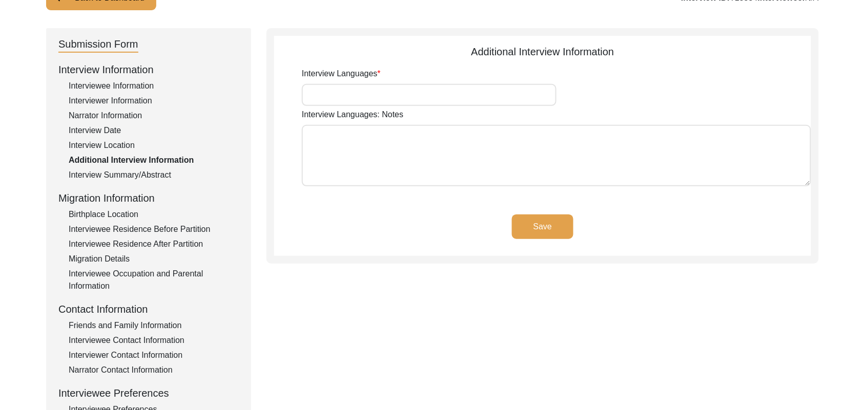
click at [424, 97] on input "Interview Languages" at bounding box center [429, 95] width 255 height 22
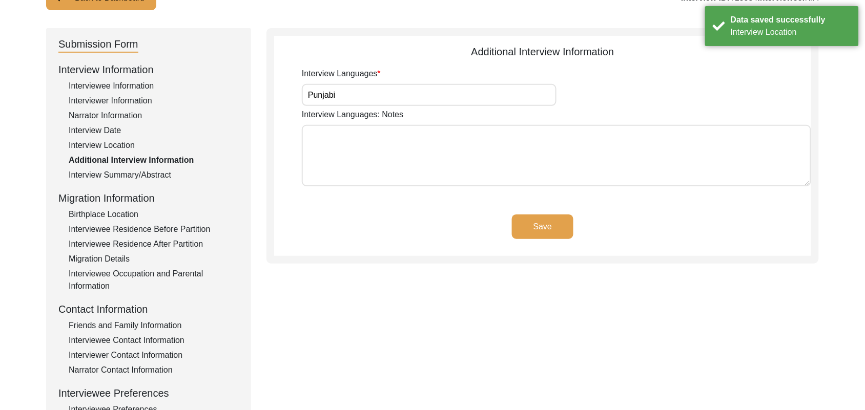
click at [396, 158] on textarea "Interview Languages: Notes" at bounding box center [556, 155] width 509 height 61
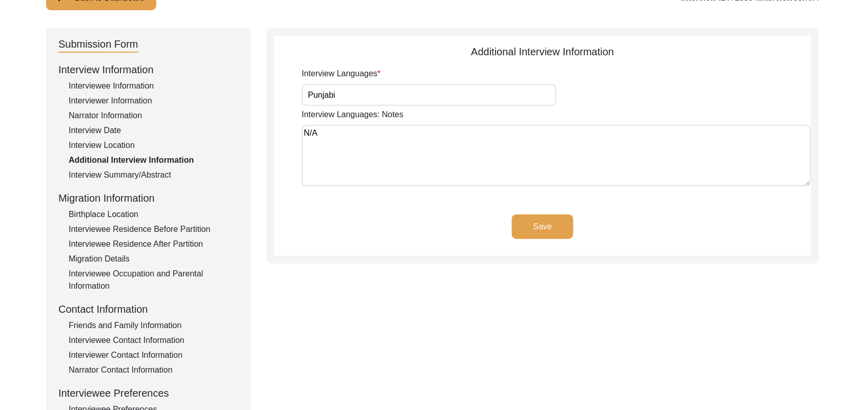
click at [538, 224] on button "Save" at bounding box center [542, 227] width 61 height 25
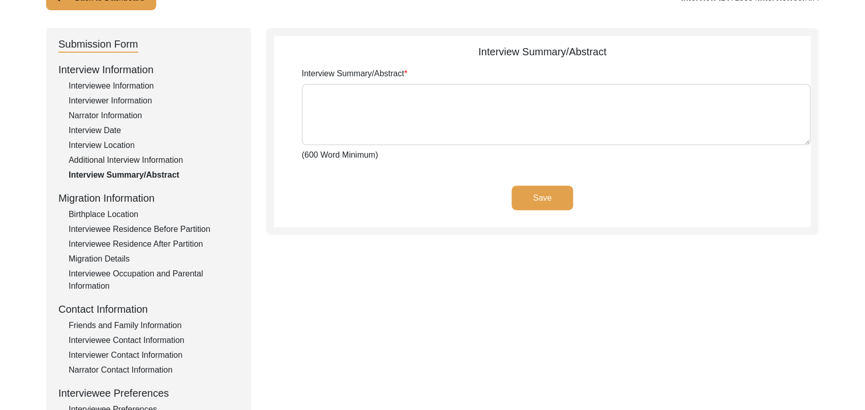
click at [132, 212] on div "Birthplace Location" at bounding box center [154, 214] width 170 height 12
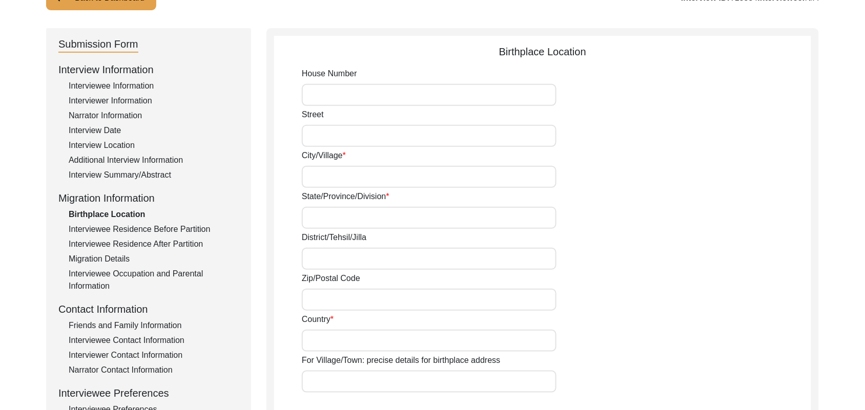
click at [146, 223] on div "Interviewee Residence Before Partition" at bounding box center [154, 229] width 170 height 12
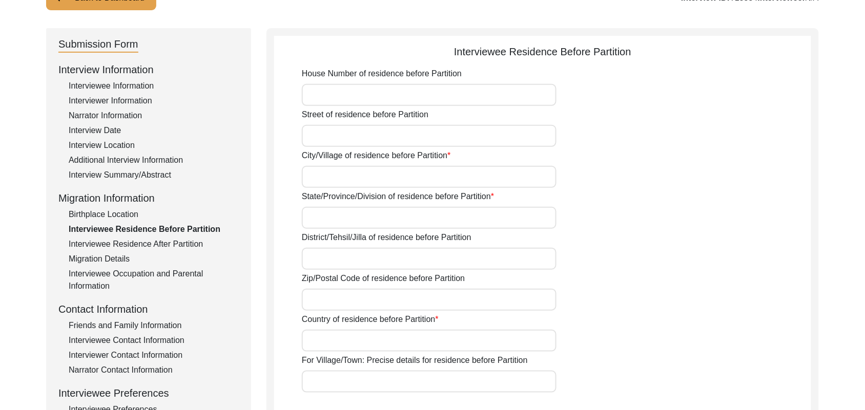
click at [152, 242] on div "Interviewee Residence After Partition" at bounding box center [154, 244] width 170 height 12
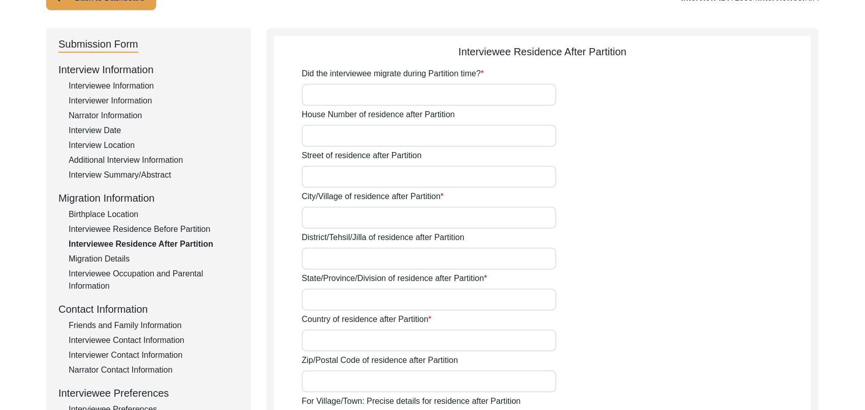
click at [337, 93] on input "Did the interviewee migrate during Partition time?" at bounding box center [429, 95] width 255 height 22
click at [345, 134] on input "House Number of residence after Partition" at bounding box center [429, 136] width 255 height 22
click at [342, 172] on input "Street of residence after Partition" at bounding box center [429, 177] width 255 height 22
click at [340, 213] on input "City/Village of residence after Partition" at bounding box center [429, 218] width 255 height 22
click at [336, 260] on input "District/Tehsil/Jilla of residence after Partition" at bounding box center [429, 259] width 255 height 22
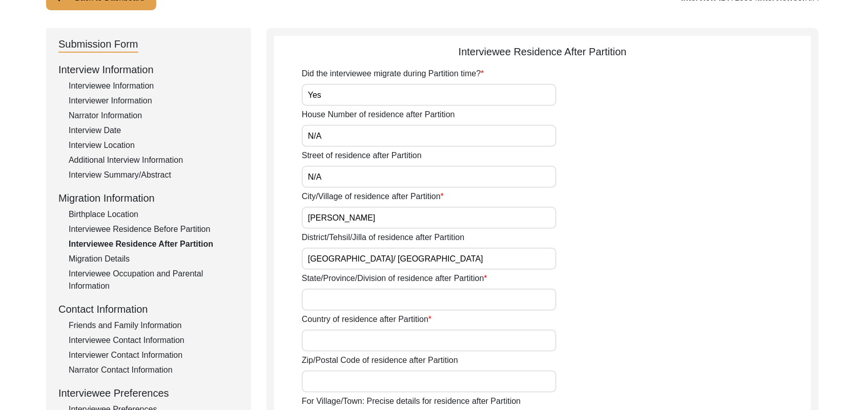
click at [334, 298] on input "State/Province/Division of residence after Partition" at bounding box center [429, 300] width 255 height 22
click at [319, 341] on input "Country of residence after Partition" at bounding box center [429, 341] width 255 height 22
click at [318, 377] on input "Zip/Postal Code of residence after Partition" at bounding box center [429, 382] width 255 height 22
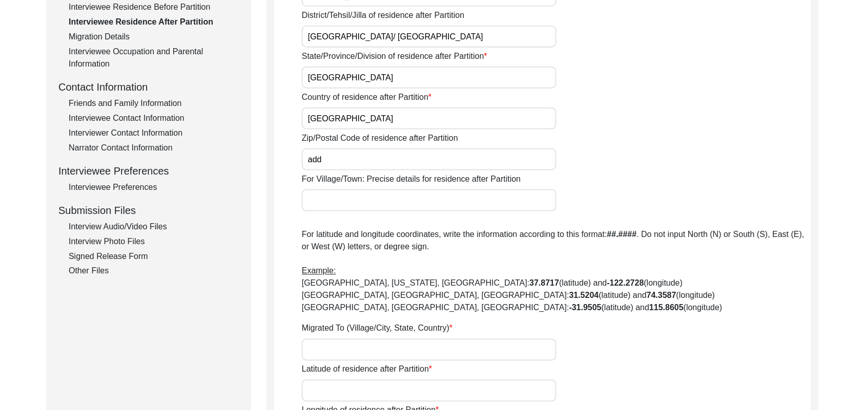
scroll to position [311, 0]
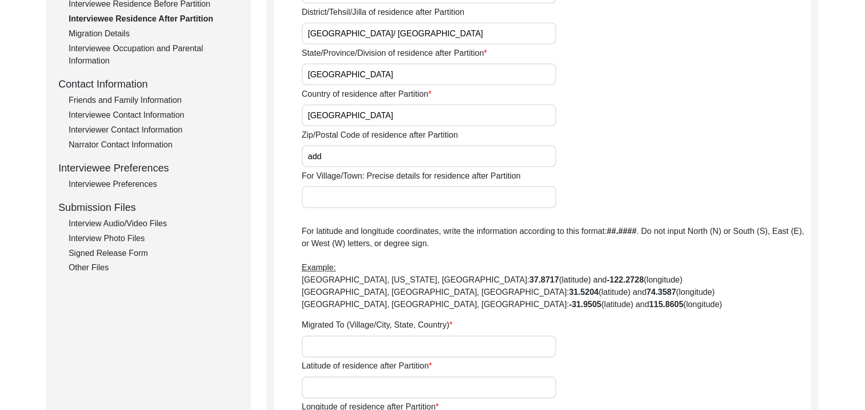
click at [368, 198] on input "For Village/Town: Precise details for residence after Partition" at bounding box center [429, 197] width 255 height 22
click at [380, 340] on input "Migrated To (Village/City, State, Country)" at bounding box center [429, 347] width 255 height 22
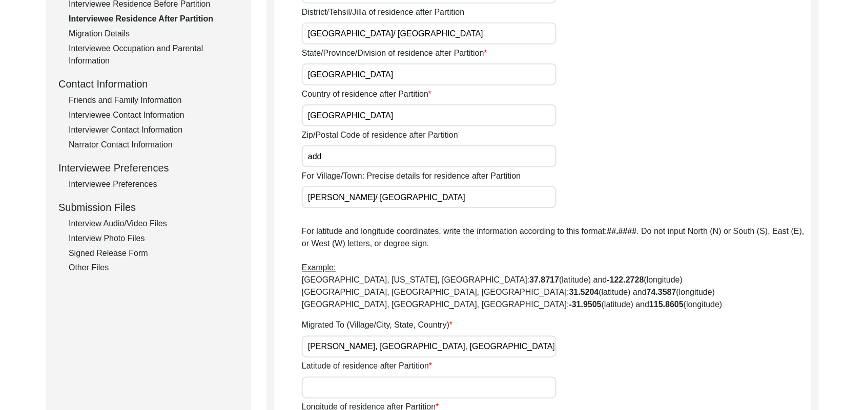
click at [372, 386] on input "Latitude of residence after Partition" at bounding box center [429, 388] width 255 height 22
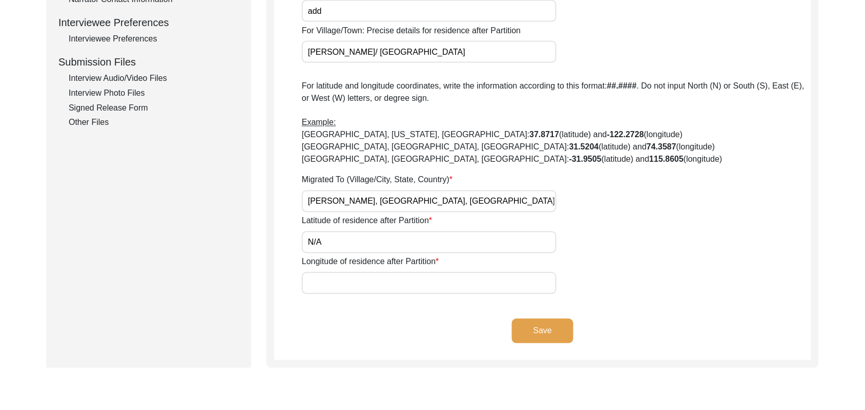
scroll to position [561, 0]
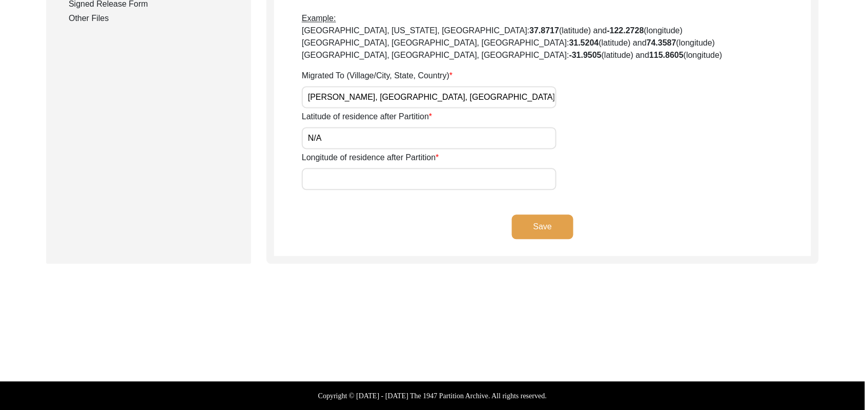
click at [437, 185] on input "Longitude of residence after Partition" at bounding box center [429, 180] width 255 height 22
click at [532, 223] on button "Save" at bounding box center [542, 227] width 61 height 25
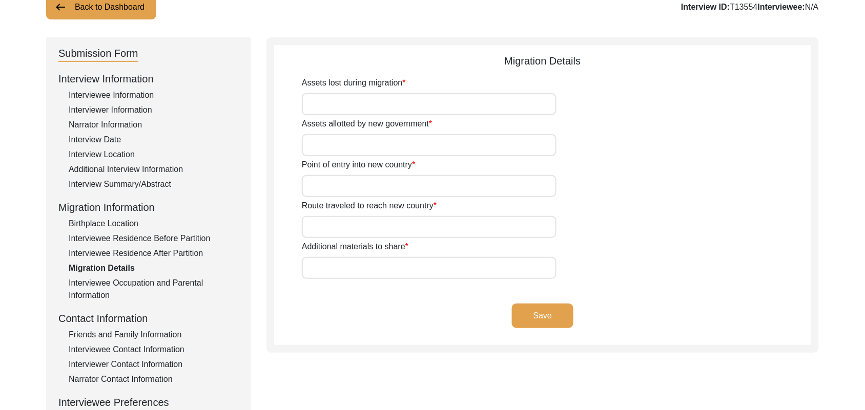
scroll to position [71, 0]
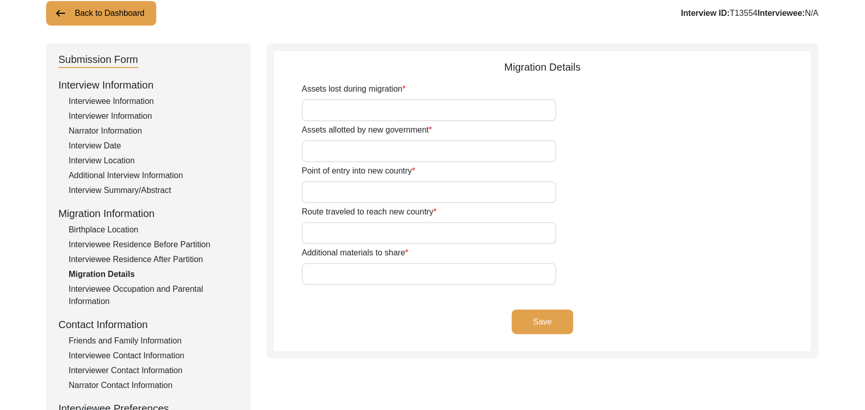
click at [516, 111] on input "Assets lost during migration" at bounding box center [429, 110] width 255 height 22
click at [495, 153] on input "Assets allotted by new government" at bounding box center [429, 151] width 255 height 22
click at [469, 191] on input "Point of entry into new country" at bounding box center [429, 192] width 255 height 22
click at [452, 233] on input "Route traveled to reach new country" at bounding box center [429, 233] width 255 height 22
click at [430, 273] on input "Additional materials to share" at bounding box center [429, 274] width 255 height 22
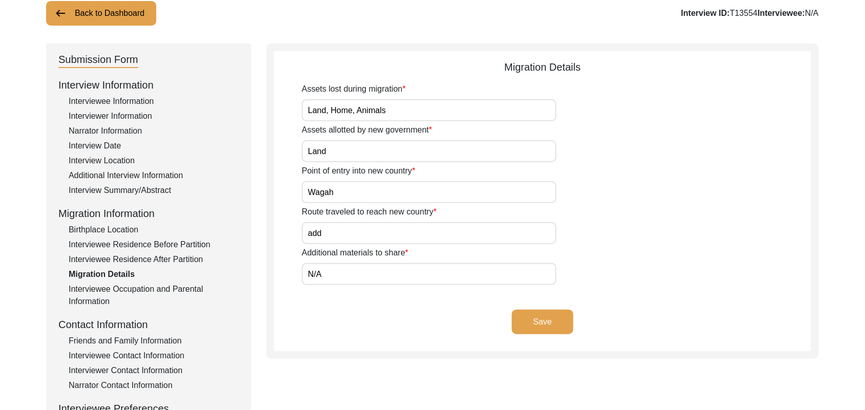
click at [547, 316] on button "Save" at bounding box center [542, 322] width 61 height 25
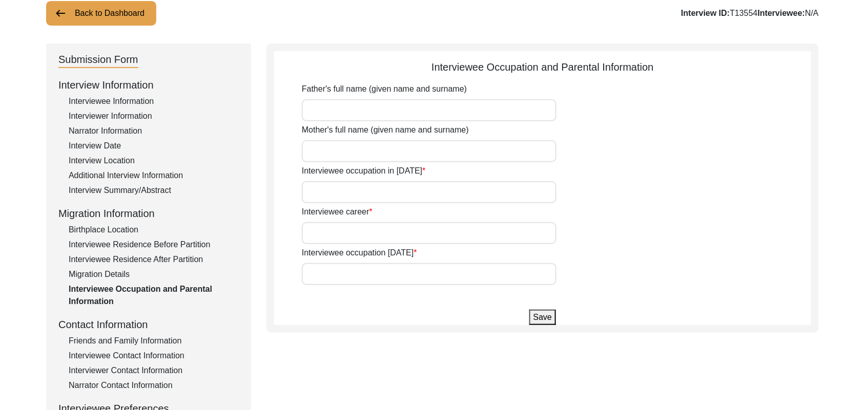
click at [174, 351] on div "Interviewee Contact Information" at bounding box center [154, 356] width 170 height 12
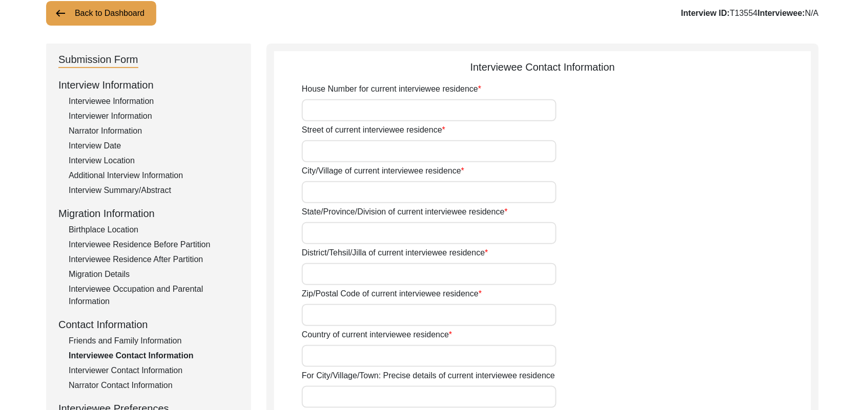
click at [375, 116] on input "House Number for current interviewee residence" at bounding box center [429, 110] width 255 height 22
click at [372, 154] on input "Street of current interviewee residence" at bounding box center [429, 151] width 255 height 22
click at [365, 191] on input "City/Village of current interviewee residence" at bounding box center [429, 192] width 255 height 22
click at [357, 229] on input "State/Province/Division of current interviewee residence" at bounding box center [429, 233] width 255 height 22
click at [346, 277] on input "District/Tehsil/Jilla of current interviewee residence" at bounding box center [429, 274] width 255 height 22
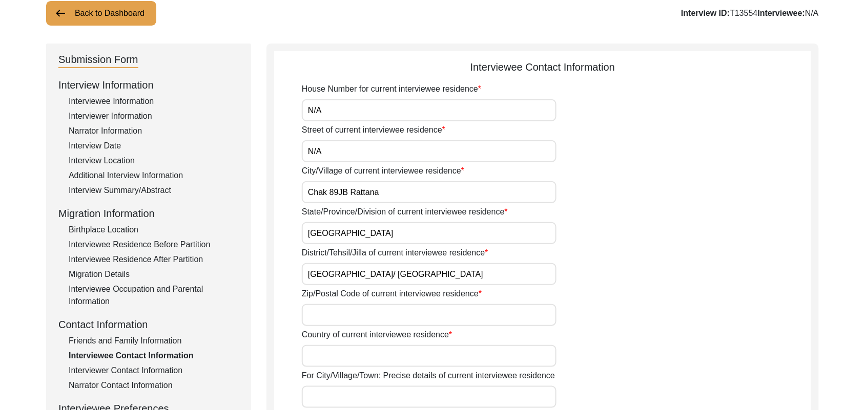
click at [345, 313] on input "Zip/Postal Code of current interviewee residence" at bounding box center [429, 315] width 255 height 22
click at [331, 353] on input "Country of current interviewee residence" at bounding box center [429, 356] width 255 height 22
click at [331, 401] on input "For City/Village/Town: Precise details of current interviewee residence" at bounding box center [429, 397] width 255 height 22
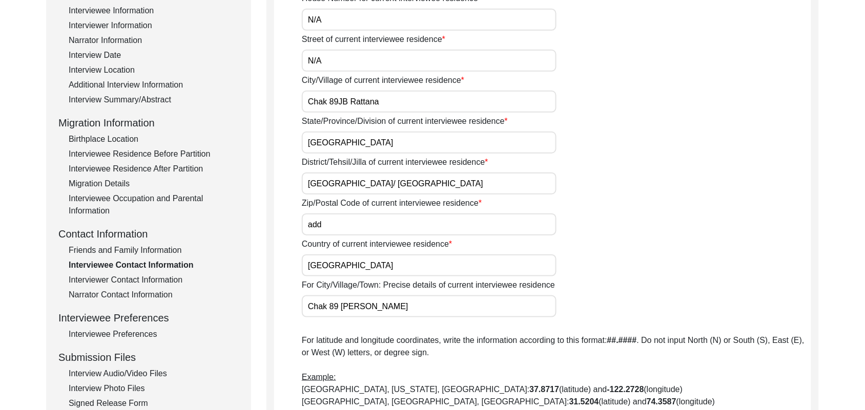
scroll to position [320, 0]
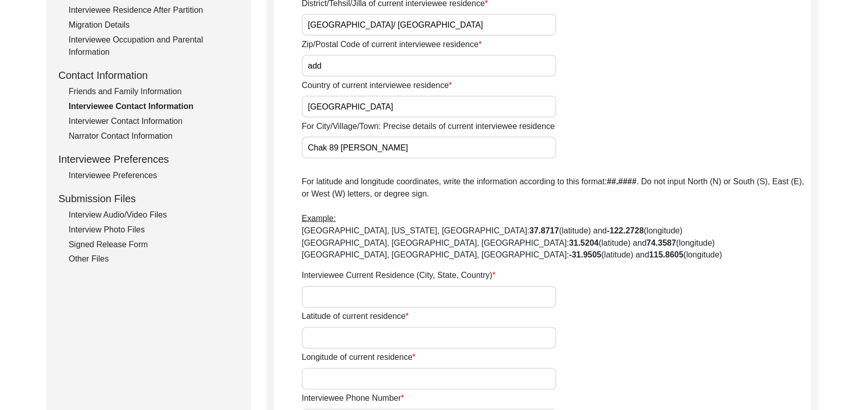
click at [423, 298] on input "Interviewee Current Residence (City, State, Country)" at bounding box center [429, 297] width 255 height 22
click at [427, 339] on input "Latitude of current residence" at bounding box center [429, 338] width 255 height 22
click at [413, 374] on input "Longitude of current residence" at bounding box center [429, 379] width 255 height 22
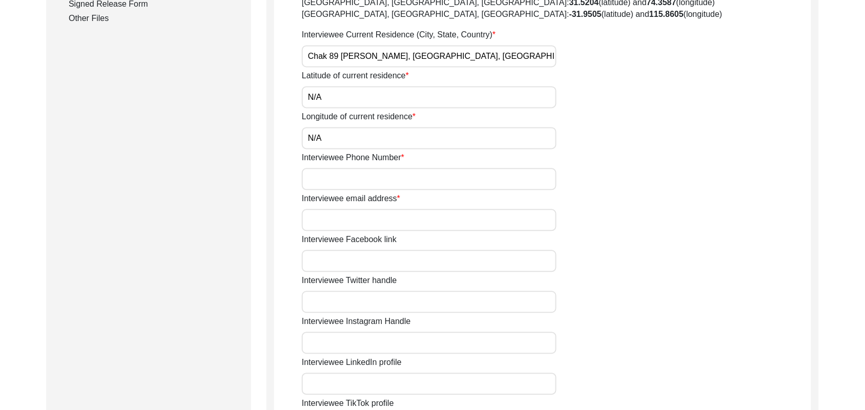
scroll to position [587, 0]
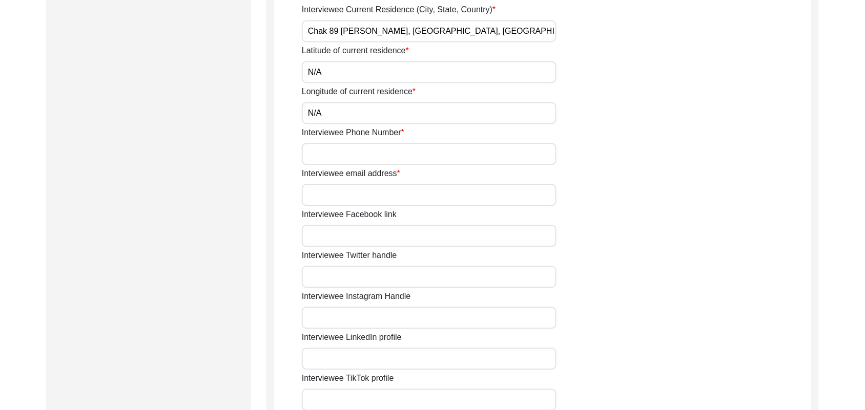
click at [371, 158] on input "Interviewee Phone Number" at bounding box center [429, 154] width 255 height 22
click at [362, 191] on input "Interviewee email address" at bounding box center [429, 195] width 255 height 22
click at [351, 233] on input "Interviewee Facebook link" at bounding box center [429, 236] width 255 height 22
click at [346, 275] on input "Interviewee Twitter handle" at bounding box center [429, 277] width 255 height 22
click at [346, 314] on input "Interviewee Instagram Handle" at bounding box center [429, 318] width 255 height 22
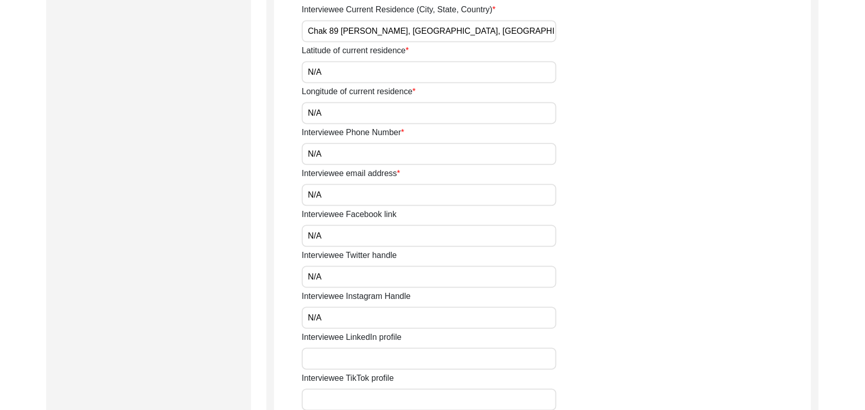
click at [345, 357] on input "Interviewee LinkedIn profile" at bounding box center [429, 359] width 255 height 22
click at [347, 396] on input "Interviewee TikTok profile" at bounding box center [429, 400] width 255 height 22
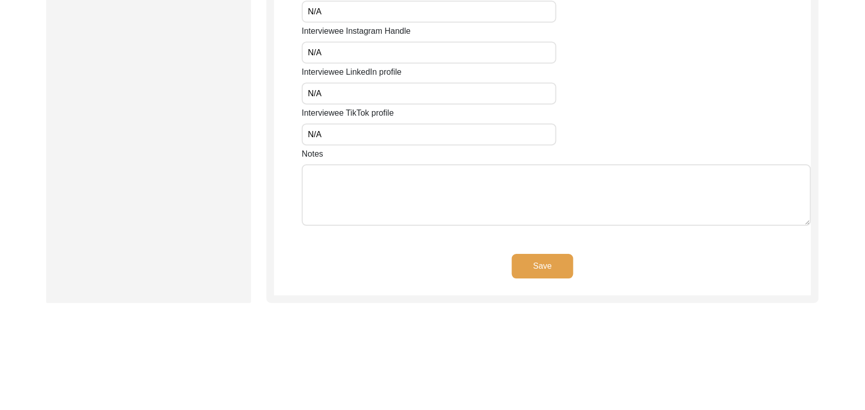
scroll to position [890, 0]
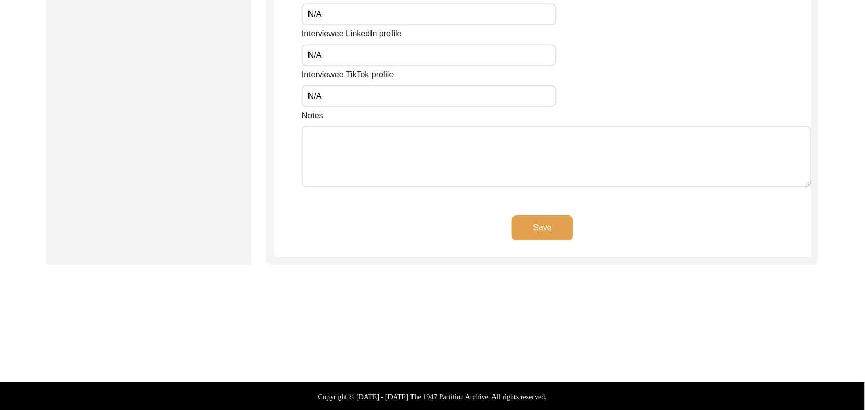
click at [392, 176] on textarea "Notes" at bounding box center [556, 156] width 509 height 61
click at [547, 221] on button "Save" at bounding box center [542, 228] width 61 height 25
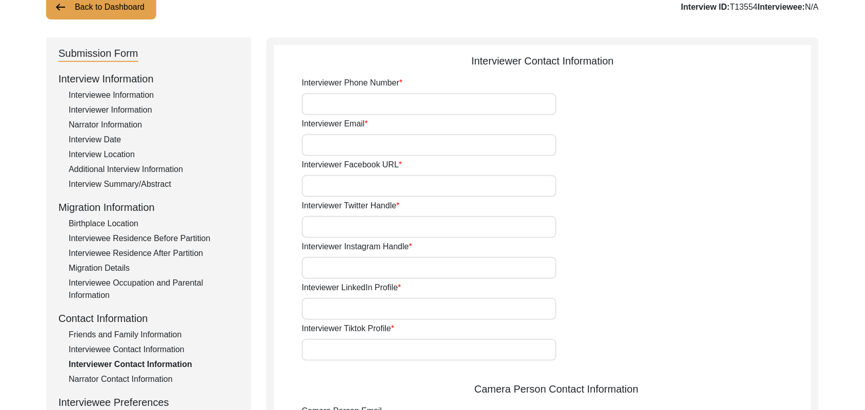
scroll to position [0, 0]
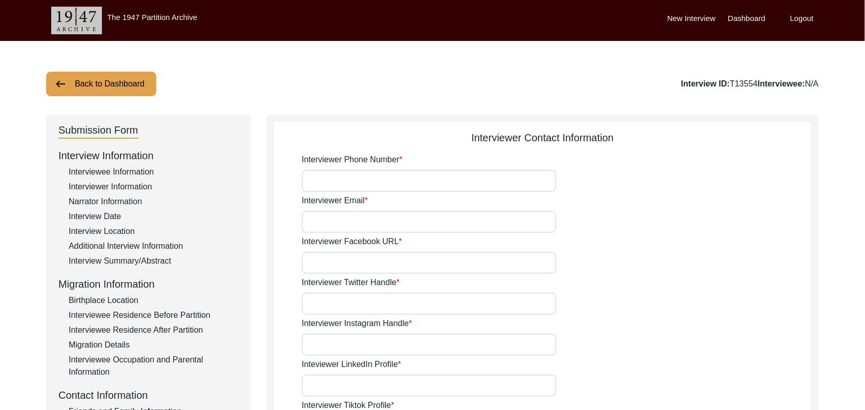
click at [396, 171] on input "Interviewer Phone Number" at bounding box center [429, 181] width 255 height 22
click at [372, 219] on input "Interviewer Email" at bounding box center [429, 222] width 255 height 22
click at [360, 259] on input "Interviewer Facebook URL" at bounding box center [429, 263] width 255 height 22
click at [354, 303] on input "Interviewer Twitter Handle" at bounding box center [429, 304] width 255 height 22
click at [350, 345] on input "Interviewer Instagram Handle" at bounding box center [429, 345] width 255 height 22
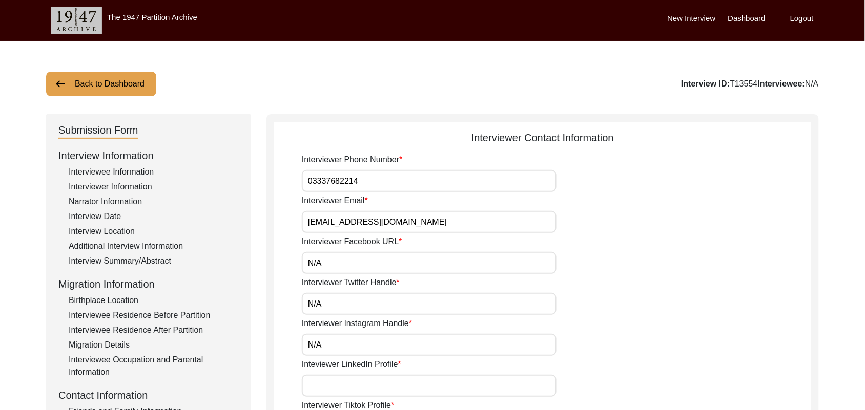
click at [348, 382] on input "Inteviewer LinkedIn Profile" at bounding box center [429, 386] width 255 height 22
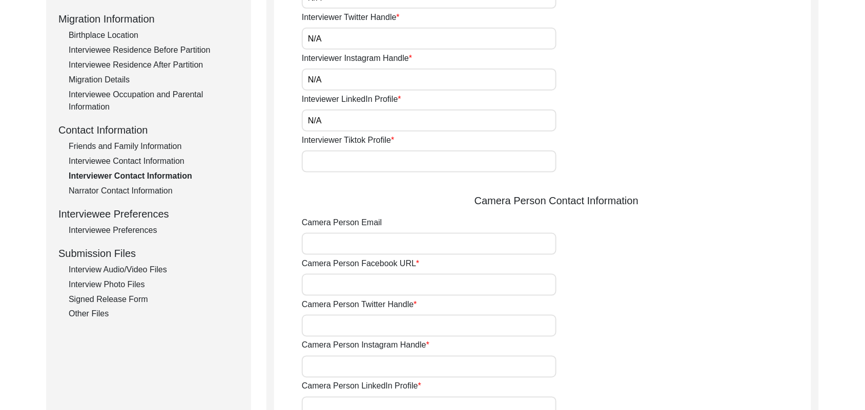
scroll to position [292, 0]
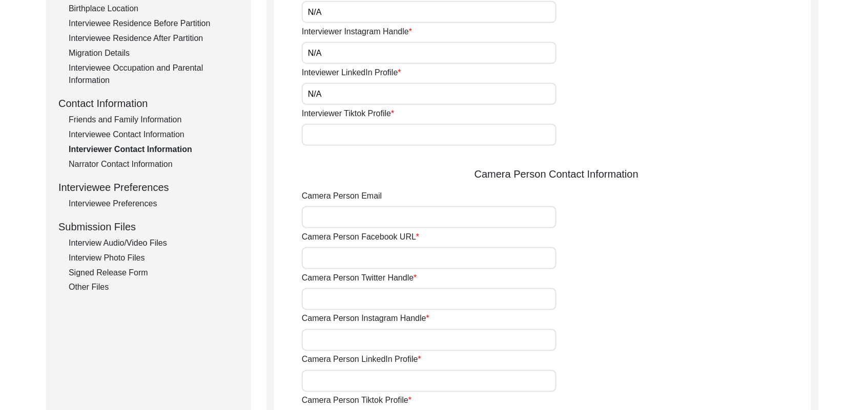
click at [346, 139] on input "Interviewer Tiktok Profile" at bounding box center [429, 135] width 255 height 22
click at [347, 216] on input "Camera Person Email" at bounding box center [429, 217] width 255 height 22
click at [352, 262] on input "Camera Person Facebook URL" at bounding box center [429, 258] width 255 height 22
click at [356, 296] on input "Camera Person Twitter Handle" at bounding box center [429, 299] width 255 height 22
click at [359, 345] on input "Camera Person Instagram Handle" at bounding box center [429, 340] width 255 height 22
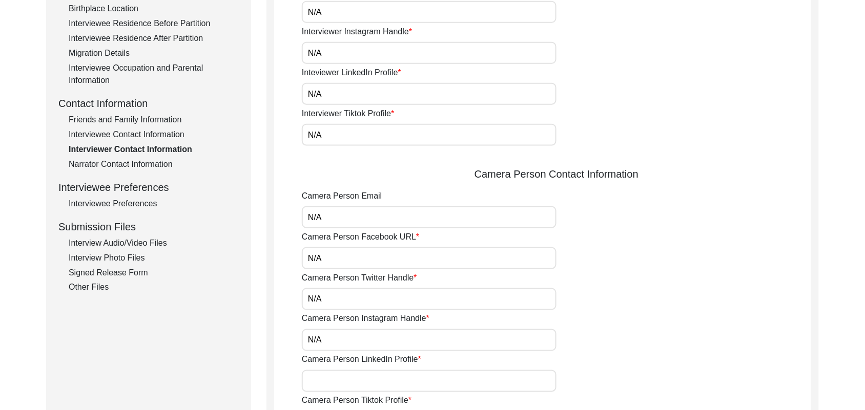
click at [357, 382] on input "Camera Person LinkedIn Profile" at bounding box center [429, 381] width 255 height 22
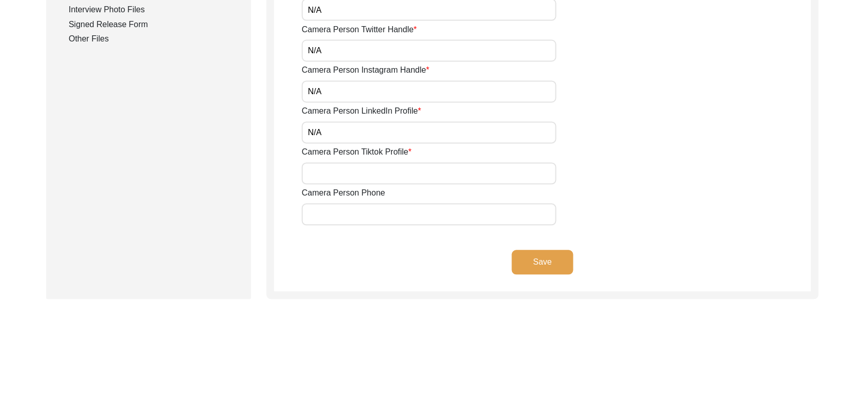
scroll to position [575, 0]
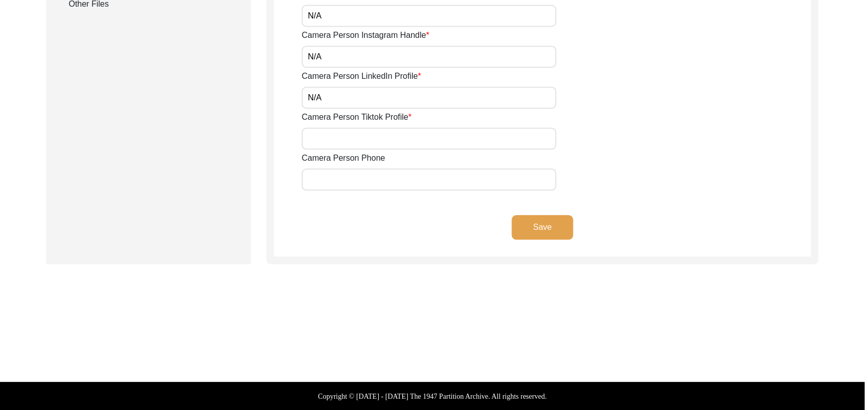
click at [401, 142] on input "Camera Person Tiktok Profile" at bounding box center [429, 139] width 255 height 22
click at [393, 175] on input "Camera Person Phone" at bounding box center [429, 180] width 255 height 22
click at [535, 223] on button "Save" at bounding box center [542, 228] width 61 height 25
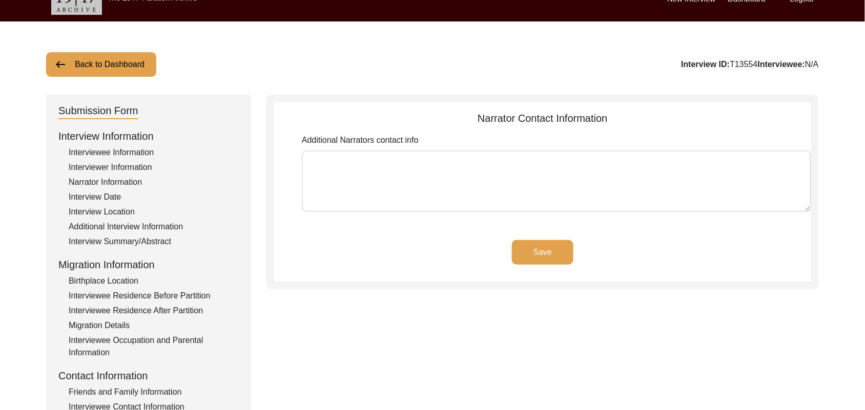
scroll to position [13, 0]
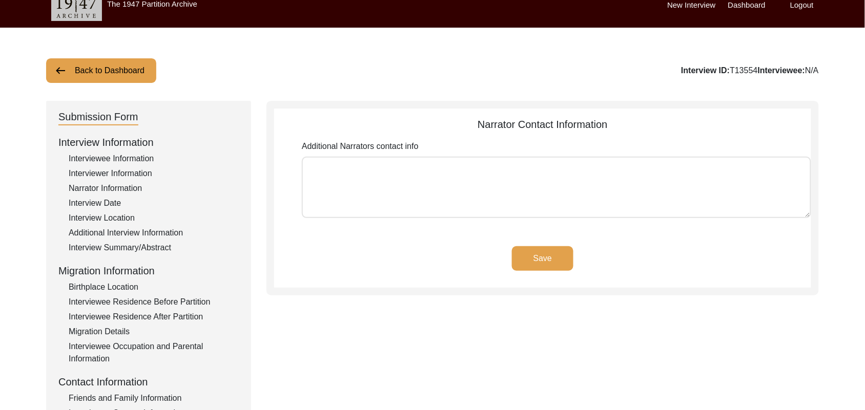
click at [551, 195] on textarea "Additional Narrators contact info" at bounding box center [556, 187] width 509 height 61
click at [550, 252] on button "Save" at bounding box center [542, 258] width 61 height 25
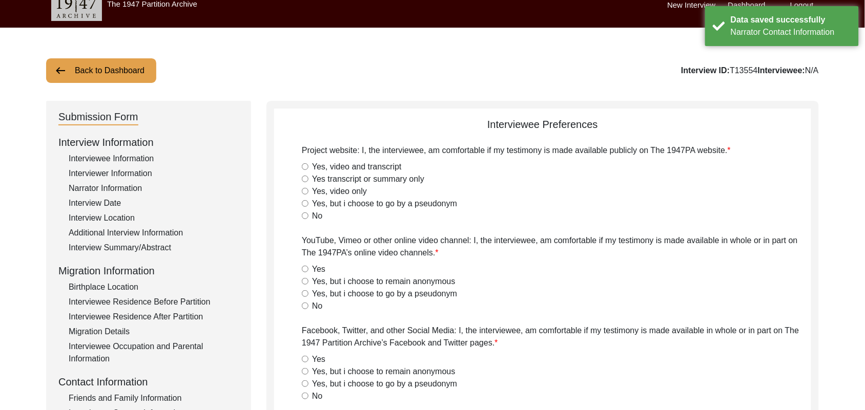
click at [305, 166] on input "Yes, video and transcript" at bounding box center [305, 166] width 7 height 7
click at [305, 270] on input "Yes" at bounding box center [305, 269] width 7 height 7
click at [304, 361] on input "Yes" at bounding box center [305, 359] width 7 height 7
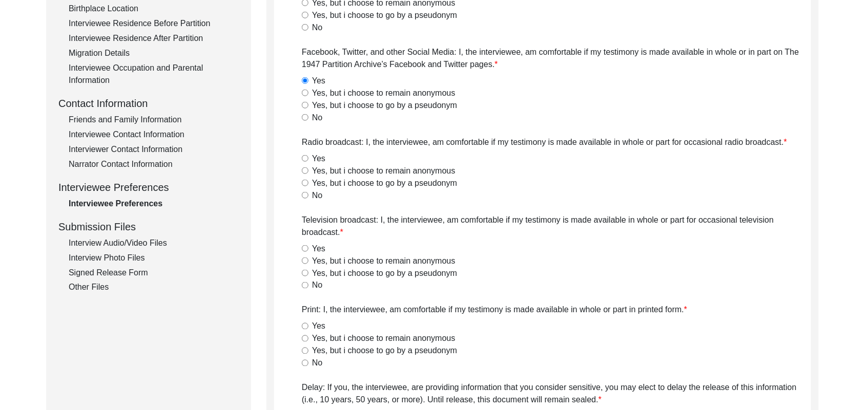
scroll to position [294, 0]
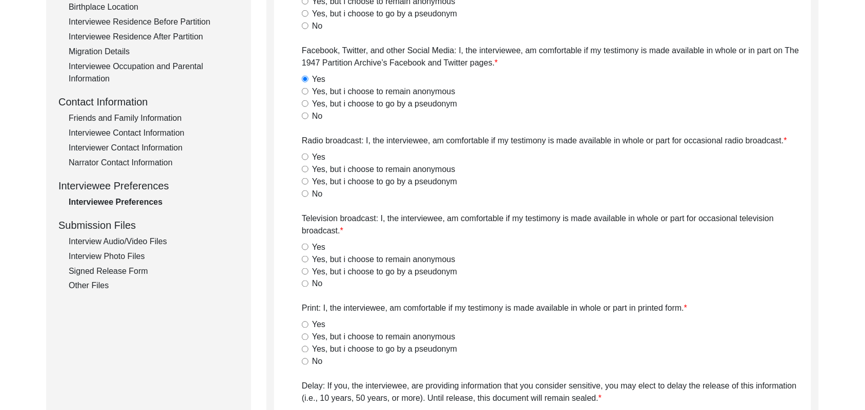
click at [304, 157] on input "Yes" at bounding box center [305, 157] width 7 height 7
click at [306, 246] on input "Yes" at bounding box center [305, 247] width 7 height 7
click at [305, 323] on input "Yes" at bounding box center [305, 325] width 7 height 7
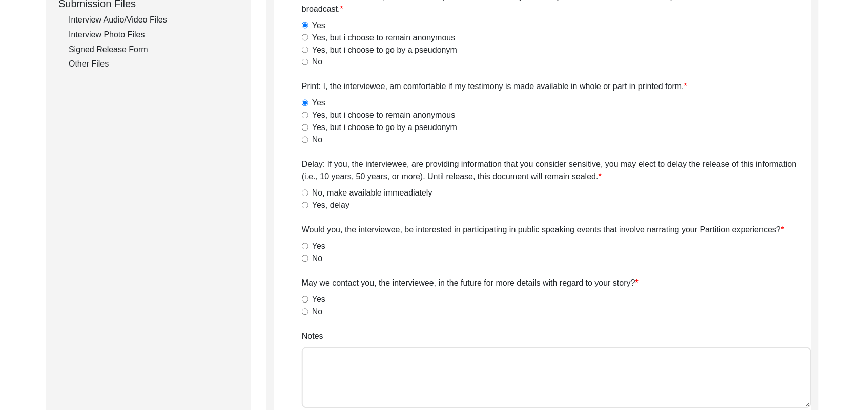
scroll to position [519, 0]
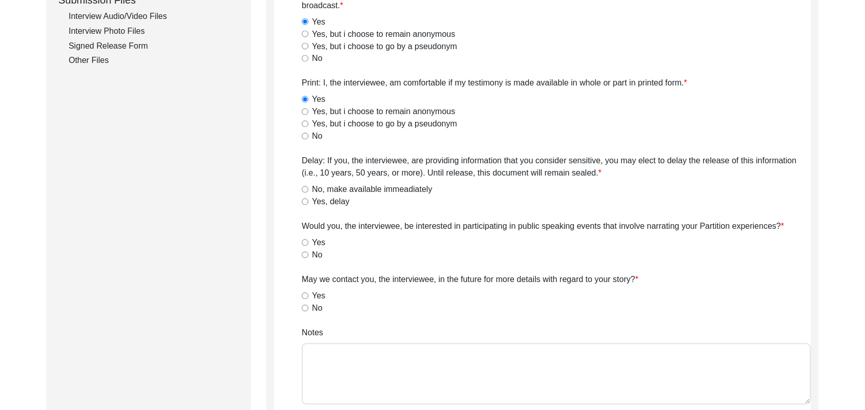
click at [305, 189] on input "No, make available immeadiately" at bounding box center [305, 189] width 7 height 7
click at [304, 252] on input "No" at bounding box center [305, 255] width 7 height 7
click at [305, 295] on input "Yes" at bounding box center [305, 296] width 7 height 7
click at [329, 364] on textarea "Notes" at bounding box center [556, 374] width 509 height 61
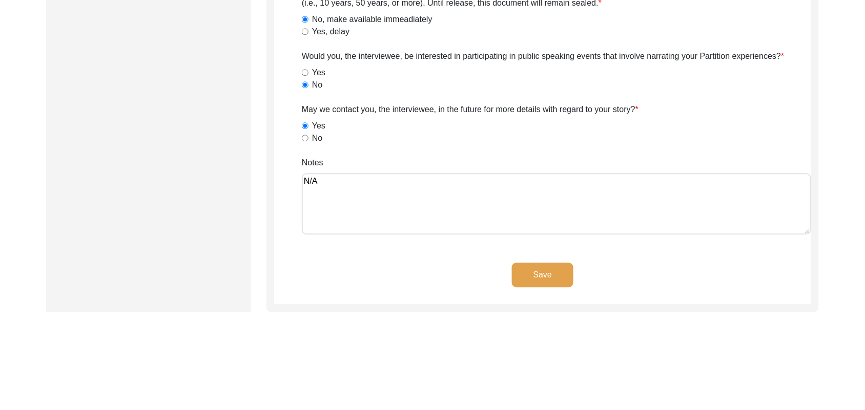
scroll to position [724, 0]
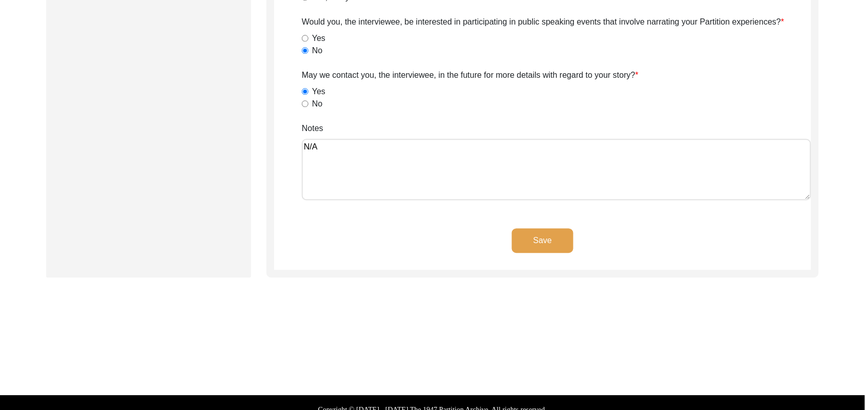
click at [550, 237] on button "Save" at bounding box center [542, 240] width 61 height 25
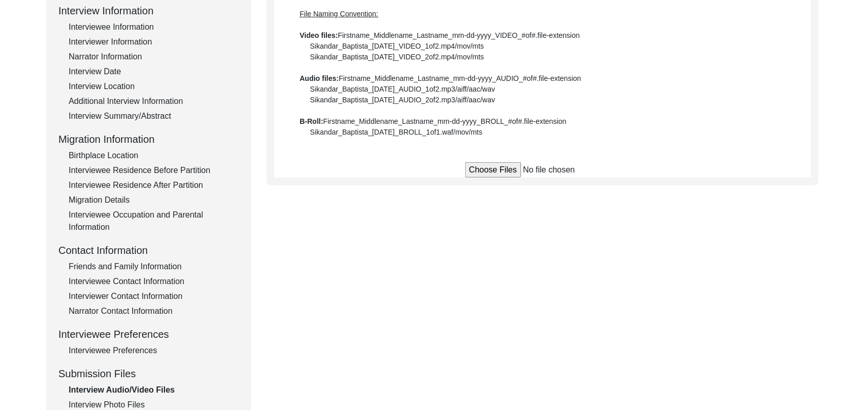
scroll to position [35, 0]
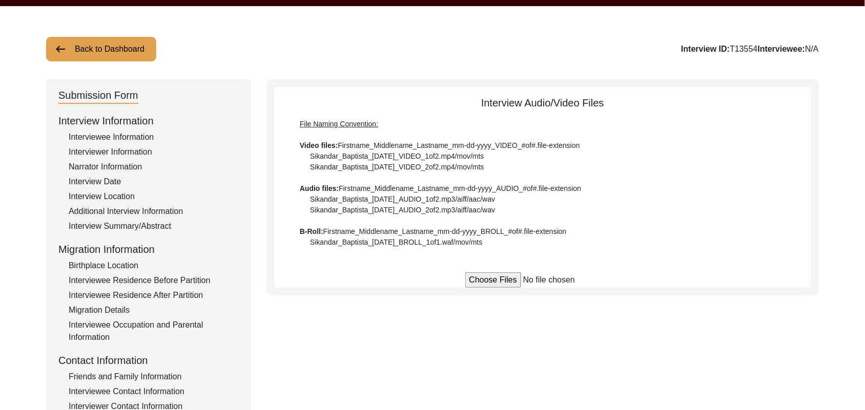
click at [146, 45] on button "Back to Dashboard" at bounding box center [101, 49] width 110 height 25
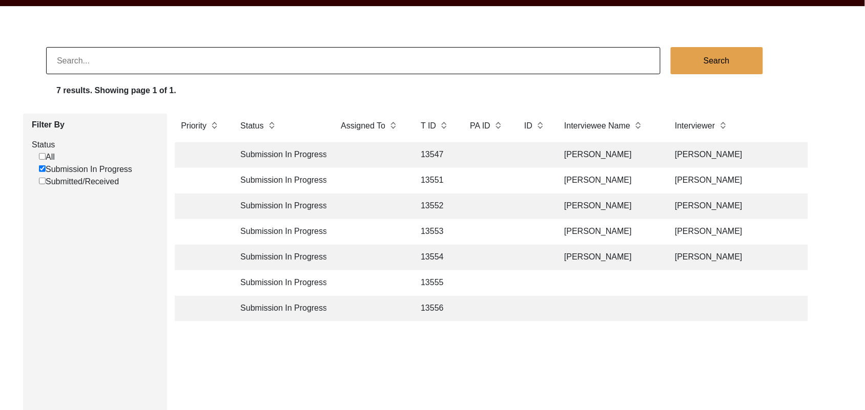
click at [434, 282] on td "13555" at bounding box center [434, 283] width 41 height 26
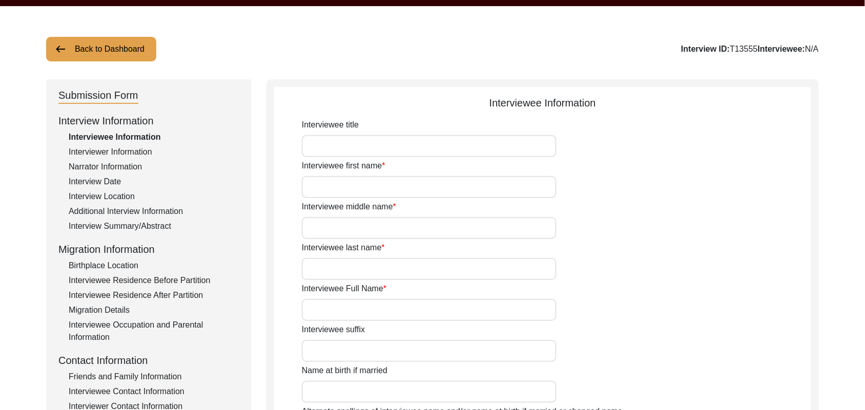
click at [362, 152] on input "Interviewee title" at bounding box center [429, 146] width 255 height 22
click at [362, 193] on input "Interviewee first name" at bounding box center [429, 187] width 255 height 22
click at [349, 231] on input "Interviewee middle name" at bounding box center [429, 228] width 255 height 22
click at [344, 269] on input "Interviewee last name" at bounding box center [429, 269] width 255 height 22
click at [338, 310] on input "Interviewee Full Name" at bounding box center [429, 310] width 255 height 22
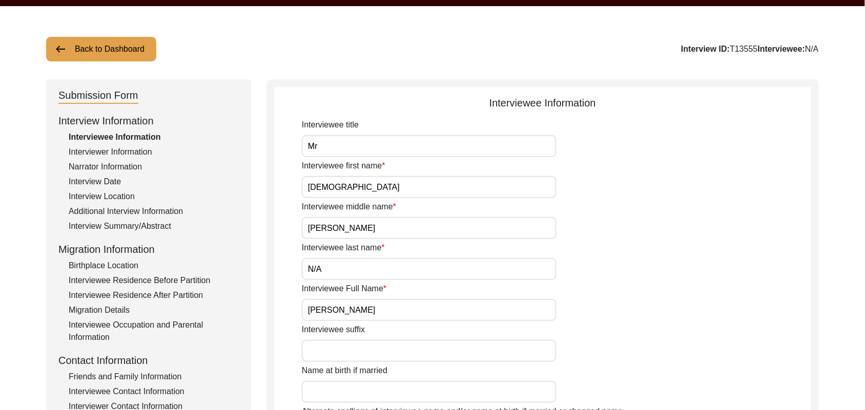
click at [340, 352] on input "Interviewee suffix" at bounding box center [429, 351] width 255 height 22
click at [350, 389] on input "Name at birth if married" at bounding box center [429, 392] width 255 height 22
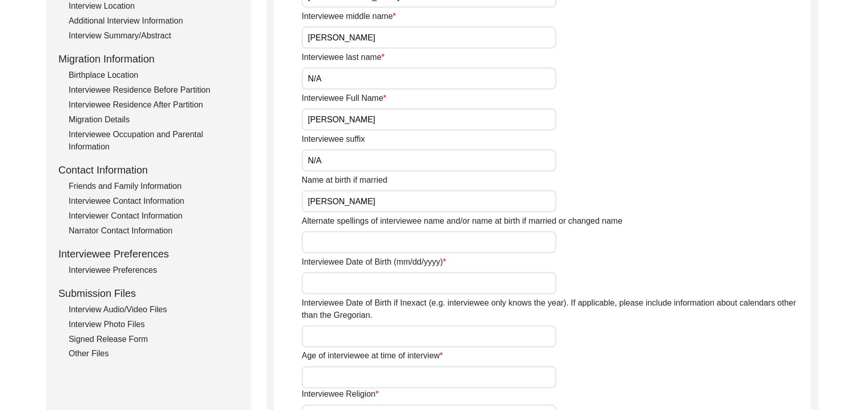
scroll to position [275, 0]
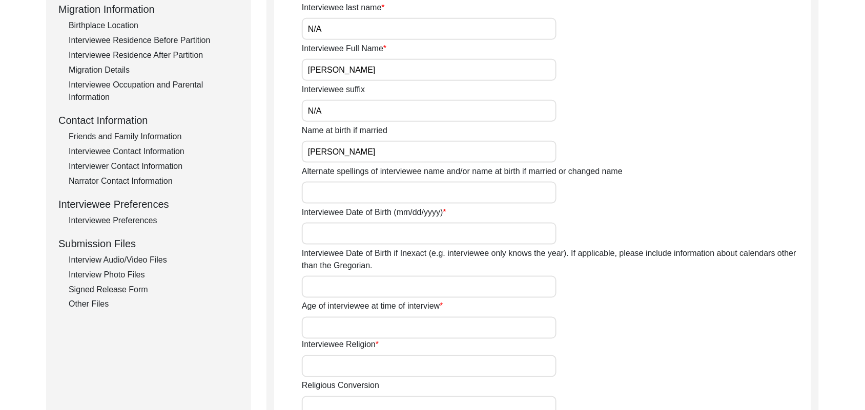
click at [395, 192] on input "Alternate spellings of interviewee name and/or name at birth if married or chan…" at bounding box center [429, 193] width 255 height 22
click at [382, 236] on input "Interviewee Date of Birth (mm/dd/yyyy)" at bounding box center [429, 234] width 255 height 22
click at [345, 284] on input "Interviewee Date of Birth if Inexact (e.g. interviewee only knows the year). If…" at bounding box center [429, 287] width 255 height 22
click at [341, 329] on input "Age of interviewee at time of interview" at bounding box center [429, 328] width 255 height 22
click at [339, 369] on input "Interviewee Religion" at bounding box center [429, 366] width 255 height 22
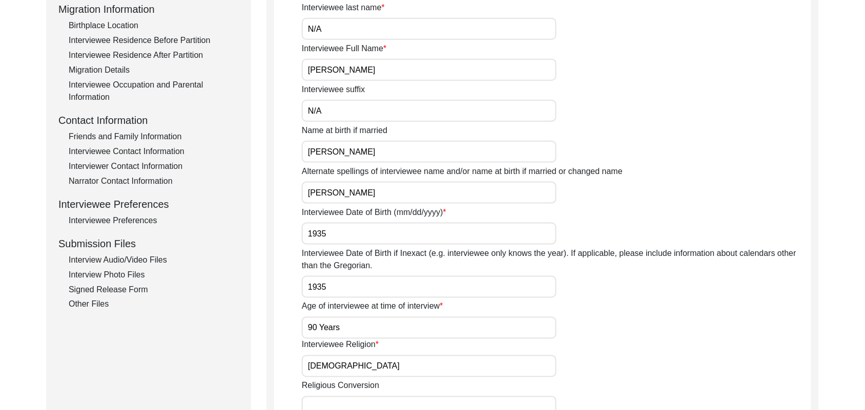
click at [345, 405] on input "Religious Conversion" at bounding box center [429, 407] width 255 height 22
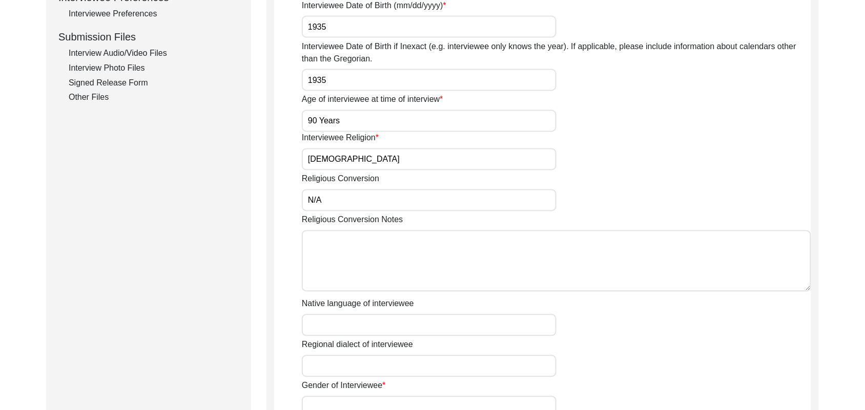
scroll to position [542, 0]
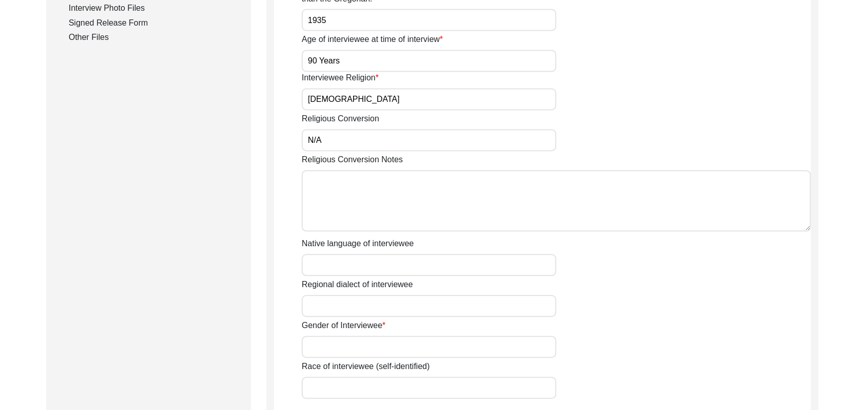
click at [457, 199] on textarea "Religious Conversion Notes" at bounding box center [556, 201] width 509 height 61
click at [415, 260] on input "Native language of interviewee" at bounding box center [429, 266] width 255 height 22
click at [393, 303] on input "Regional dialect of interviewee" at bounding box center [429, 307] width 255 height 22
click at [374, 347] on input "Gender of Interviewee" at bounding box center [429, 348] width 255 height 22
click at [369, 381] on input "Race of interviewee (self-identified)" at bounding box center [429, 389] width 255 height 22
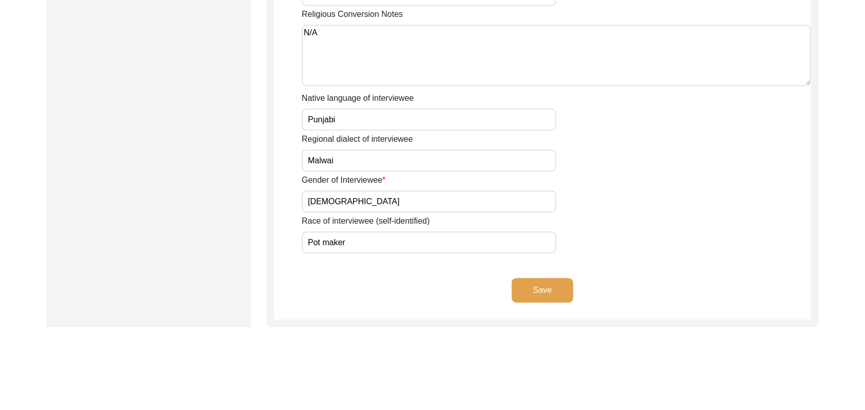
scroll to position [719, 0]
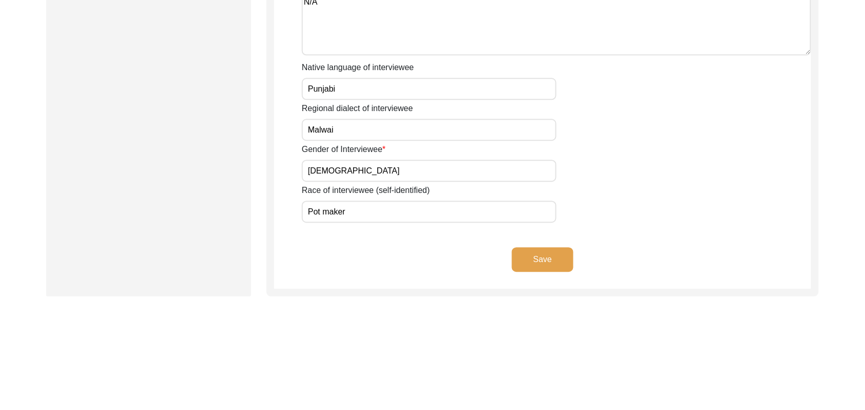
click at [555, 255] on button "Save" at bounding box center [542, 259] width 61 height 25
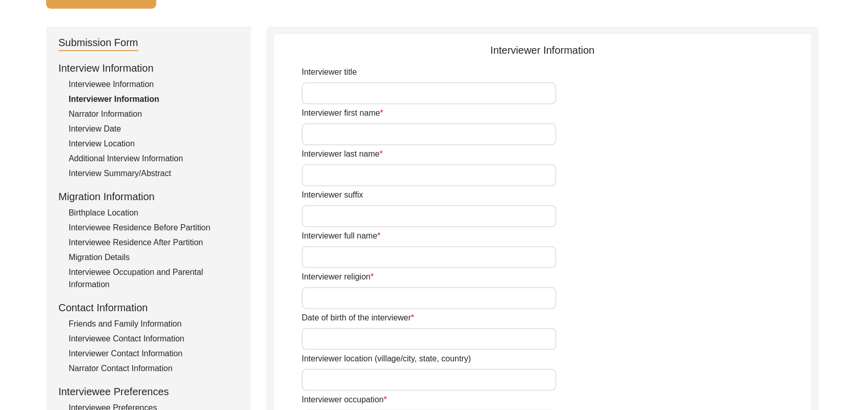
scroll to position [65, 0]
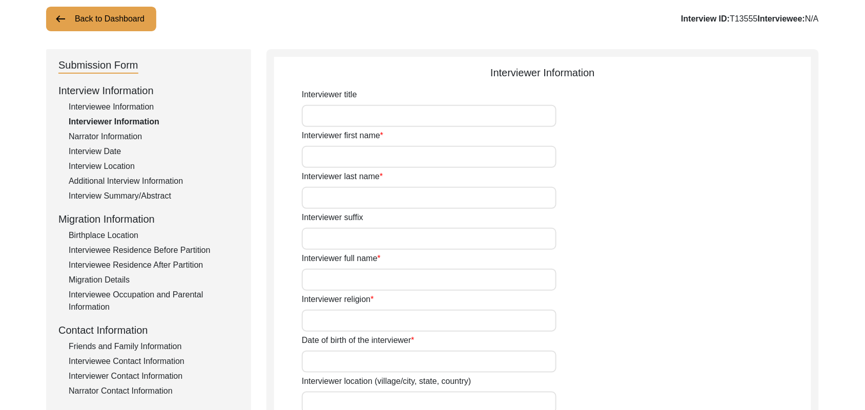
click at [443, 115] on input "Interviewer title" at bounding box center [429, 116] width 255 height 22
click at [398, 159] on input "Interviewer first name" at bounding box center [429, 157] width 255 height 22
click at [375, 199] on input "Interviewer last name" at bounding box center [429, 198] width 255 height 22
click at [367, 237] on input "Interviewer suffix" at bounding box center [429, 239] width 255 height 22
click at [361, 276] on input "Interviewer full name" at bounding box center [429, 280] width 255 height 22
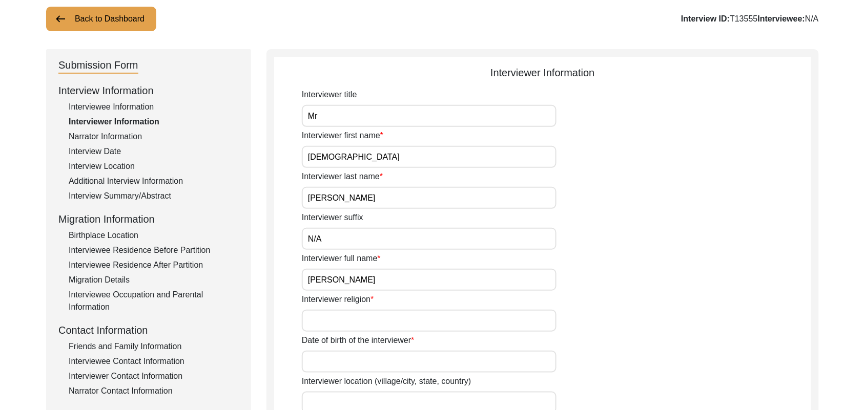
click at [360, 323] on input "Interviewer religion" at bounding box center [429, 321] width 255 height 22
click at [353, 364] on input "Date of birth of the interviewer" at bounding box center [429, 362] width 255 height 22
click at [342, 400] on input "Interviewer location (village/city, state, country)" at bounding box center [429, 403] width 255 height 22
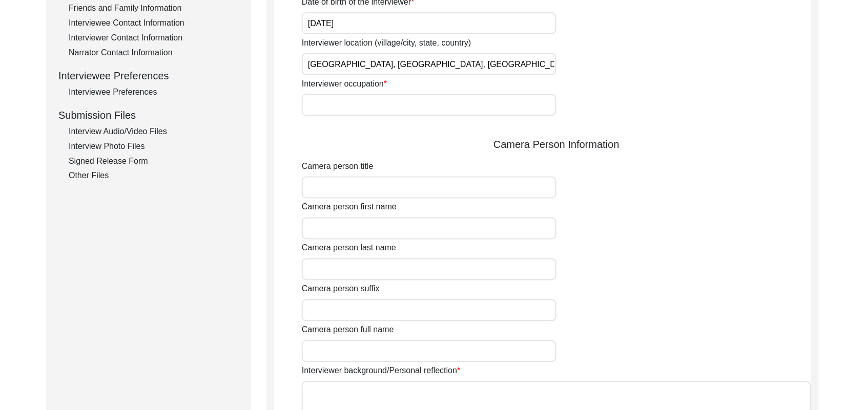
scroll to position [419, 0]
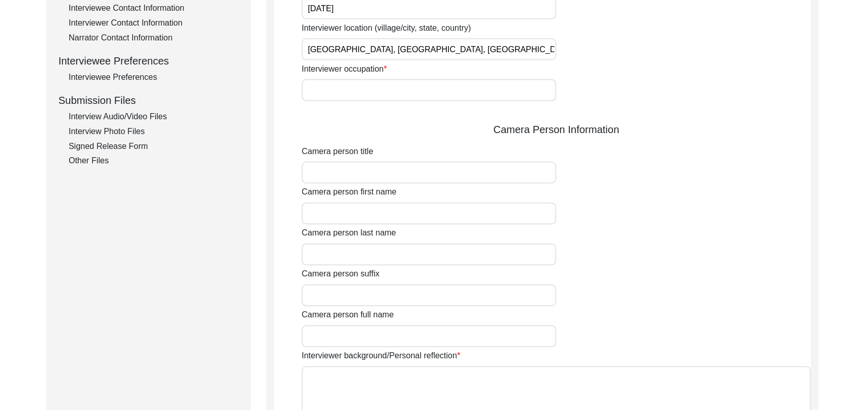
click at [362, 95] on input "Interviewer occupation" at bounding box center [429, 90] width 255 height 22
click at [355, 171] on input "Camera person title" at bounding box center [429, 173] width 255 height 22
click at [346, 216] on input "Camera person first name" at bounding box center [429, 214] width 255 height 22
click at [339, 256] on input "Camera person last name" at bounding box center [429, 255] width 255 height 22
click at [338, 296] on input "Camera person suffix" at bounding box center [429, 296] width 255 height 22
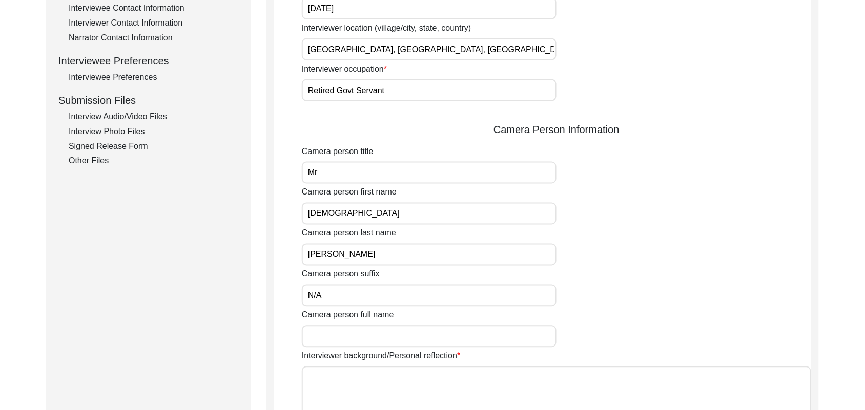
click at [334, 336] on input "Camera person full name" at bounding box center [429, 337] width 255 height 22
click at [336, 390] on textarea "Interviewer background/Personal reflection" at bounding box center [556, 397] width 509 height 61
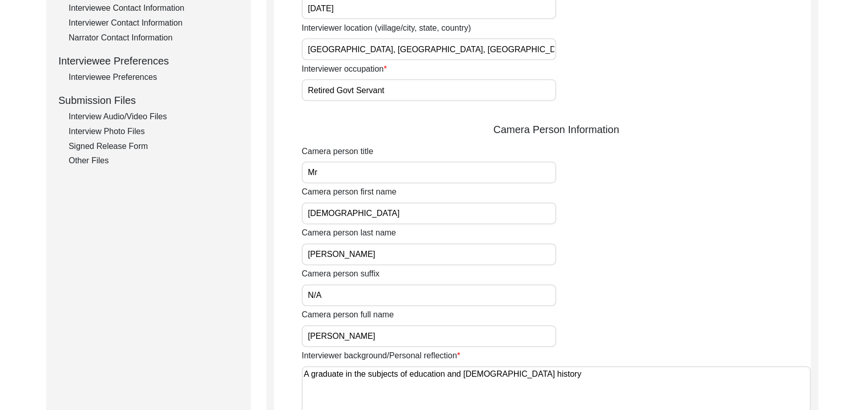
click at [493, 375] on textarea "A graduate in the subjects of education and [DEMOGRAPHIC_DATA] history" at bounding box center [556, 397] width 509 height 61
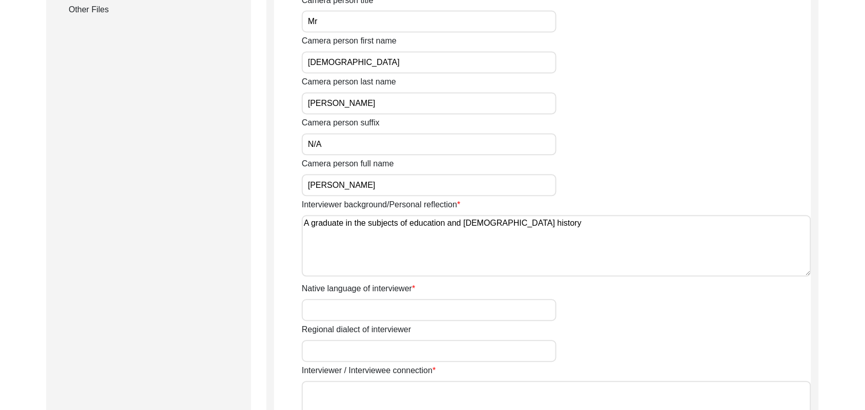
click at [531, 228] on textarea "A graduate in the subjects of education and [DEMOGRAPHIC_DATA] history" at bounding box center [556, 246] width 509 height 61
click at [442, 316] on input "Native language of interviewer" at bounding box center [429, 311] width 255 height 22
click at [417, 360] on input "Regional dialect of interviewer" at bounding box center [429, 352] width 255 height 22
click at [400, 398] on textarea "Interviewer / Interviewee connection" at bounding box center [556, 412] width 509 height 61
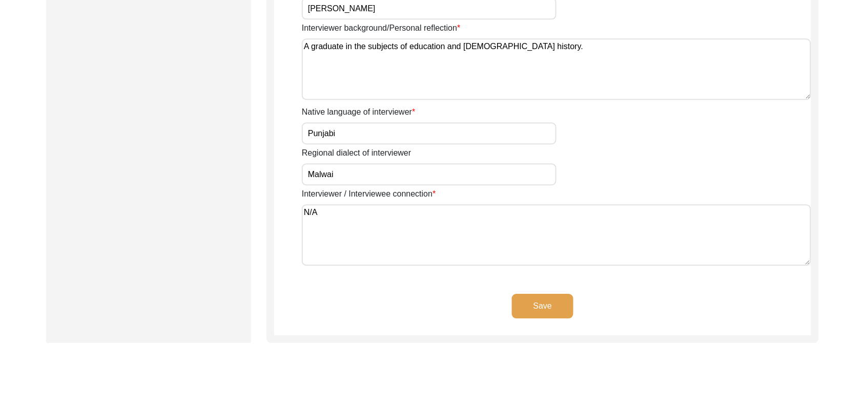
scroll to position [810, 0]
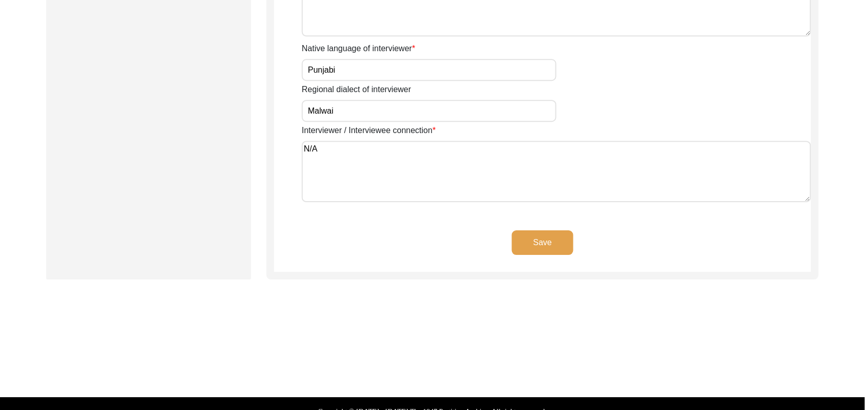
click at [538, 238] on button "Save" at bounding box center [542, 243] width 61 height 25
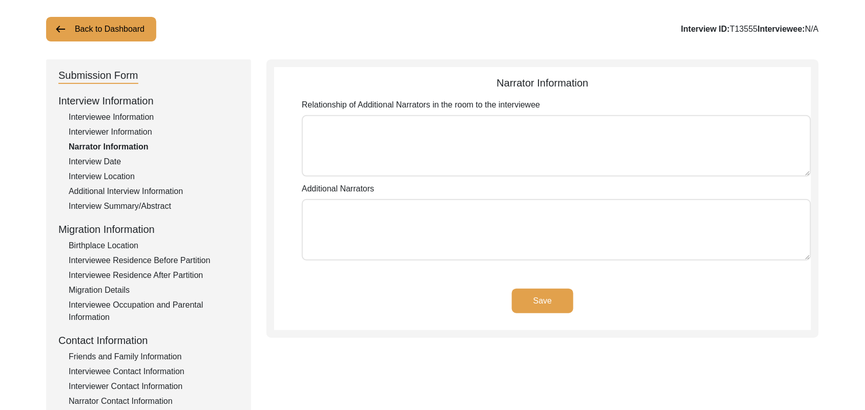
scroll to position [49, 0]
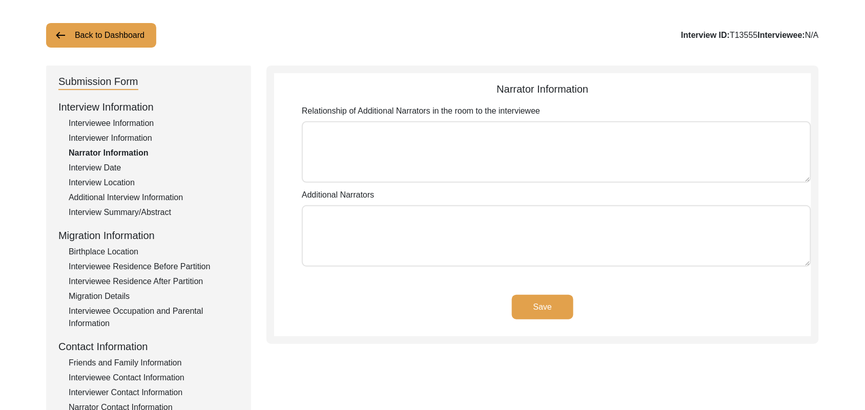
click at [538, 149] on textarea "Relationship of Additional Narrators in the room to the interviewee" at bounding box center [556, 151] width 509 height 61
click at [469, 239] on textarea "Additional Narrators" at bounding box center [556, 235] width 509 height 61
click at [564, 306] on button "Save" at bounding box center [542, 307] width 61 height 25
click at [551, 303] on button "Save" at bounding box center [542, 307] width 61 height 25
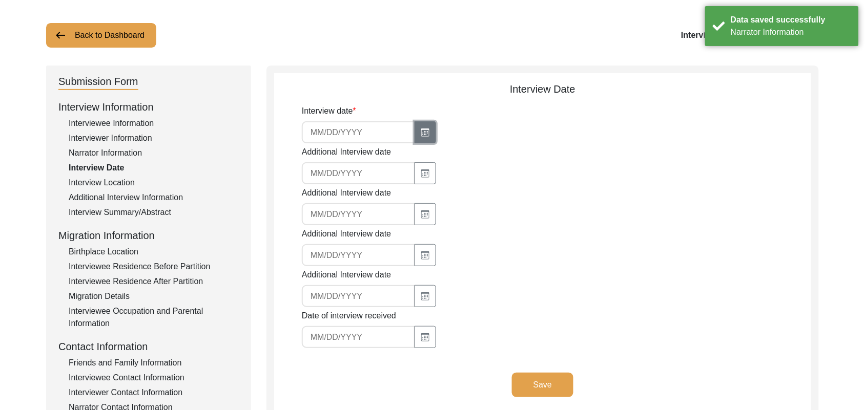
click at [421, 132] on icon "button" at bounding box center [425, 133] width 8 height 8
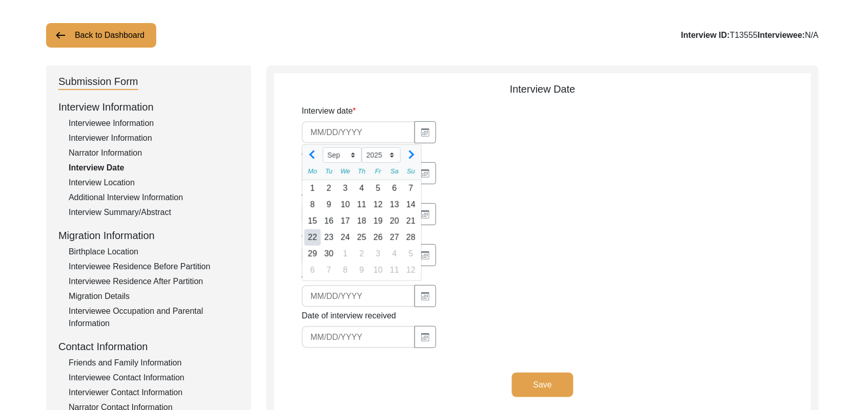
click at [310, 241] on div "22" at bounding box center [312, 237] width 16 height 16
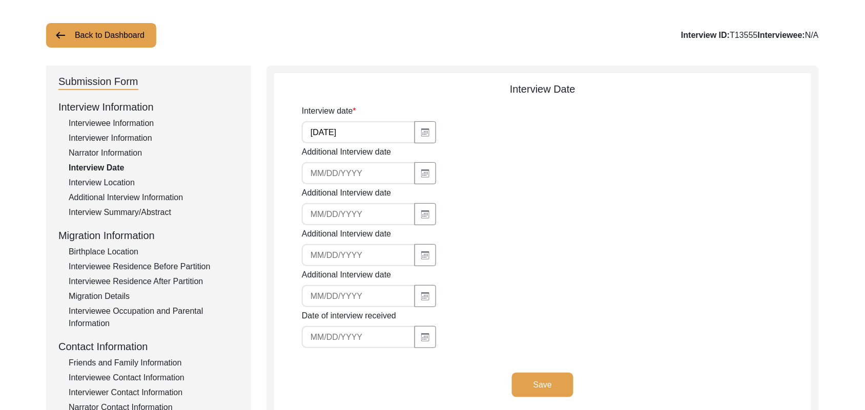
click at [538, 377] on button "Save" at bounding box center [542, 385] width 61 height 25
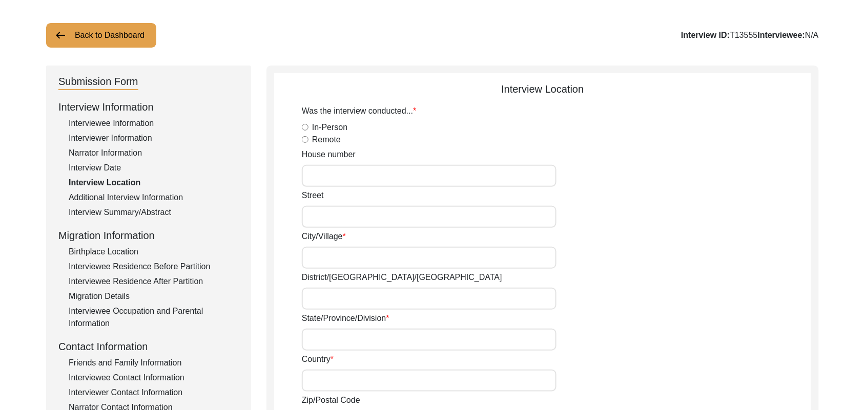
click at [305, 127] on input "In-Person" at bounding box center [305, 127] width 7 height 7
click at [323, 181] on input "House number" at bounding box center [429, 176] width 255 height 22
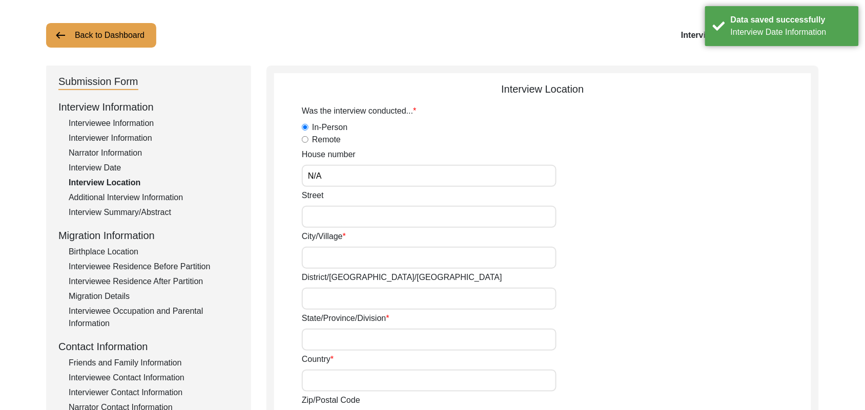
click at [323, 213] on input "Street" at bounding box center [429, 217] width 255 height 22
click at [323, 257] on input "City/Village" at bounding box center [429, 258] width 255 height 22
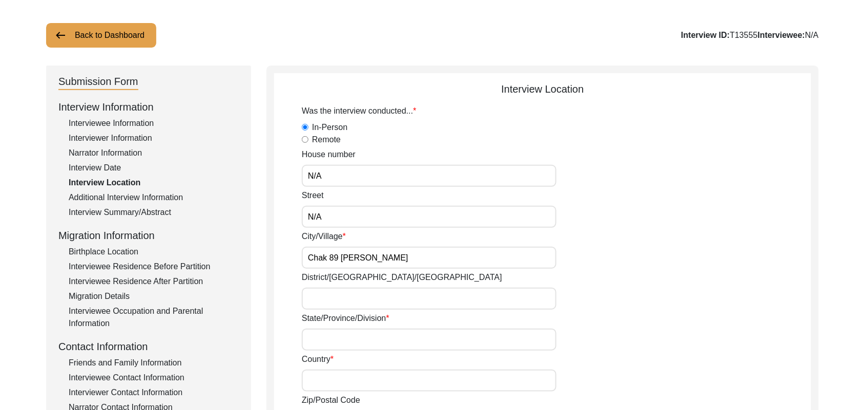
click at [320, 298] on input "District/[GEOGRAPHIC_DATA]/[GEOGRAPHIC_DATA]" at bounding box center [429, 299] width 255 height 22
click at [322, 341] on input "State/Province/Division" at bounding box center [429, 340] width 255 height 22
click at [321, 382] on input "Country" at bounding box center [429, 381] width 255 height 22
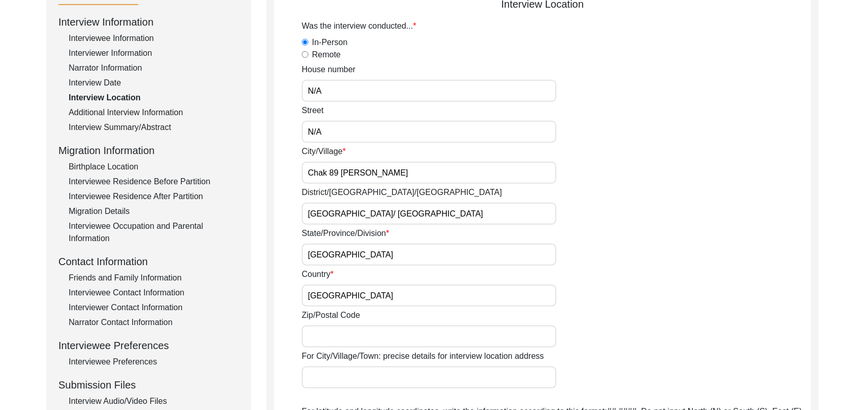
scroll to position [237, 0]
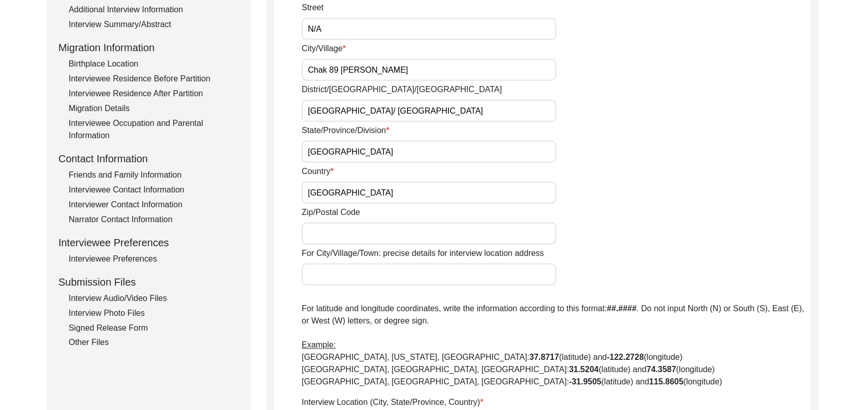
click at [421, 235] on input "Zip/Postal Code" at bounding box center [429, 234] width 255 height 22
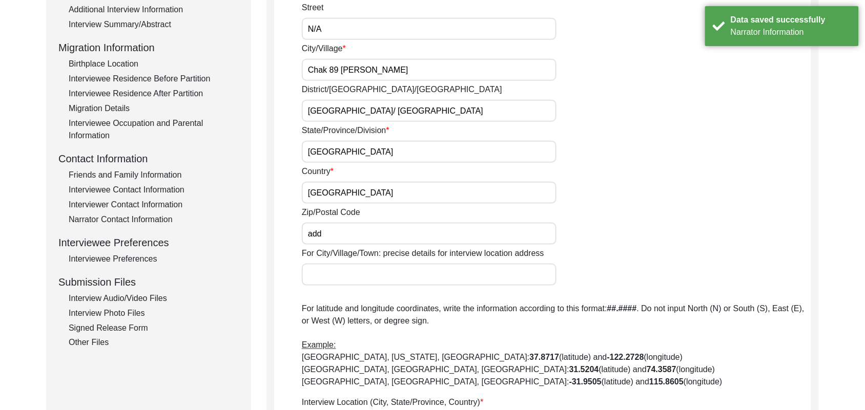
click at [370, 276] on input "For City/Village/Town: precise details for interview location address" at bounding box center [429, 275] width 255 height 22
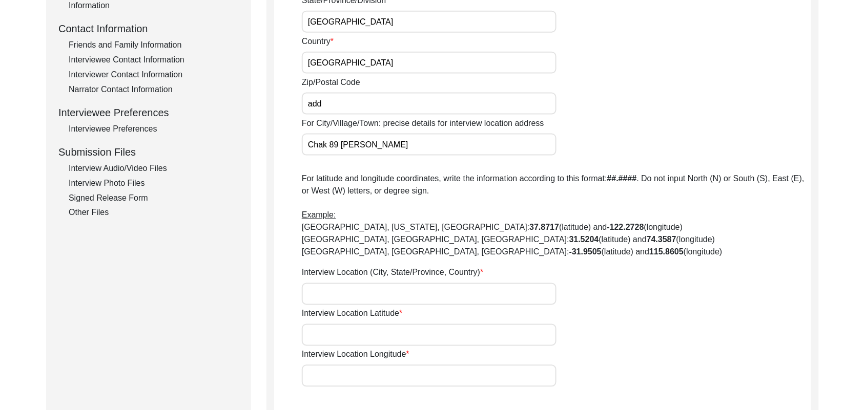
scroll to position [341, 0]
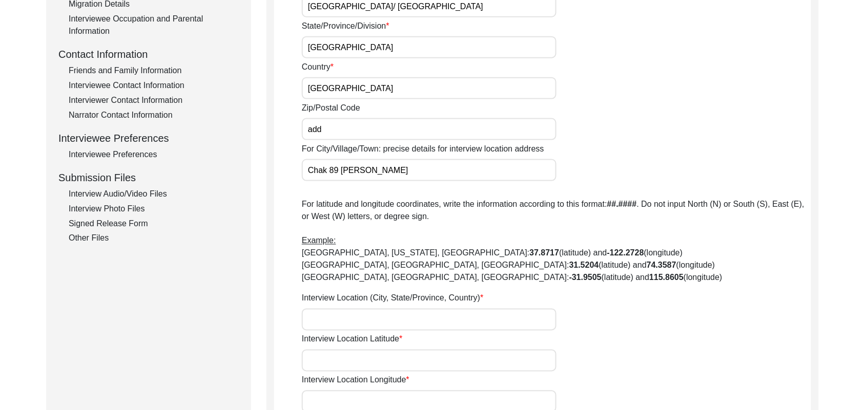
click at [382, 315] on input "Interview Location (City, State/Province, Country)" at bounding box center [429, 320] width 255 height 22
click at [374, 360] on input "Interview Location Latitude" at bounding box center [429, 361] width 255 height 22
click at [372, 395] on input "Interview Location Longitude" at bounding box center [429, 402] width 255 height 22
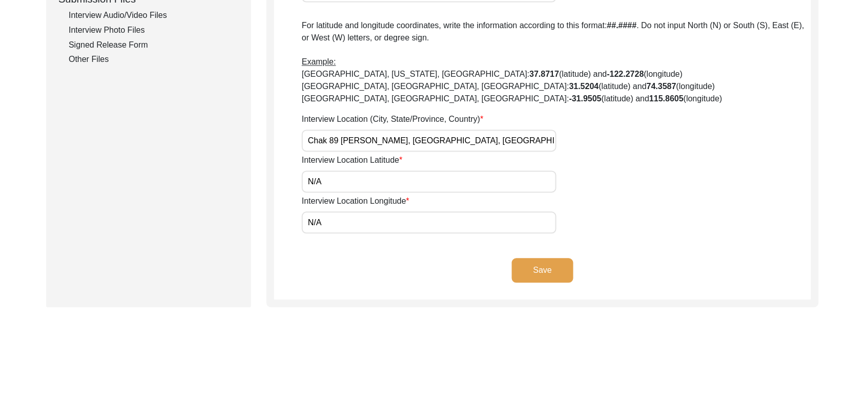
scroll to position [534, 0]
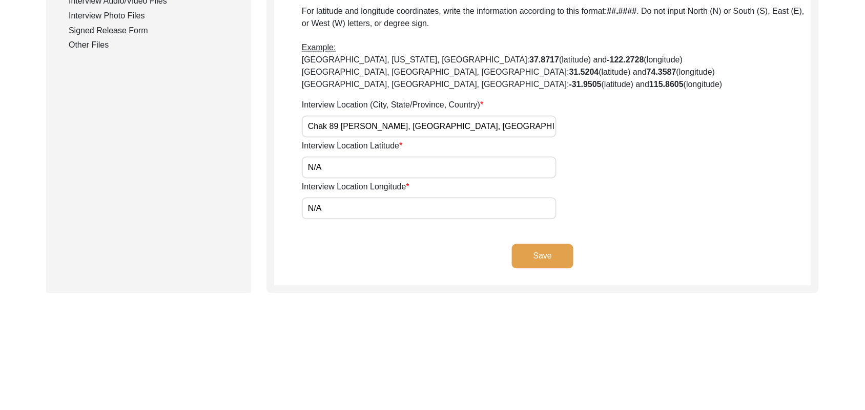
click at [546, 249] on button "Save" at bounding box center [542, 256] width 61 height 25
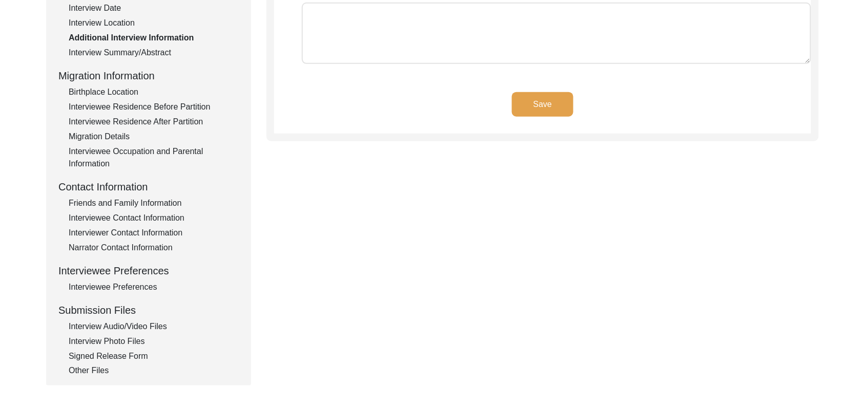
scroll to position [41, 0]
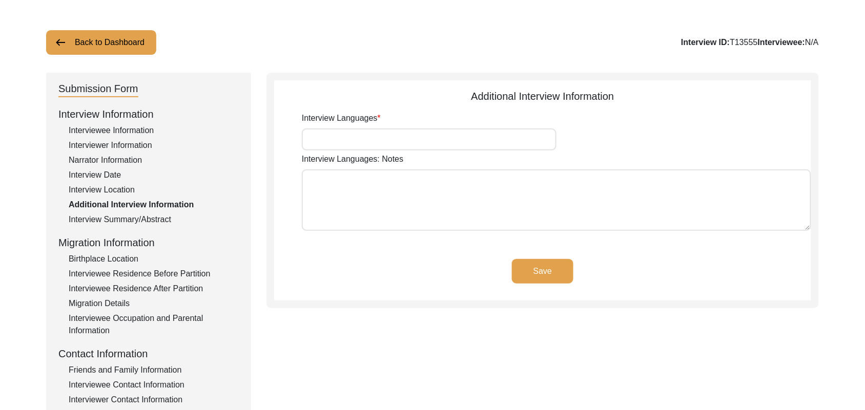
click at [437, 138] on input "Interview Languages" at bounding box center [429, 140] width 255 height 22
click at [414, 195] on textarea "Interview Languages: Notes" at bounding box center [556, 200] width 509 height 61
click at [528, 267] on button "Save" at bounding box center [542, 271] width 61 height 25
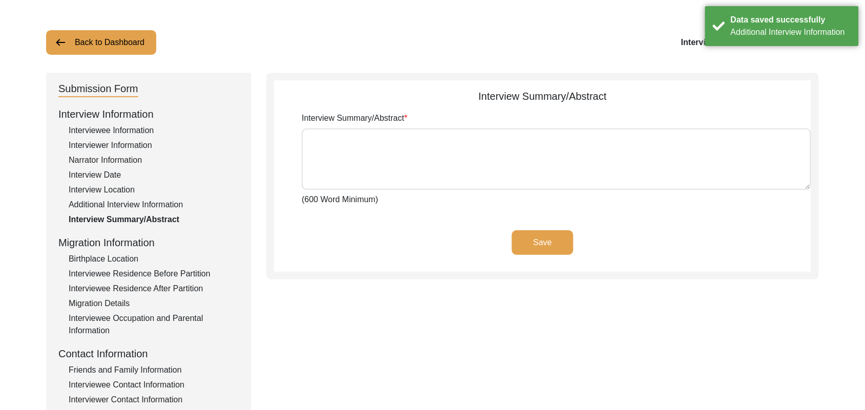
click at [122, 257] on div "Birthplace Location" at bounding box center [154, 259] width 170 height 12
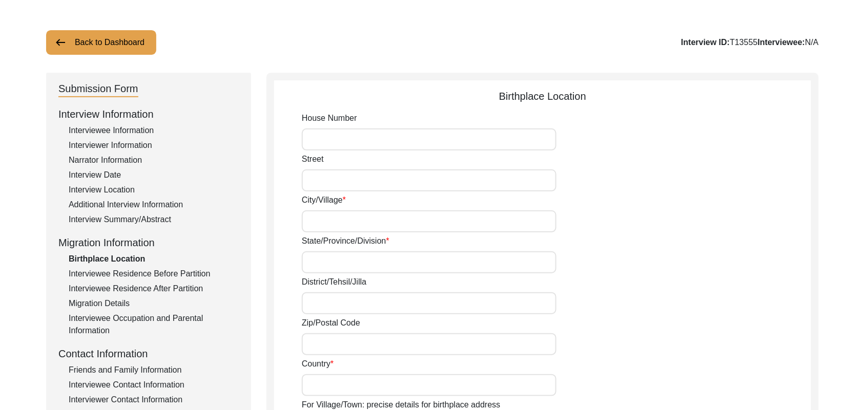
click at [339, 141] on input "House Number" at bounding box center [429, 140] width 255 height 22
click at [326, 182] on input "Street" at bounding box center [429, 181] width 255 height 22
click at [328, 223] on input "City/Village" at bounding box center [429, 222] width 255 height 22
click at [329, 259] on input "State/Province/Division" at bounding box center [429, 263] width 255 height 22
click at [328, 304] on input "District/Tehsil/Jilla" at bounding box center [429, 303] width 255 height 22
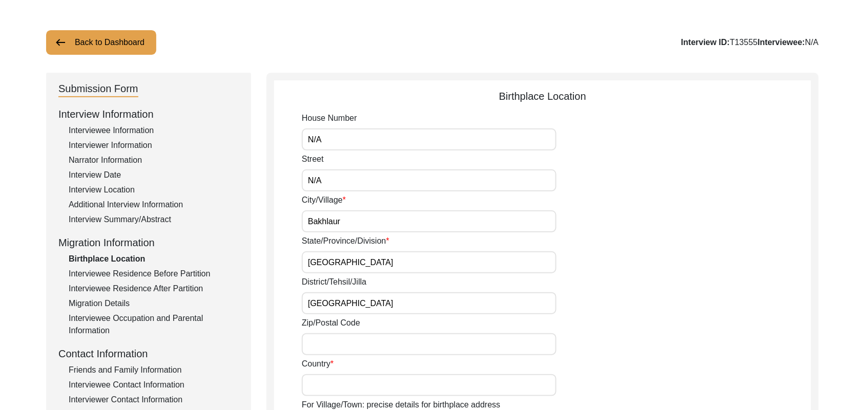
click at [331, 350] on input "Zip/Postal Code" at bounding box center [429, 344] width 255 height 22
click at [328, 385] on input "Country" at bounding box center [429, 385] width 255 height 22
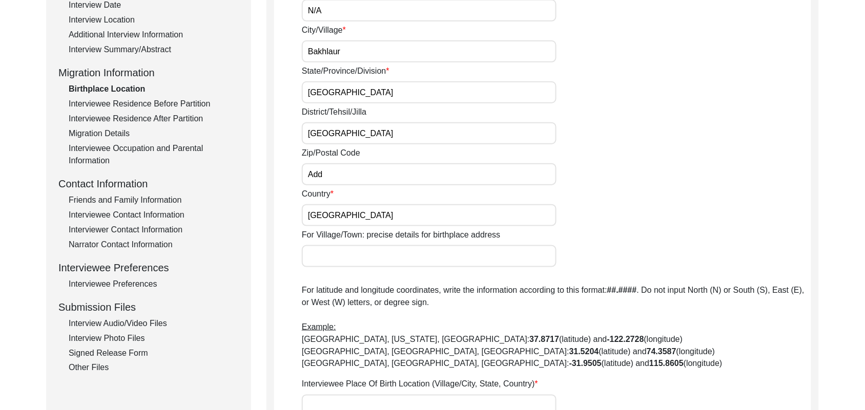
scroll to position [238, 0]
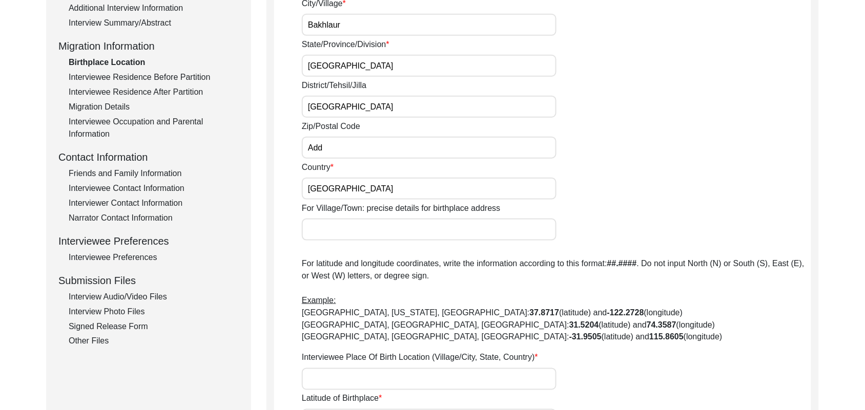
click at [448, 236] on input "For Village/Town: precise details for birthplace address" at bounding box center [429, 230] width 255 height 22
click at [394, 378] on input "Interviewee Place Of Birth Location (Village/City, State, Country)" at bounding box center [429, 379] width 255 height 22
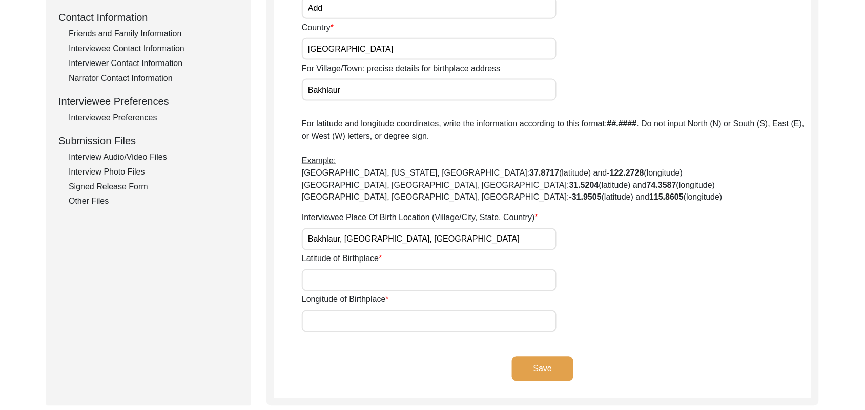
scroll to position [458, 0]
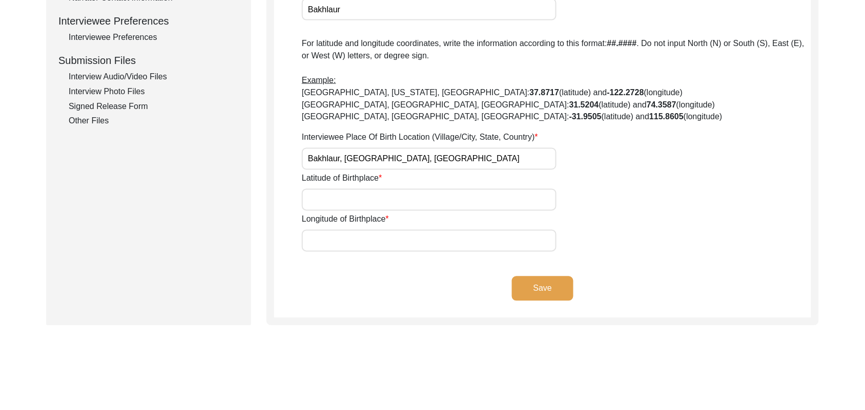
click at [423, 198] on input "Latitude of Birthplace" at bounding box center [429, 200] width 255 height 22
click at [408, 245] on input "Longitude of Birthplace" at bounding box center [429, 241] width 255 height 22
click at [527, 283] on button "Save" at bounding box center [542, 289] width 61 height 25
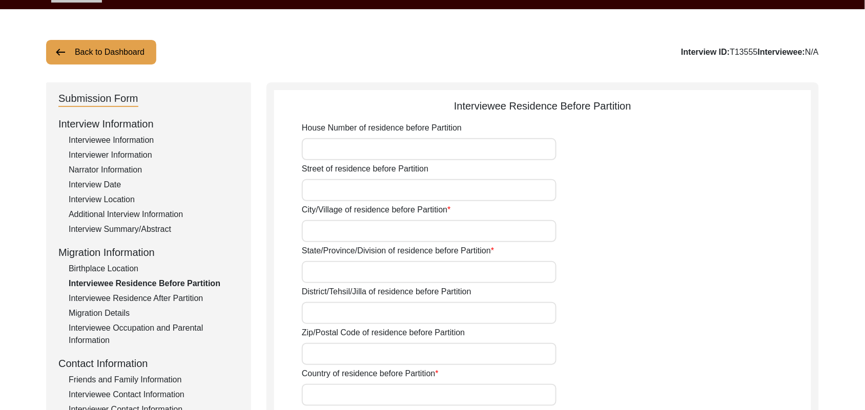
scroll to position [31, 0]
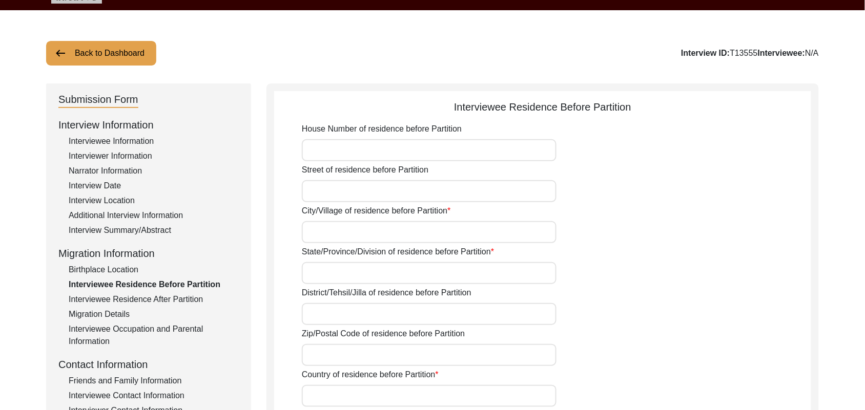
click at [441, 150] on input "House Number of residence before Partition" at bounding box center [429, 150] width 255 height 22
click at [384, 190] on input "Street of residence before Partition" at bounding box center [429, 191] width 255 height 22
click at [359, 229] on input "City/Village of residence before Partition" at bounding box center [429, 232] width 255 height 22
click at [343, 269] on input "State/Province/Division of residence before Partition" at bounding box center [429, 273] width 255 height 22
click at [333, 314] on input "District/Tehsil/Jilla of residence before Partition" at bounding box center [429, 314] width 255 height 22
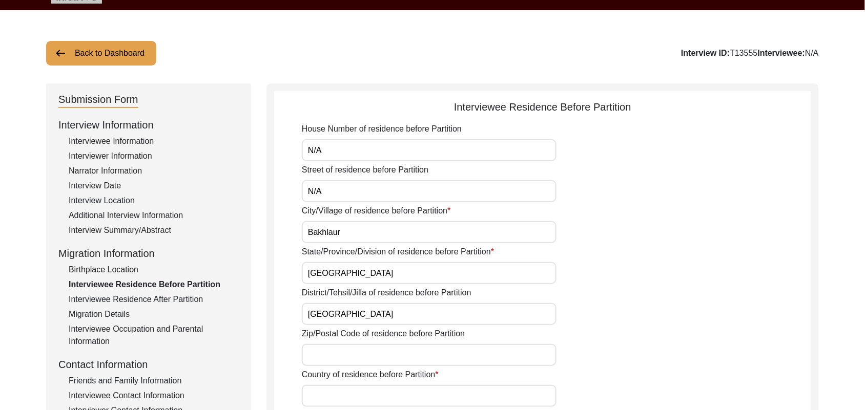
click at [329, 352] on input "Zip/Postal Code of residence before Partition" at bounding box center [429, 355] width 255 height 22
click at [328, 390] on input "Country of residence before Partition" at bounding box center [429, 396] width 255 height 22
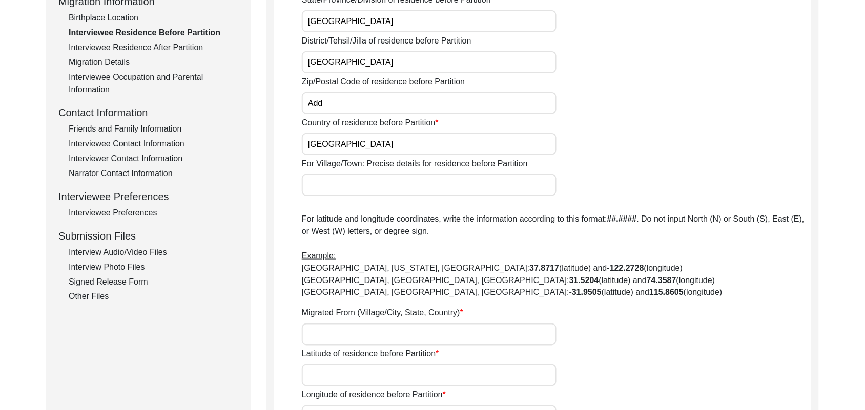
scroll to position [323, 0]
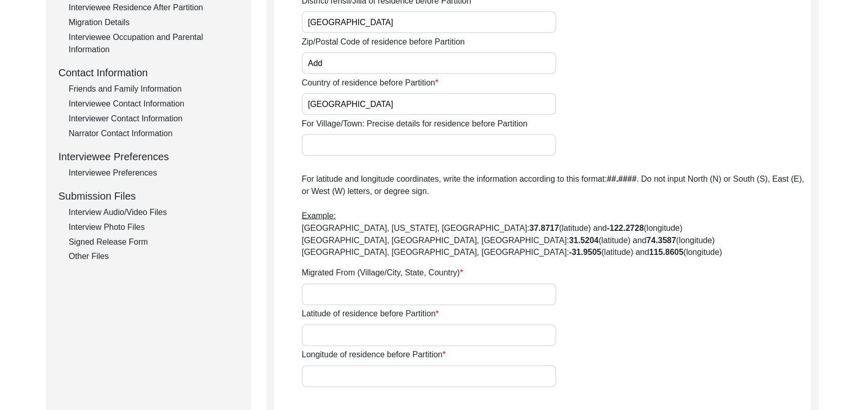
click at [456, 136] on input "For Village/Town: Precise details for residence before Partition" at bounding box center [429, 145] width 255 height 22
click at [368, 305] on input "Migrated From (Village/City, State, Country)" at bounding box center [429, 295] width 255 height 22
click at [365, 338] on input "Latitude of residence before Partition" at bounding box center [429, 336] width 255 height 22
click at [359, 378] on input "Longitude of residence before Partition" at bounding box center [429, 377] width 255 height 22
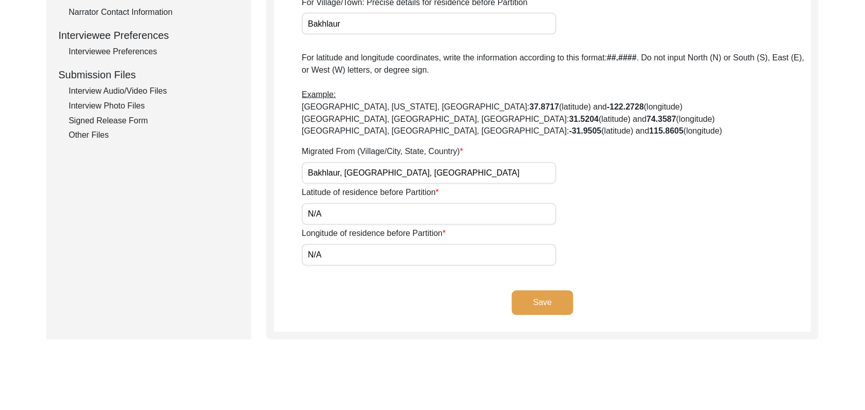
scroll to position [467, 0]
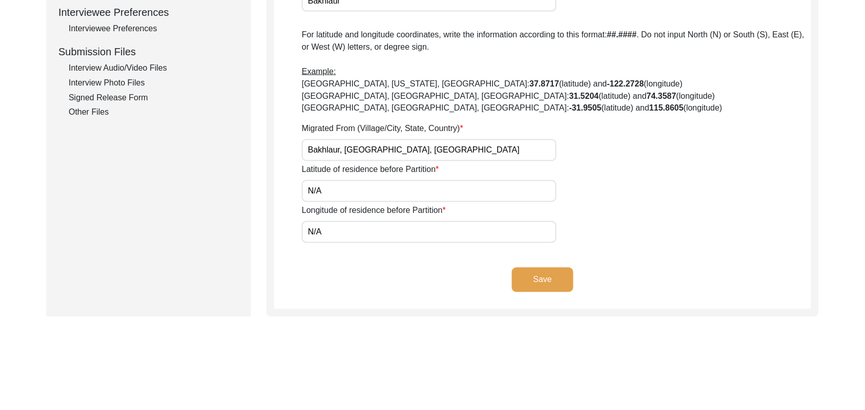
click at [551, 277] on button "Save" at bounding box center [542, 280] width 61 height 25
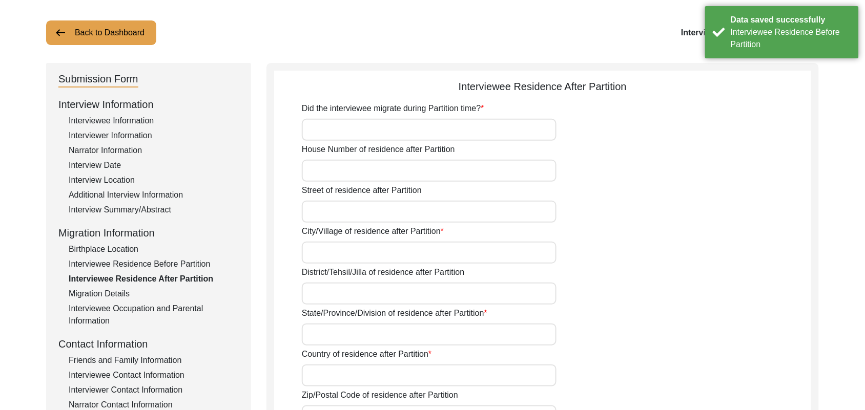
scroll to position [43, 0]
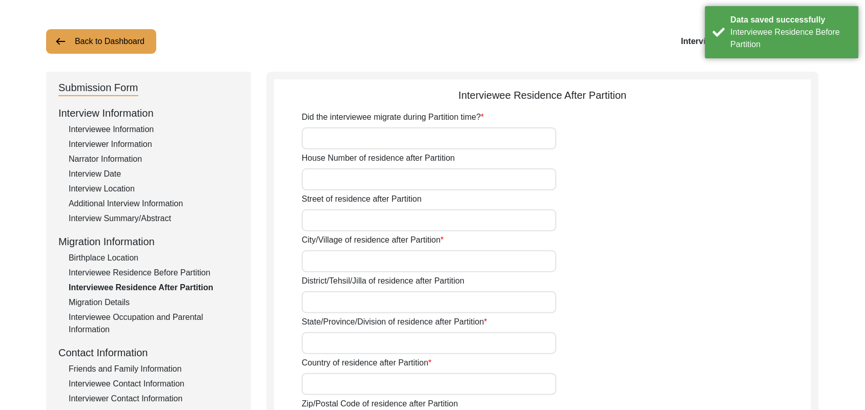
click at [428, 142] on input "Did the interviewee migrate during Partition time?" at bounding box center [429, 139] width 255 height 22
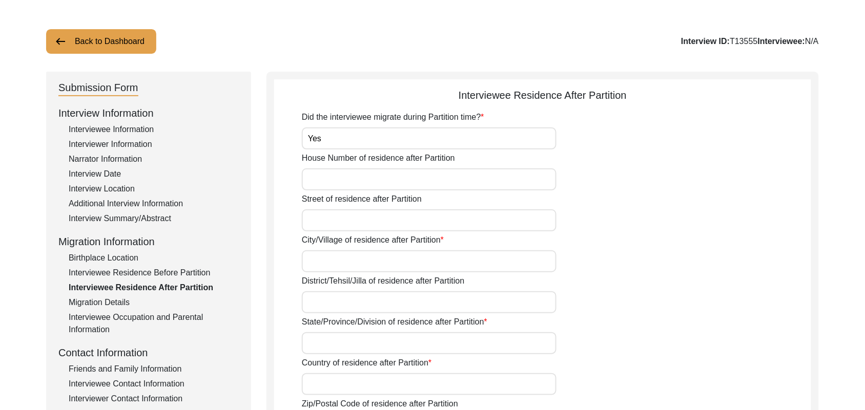
click at [392, 182] on input "House Number of residence after Partition" at bounding box center [429, 180] width 255 height 22
click at [381, 218] on input "Street of residence after Partition" at bounding box center [429, 221] width 255 height 22
click at [360, 259] on input "City/Village of residence after Partition" at bounding box center [429, 261] width 255 height 22
click at [346, 297] on input "District/Tehsil/Jilla of residence after Partition" at bounding box center [429, 302] width 255 height 22
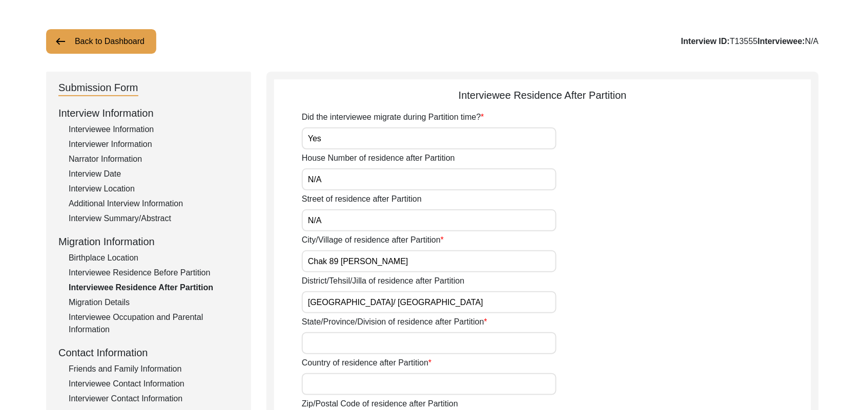
click at [338, 341] on input "State/Province/Division of residence after Partition" at bounding box center [429, 343] width 255 height 22
click at [337, 382] on input "Country of residence after Partition" at bounding box center [429, 384] width 255 height 22
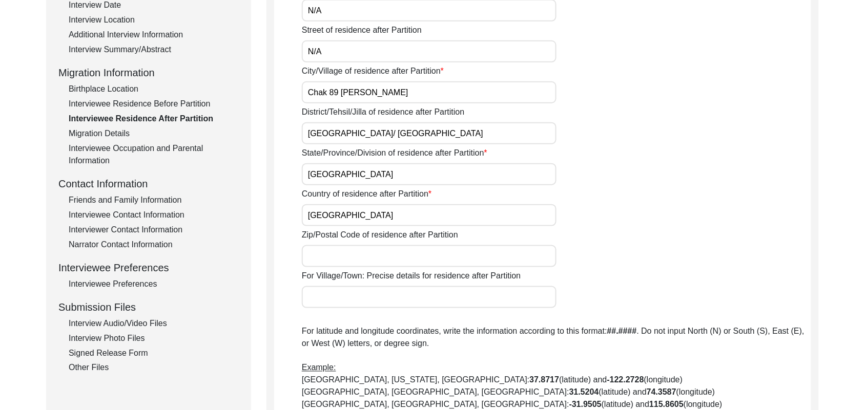
scroll to position [259, 0]
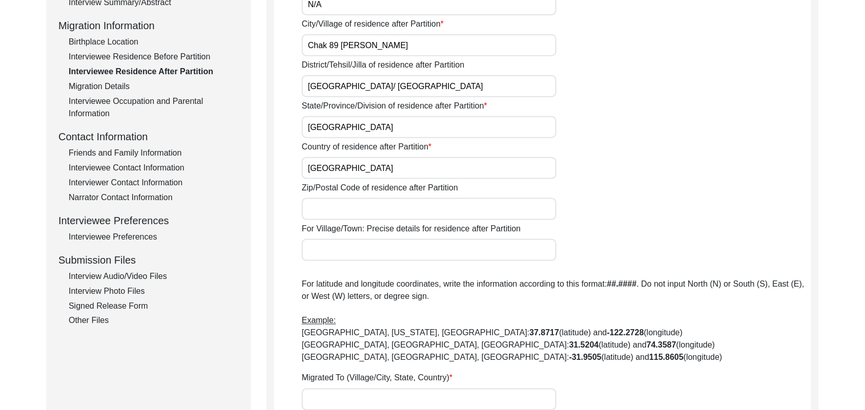
click at [413, 212] on input "Zip/Postal Code of residence after Partition" at bounding box center [429, 209] width 255 height 22
click at [379, 254] on input "For Village/Town: Precise details for residence after Partition" at bounding box center [429, 250] width 255 height 22
click at [341, 395] on input "Migrated To (Village/City, State, Country)" at bounding box center [429, 400] width 255 height 22
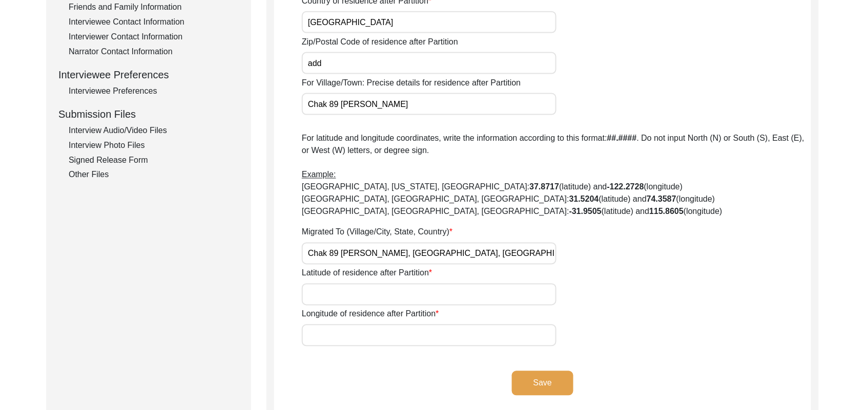
scroll to position [487, 0]
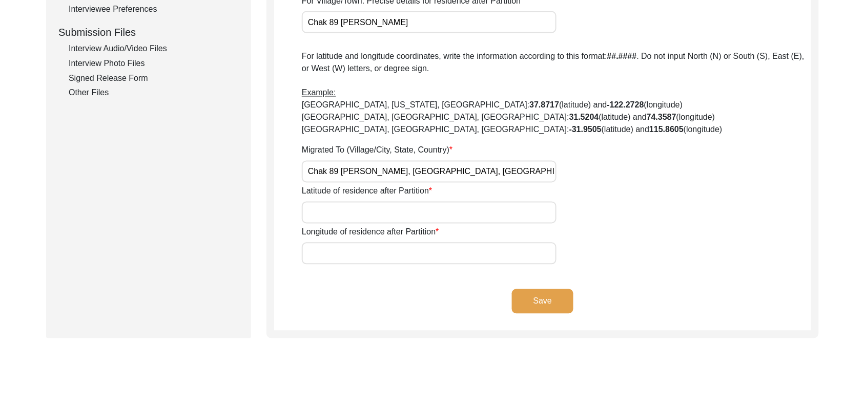
click at [402, 212] on input "Latitude of residence after Partition" at bounding box center [429, 213] width 255 height 22
click at [387, 247] on input "Longitude of residence after Partition" at bounding box center [429, 254] width 255 height 22
click at [522, 295] on button "Save" at bounding box center [542, 301] width 61 height 25
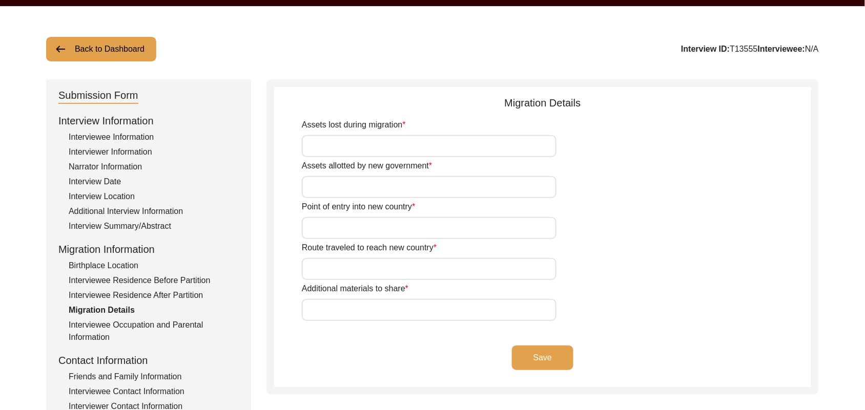
scroll to position [32, 0]
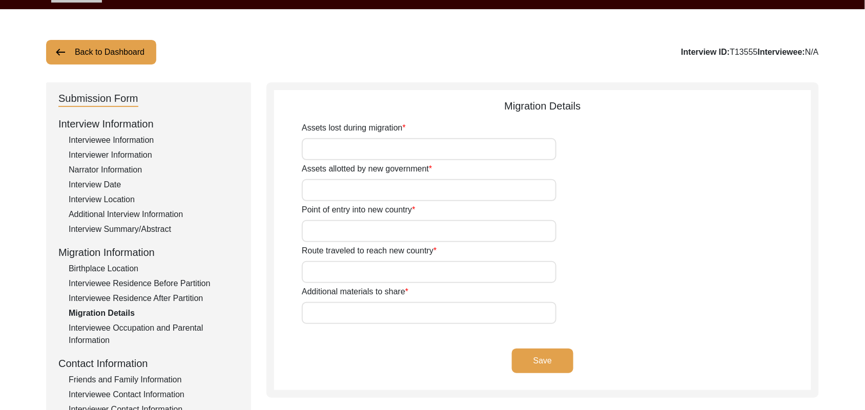
click at [387, 150] on input "Assets lost during migration" at bounding box center [429, 149] width 255 height 22
click at [364, 186] on input "Assets allotted by new government" at bounding box center [429, 190] width 255 height 22
click at [343, 229] on input "Point of entry into new country" at bounding box center [429, 231] width 255 height 22
click at [337, 272] on input "Route traveled to reach new country" at bounding box center [429, 272] width 255 height 22
click at [333, 313] on input "Additional materials to share" at bounding box center [429, 313] width 255 height 22
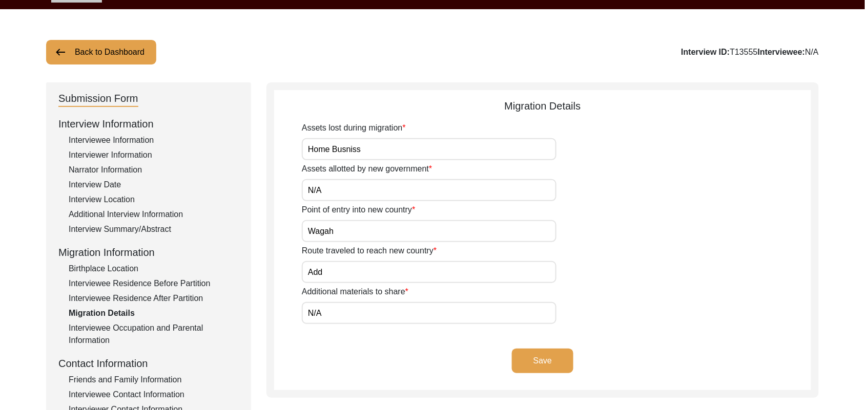
click at [524, 358] on button "Save" at bounding box center [542, 361] width 61 height 25
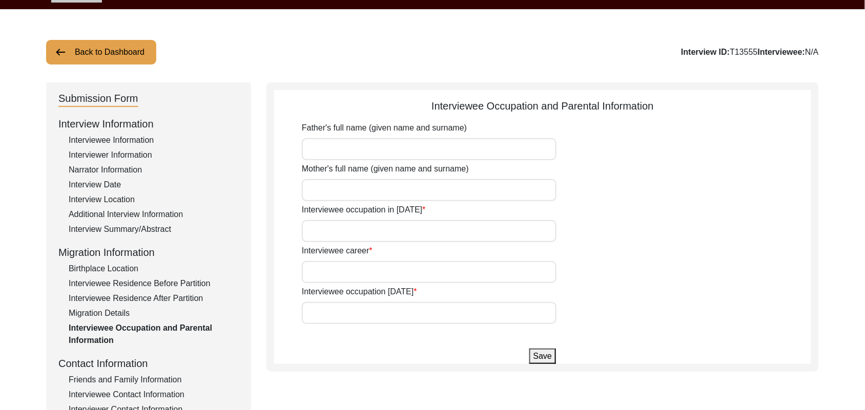
click at [182, 390] on div "Interviewee Contact Information" at bounding box center [154, 395] width 170 height 12
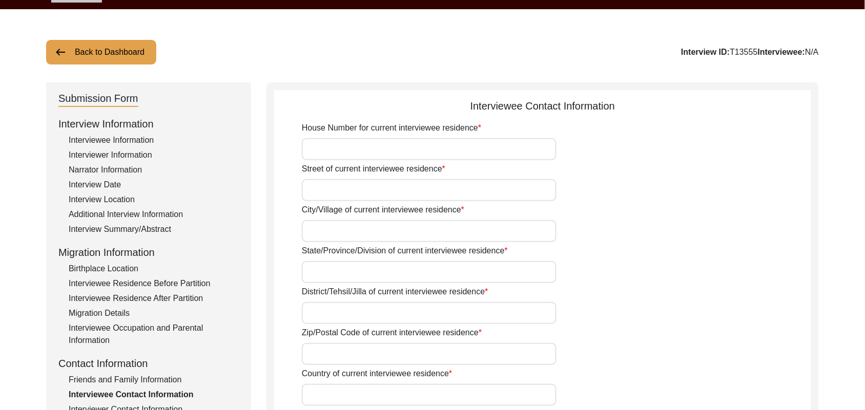
click at [387, 149] on input "House Number for current interviewee residence" at bounding box center [429, 149] width 255 height 22
click at [342, 190] on input "Street of current interviewee residence" at bounding box center [429, 190] width 255 height 22
click at [333, 235] on input "City/Village of current interviewee residence" at bounding box center [429, 231] width 255 height 22
click at [318, 276] on input "State/Province/Division of current interviewee residence" at bounding box center [429, 272] width 255 height 22
click at [319, 316] on input "District/Tehsil/Jilla of current interviewee residence" at bounding box center [429, 313] width 255 height 22
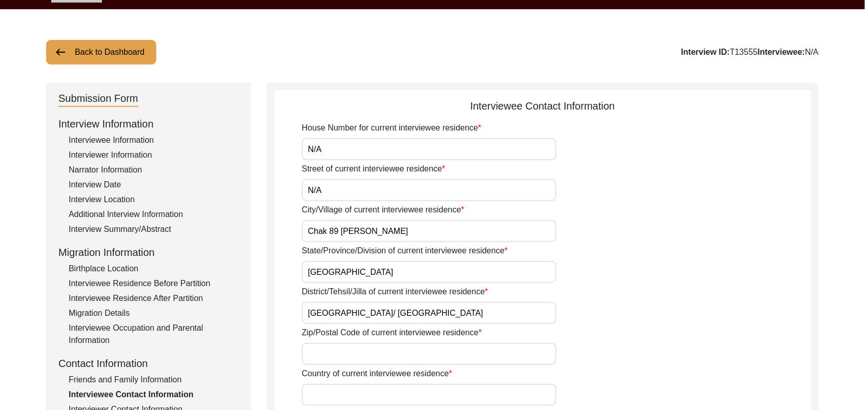
click at [324, 352] on input "Zip/Postal Code of current interviewee residence" at bounding box center [429, 354] width 255 height 22
click at [326, 398] on input "Country of current interviewee residence" at bounding box center [429, 395] width 255 height 22
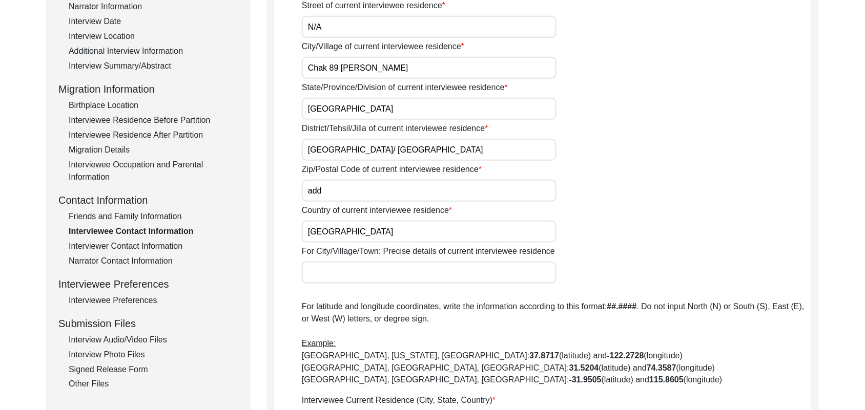
scroll to position [354, 0]
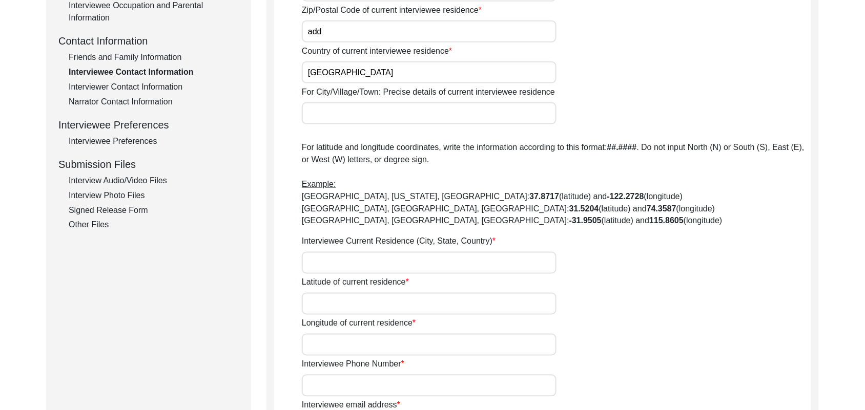
click at [367, 121] on input "For City/Village/Town: Precise details of current interviewee residence" at bounding box center [429, 113] width 255 height 22
click at [369, 256] on input "Interviewee Current Residence (City, State, Country)" at bounding box center [429, 263] width 255 height 22
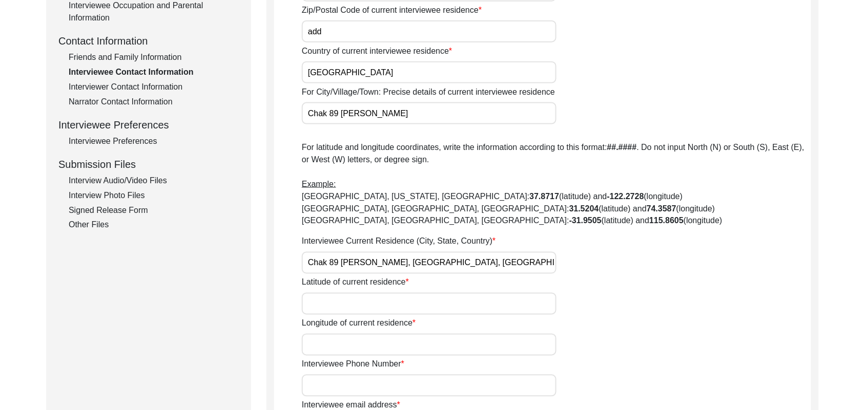
click at [366, 297] on input "Latitude of current residence" at bounding box center [429, 304] width 255 height 22
click at [365, 341] on input "Longitude of current residence" at bounding box center [429, 345] width 255 height 22
click at [368, 390] on input "Interviewee Phone Number" at bounding box center [429, 386] width 255 height 22
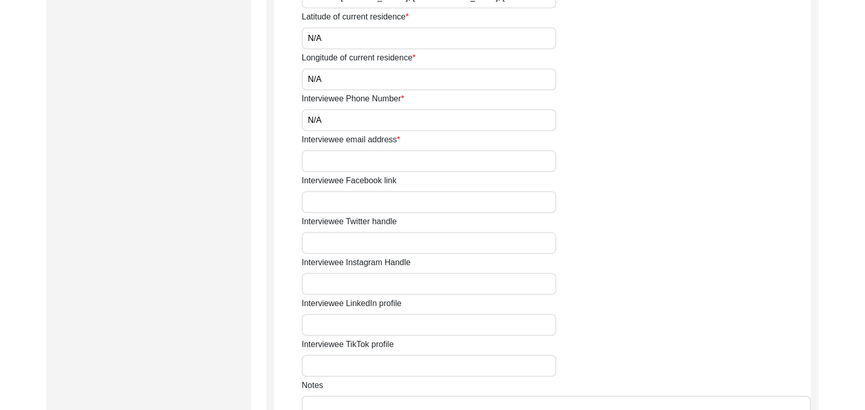
scroll to position [715, 0]
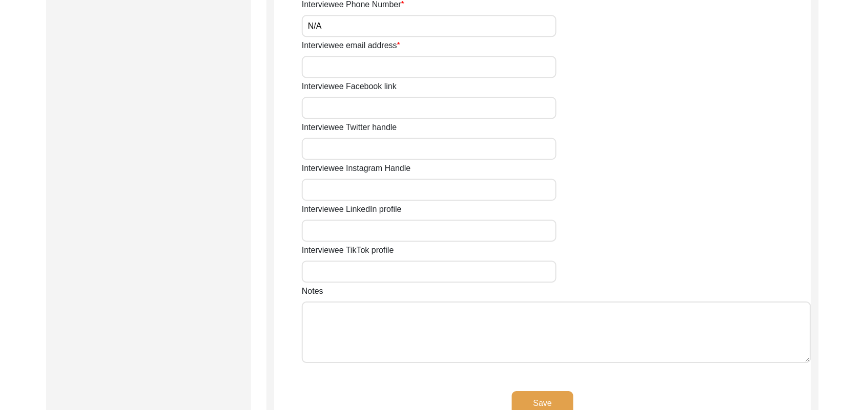
click at [444, 71] on input "Interviewee email address" at bounding box center [429, 67] width 255 height 22
click at [434, 103] on input "Interviewee Facebook link" at bounding box center [429, 108] width 255 height 22
click at [419, 150] on input "Interviewee Twitter handle" at bounding box center [429, 149] width 255 height 22
click at [413, 191] on input "Interviewee Instagram Handle" at bounding box center [429, 190] width 255 height 22
click at [419, 232] on input "Interviewee LinkedIn profile" at bounding box center [429, 231] width 255 height 22
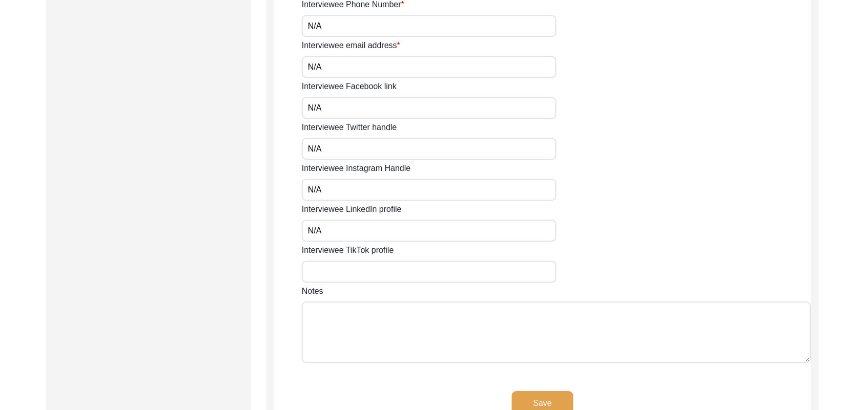
click at [410, 267] on input "Interviewee TikTok profile" at bounding box center [429, 272] width 255 height 22
click at [411, 328] on textarea "Notes" at bounding box center [556, 332] width 509 height 61
click at [536, 401] on button "Save" at bounding box center [542, 403] width 61 height 25
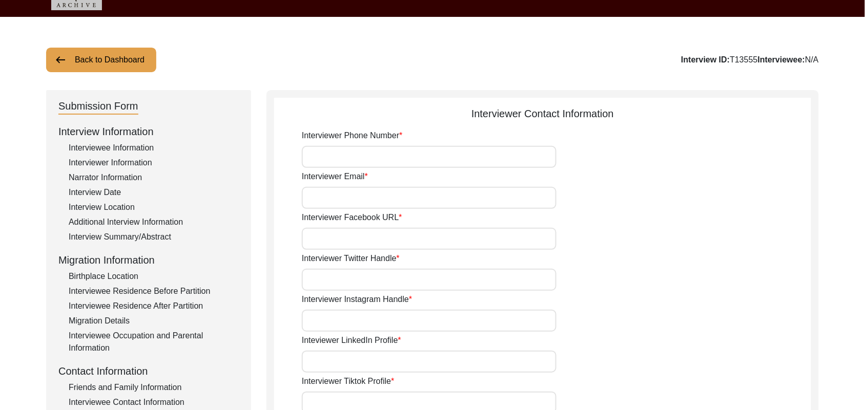
scroll to position [18, 0]
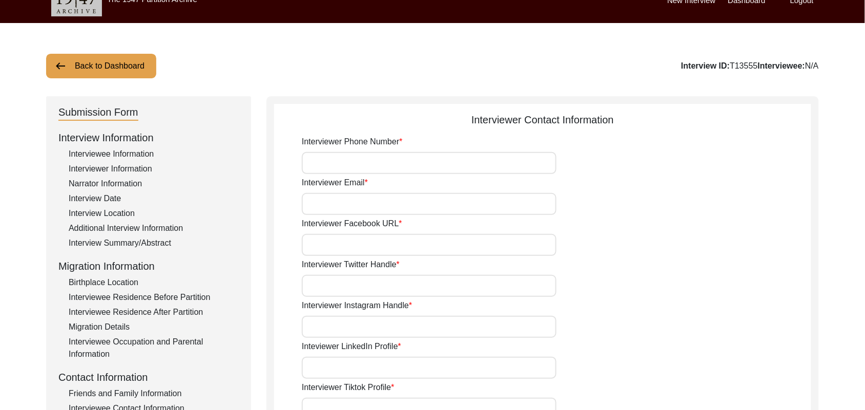
click at [463, 163] on input "Interviewer Phone Number" at bounding box center [429, 163] width 255 height 22
click at [441, 203] on input "Interviewer Email" at bounding box center [429, 204] width 255 height 22
click at [423, 244] on input "Interviewer Facebook URL" at bounding box center [429, 245] width 255 height 22
click at [404, 283] on input "Interviewer Twitter Handle" at bounding box center [429, 286] width 255 height 22
click at [385, 326] on input "Interviewer Instagram Handle" at bounding box center [429, 327] width 255 height 22
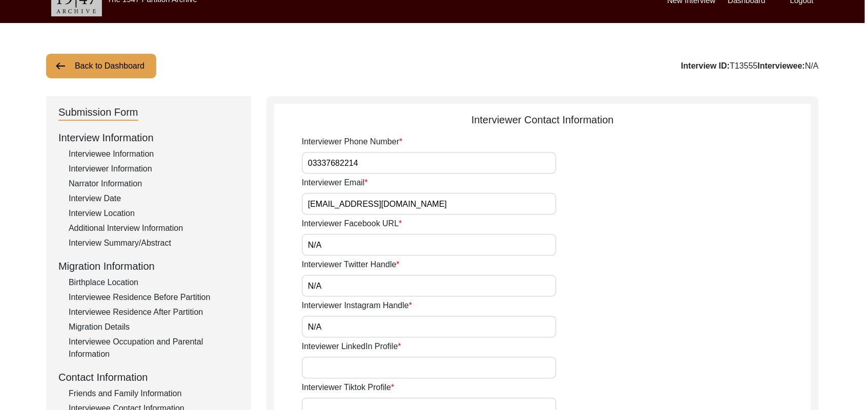
click at [373, 366] on input "Inteviewer LinkedIn Profile" at bounding box center [429, 368] width 255 height 22
click at [373, 401] on input "Interviewer Tiktok Profile" at bounding box center [429, 409] width 255 height 22
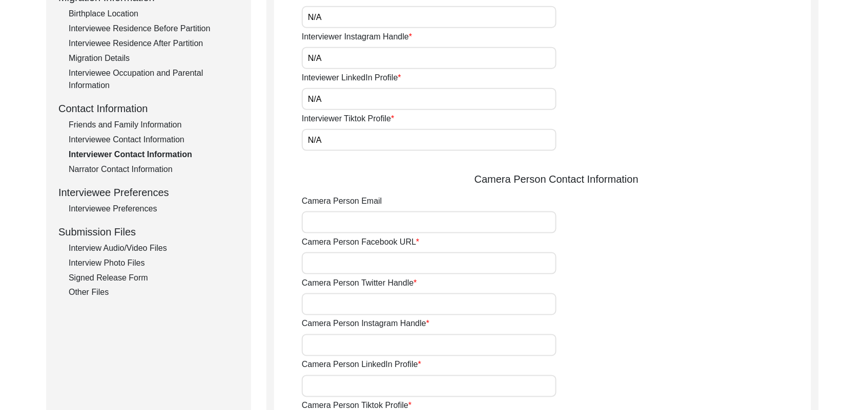
scroll to position [339, 0]
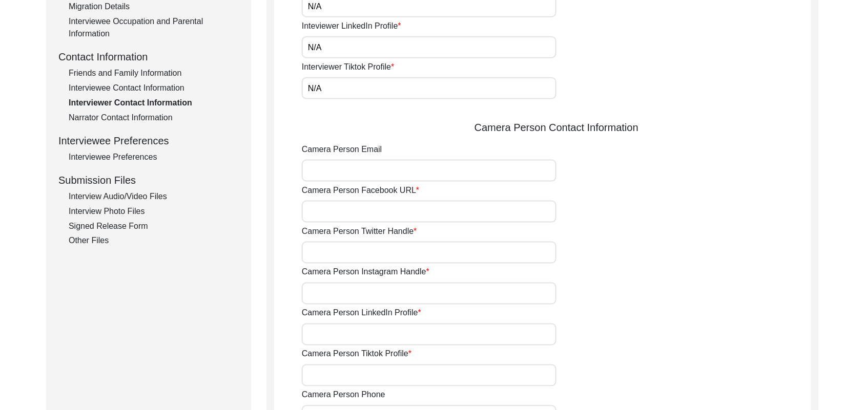
click at [380, 174] on input "Camera Person Email" at bounding box center [429, 171] width 255 height 22
click at [367, 213] on input "Camera Person Facebook URL" at bounding box center [429, 212] width 255 height 22
click at [365, 251] on input "Camera Person Twitter Handle" at bounding box center [429, 253] width 255 height 22
click at [359, 292] on input "Camera Person Instagram Handle" at bounding box center [429, 294] width 255 height 22
click at [364, 333] on input "Camera Person LinkedIn Profile" at bounding box center [429, 335] width 255 height 22
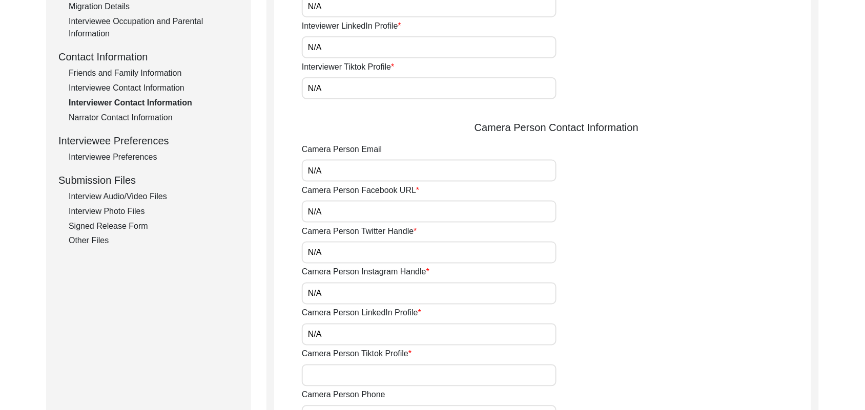
click at [374, 378] on input "Camera Person Tiktok Profile" at bounding box center [429, 376] width 255 height 22
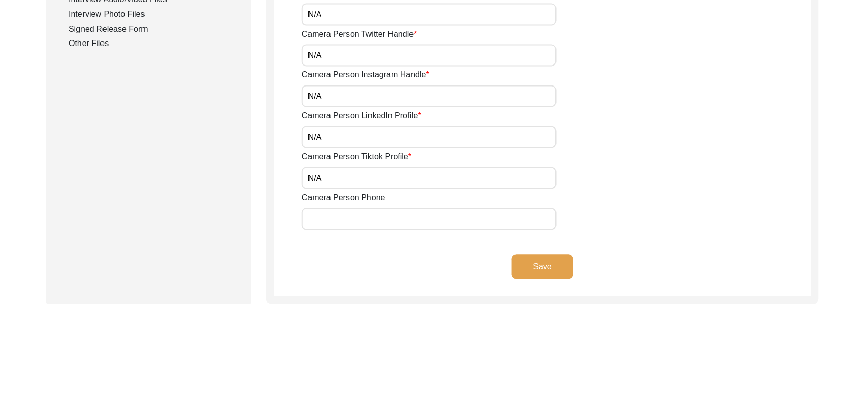
scroll to position [575, 0]
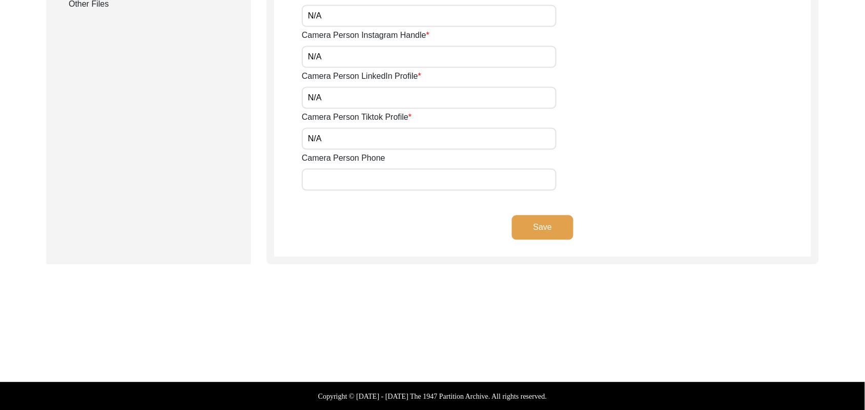
click at [433, 175] on input "Camera Person Phone" at bounding box center [429, 180] width 255 height 22
click at [551, 224] on button "Save" at bounding box center [542, 228] width 61 height 25
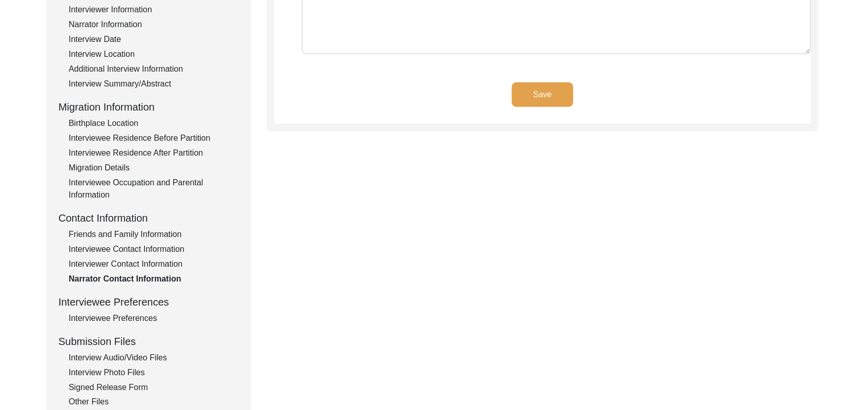
scroll to position [7, 0]
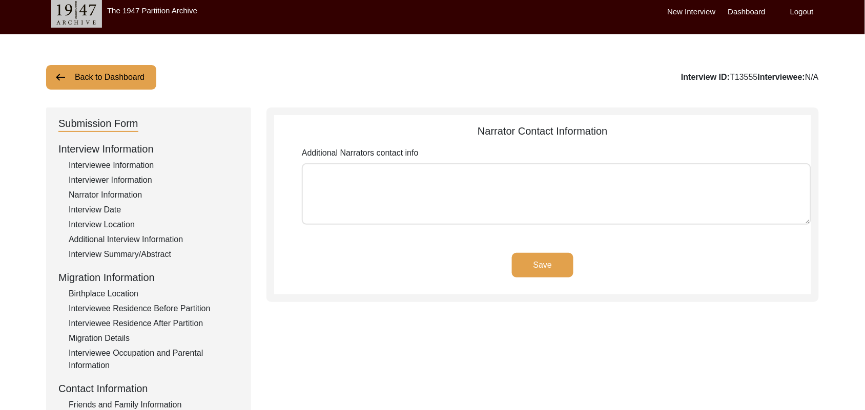
click at [549, 199] on textarea "Additional Narrators contact info" at bounding box center [556, 193] width 509 height 61
click at [557, 261] on button "Save" at bounding box center [542, 265] width 61 height 25
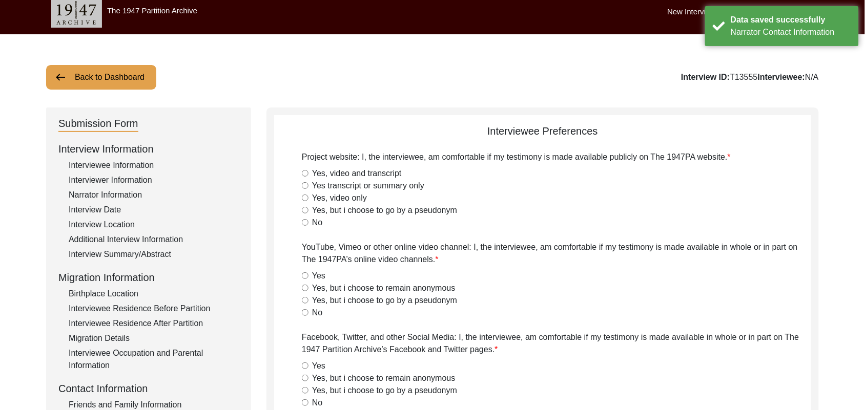
click at [306, 173] on input "Yes, video and transcript" at bounding box center [305, 173] width 7 height 7
click at [305, 275] on input "Yes" at bounding box center [305, 276] width 7 height 7
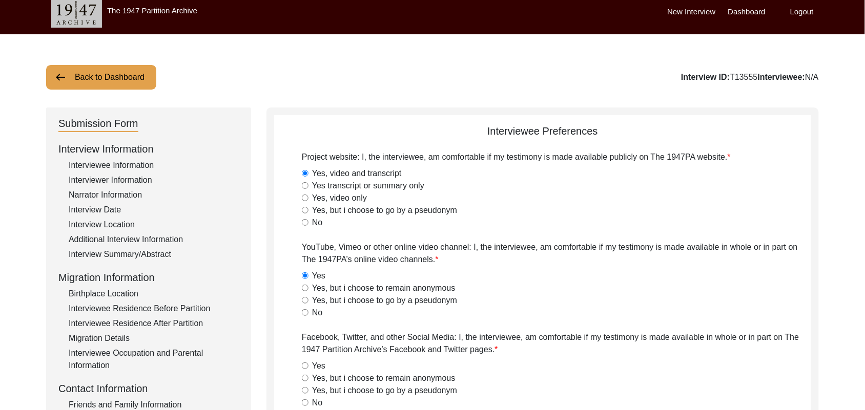
click at [304, 364] on input "Yes" at bounding box center [305, 366] width 7 height 7
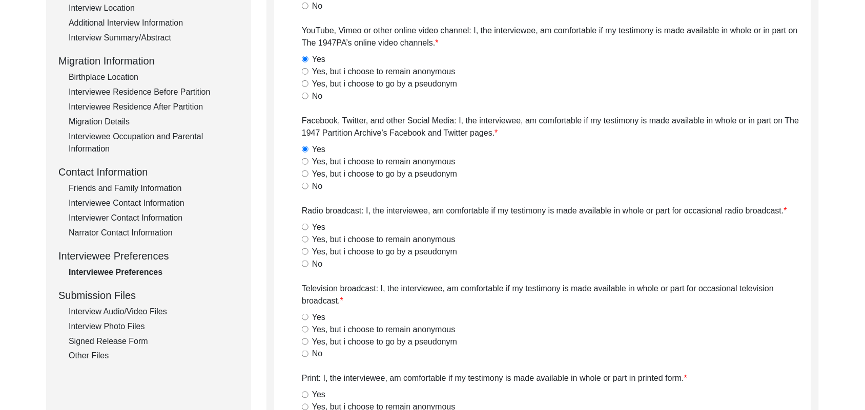
scroll to position [247, 0]
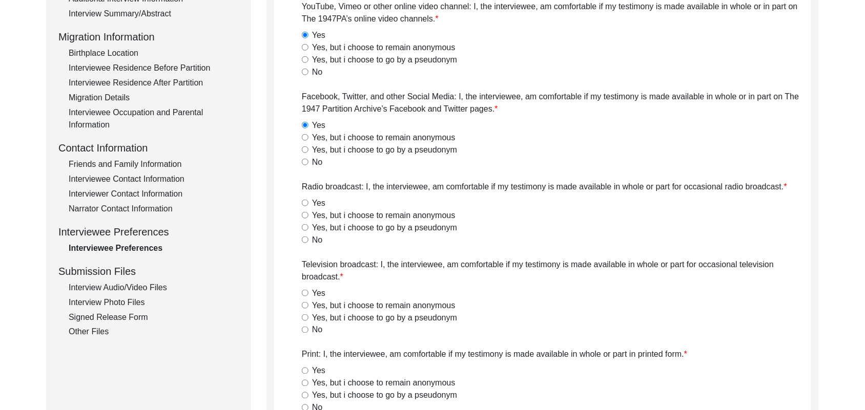
click at [306, 201] on input "Yes" at bounding box center [305, 203] width 7 height 7
click at [305, 292] on input "Yes" at bounding box center [305, 293] width 7 height 7
click at [304, 369] on input "Yes" at bounding box center [305, 371] width 7 height 7
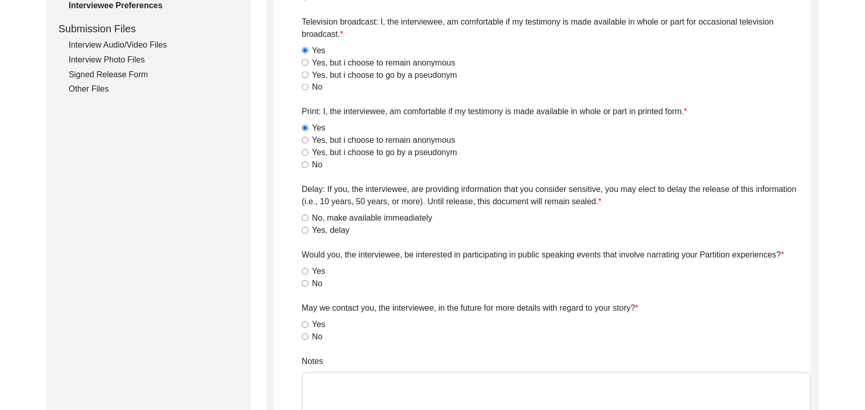
scroll to position [494, 0]
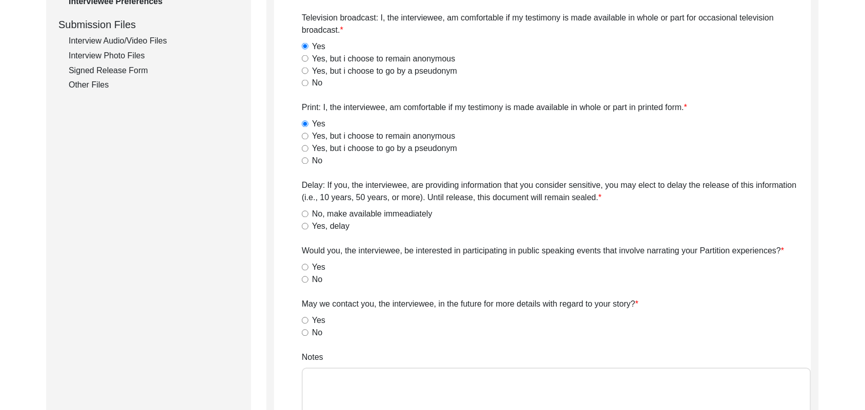
click at [306, 214] on input "No, make available immeadiately" at bounding box center [305, 214] width 7 height 7
click at [302, 278] on input "No" at bounding box center [305, 280] width 7 height 7
click at [304, 319] on input "Yes" at bounding box center [305, 321] width 7 height 7
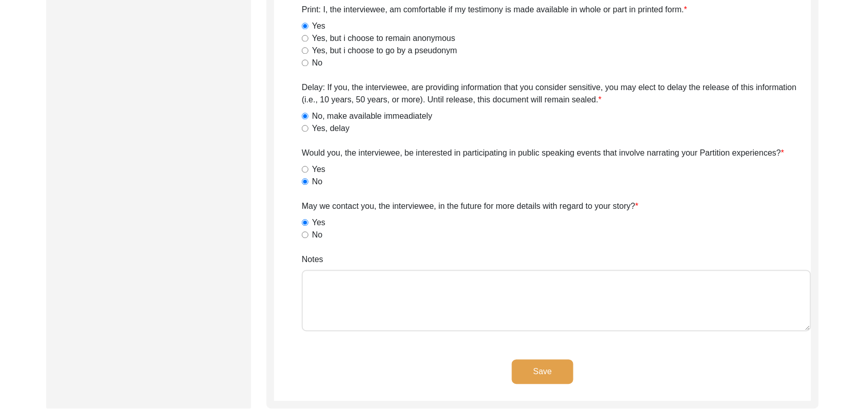
scroll to position [640, 0]
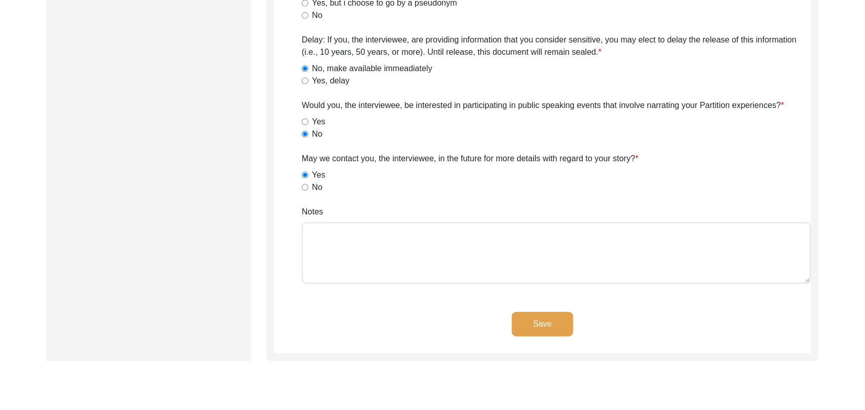
click at [459, 259] on textarea "Notes" at bounding box center [556, 252] width 509 height 61
click at [536, 318] on button "Save" at bounding box center [542, 324] width 61 height 25
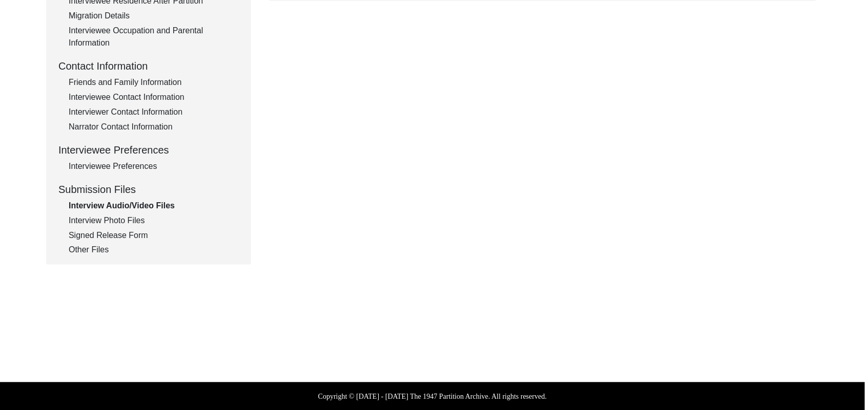
scroll to position [0, 0]
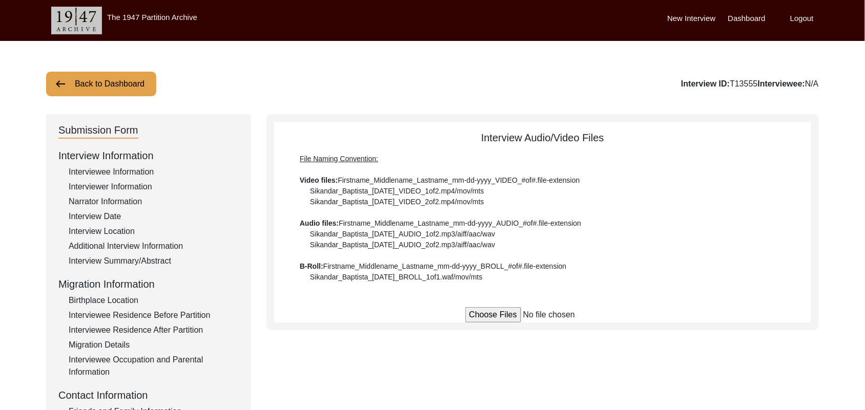
click at [140, 85] on button "Back to Dashboard" at bounding box center [101, 84] width 110 height 25
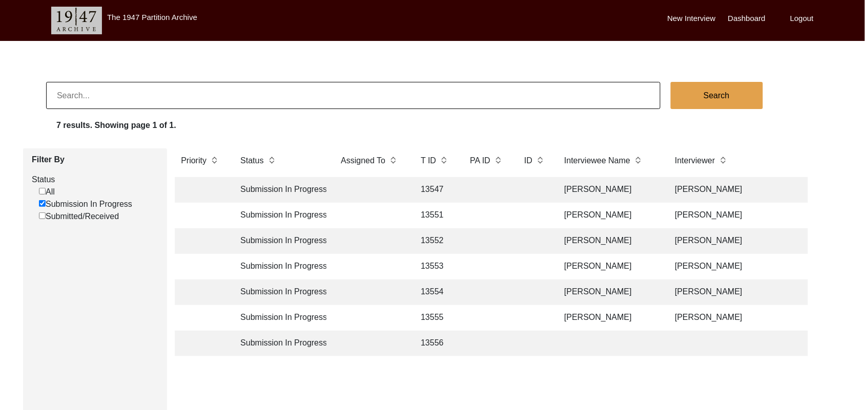
click at [434, 342] on td "13556" at bounding box center [434, 344] width 41 height 26
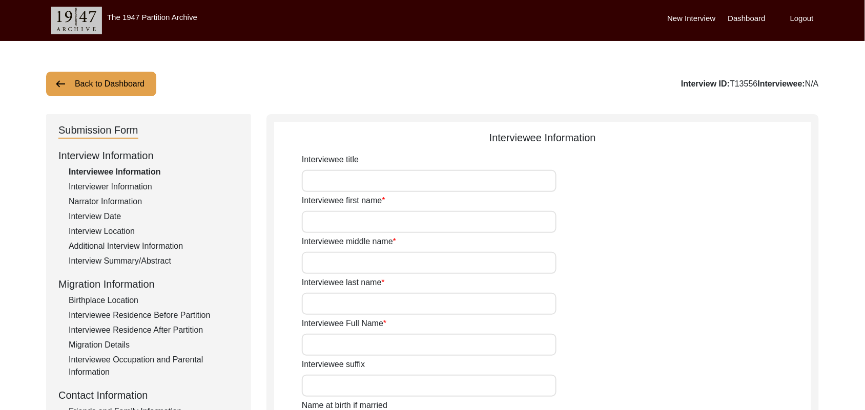
click at [332, 185] on input "Interviewee title" at bounding box center [429, 181] width 255 height 22
click at [326, 224] on input "Interviewee first name" at bounding box center [429, 222] width 255 height 22
click at [323, 264] on input "Interviewee middle name" at bounding box center [429, 263] width 255 height 22
click at [330, 303] on input "Interviewee last name" at bounding box center [429, 304] width 255 height 22
click at [336, 344] on input "Interviewee Full Name" at bounding box center [429, 345] width 255 height 22
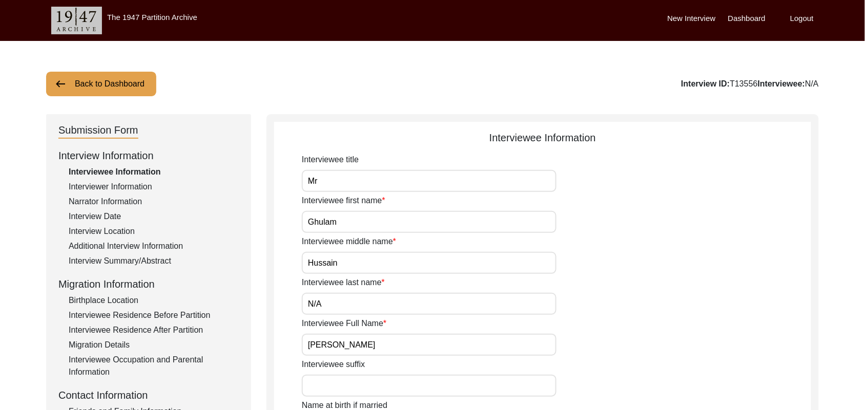
click at [336, 385] on input "Interviewee suffix" at bounding box center [429, 386] width 255 height 22
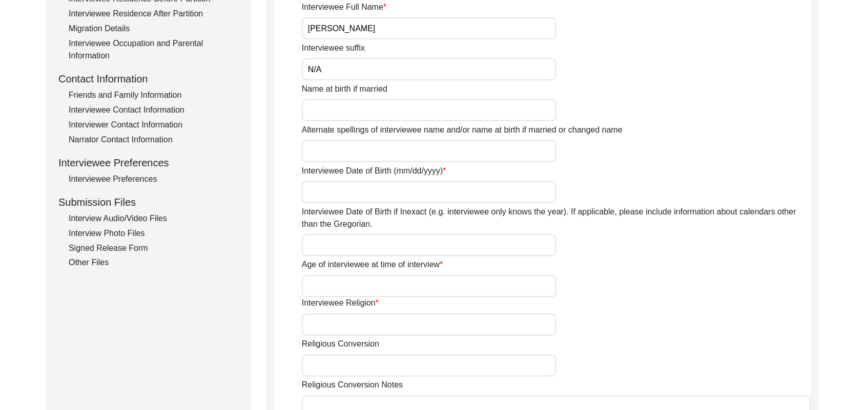
scroll to position [342, 0]
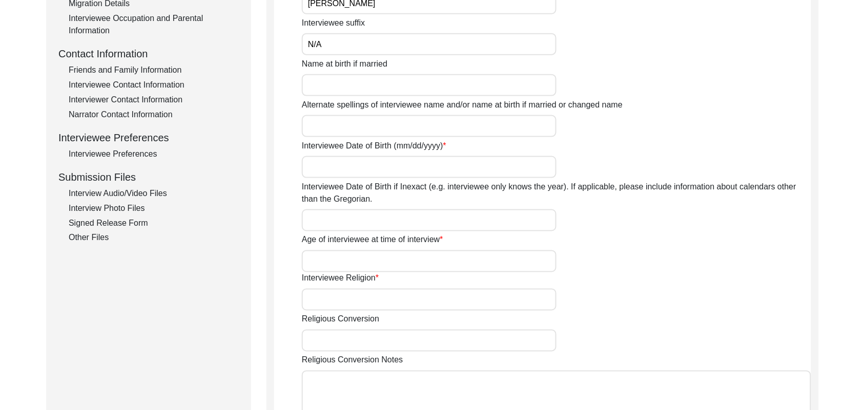
click at [415, 89] on input "Name at birth if married" at bounding box center [429, 85] width 255 height 22
click at [384, 129] on input "Alternate spellings of interviewee name and/or name at birth if married or chan…" at bounding box center [429, 126] width 255 height 22
click at [372, 167] on input "Interviewee Date of Birth (mm/dd/yyyy)" at bounding box center [429, 167] width 255 height 22
click at [353, 221] on input "Interviewee Date of Birth if Inexact (e.g. interviewee only knows the year). If…" at bounding box center [429, 221] width 255 height 22
click at [349, 255] on input "Age of interviewee at time of interview" at bounding box center [429, 261] width 255 height 22
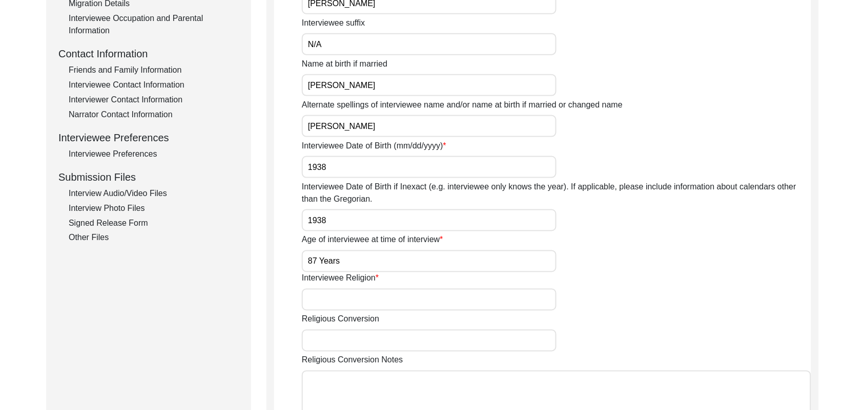
click at [341, 300] on input "Interviewee Religion" at bounding box center [429, 300] width 255 height 22
click at [338, 337] on input "Religious Conversion" at bounding box center [429, 341] width 255 height 22
click at [344, 391] on textarea "Religious Conversion Notes" at bounding box center [556, 401] width 509 height 61
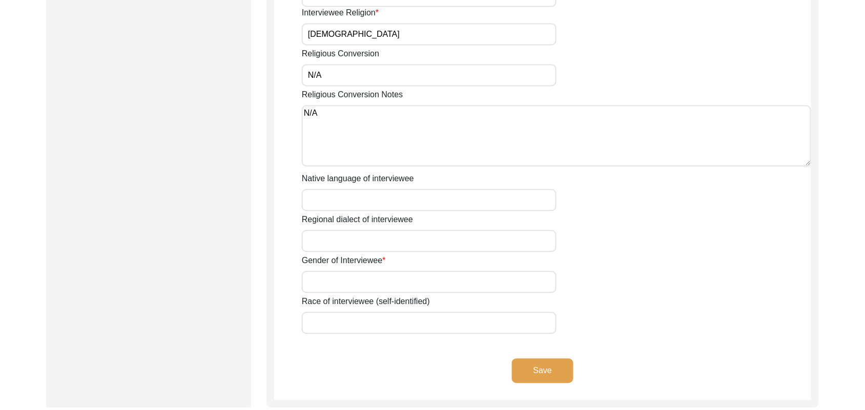
scroll to position [641, 0]
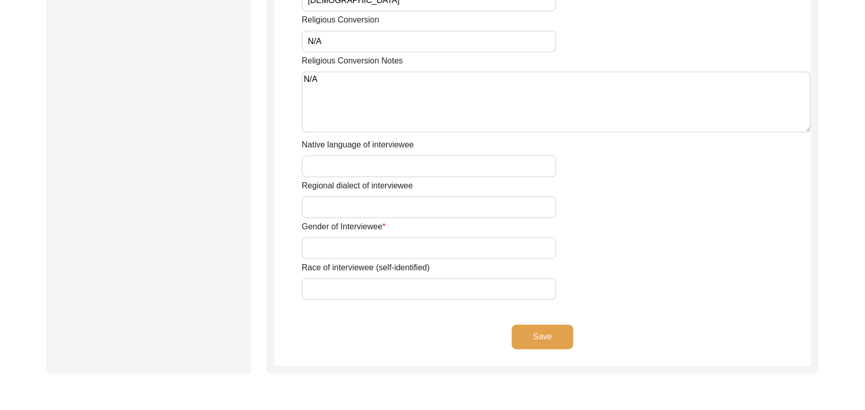
click at [372, 164] on input "Native language of interviewee" at bounding box center [429, 166] width 255 height 22
click at [353, 209] on input "Regional dialect of interviewee" at bounding box center [429, 207] width 255 height 22
click at [342, 251] on input "Gender of Interviewee" at bounding box center [429, 248] width 255 height 22
click at [334, 288] on input "Race of interviewee (self-identified)" at bounding box center [429, 289] width 255 height 22
click at [526, 333] on button "Save" at bounding box center [542, 337] width 61 height 25
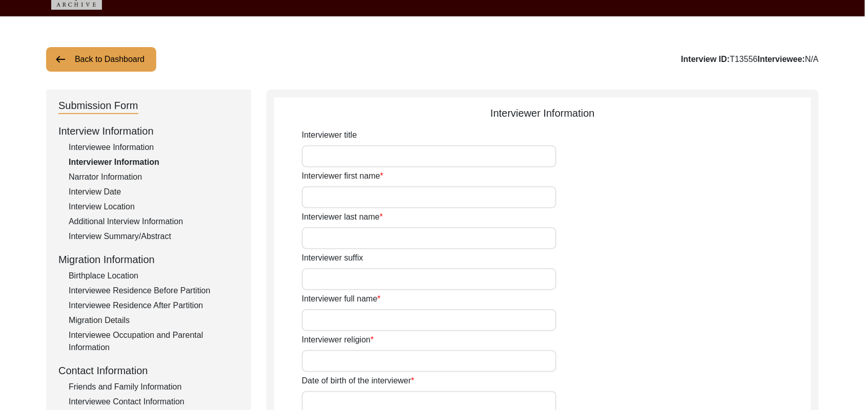
scroll to position [21, 0]
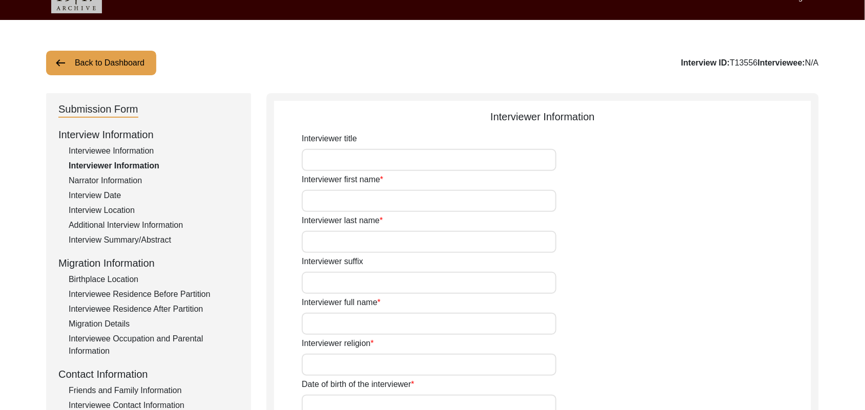
click at [369, 160] on input "Interviewer title" at bounding box center [429, 160] width 255 height 22
click at [358, 199] on input "Interviewer first name" at bounding box center [429, 201] width 255 height 22
click at [347, 246] on input "Interviewer last name" at bounding box center [429, 242] width 255 height 22
click at [346, 288] on input "Interviewer suffix" at bounding box center [429, 283] width 255 height 22
click at [344, 318] on input "Interviewer full name" at bounding box center [429, 324] width 255 height 22
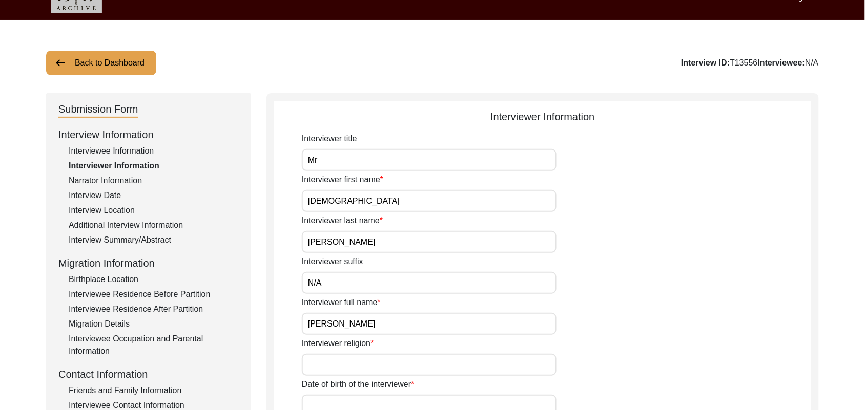
click at [338, 364] on input "Interviewer religion" at bounding box center [429, 365] width 255 height 22
click at [339, 403] on input "Date of birth of the interviewer" at bounding box center [429, 406] width 255 height 22
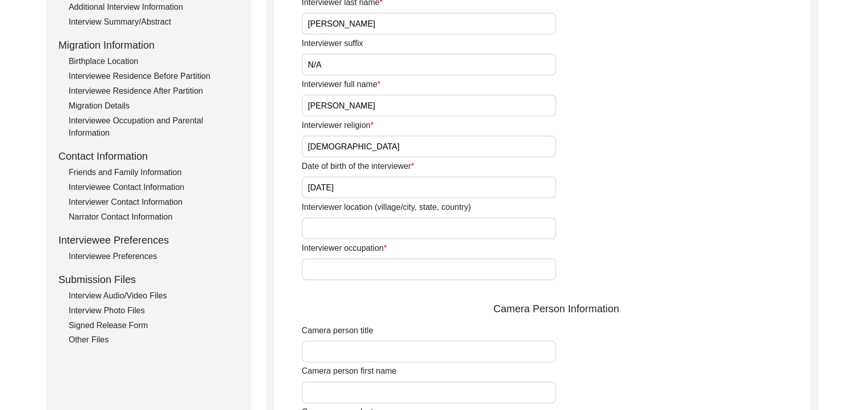
scroll to position [331, 0]
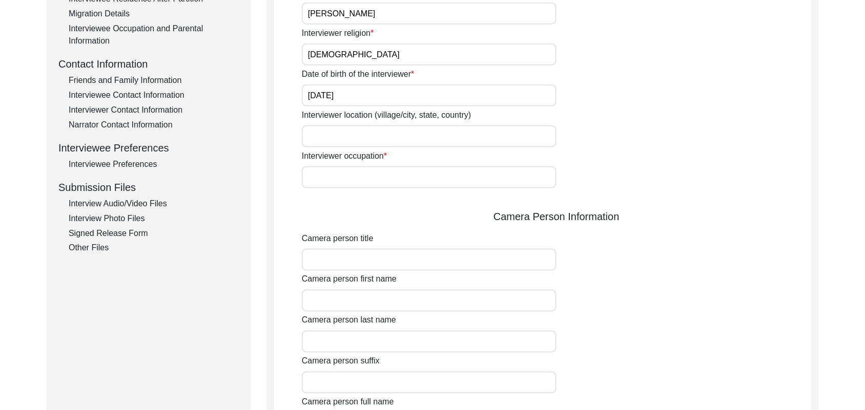
click at [379, 134] on input "Interviewer location (village/city, state, country)" at bounding box center [429, 137] width 255 height 22
click at [369, 178] on input "Interviewer occupation" at bounding box center [429, 177] width 255 height 22
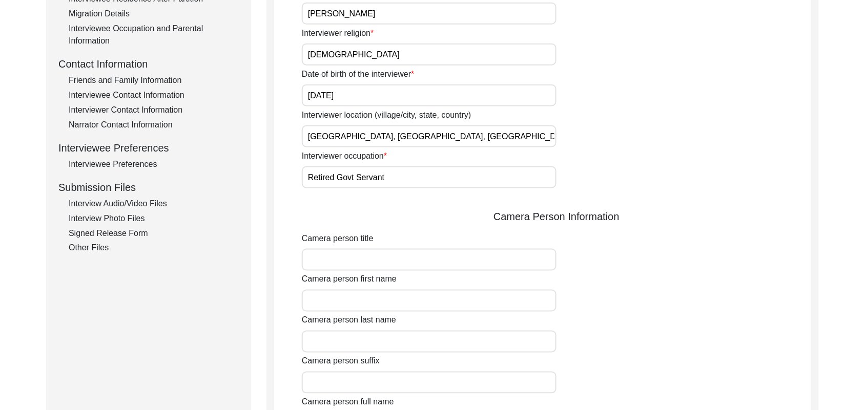
click at [361, 264] on input "Camera person title" at bounding box center [429, 260] width 255 height 22
click at [361, 300] on input "Camera person first name" at bounding box center [429, 301] width 255 height 22
click at [352, 342] on input "Camera person last name" at bounding box center [429, 342] width 255 height 22
click at [356, 379] on input "Camera person suffix" at bounding box center [429, 383] width 255 height 22
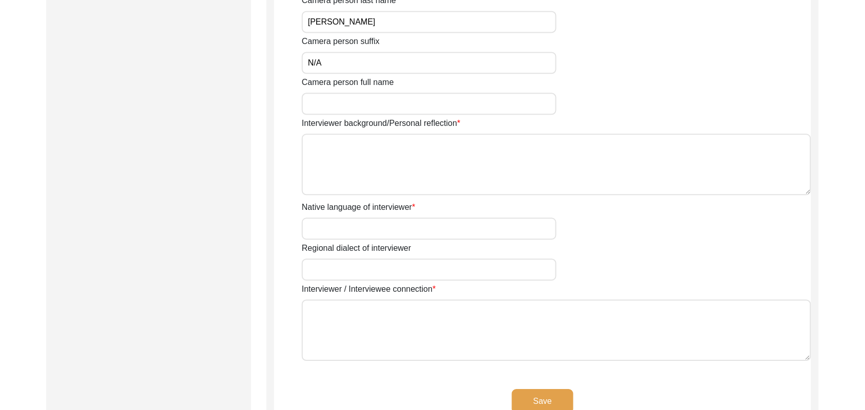
scroll to position [662, 0]
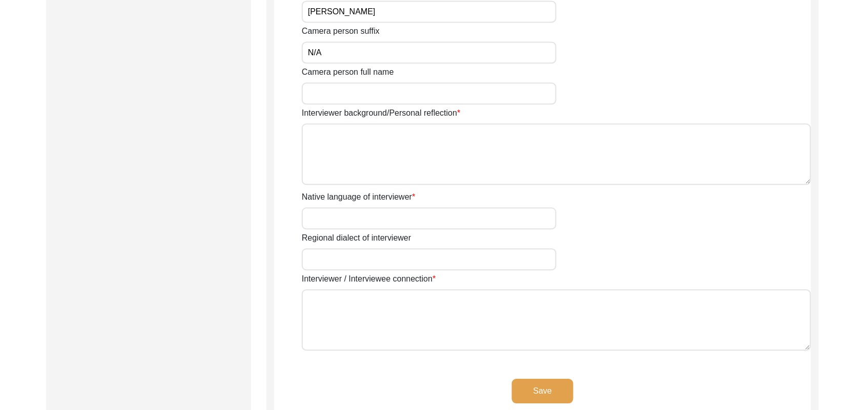
click at [420, 100] on input "Camera person full name" at bounding box center [429, 93] width 255 height 22
click at [413, 148] on textarea "Interviewer background/Personal reflection" at bounding box center [556, 153] width 509 height 61
click at [449, 133] on textarea "A graduate in the subjects of educationa dn" at bounding box center [556, 153] width 509 height 61
click at [459, 134] on textarea "A graduate in the subjects of education dn" at bounding box center [556, 153] width 509 height 61
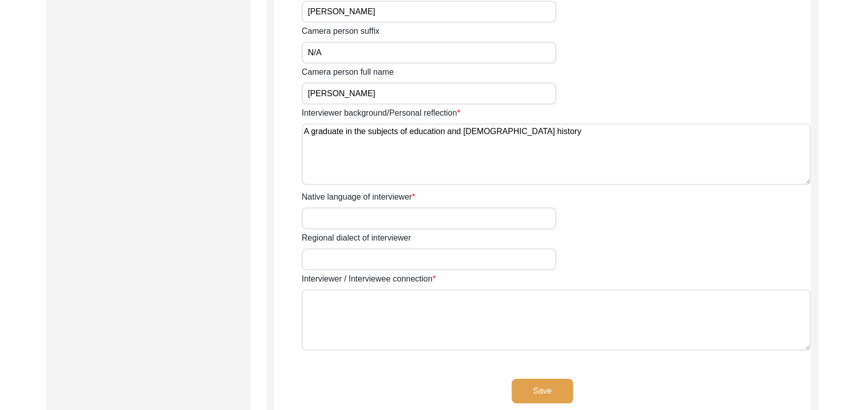
click at [520, 134] on textarea "A graduate in the subjects of education and [DEMOGRAPHIC_DATA] history" at bounding box center [556, 153] width 509 height 61
click at [446, 221] on input "Native language of interviewer" at bounding box center [429, 218] width 255 height 22
click at [428, 262] on input "Regional dialect of interviewer" at bounding box center [429, 259] width 255 height 22
click at [420, 324] on textarea "Interviewer / Interviewee connection" at bounding box center [556, 319] width 509 height 61
click at [552, 385] on button "Save" at bounding box center [542, 391] width 61 height 25
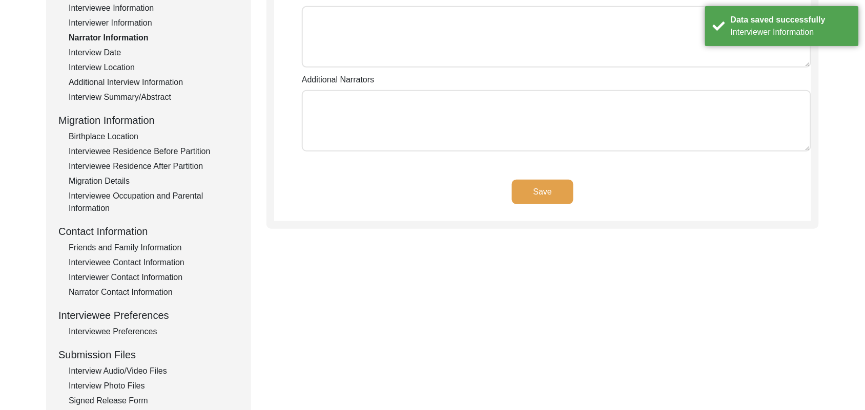
scroll to position [99, 0]
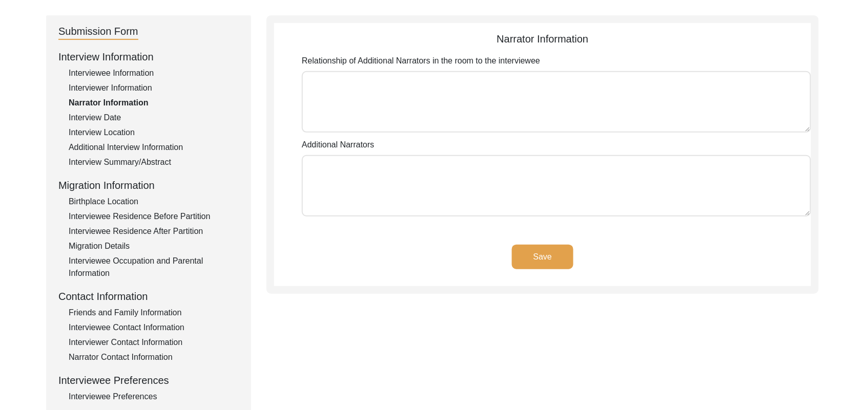
click at [510, 114] on textarea "Relationship of Additional Narrators in the room to the interviewee" at bounding box center [556, 101] width 509 height 61
click at [462, 196] on textarea "Additional Narrators" at bounding box center [556, 185] width 509 height 61
click at [563, 253] on button "Save" at bounding box center [542, 257] width 61 height 25
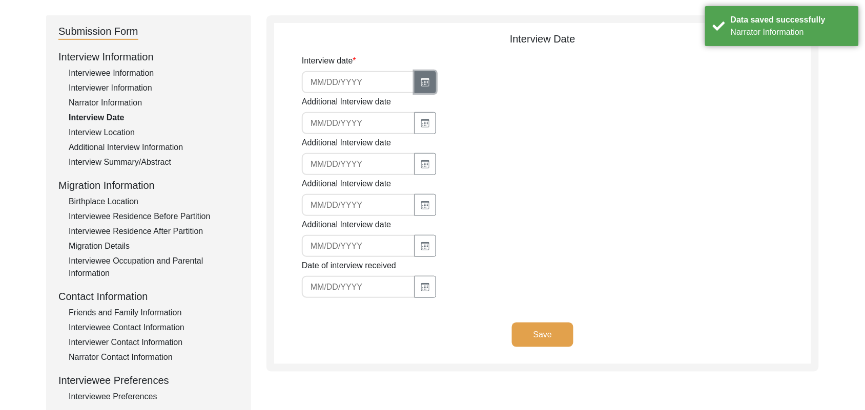
click at [421, 81] on icon "button" at bounding box center [425, 82] width 8 height 8
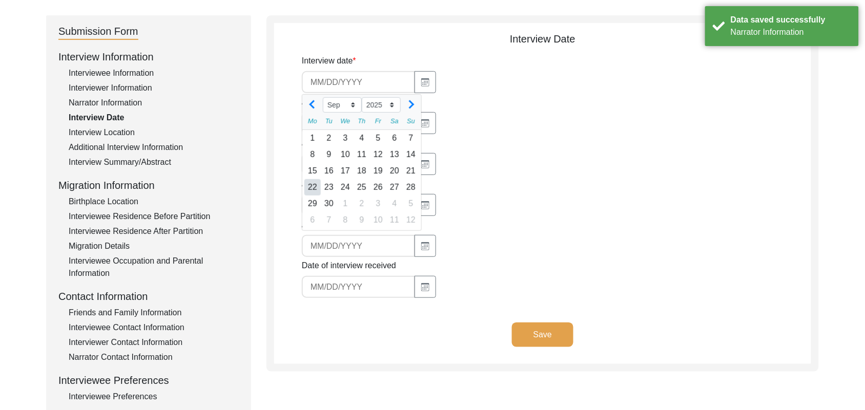
click at [310, 187] on div "22" at bounding box center [312, 187] width 16 height 16
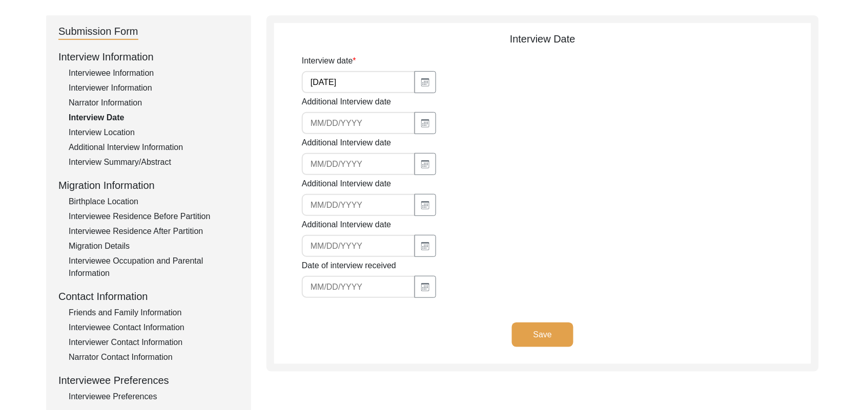
click at [523, 328] on button "Save" at bounding box center [542, 335] width 61 height 25
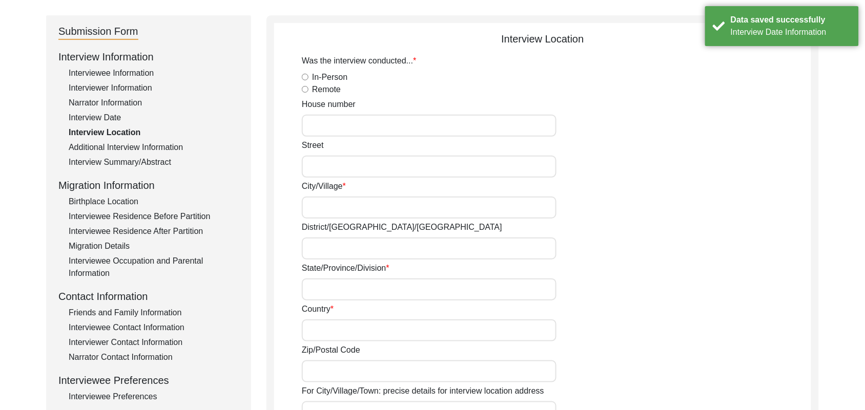
click at [304, 78] on input "In-Person" at bounding box center [305, 77] width 7 height 7
click at [318, 127] on input "House number" at bounding box center [429, 126] width 255 height 22
click at [320, 165] on input "Street" at bounding box center [429, 167] width 255 height 22
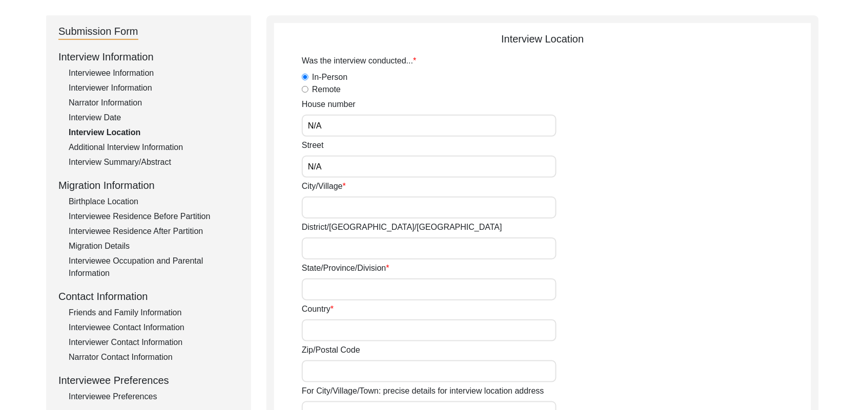
click at [325, 205] on input "City/Village" at bounding box center [429, 208] width 255 height 22
click at [320, 248] on input "District/[GEOGRAPHIC_DATA]/[GEOGRAPHIC_DATA]" at bounding box center [429, 249] width 255 height 22
click at [320, 290] on input "State/Province/Division" at bounding box center [429, 290] width 255 height 22
click at [321, 329] on input "Country" at bounding box center [429, 331] width 255 height 22
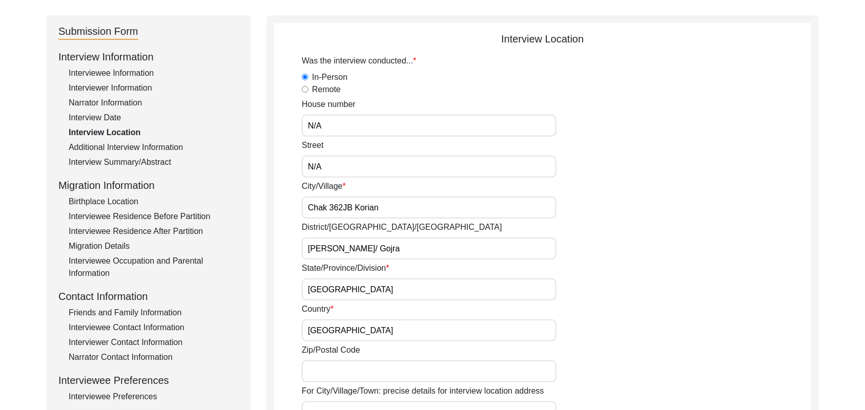
click at [326, 370] on input "Zip/Postal Code" at bounding box center [429, 372] width 255 height 22
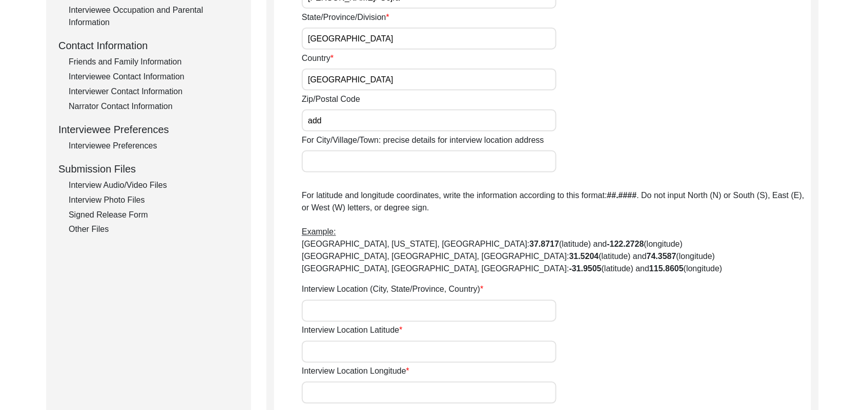
scroll to position [353, 0]
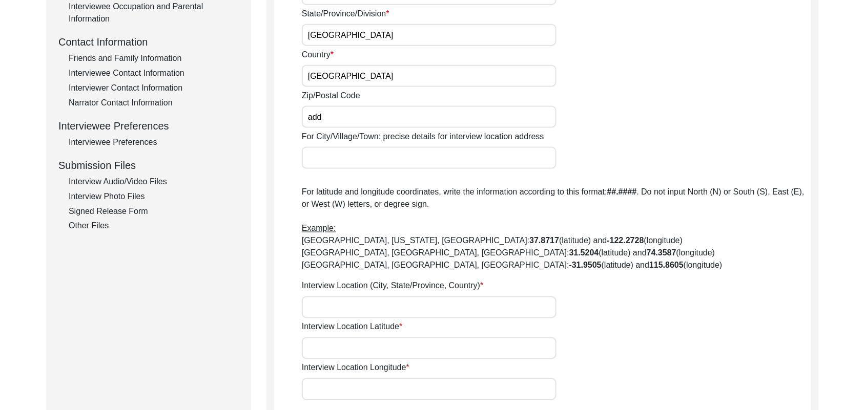
click at [375, 160] on input "For City/Village/Town: precise details for interview location address" at bounding box center [429, 158] width 255 height 22
click at [352, 298] on input "Interview Location (City, State/Province, Country)" at bounding box center [429, 308] width 255 height 22
click at [351, 347] on input "Interview Location Latitude" at bounding box center [429, 349] width 255 height 22
click at [359, 388] on input "Interview Location Longitude" at bounding box center [429, 390] width 255 height 22
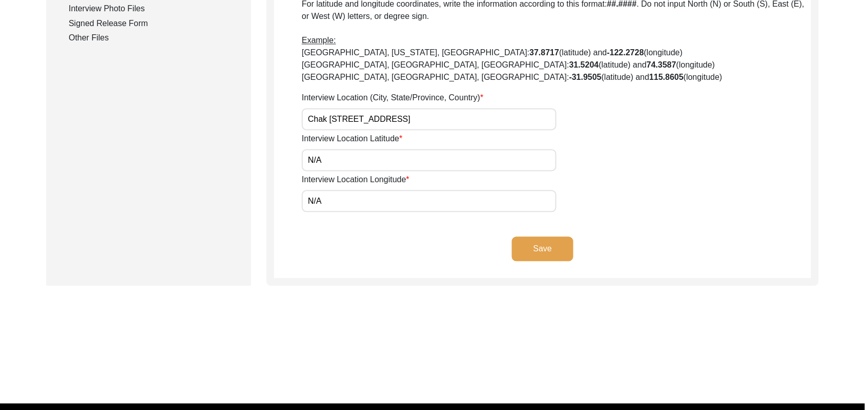
scroll to position [563, 0]
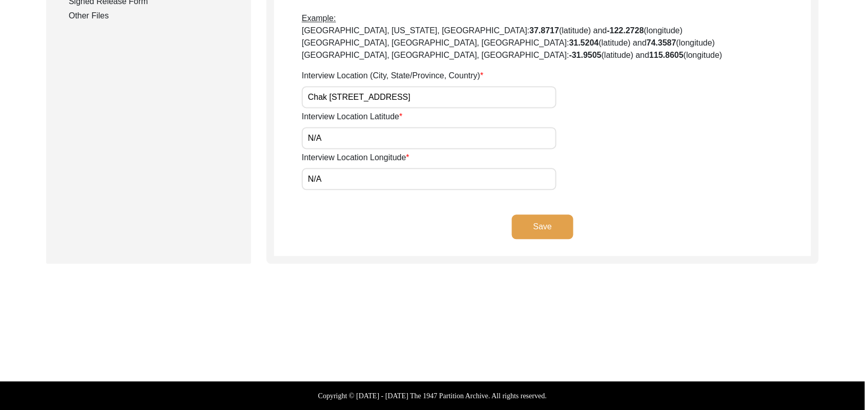
click at [552, 229] on button "Save" at bounding box center [542, 227] width 61 height 25
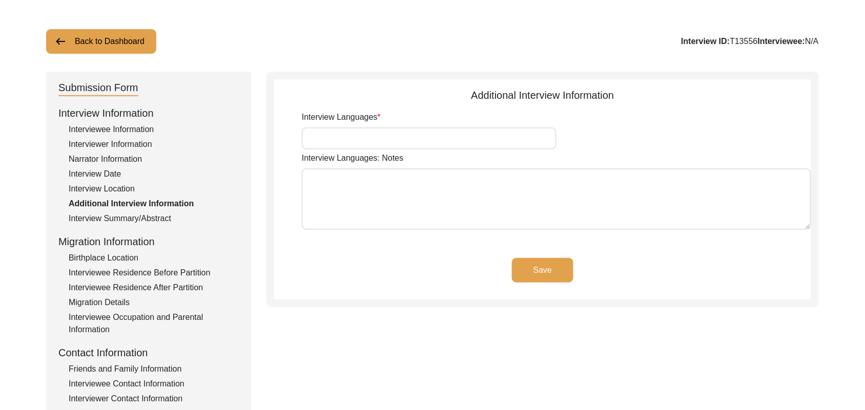
scroll to position [23, 0]
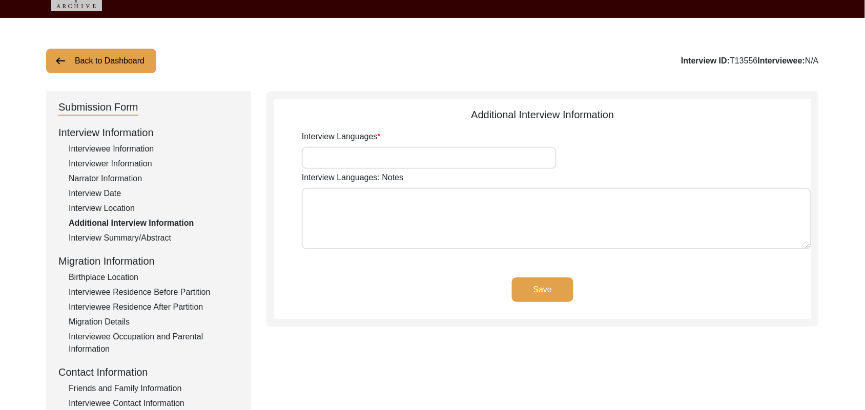
click at [474, 152] on input "Interview Languages" at bounding box center [429, 158] width 255 height 22
click at [459, 223] on textarea "Interview Languages: Notes" at bounding box center [556, 218] width 509 height 61
click at [549, 284] on button "Save" at bounding box center [542, 290] width 61 height 25
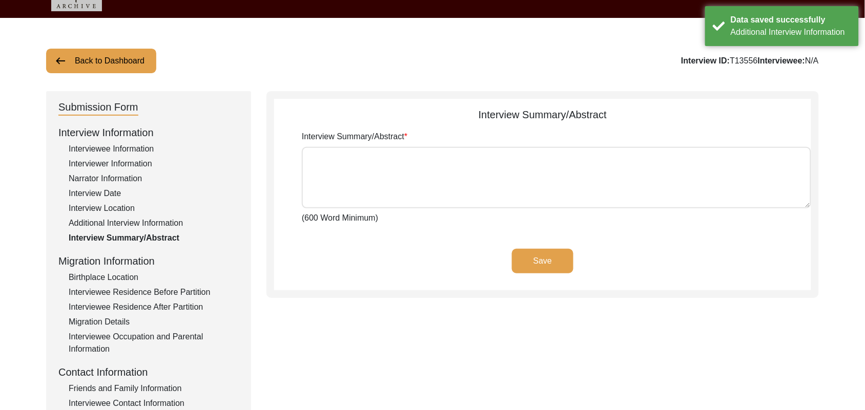
click at [132, 273] on div "Birthplace Location" at bounding box center [154, 277] width 170 height 12
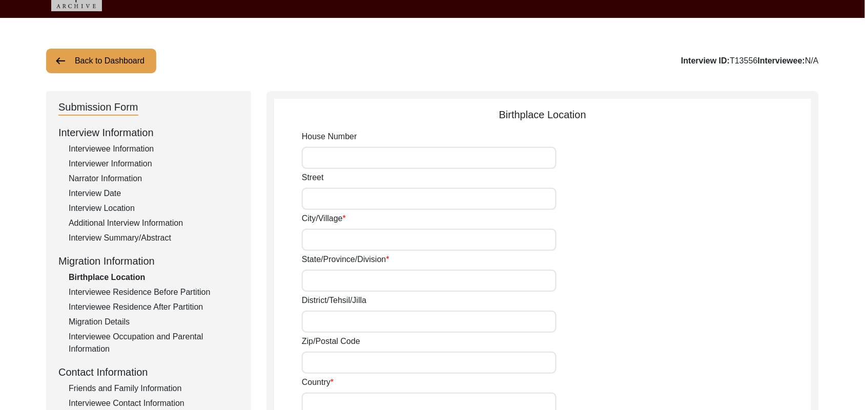
click at [346, 160] on input "House Number" at bounding box center [429, 158] width 255 height 22
click at [333, 196] on input "Street" at bounding box center [429, 199] width 255 height 22
click at [331, 241] on input "City/Village" at bounding box center [429, 240] width 255 height 22
click at [341, 284] on input "State/Province/Division" at bounding box center [429, 281] width 255 height 22
click at [328, 323] on input "District/Tehsil/Jilla" at bounding box center [429, 322] width 255 height 22
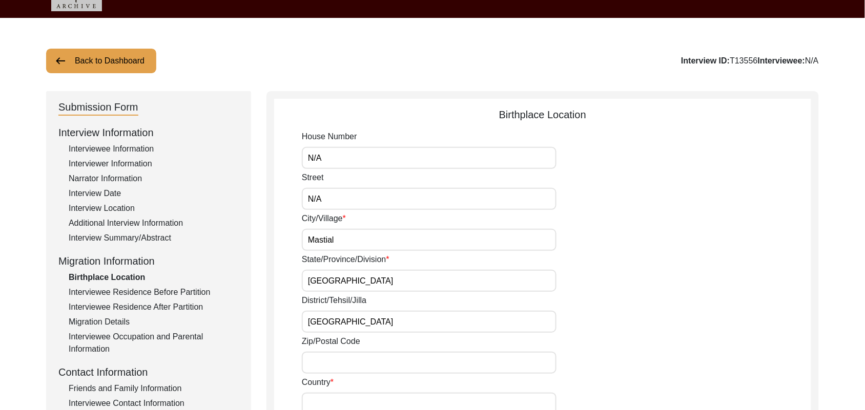
click at [327, 360] on input "Zip/Postal Code" at bounding box center [429, 363] width 255 height 22
click at [332, 407] on input "Country" at bounding box center [429, 404] width 255 height 22
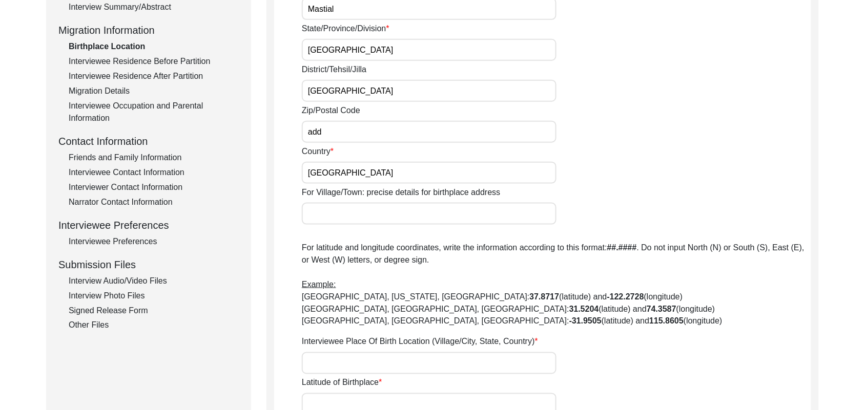
scroll to position [318, 0]
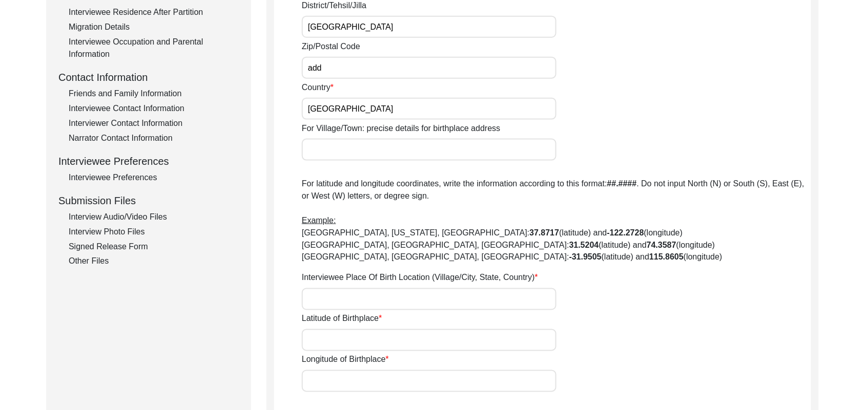
click at [357, 152] on input "For Village/Town: precise details for birthplace address" at bounding box center [429, 150] width 255 height 22
click at [333, 302] on input "Interviewee Place Of Birth Location (Village/City, State, Country)" at bounding box center [429, 299] width 255 height 22
click at [351, 338] on input "Latitude of Birthplace" at bounding box center [429, 340] width 255 height 22
click at [349, 380] on input "Longitude of Birthplace" at bounding box center [429, 381] width 255 height 22
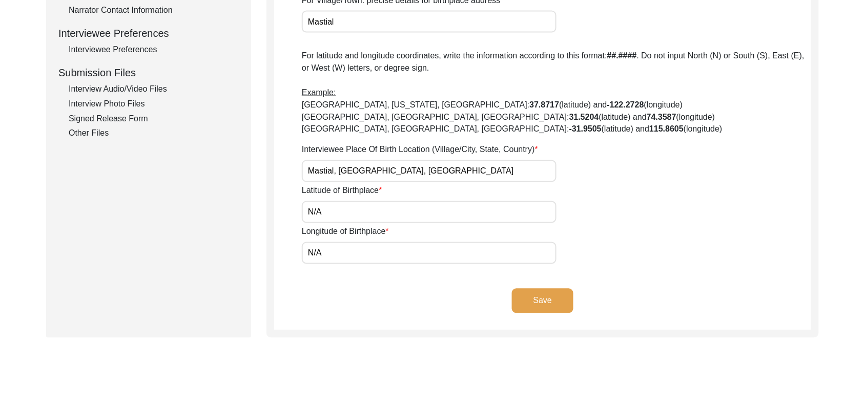
scroll to position [492, 0]
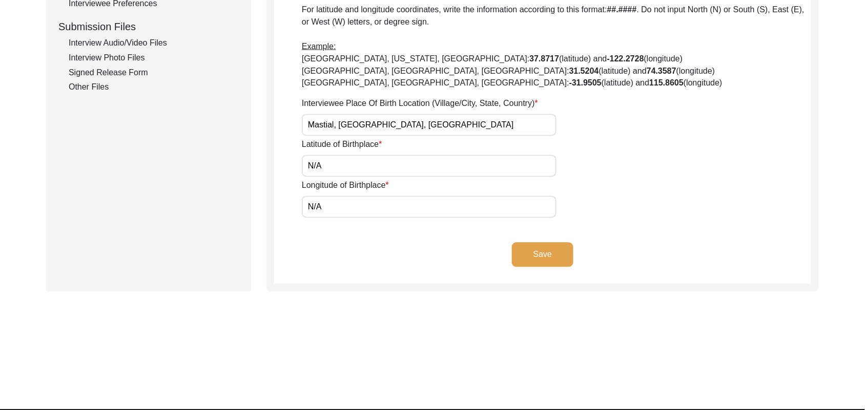
click at [528, 254] on button "Save" at bounding box center [542, 255] width 61 height 25
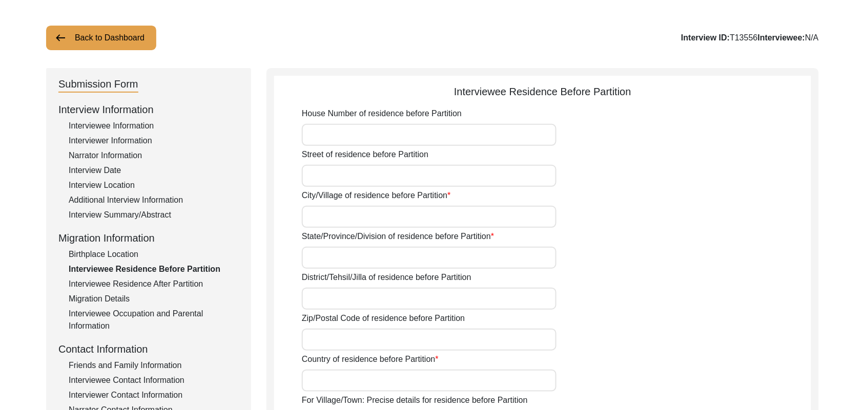
scroll to position [31, 0]
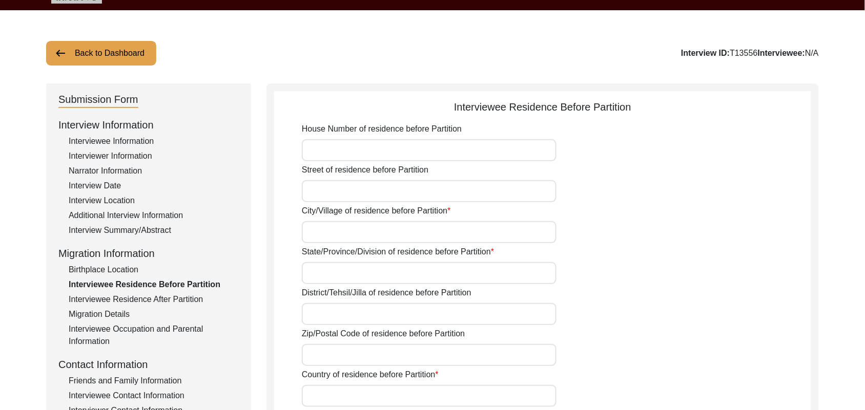
click at [127, 45] on button "Back to Dashboard" at bounding box center [101, 53] width 110 height 25
